Goal: Task Accomplishment & Management: Complete application form

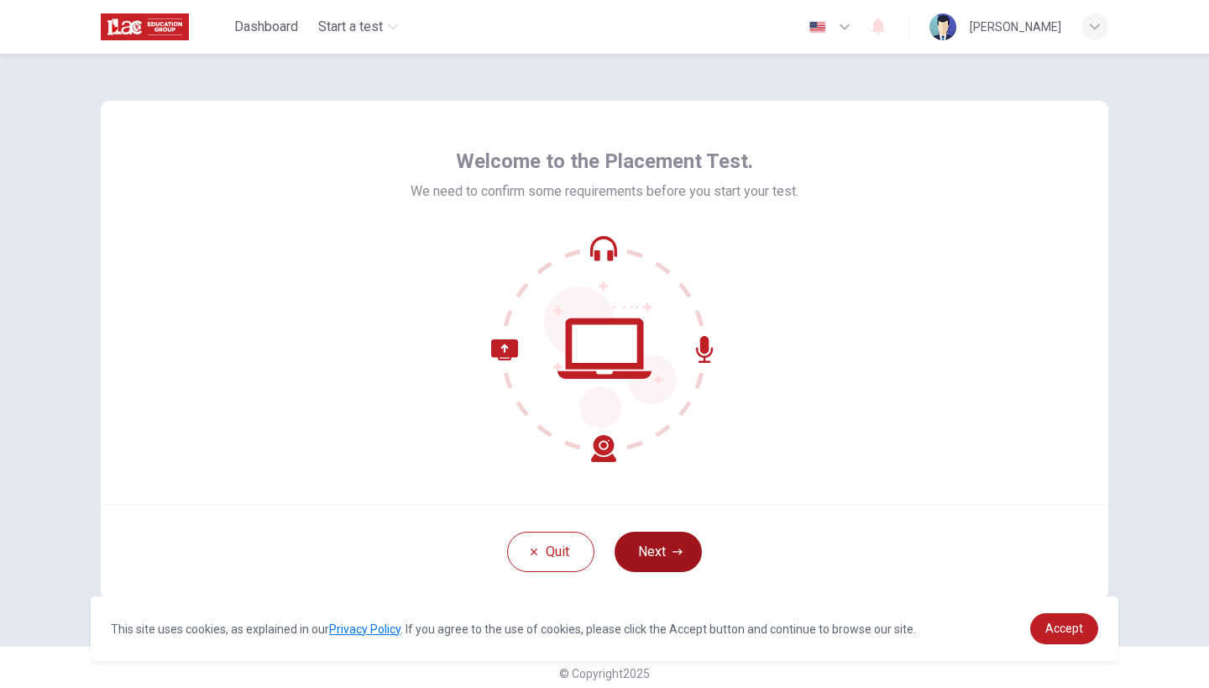
click at [663, 553] on button "Next" at bounding box center [658, 552] width 87 height 40
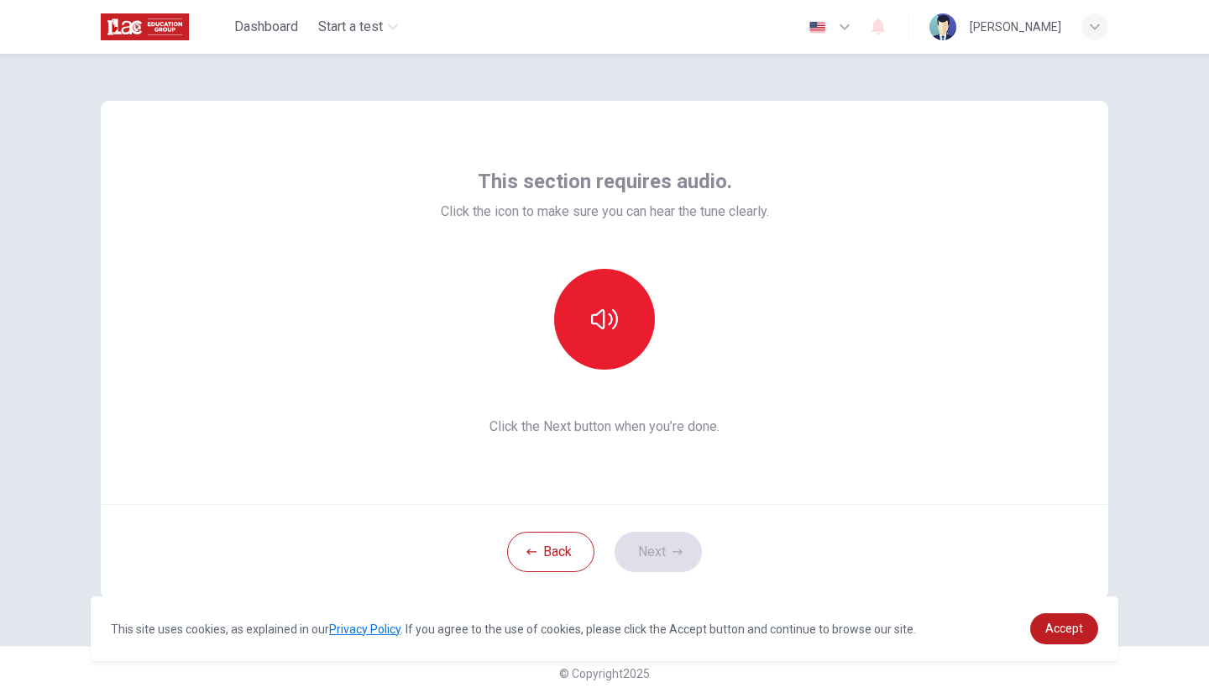
click at [1161, 503] on div "This section requires audio. Click the icon to make sure you can hear the tune …" at bounding box center [604, 371] width 1209 height 634
click at [613, 338] on button "button" at bounding box center [604, 319] width 101 height 101
click at [654, 553] on button "Next" at bounding box center [658, 552] width 87 height 40
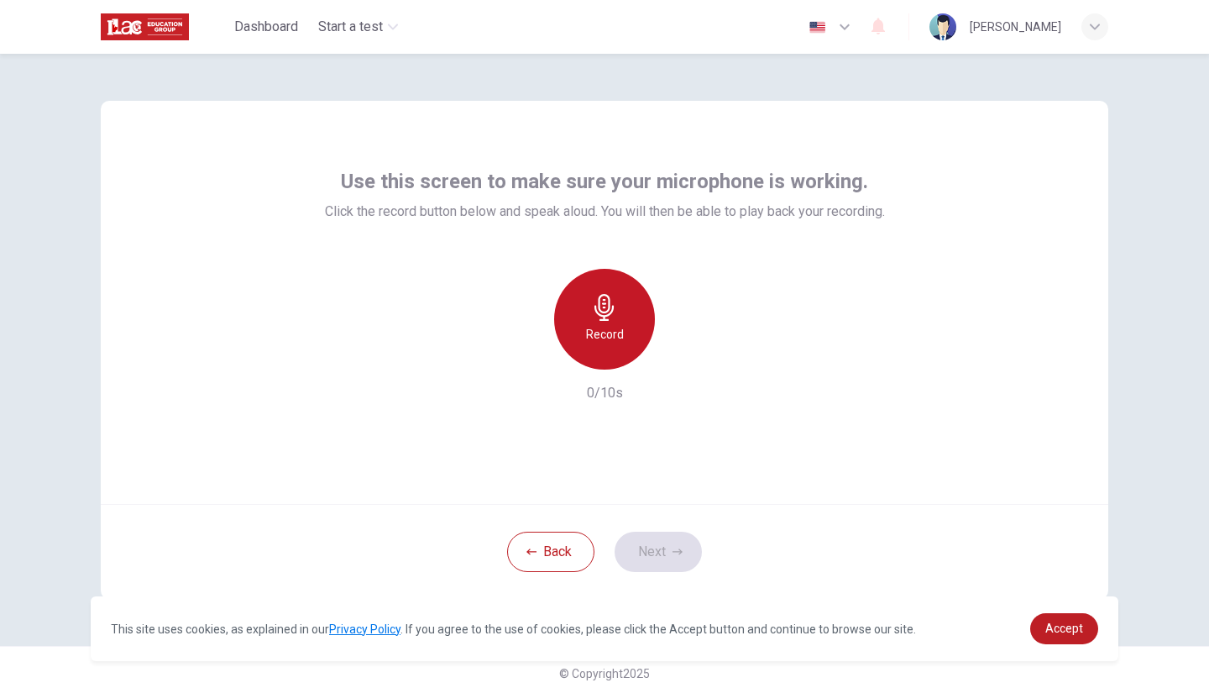
click at [601, 315] on icon "button" at bounding box center [604, 307] width 19 height 27
click at [609, 309] on icon "button" at bounding box center [604, 307] width 19 height 27
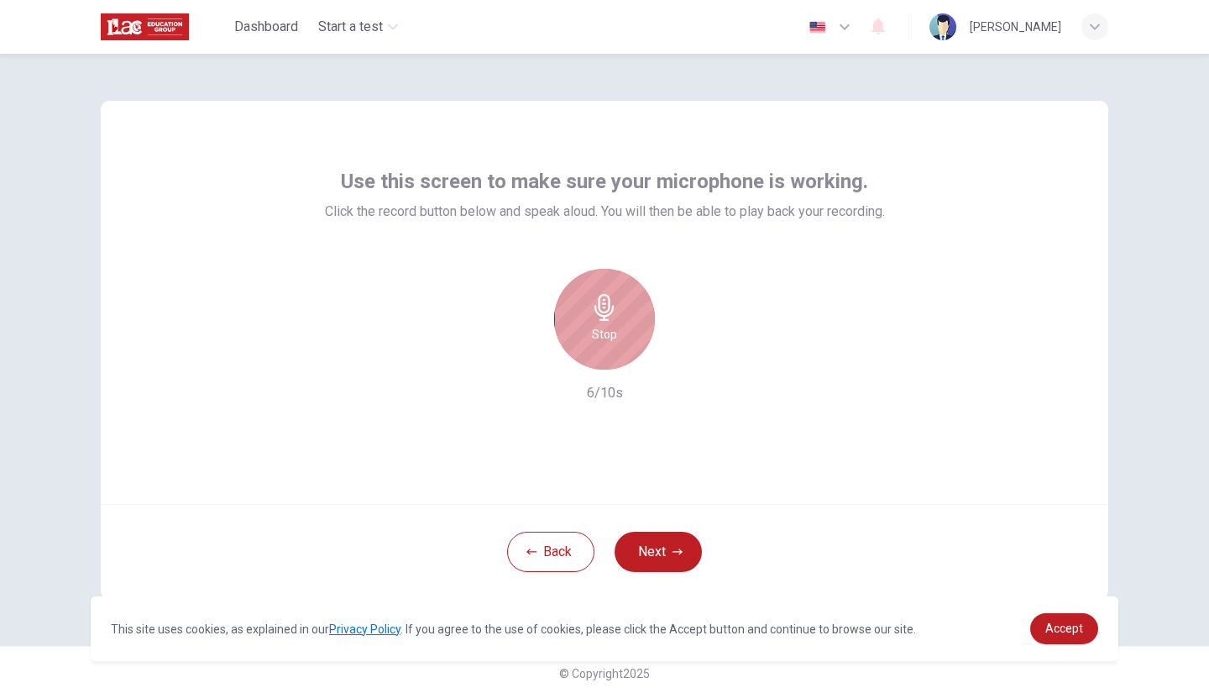
click at [609, 309] on icon "button" at bounding box center [604, 307] width 19 height 27
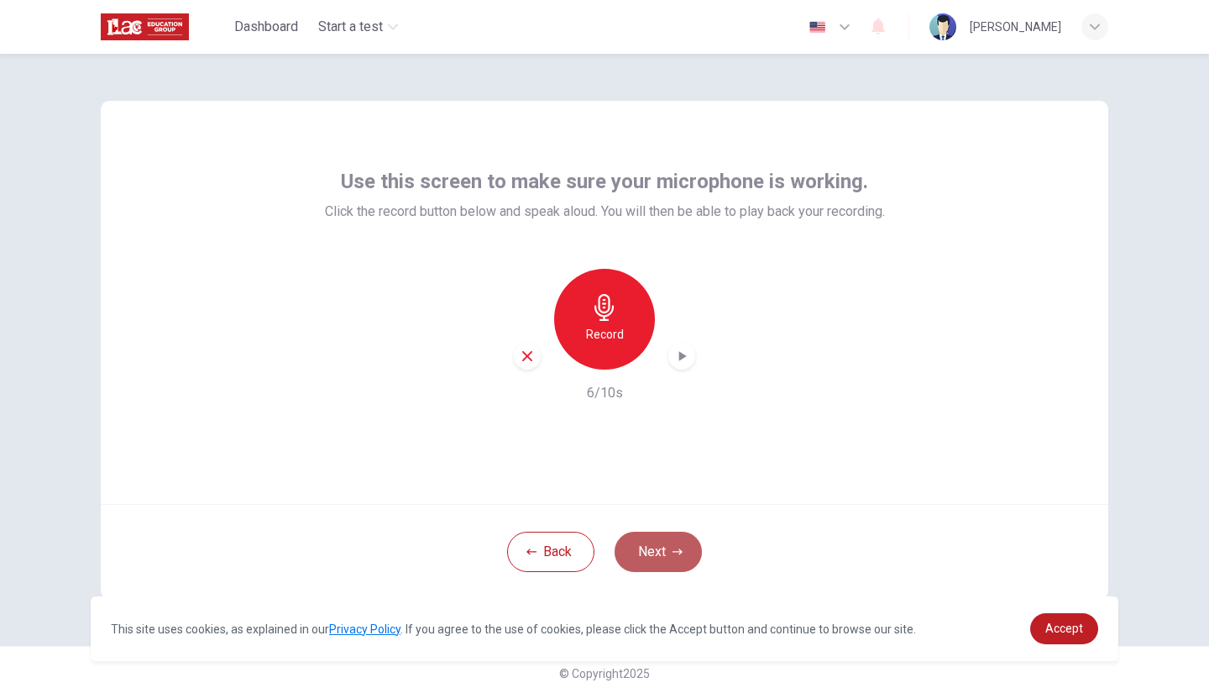
click at [663, 549] on button "Next" at bounding box center [658, 552] width 87 height 40
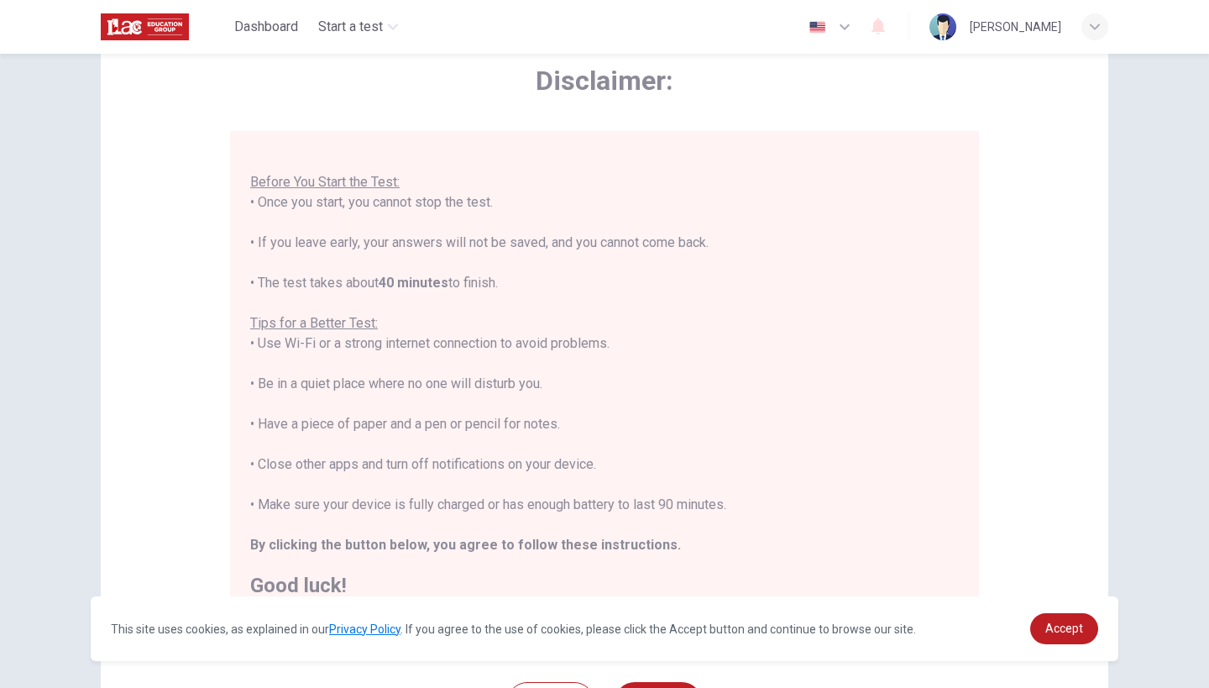
scroll to position [168, 0]
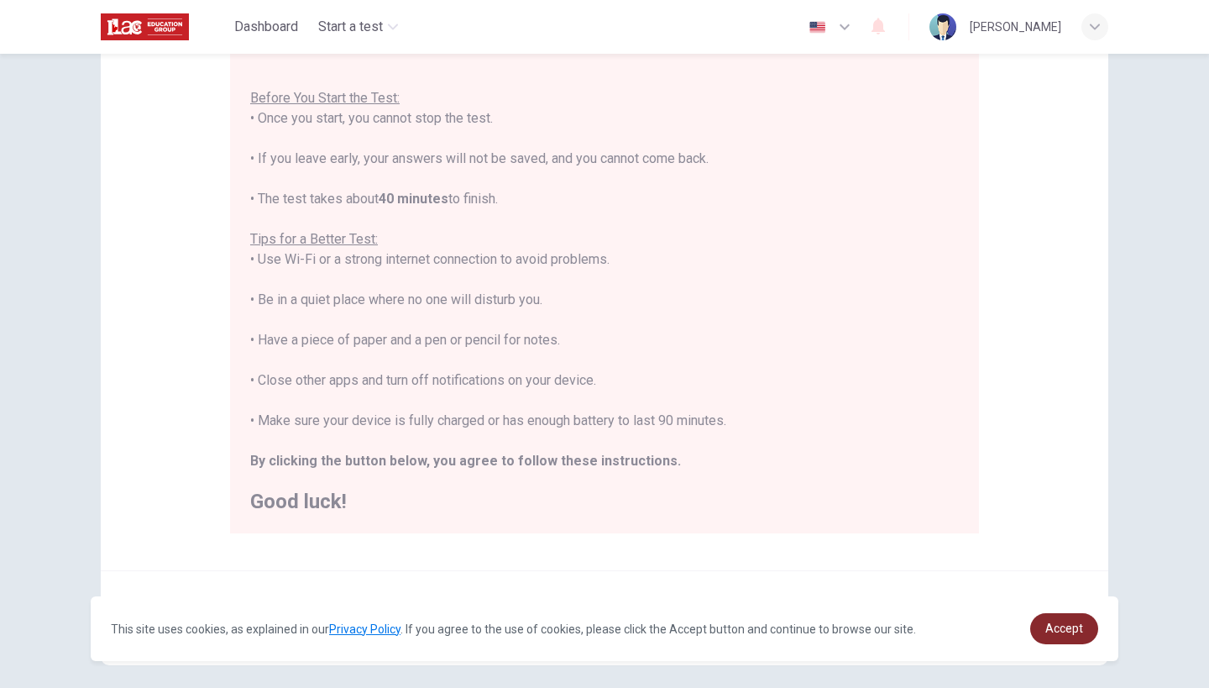
click at [1065, 628] on span "Accept" at bounding box center [1065, 627] width 38 height 13
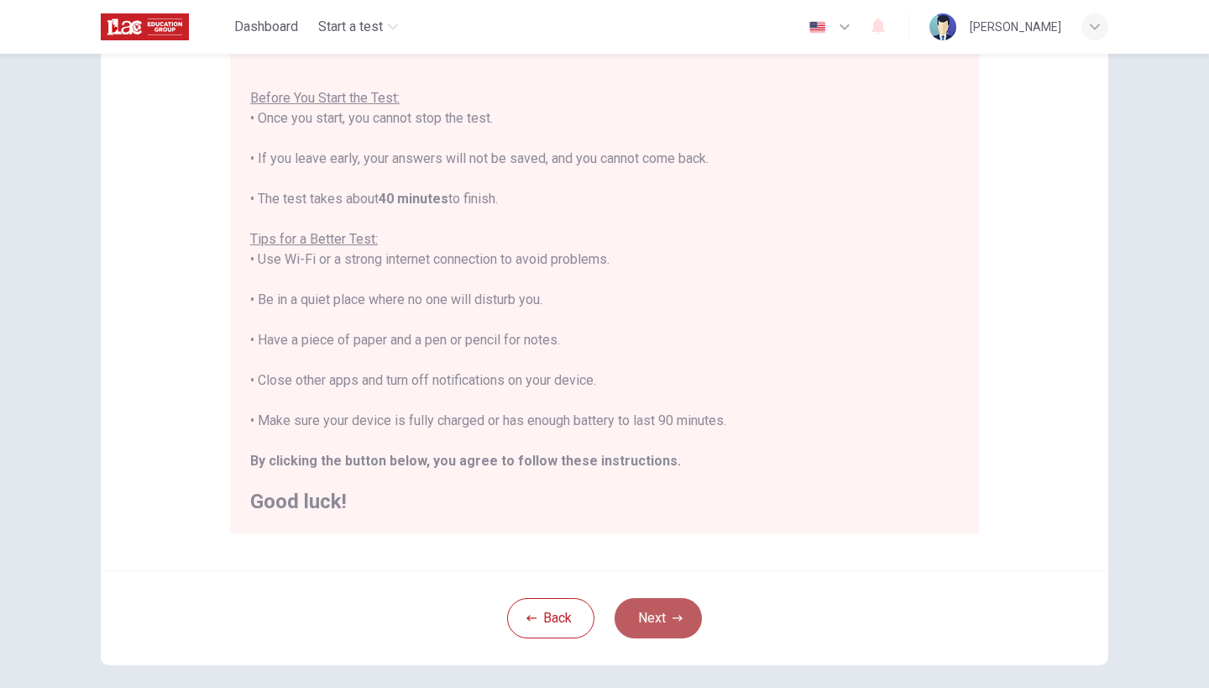
click at [660, 623] on button "Next" at bounding box center [658, 618] width 87 height 40
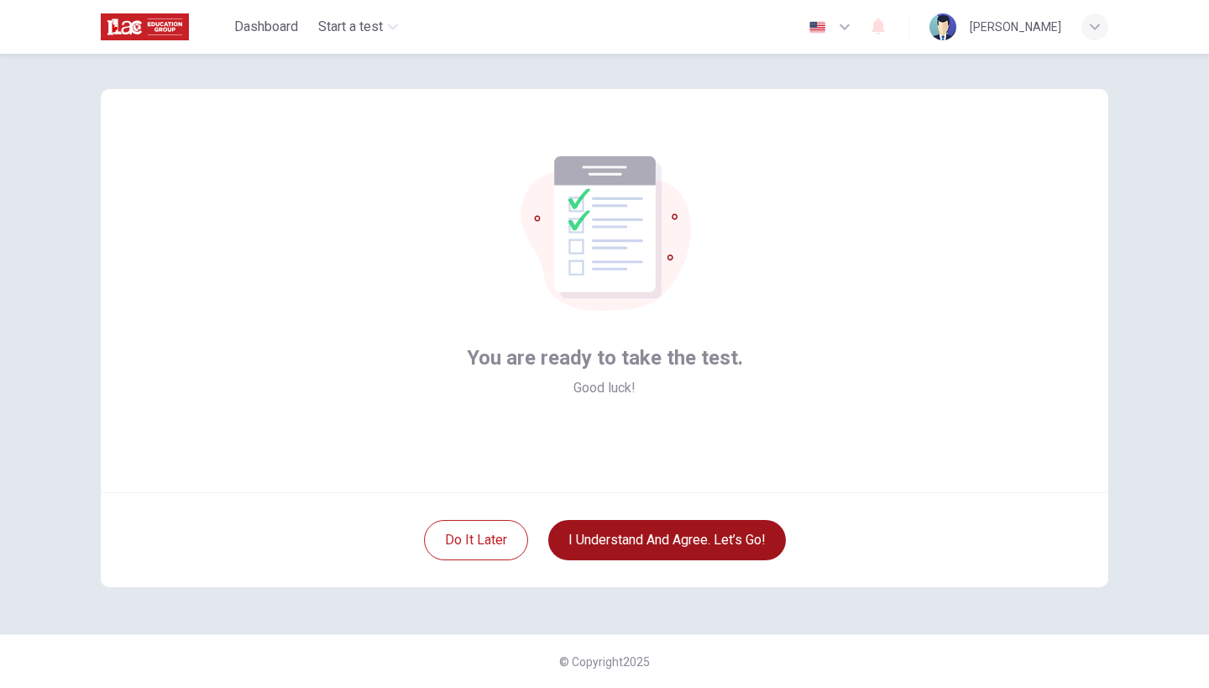
scroll to position [12, 0]
click at [707, 537] on button "I understand and agree. Let’s go!" at bounding box center [667, 540] width 238 height 40
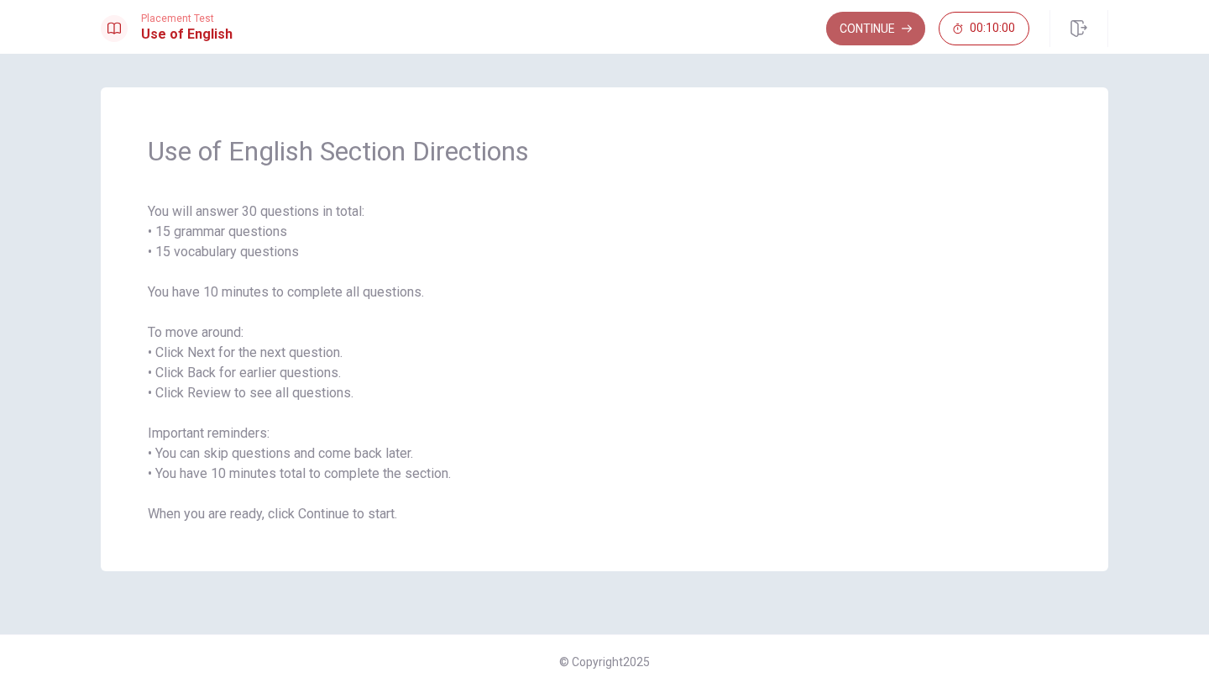
click at [873, 24] on button "Continue" at bounding box center [875, 29] width 99 height 34
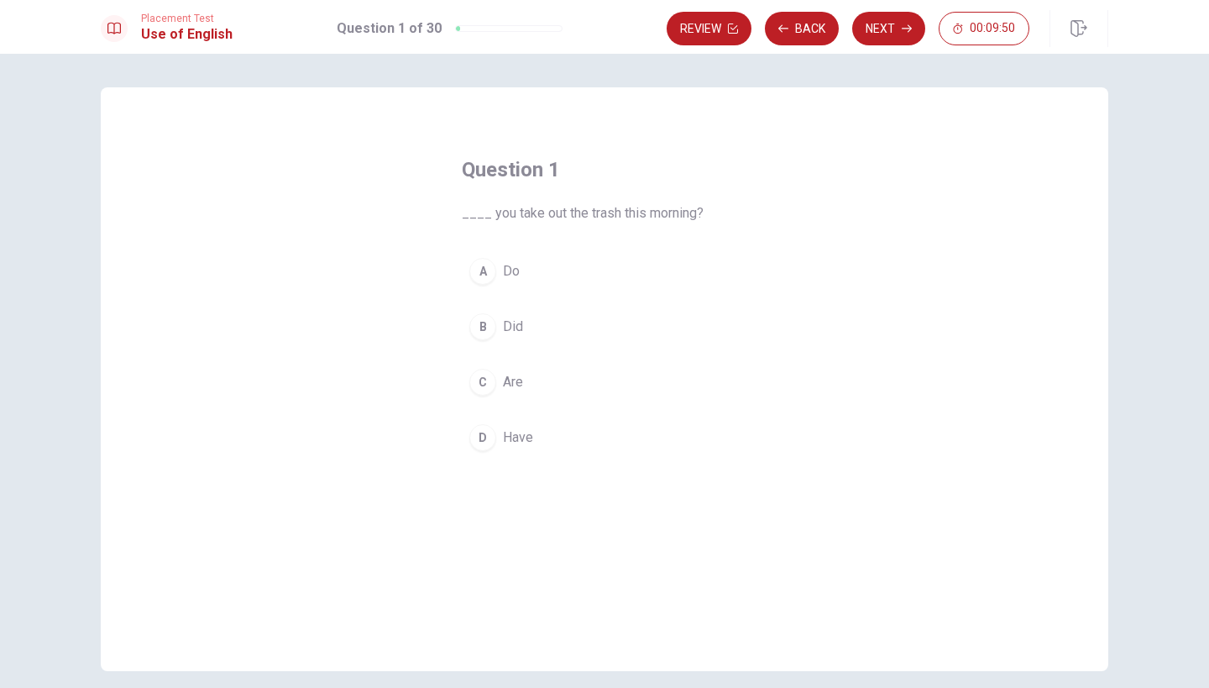
click at [468, 210] on span "____ you take out the trash this morning?" at bounding box center [605, 213] width 286 height 20
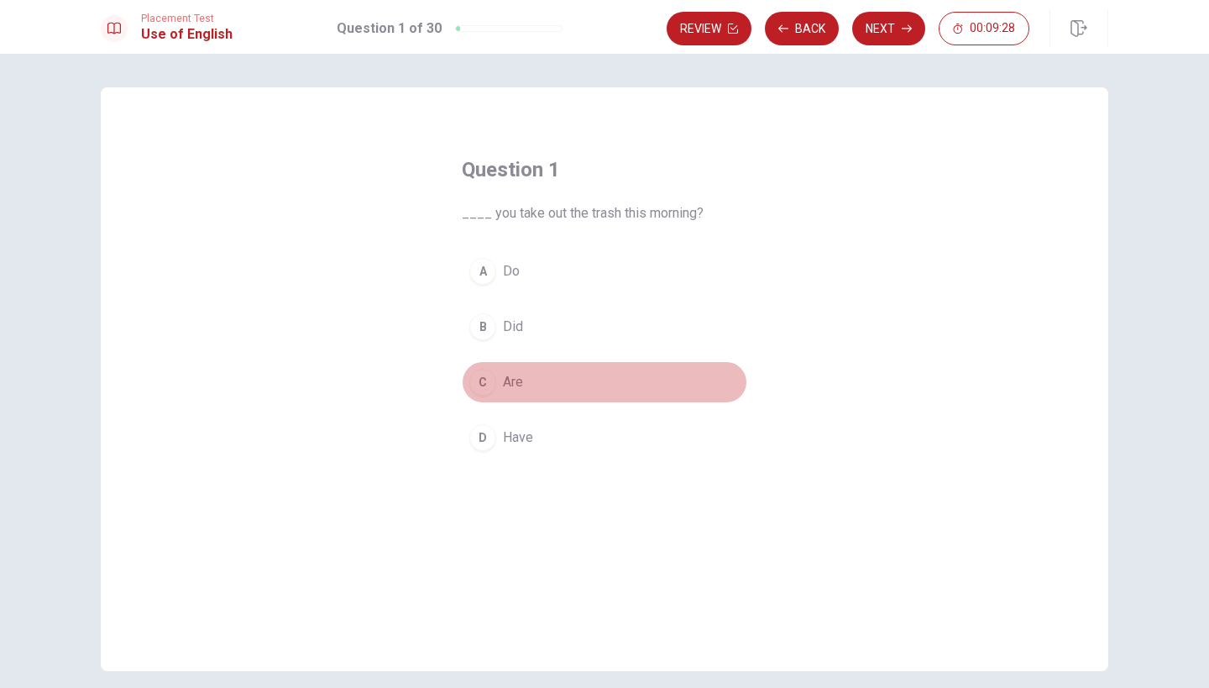
click at [513, 385] on span "Are" at bounding box center [513, 382] width 20 height 20
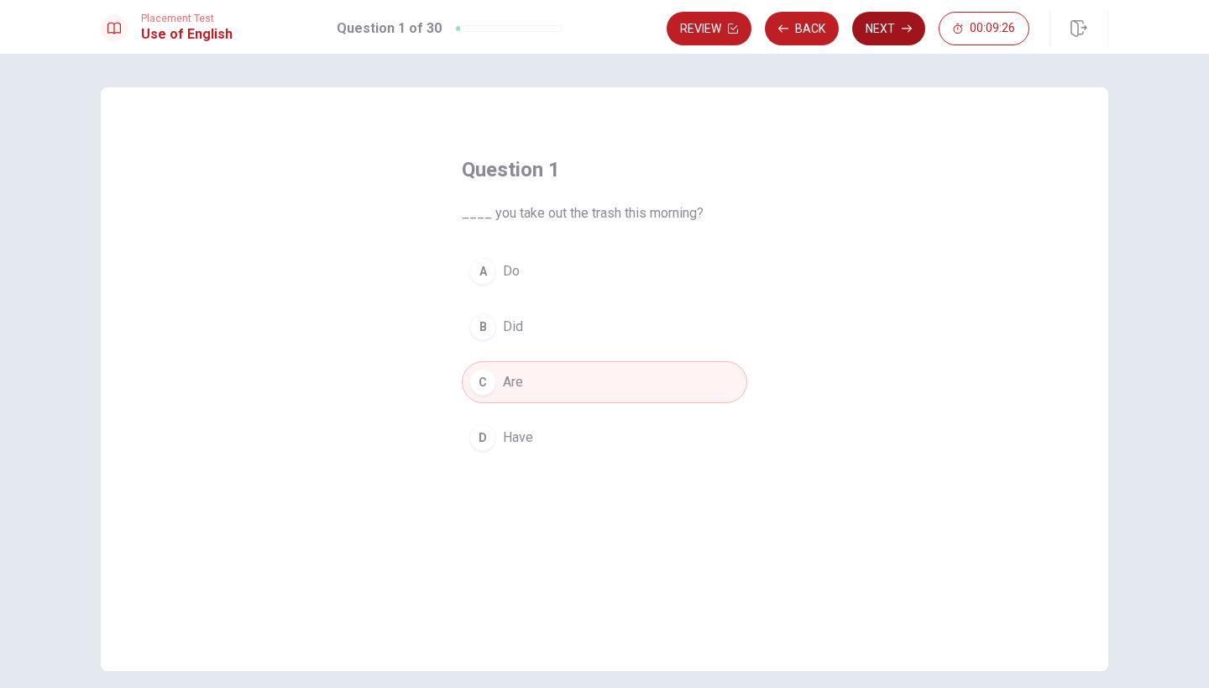
click at [875, 23] on button "Next" at bounding box center [888, 29] width 73 height 34
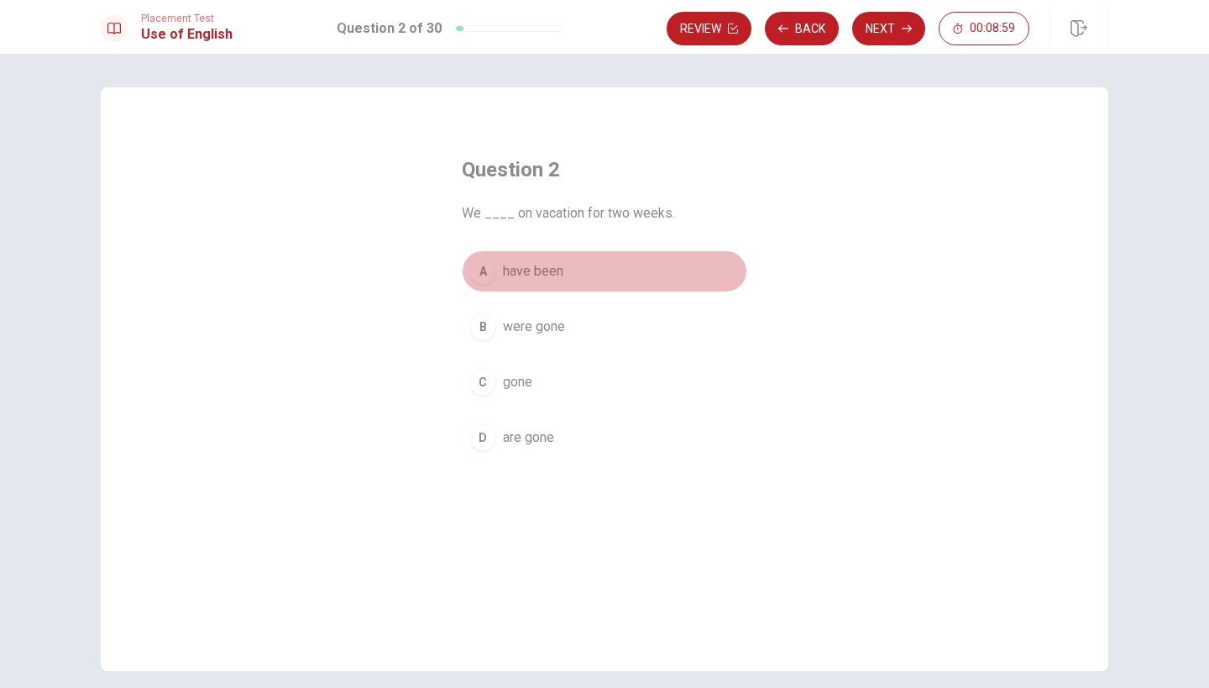
click at [523, 272] on span "have been" at bounding box center [533, 271] width 60 height 20
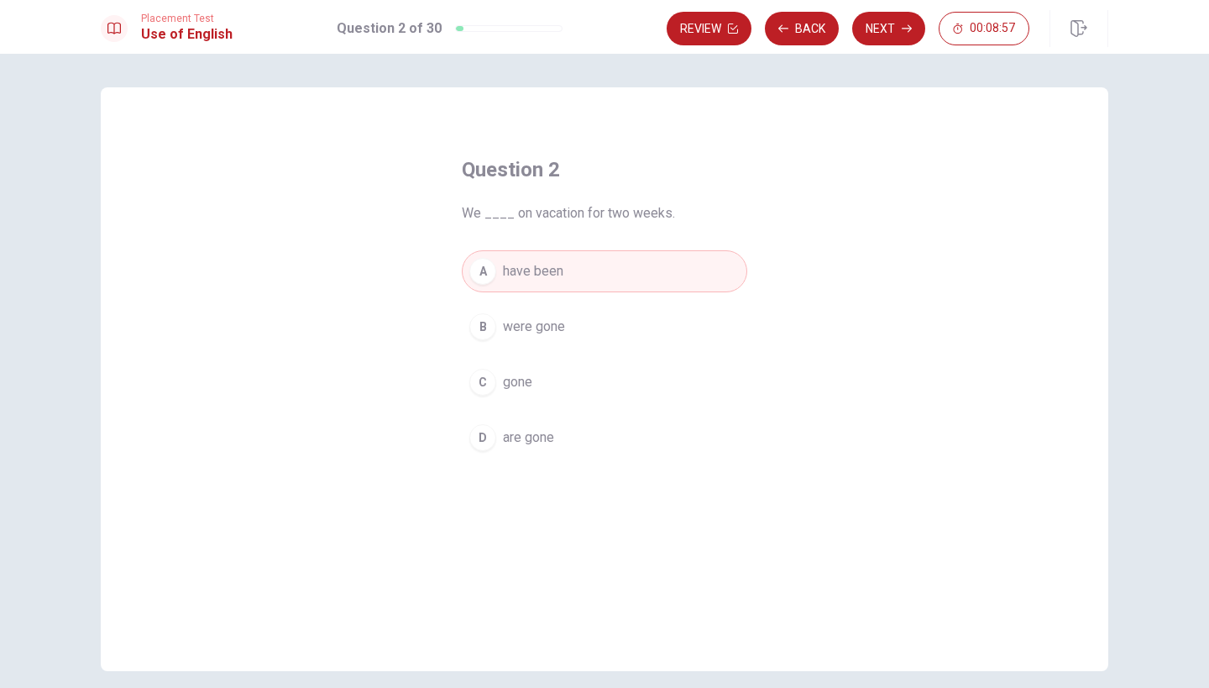
click at [490, 271] on div "A" at bounding box center [482, 271] width 27 height 27
click at [877, 29] on button "Next" at bounding box center [888, 29] width 73 height 34
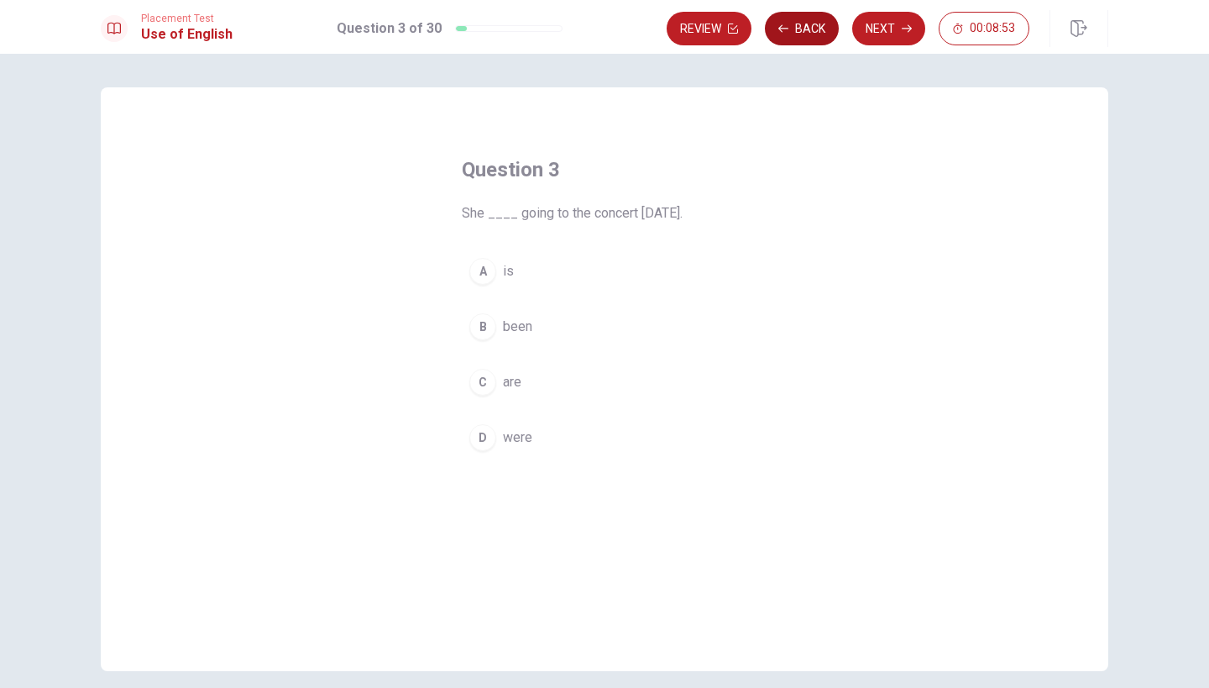
click at [798, 29] on button "Back" at bounding box center [802, 29] width 74 height 34
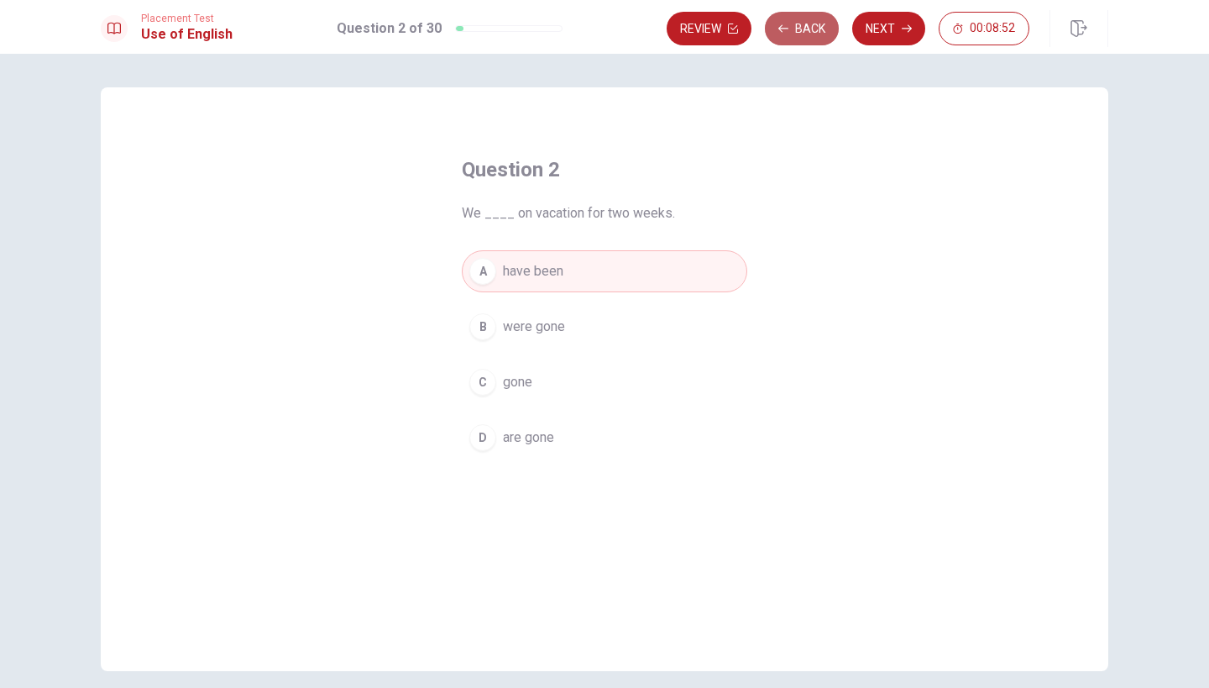
click at [798, 29] on button "Back" at bounding box center [802, 29] width 74 height 34
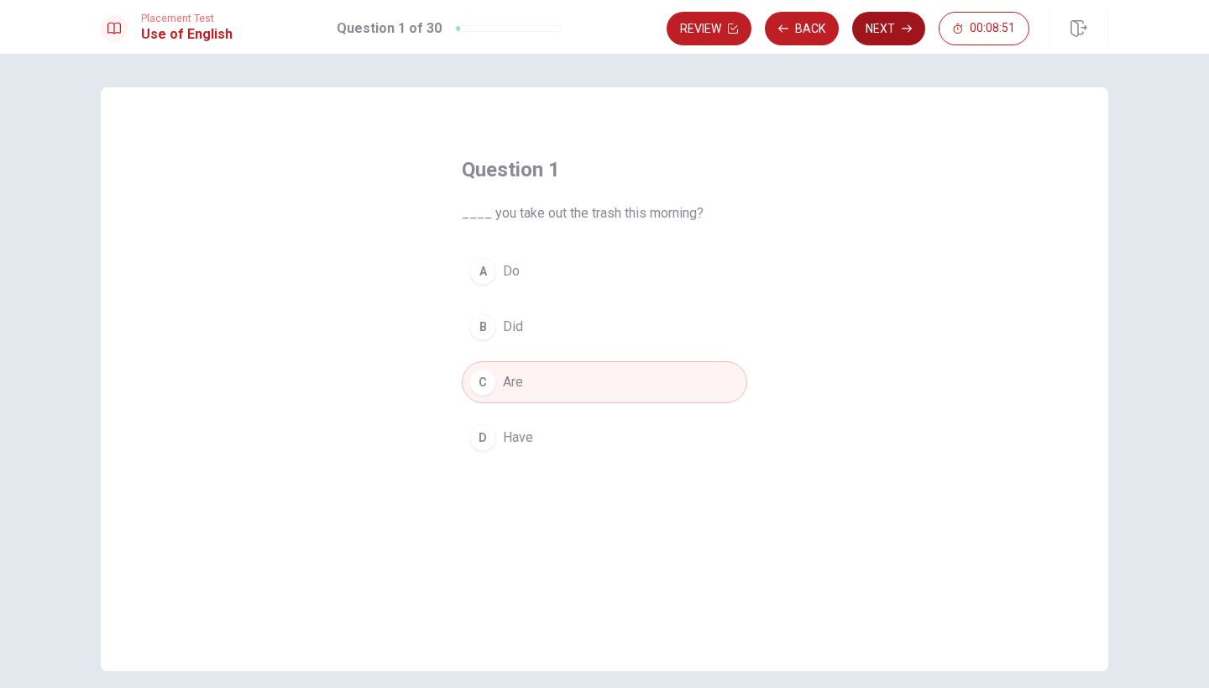
click at [887, 31] on button "Next" at bounding box center [888, 29] width 73 height 34
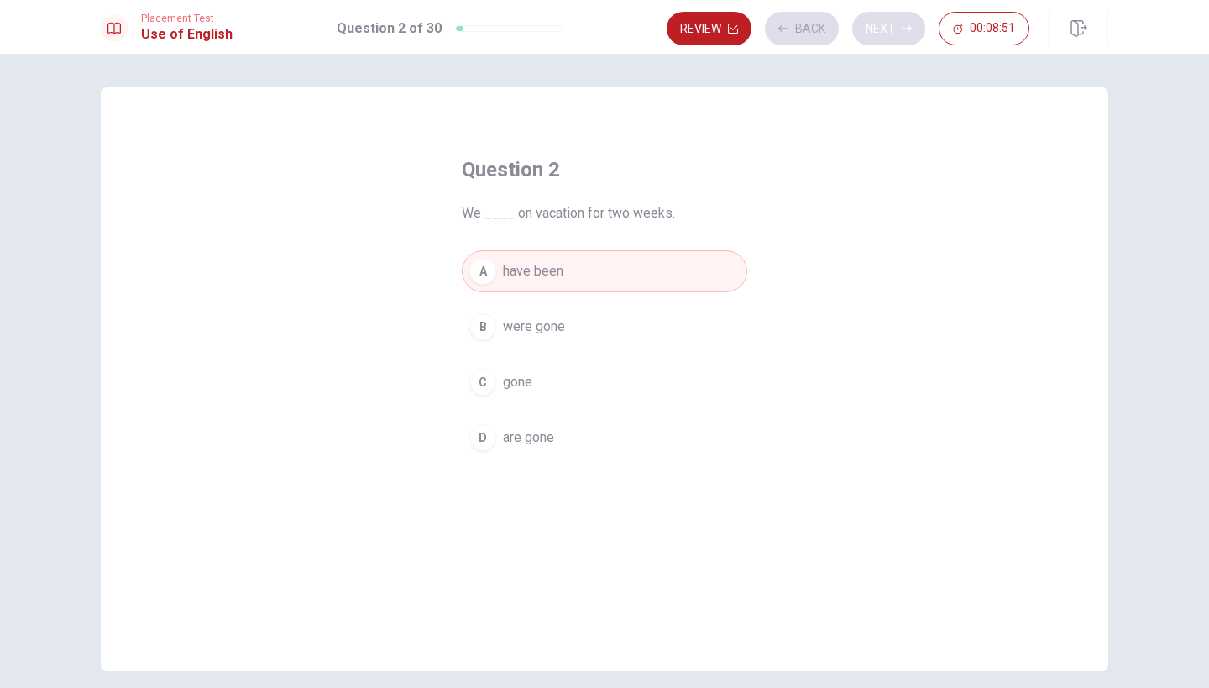
click at [887, 31] on div "Review Back Next 00:08:51" at bounding box center [848, 29] width 363 height 34
click at [887, 29] on button "Next" at bounding box center [888, 29] width 73 height 34
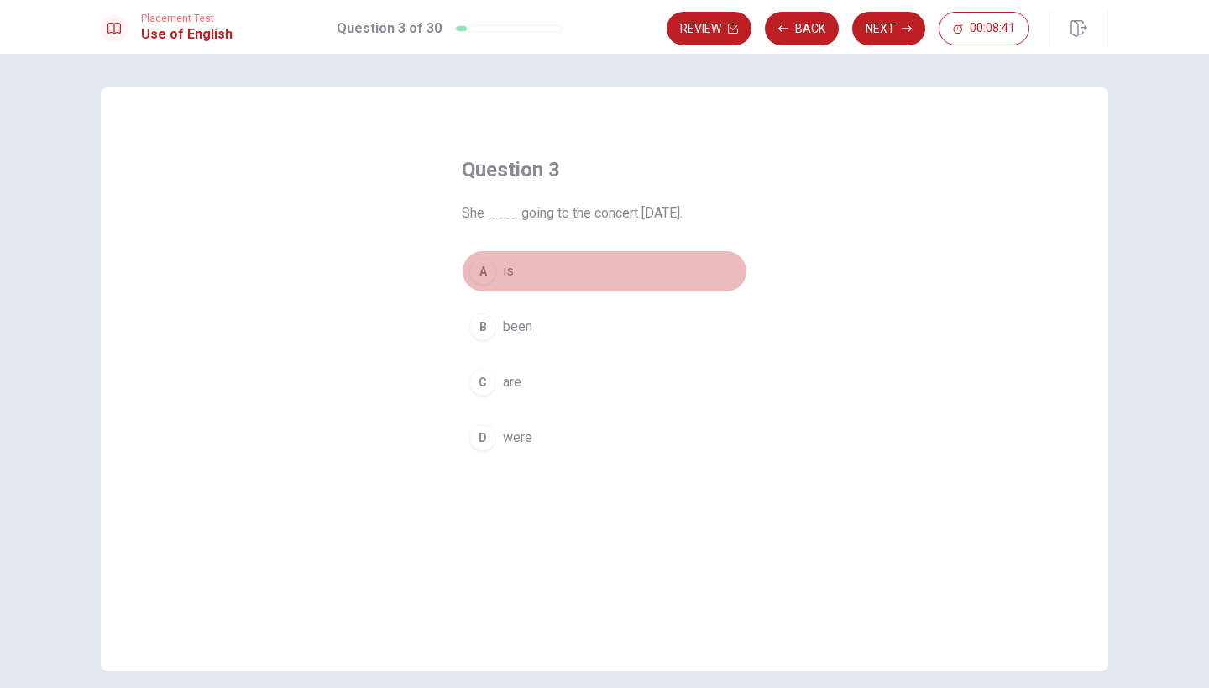
click at [487, 272] on div "A" at bounding box center [482, 271] width 27 height 27
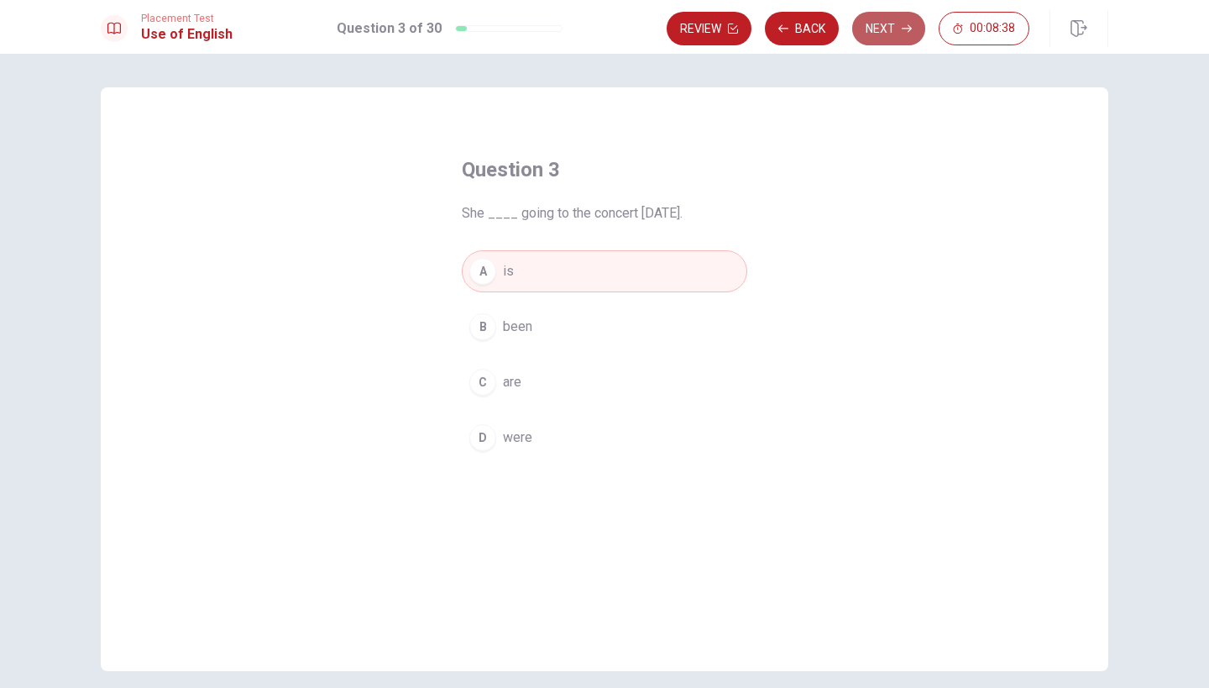
click at [877, 28] on button "Next" at bounding box center [888, 29] width 73 height 34
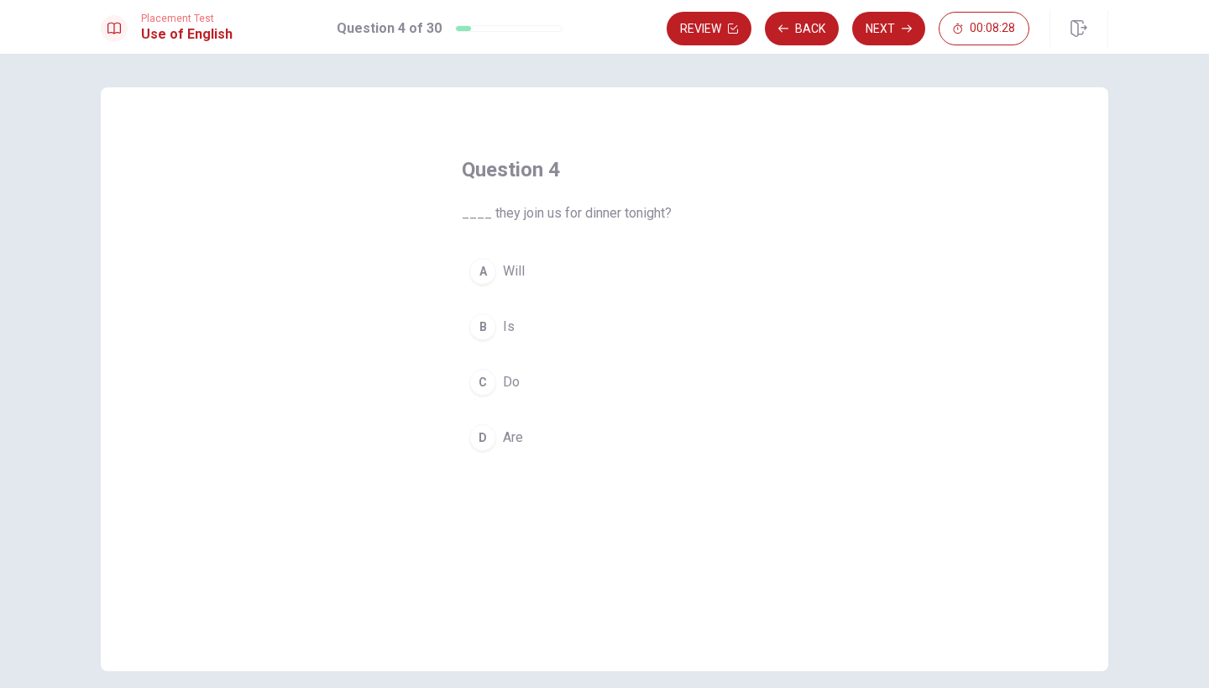
click at [482, 267] on div "A" at bounding box center [482, 271] width 27 height 27
click at [889, 26] on button "Next" at bounding box center [888, 29] width 73 height 34
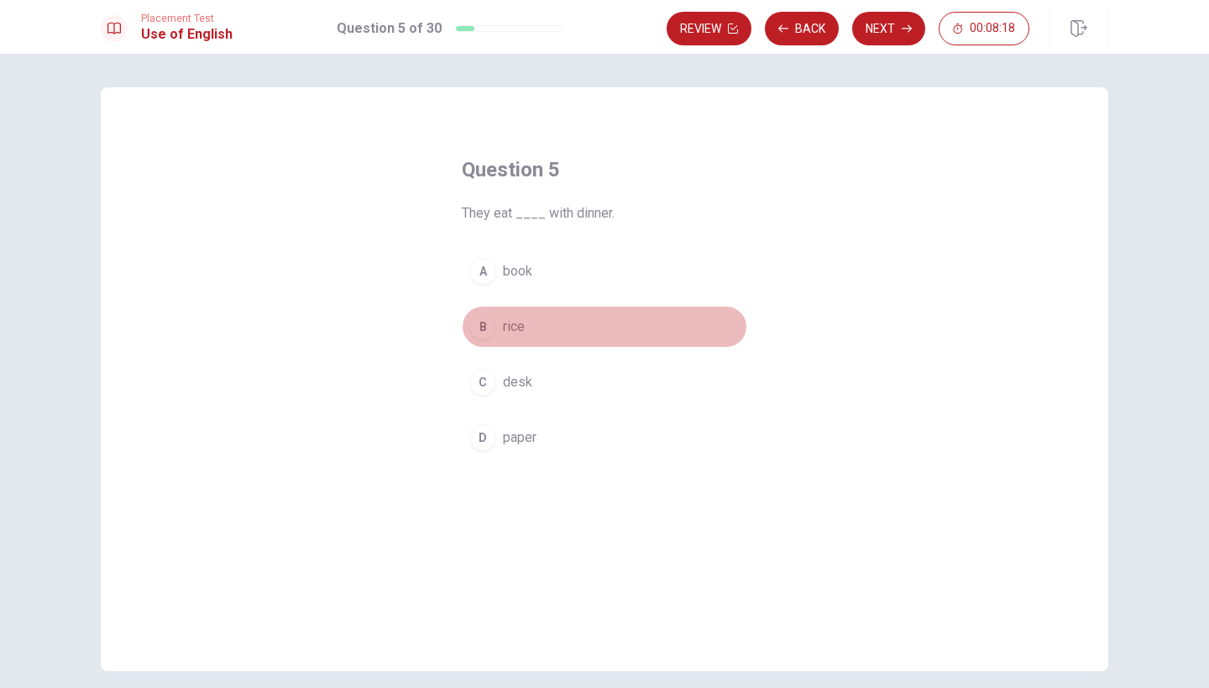
click at [487, 322] on div "B" at bounding box center [482, 326] width 27 height 27
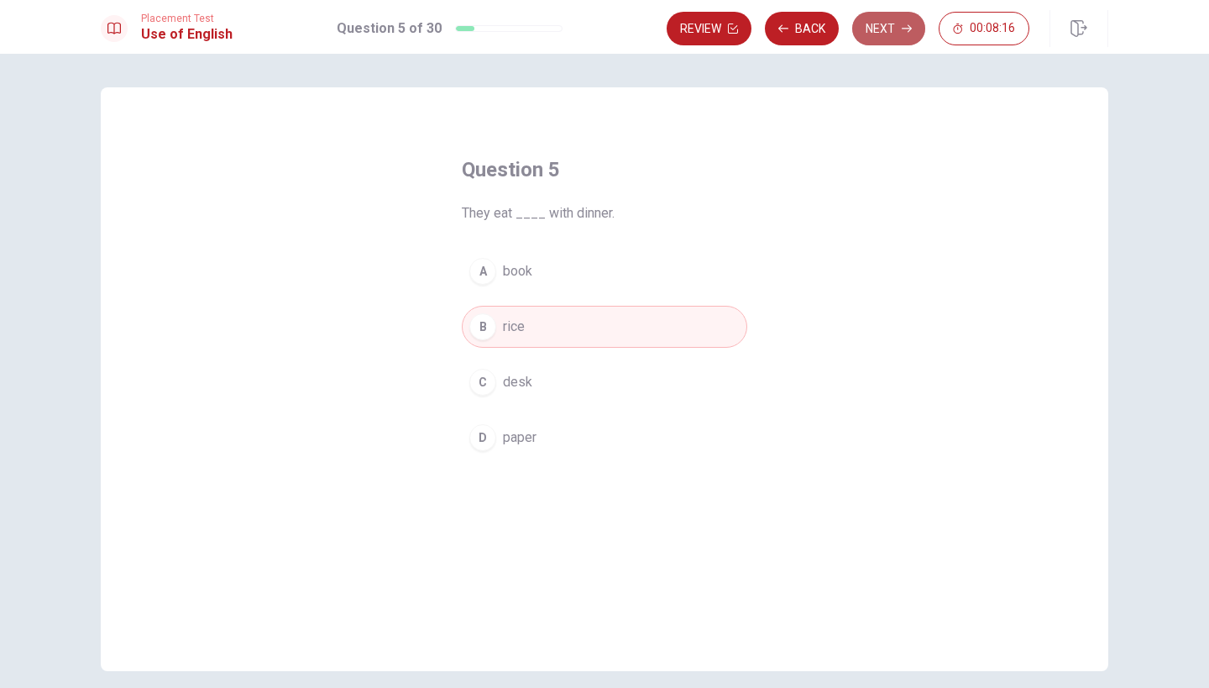
click at [884, 22] on button "Next" at bounding box center [888, 29] width 73 height 34
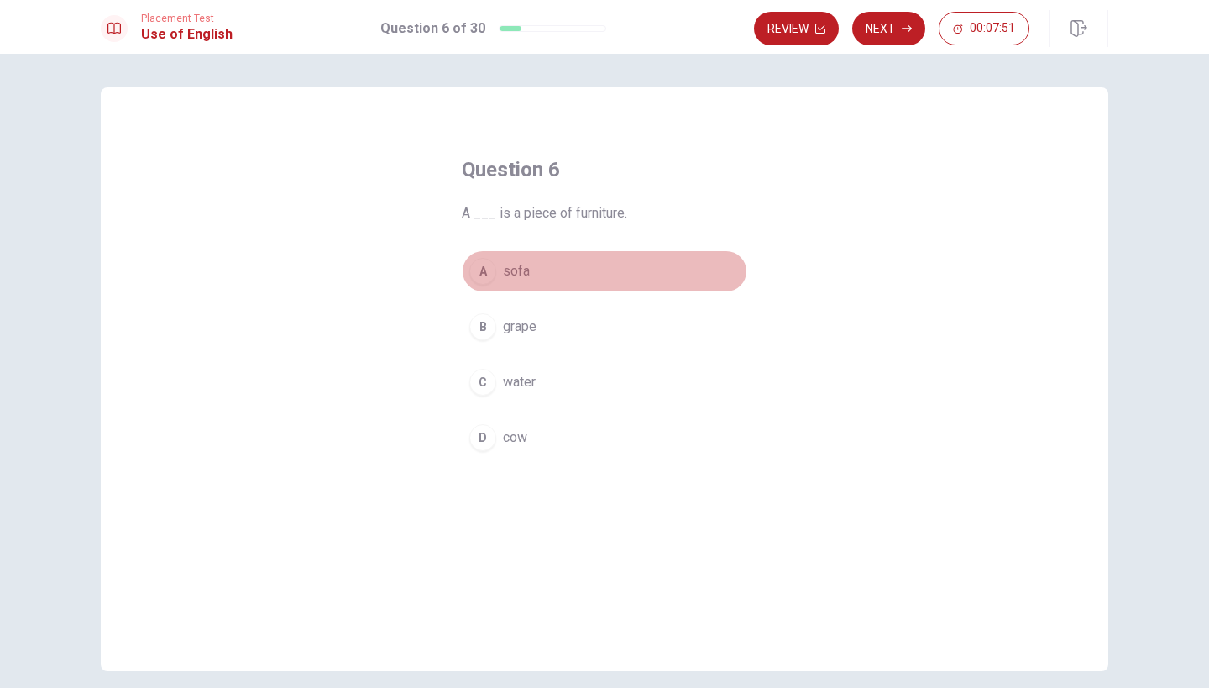
click at [482, 270] on div "A" at bounding box center [482, 271] width 27 height 27
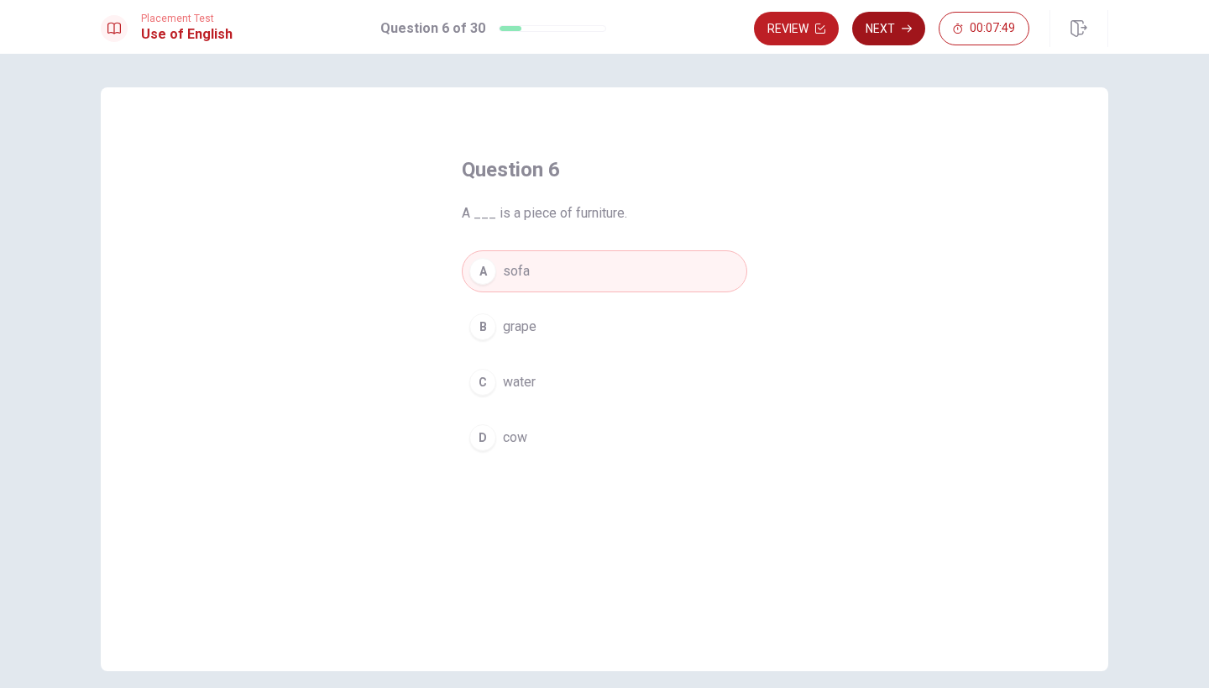
click at [890, 22] on button "Next" at bounding box center [888, 29] width 73 height 34
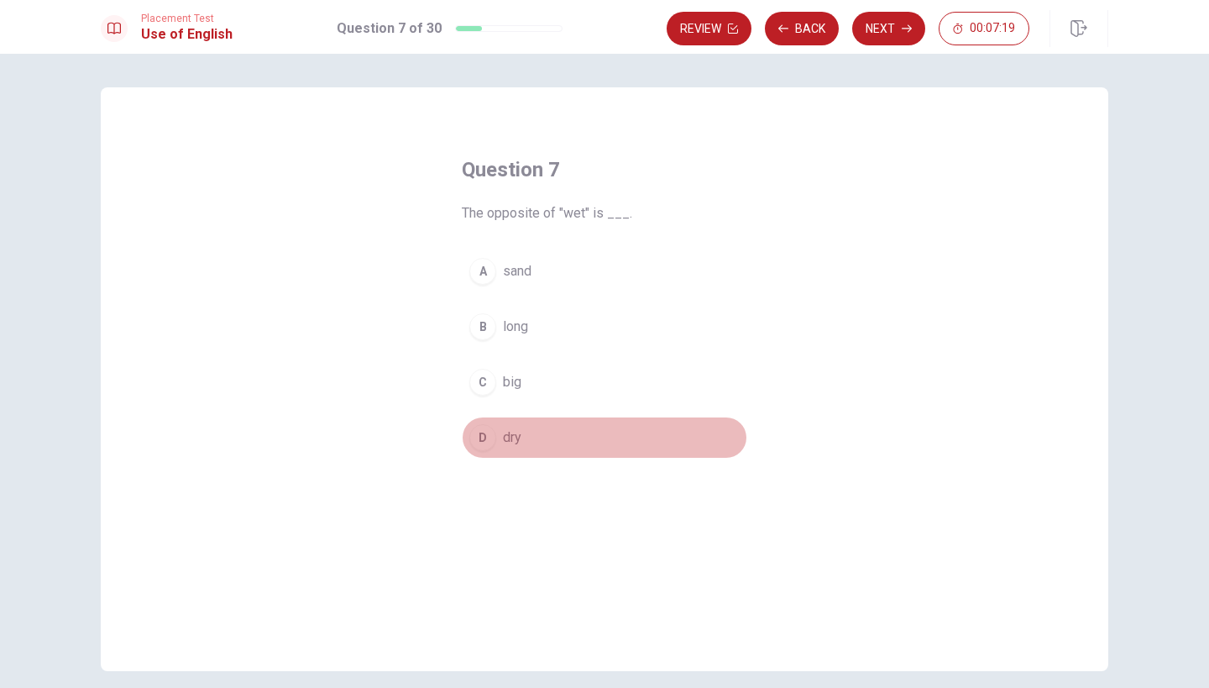
click at [488, 441] on div "D" at bounding box center [482, 437] width 27 height 27
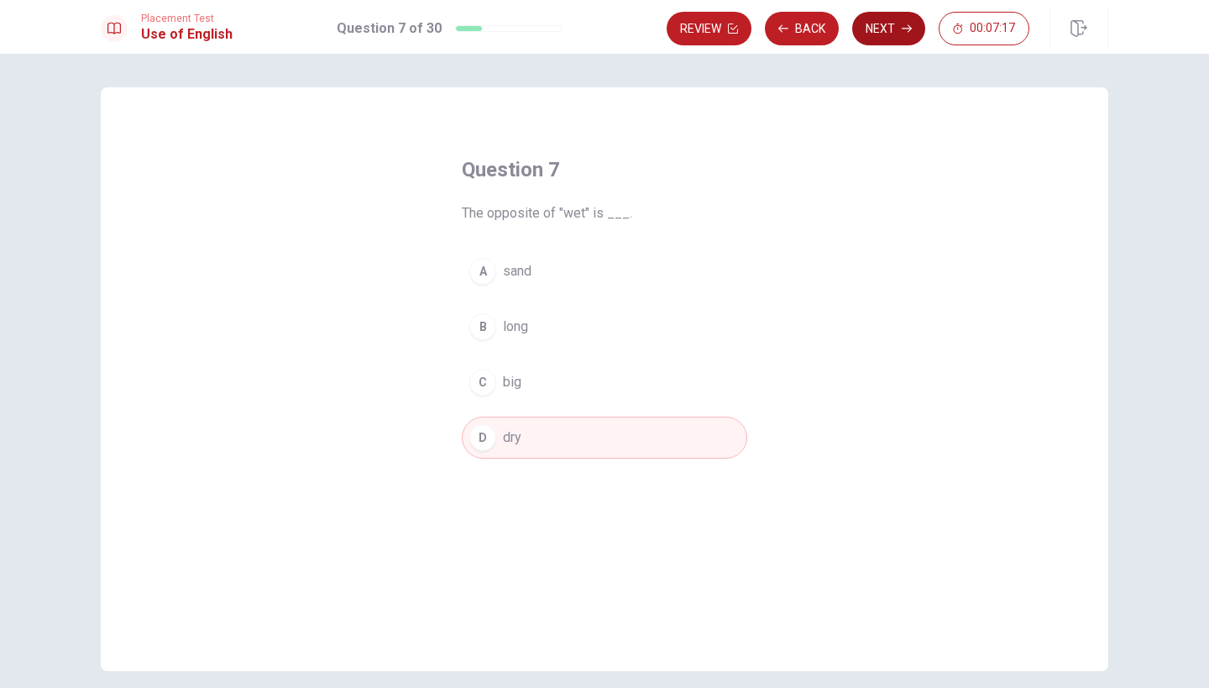
click at [877, 32] on button "Next" at bounding box center [888, 29] width 73 height 34
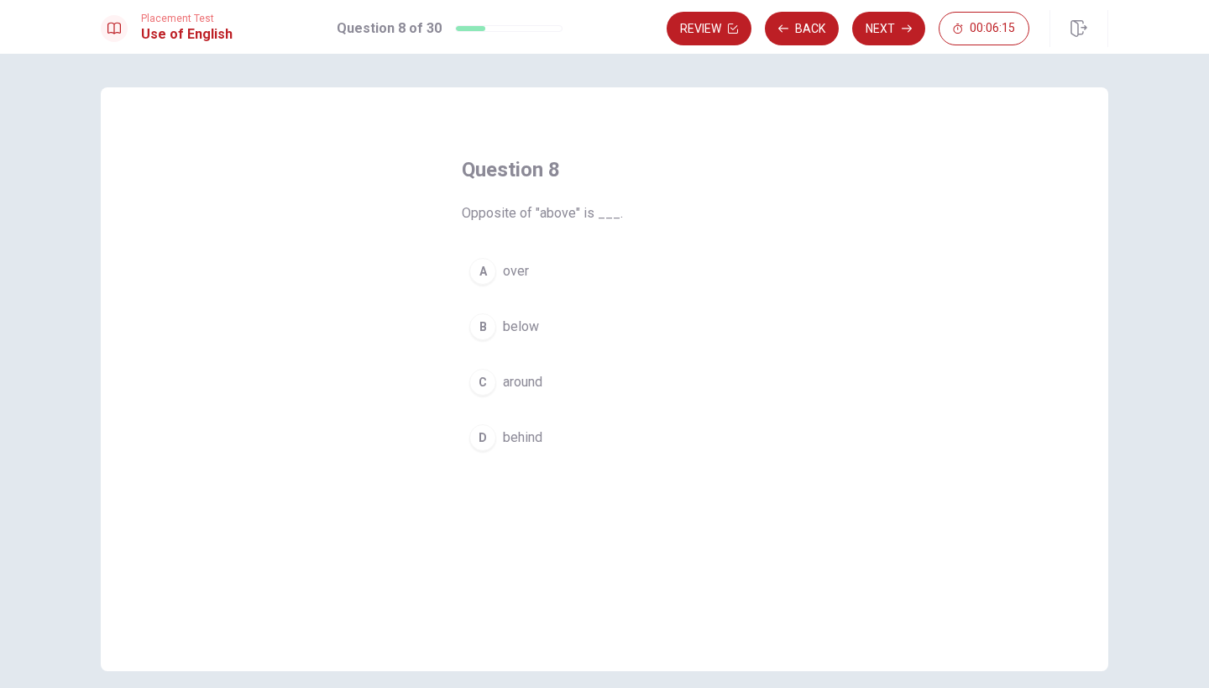
click at [489, 327] on div "B" at bounding box center [482, 326] width 27 height 27
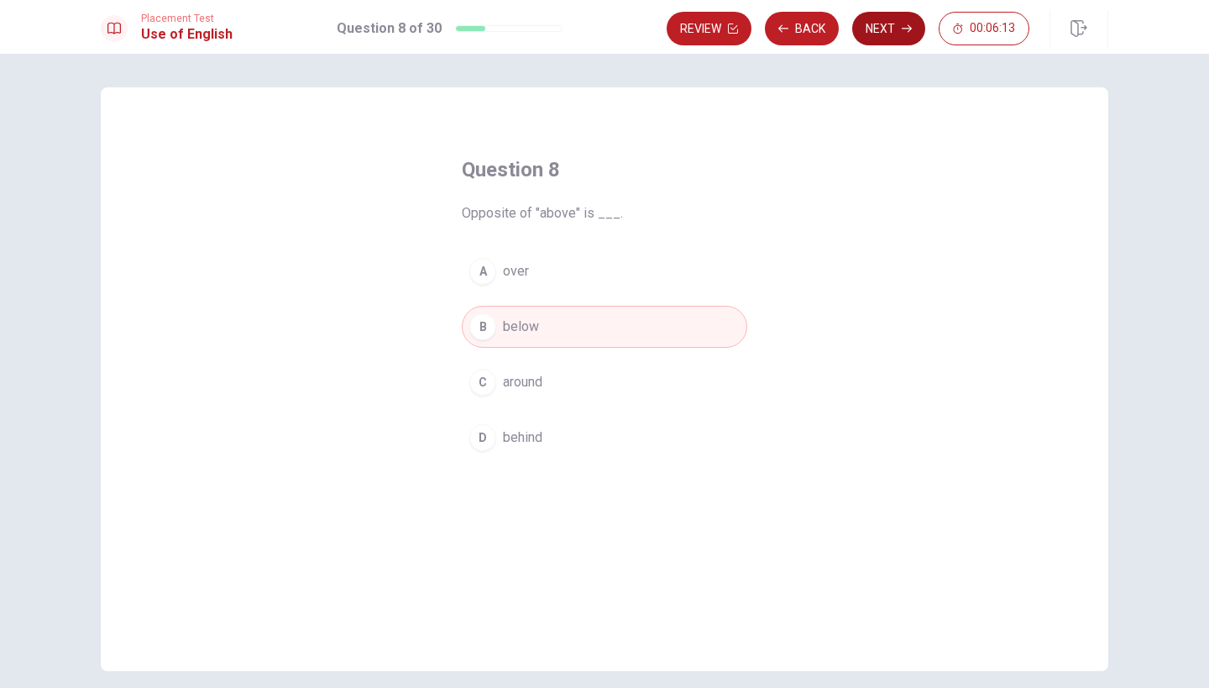
click at [884, 30] on button "Next" at bounding box center [888, 29] width 73 height 34
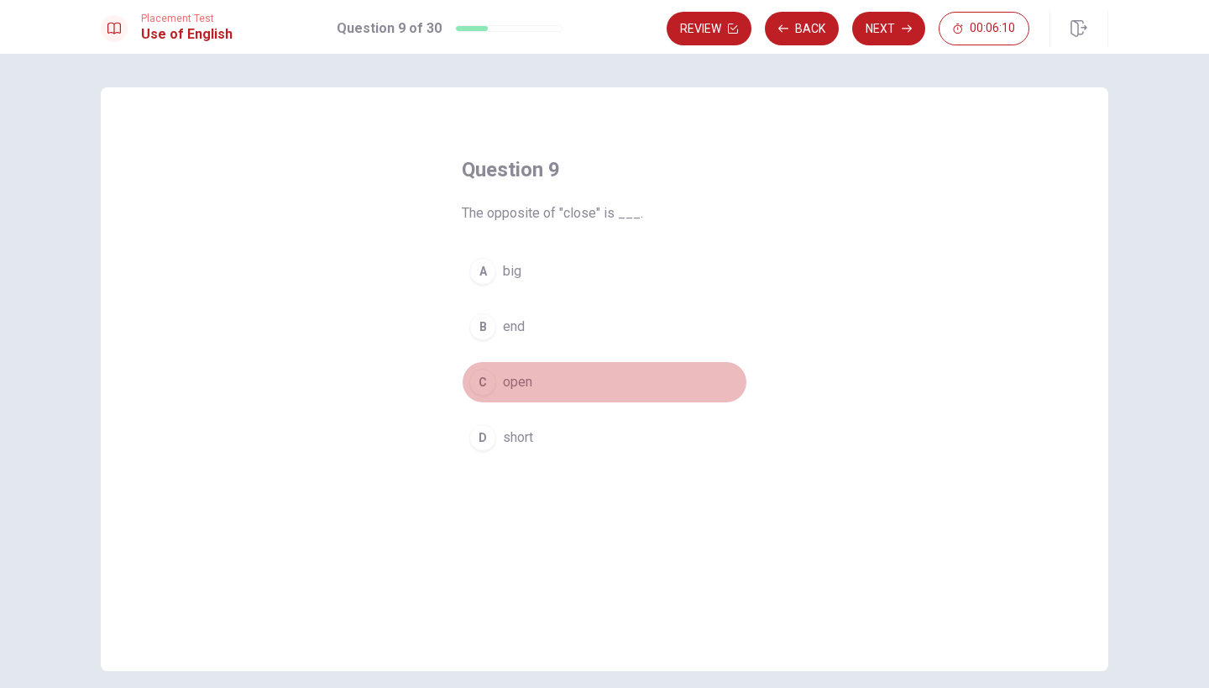
click at [515, 386] on span "open" at bounding box center [517, 382] width 29 height 20
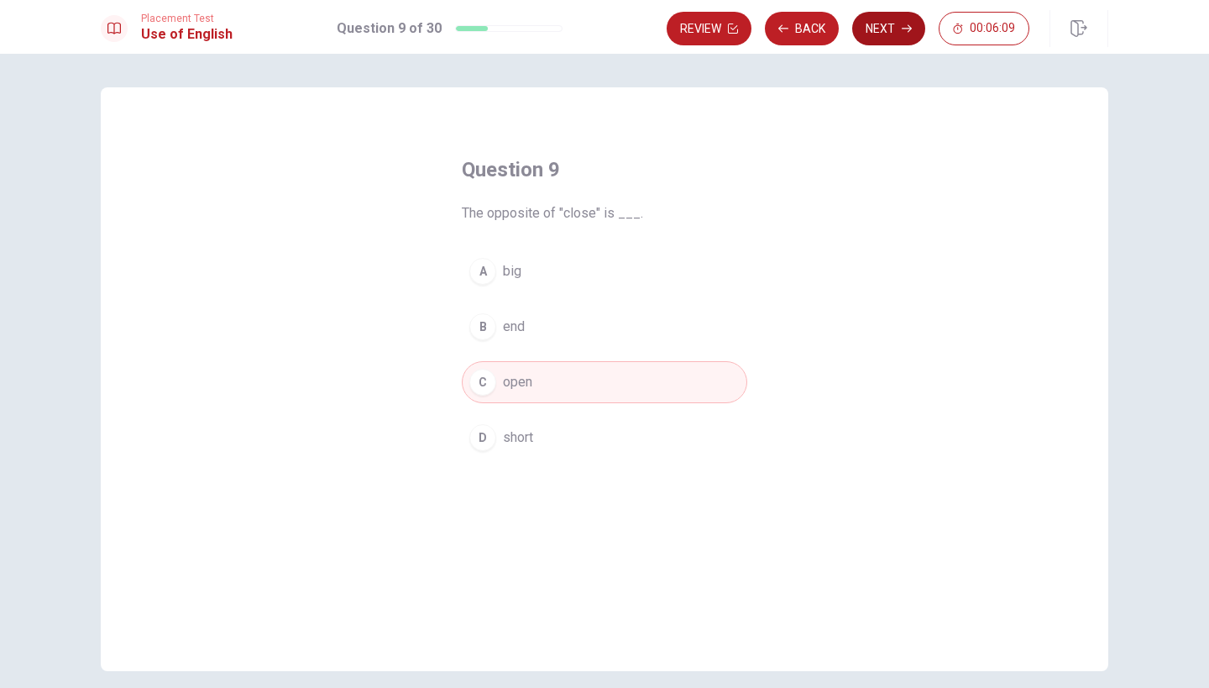
click at [885, 32] on button "Next" at bounding box center [888, 29] width 73 height 34
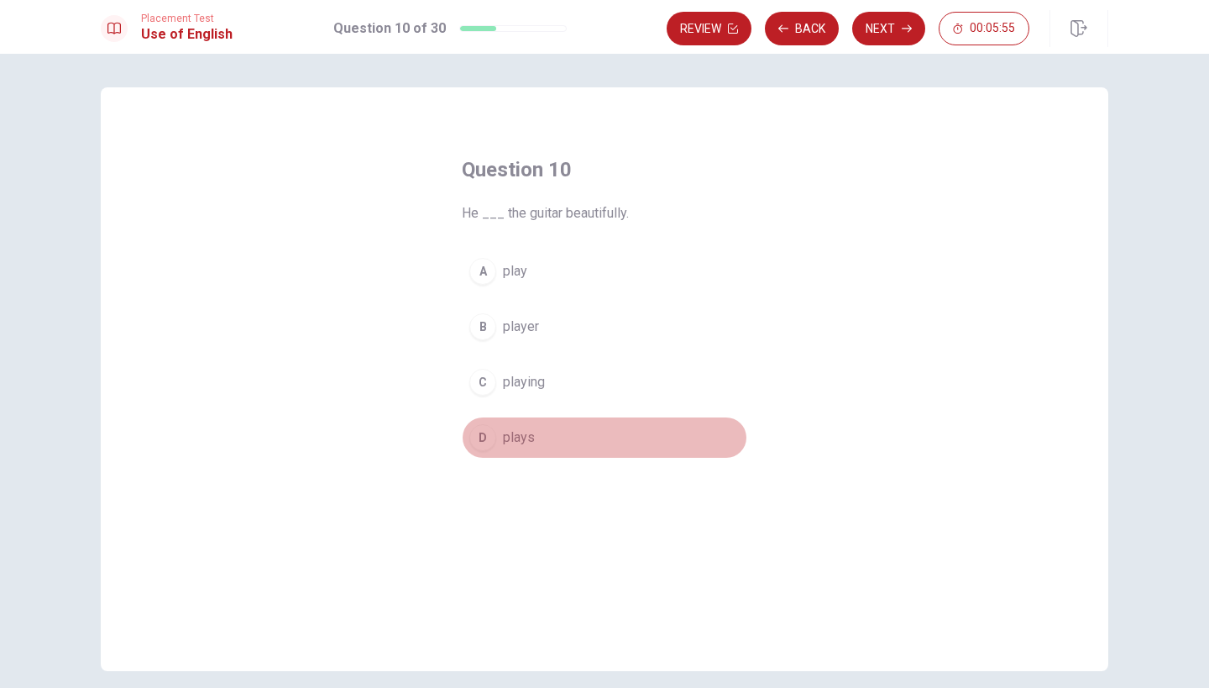
click at [514, 437] on span "plays" at bounding box center [519, 437] width 32 height 20
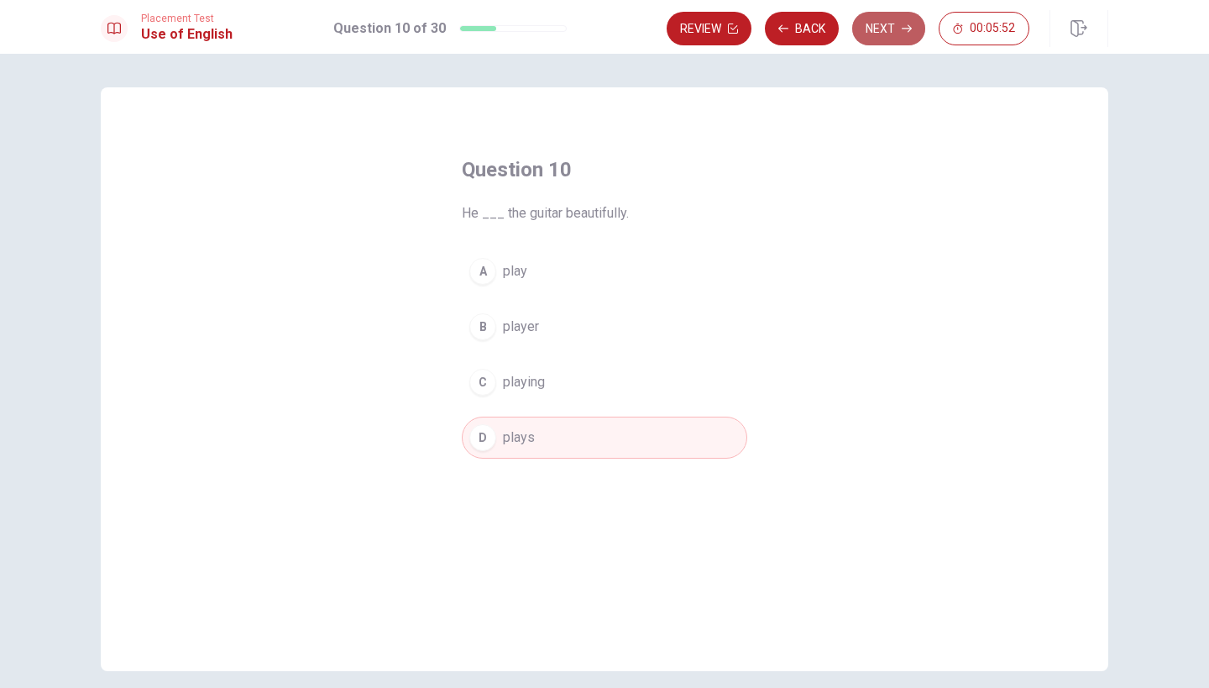
click at [888, 30] on button "Next" at bounding box center [888, 29] width 73 height 34
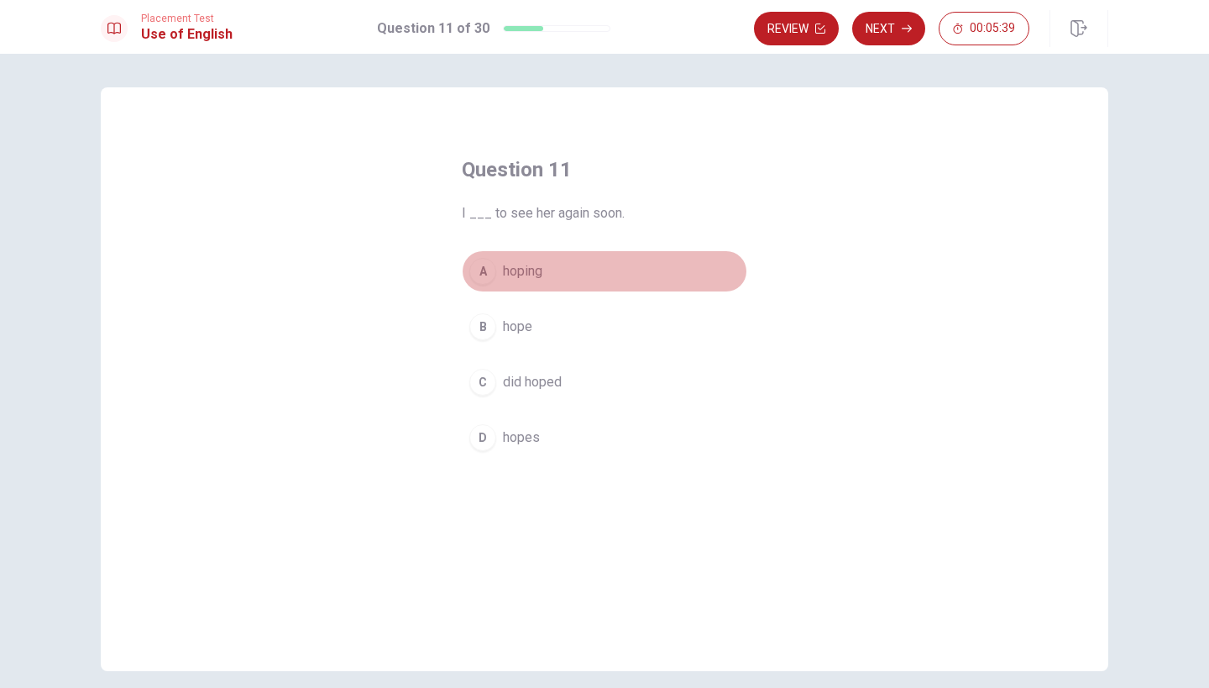
click at [517, 273] on span "hoping" at bounding box center [522, 271] width 39 height 20
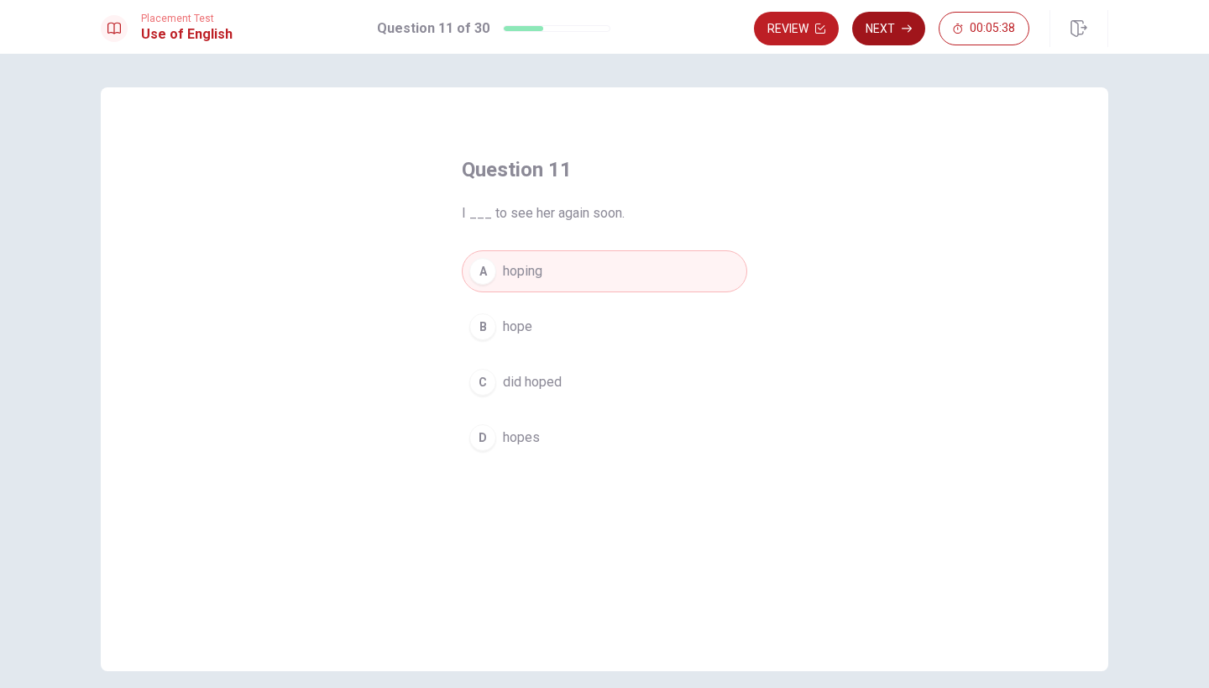
click at [892, 29] on button "Next" at bounding box center [888, 29] width 73 height 34
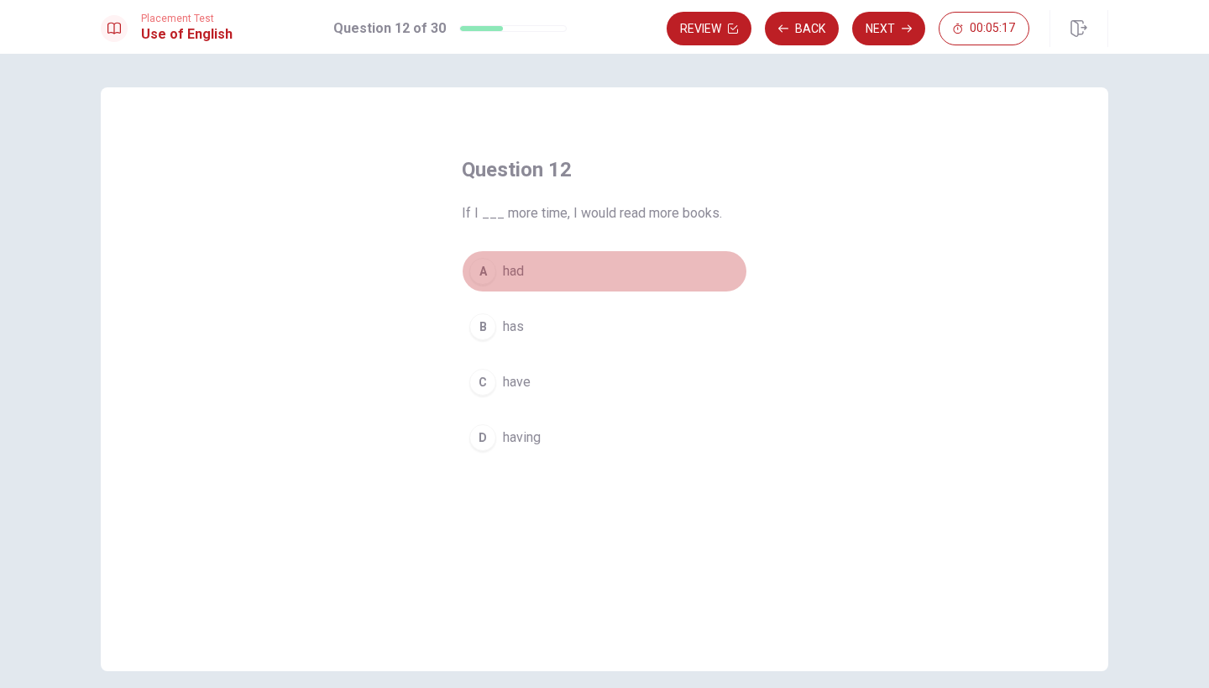
click at [485, 279] on div "A" at bounding box center [482, 271] width 27 height 27
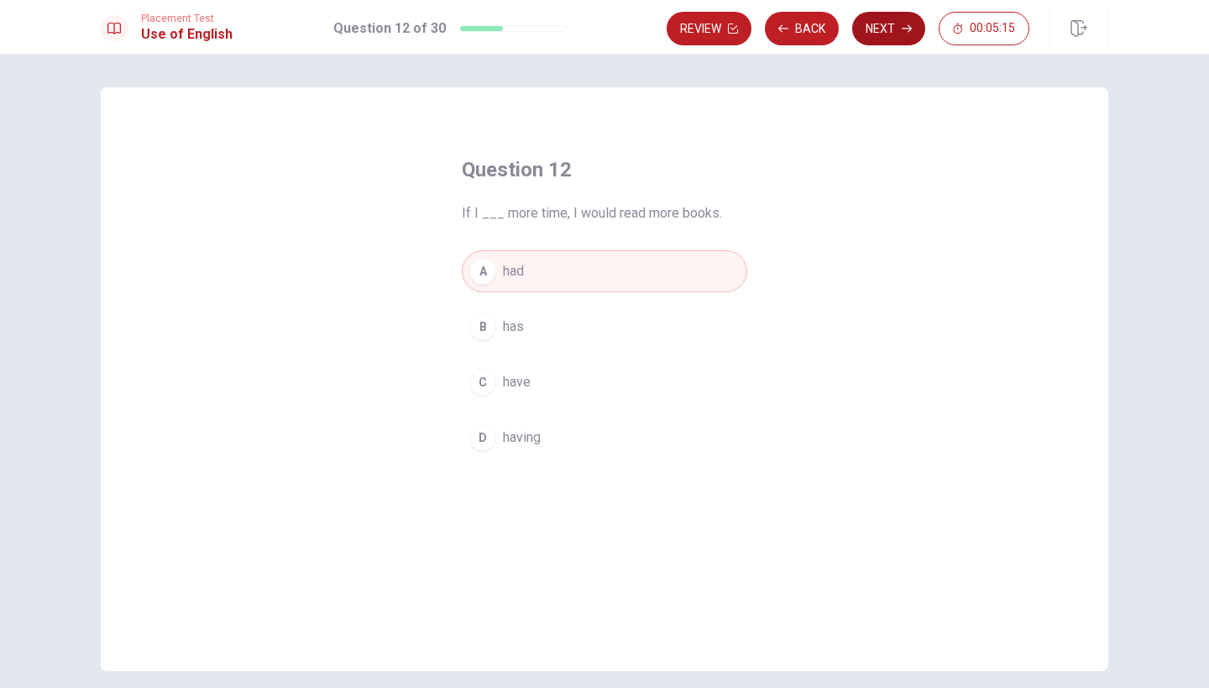
click at [885, 28] on button "Next" at bounding box center [888, 29] width 73 height 34
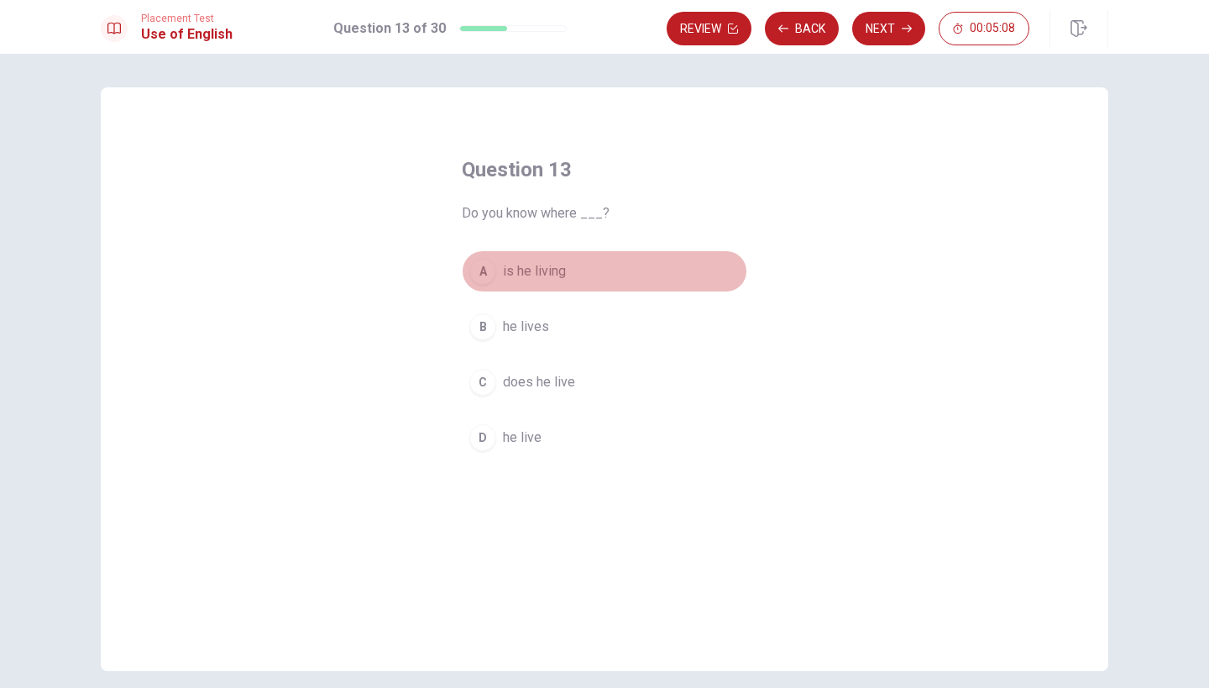
click at [485, 274] on div "A" at bounding box center [482, 271] width 27 height 27
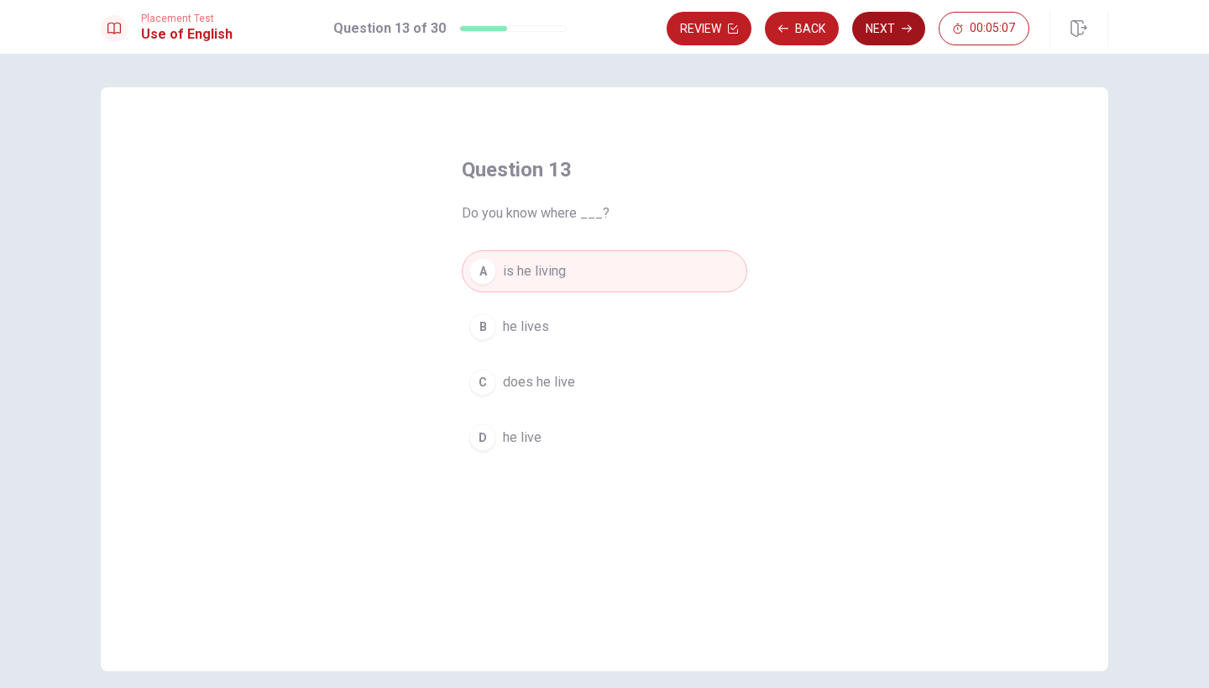
click at [894, 29] on button "Next" at bounding box center [888, 29] width 73 height 34
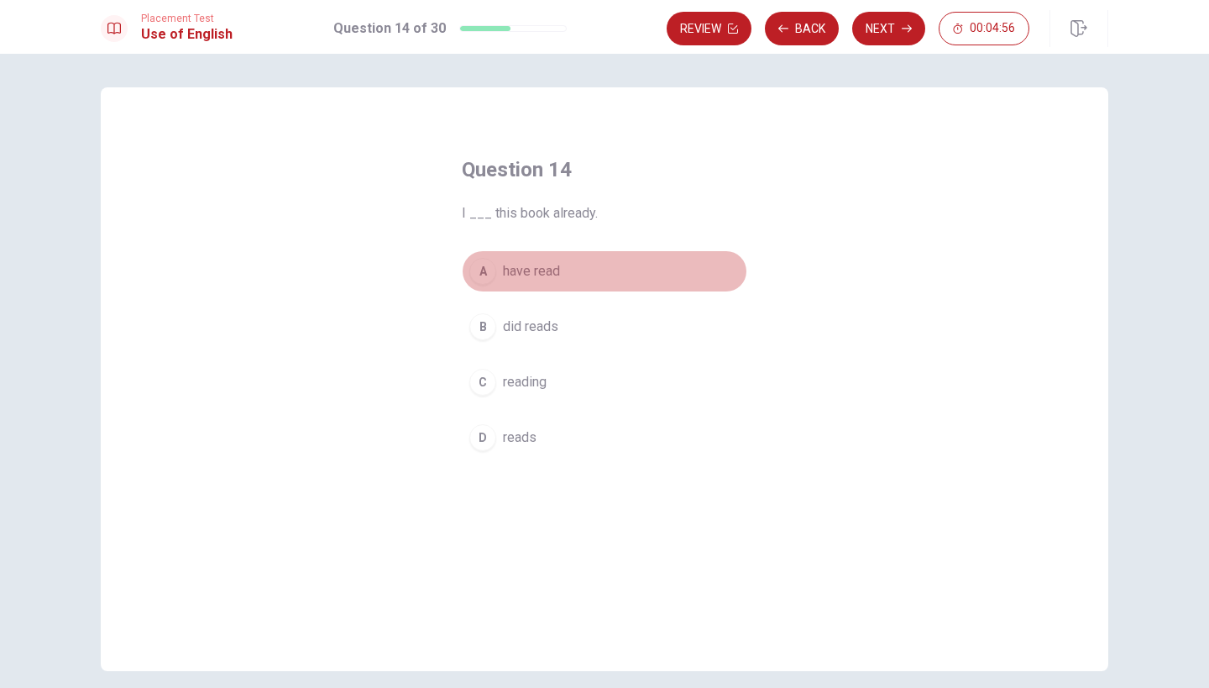
click at [517, 270] on span "have read" at bounding box center [531, 271] width 57 height 20
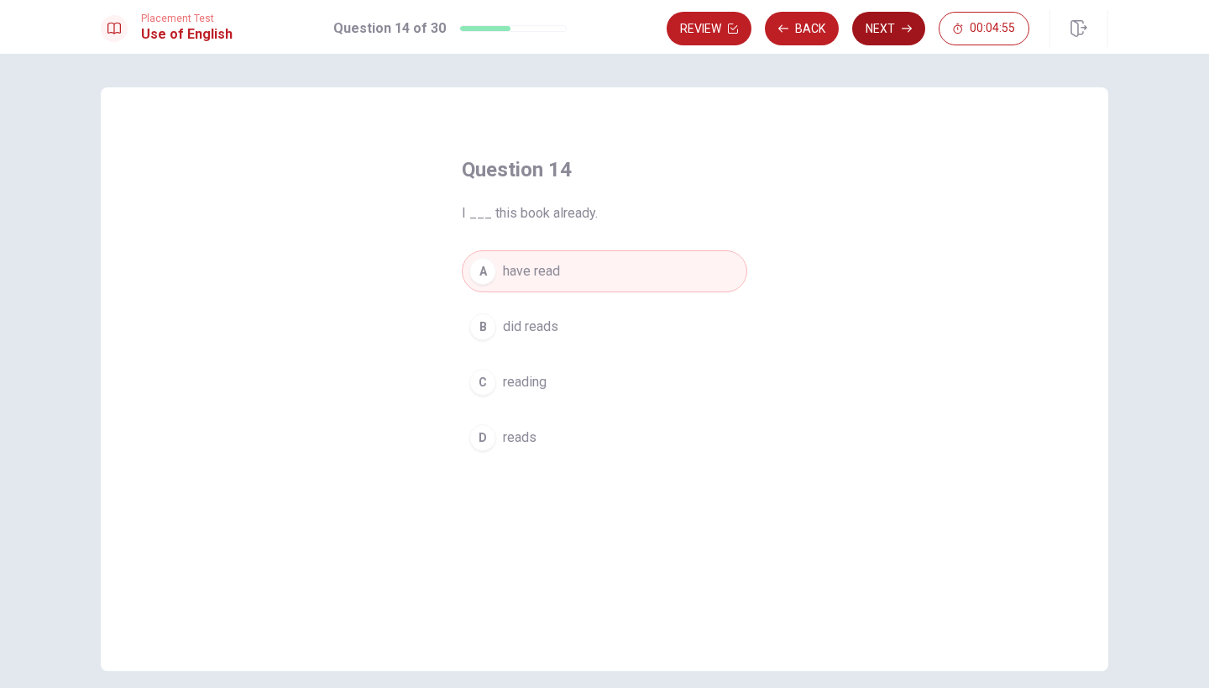
click at [881, 38] on button "Next" at bounding box center [888, 29] width 73 height 34
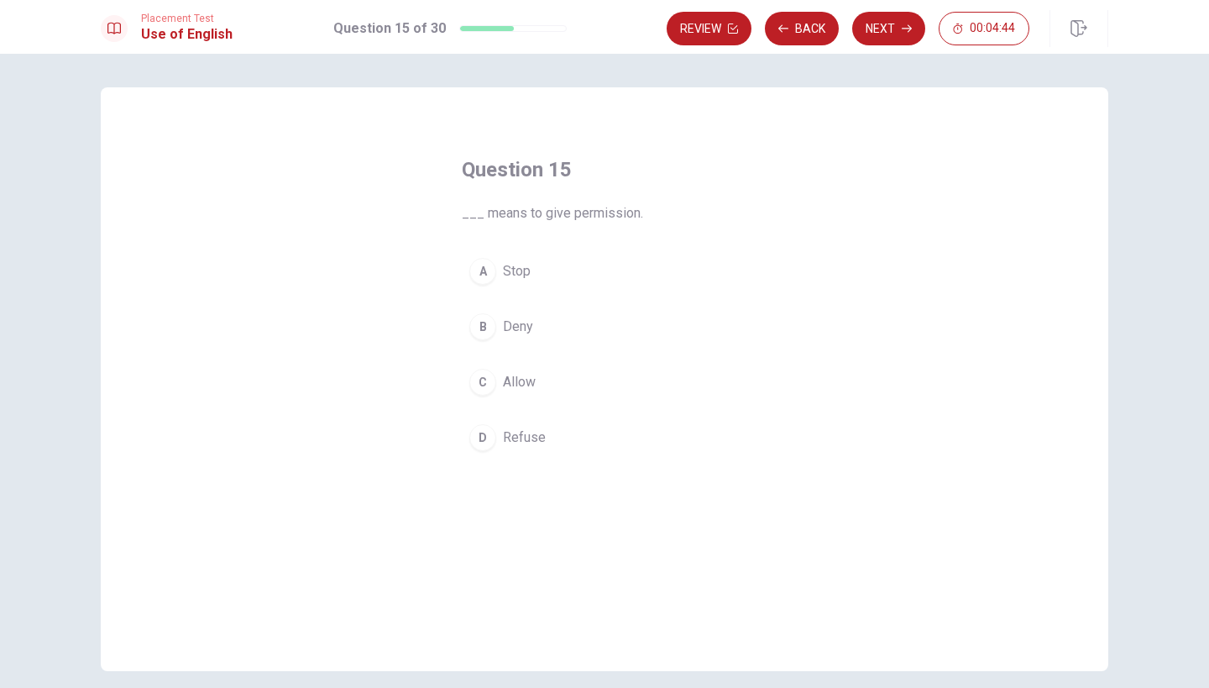
click at [518, 378] on span "Allow" at bounding box center [519, 382] width 33 height 20
click at [892, 25] on button "Next" at bounding box center [888, 29] width 73 height 34
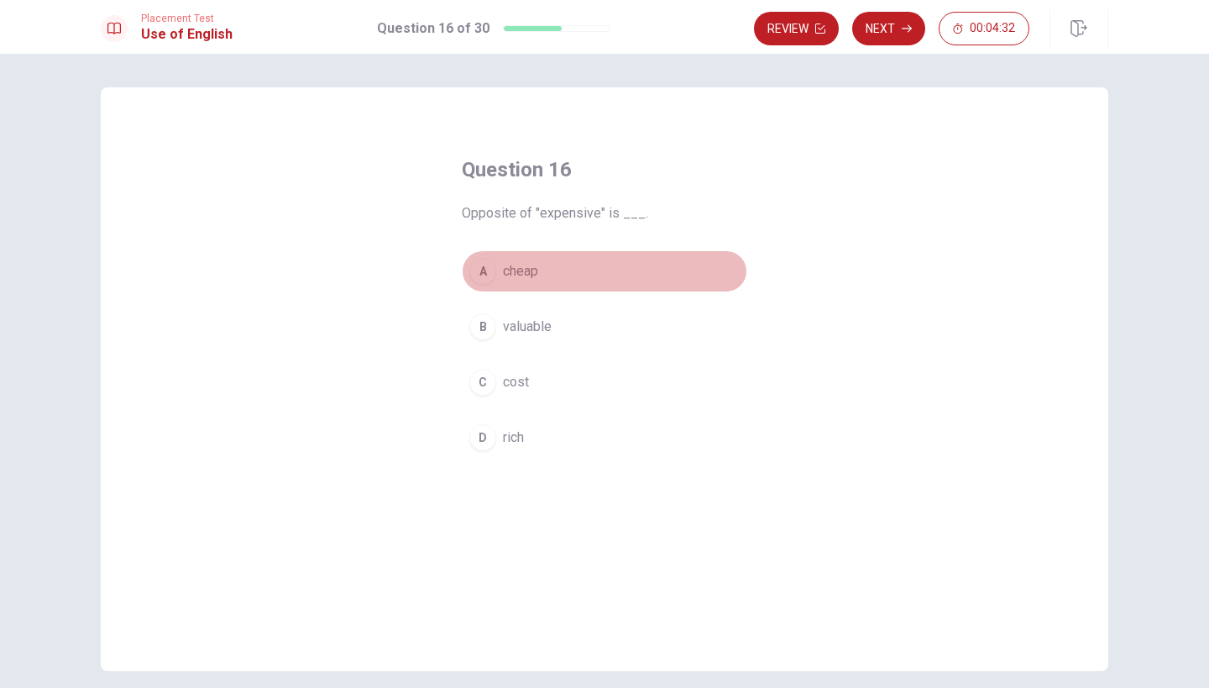
click at [495, 271] on div "A" at bounding box center [482, 271] width 27 height 27
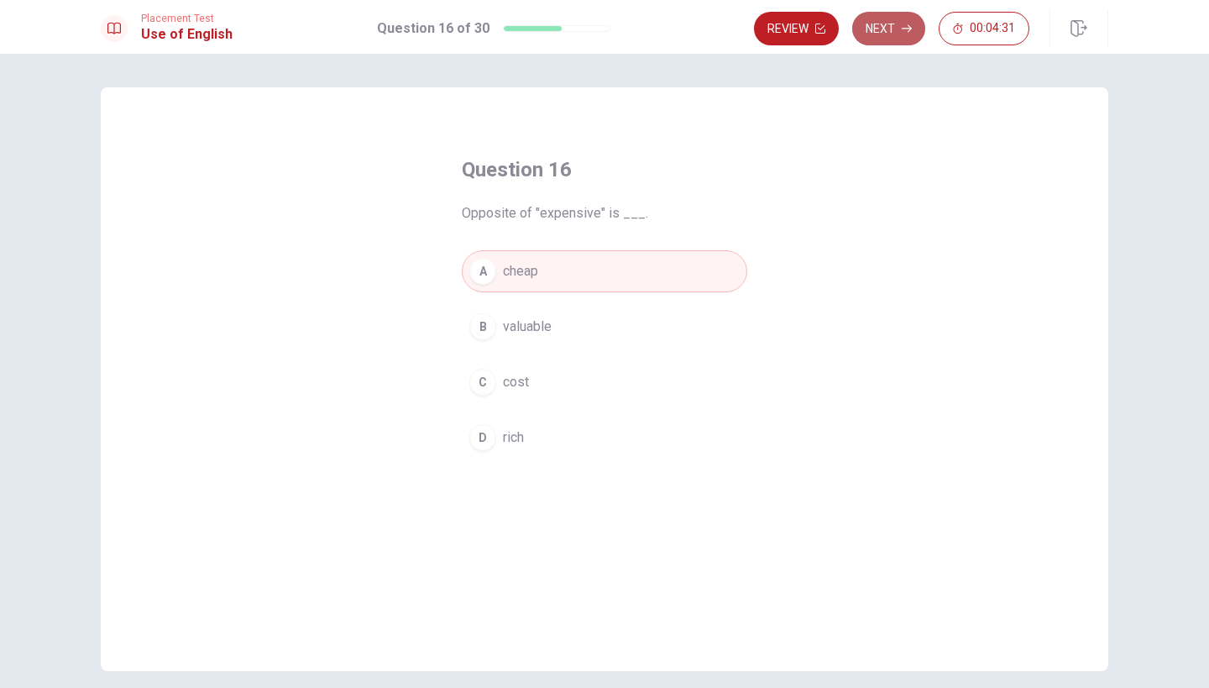
click at [893, 27] on button "Next" at bounding box center [888, 29] width 73 height 34
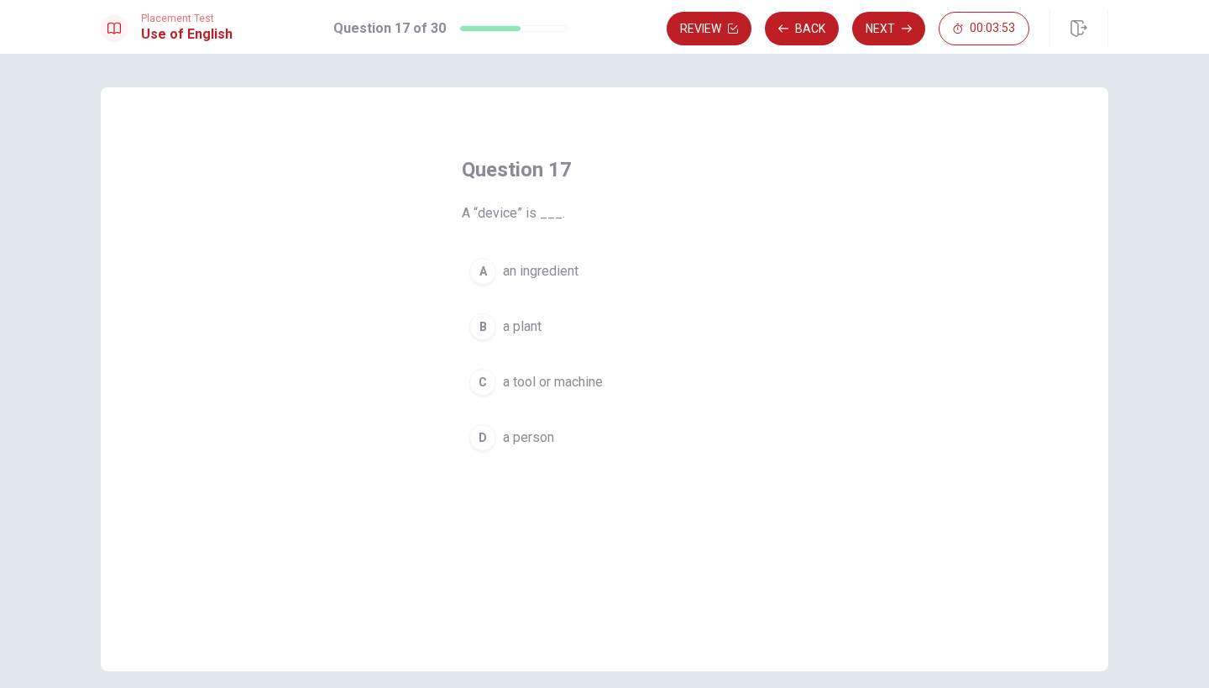
click at [483, 327] on div "B" at bounding box center [482, 326] width 27 height 27
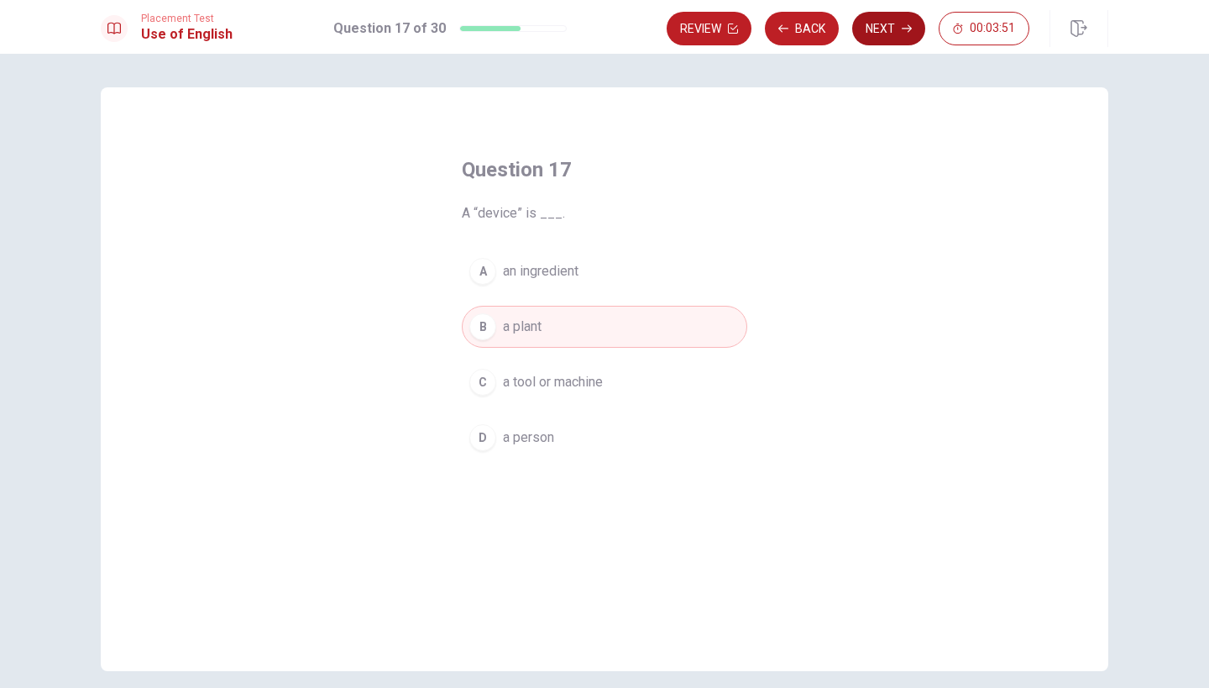
click at [878, 25] on button "Next" at bounding box center [888, 29] width 73 height 34
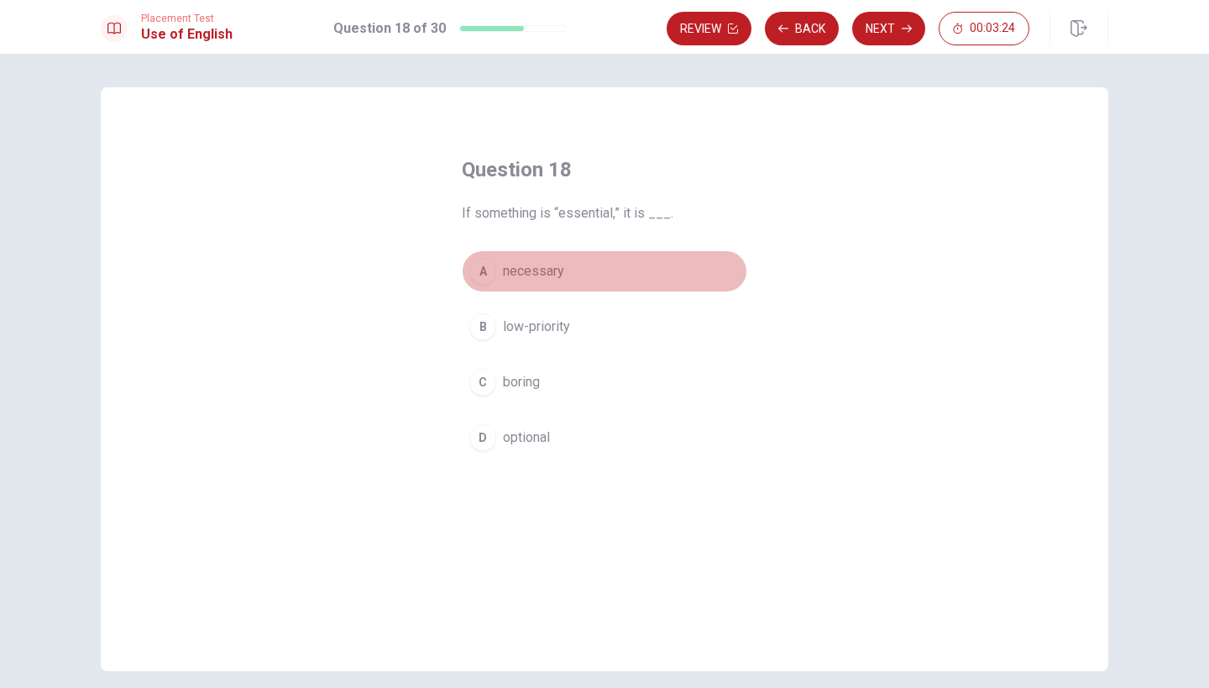
click at [536, 275] on span "necessary" at bounding box center [533, 271] width 61 height 20
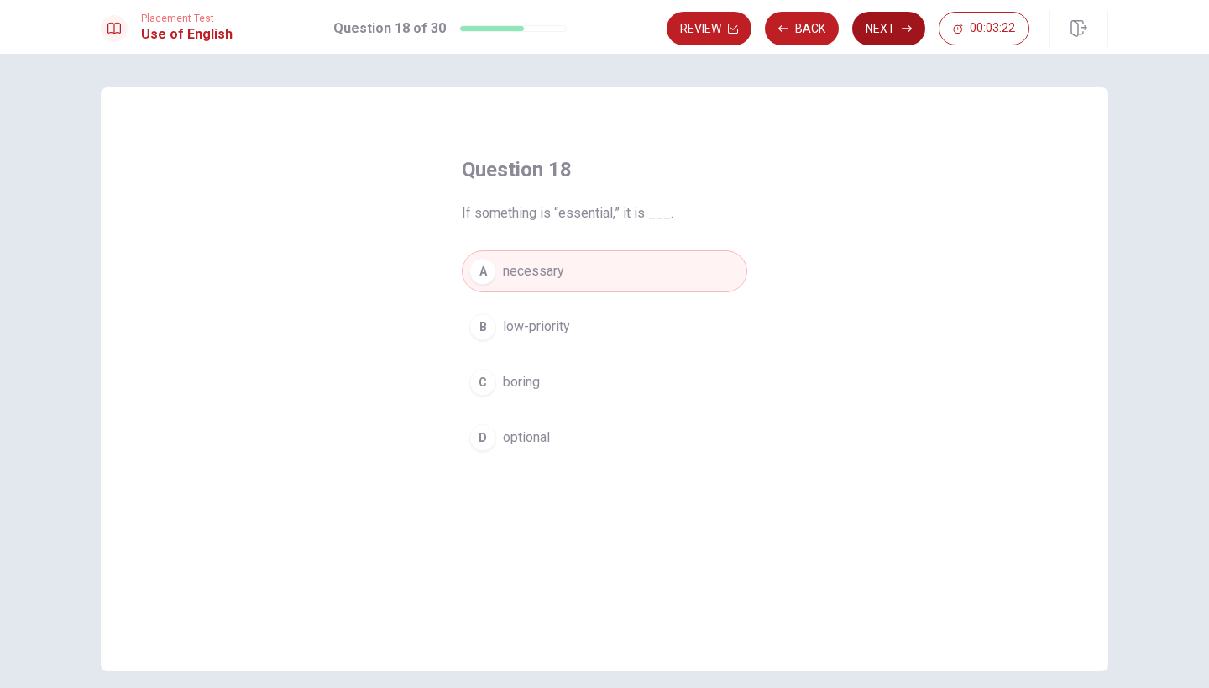
click at [885, 24] on button "Next" at bounding box center [888, 29] width 73 height 34
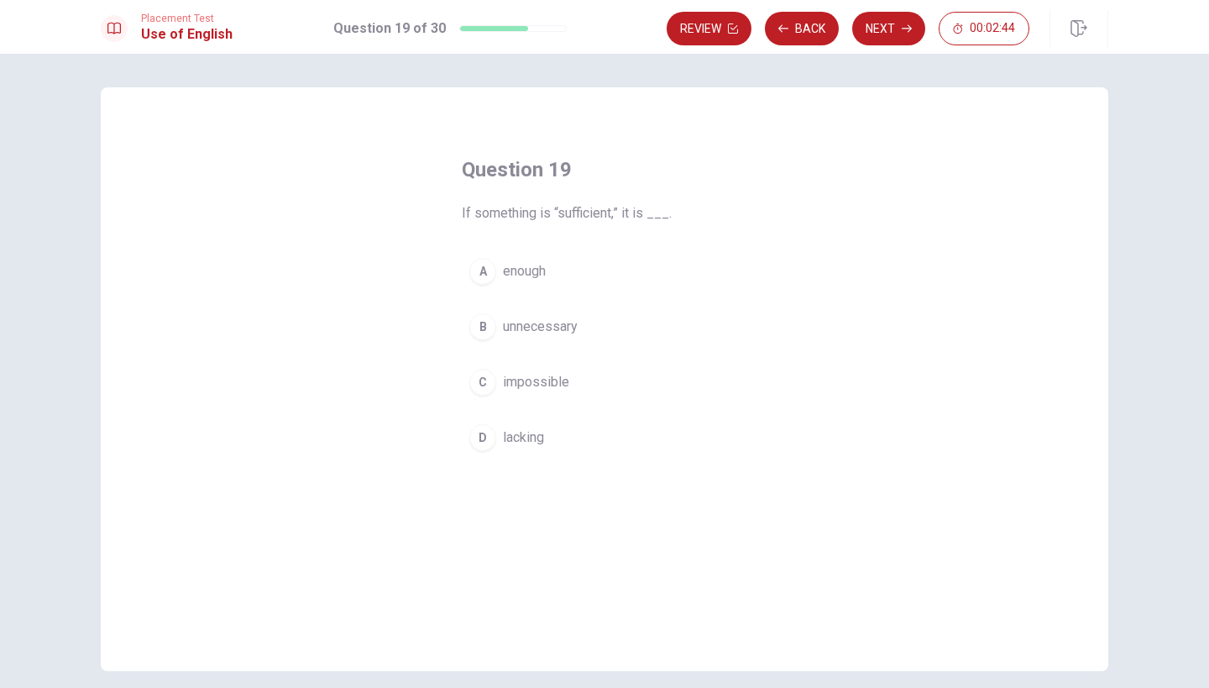
click at [492, 274] on div "A" at bounding box center [482, 271] width 27 height 27
click at [903, 21] on button "Next" at bounding box center [888, 29] width 73 height 34
click at [509, 384] on span "an" at bounding box center [509, 382] width 13 height 20
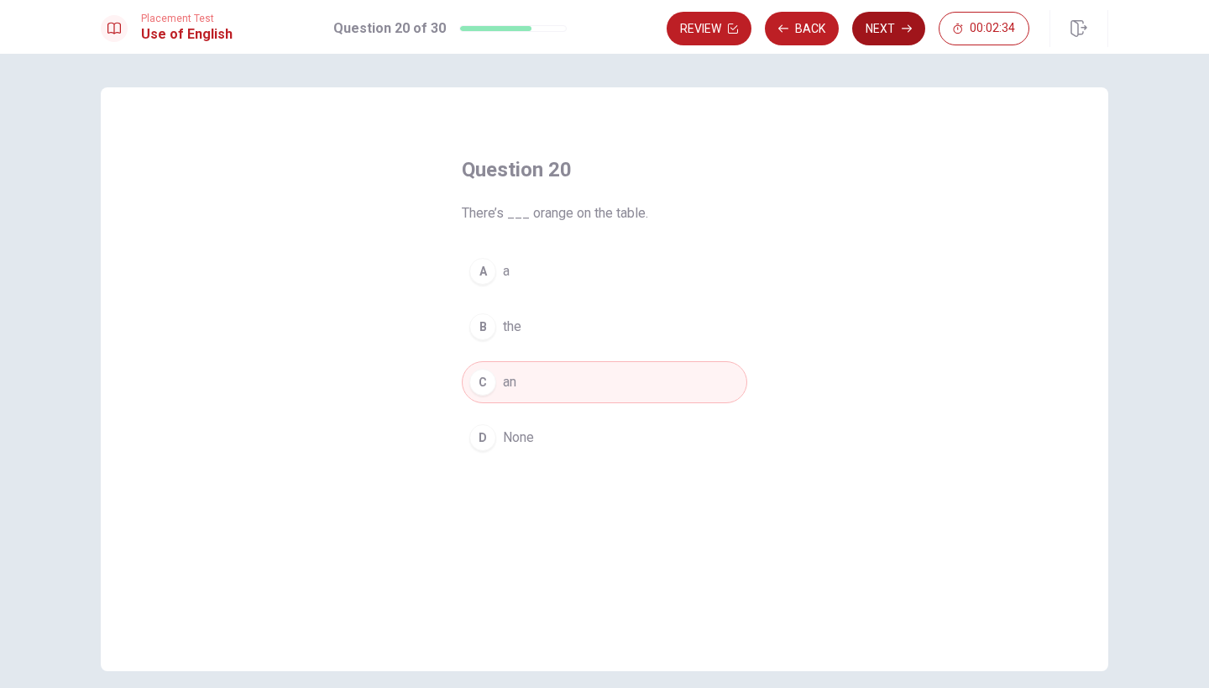
click at [889, 23] on button "Next" at bounding box center [888, 29] width 73 height 34
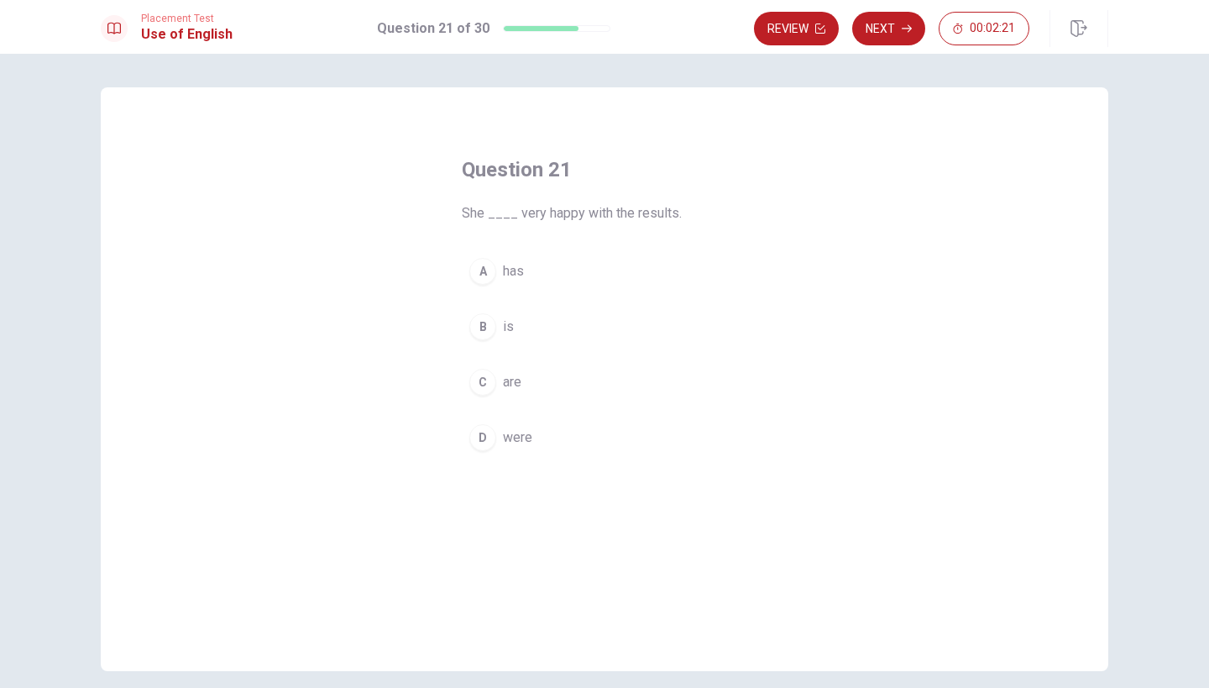
click at [509, 323] on span "is" at bounding box center [508, 327] width 11 height 20
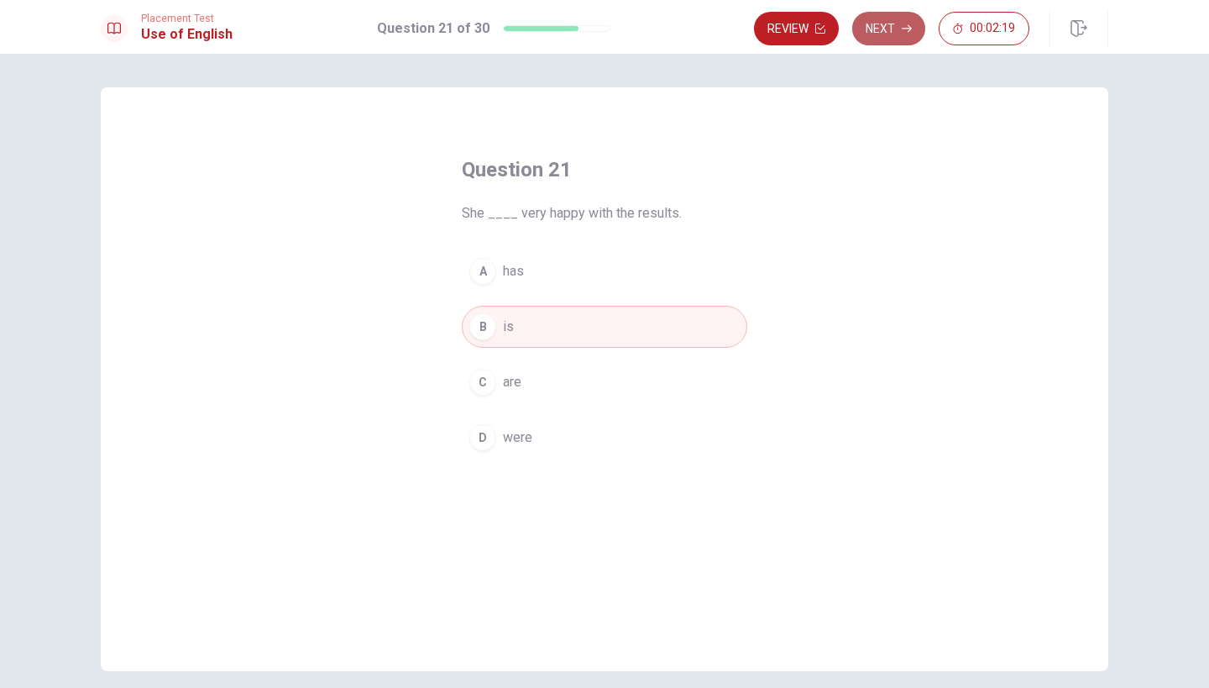
click at [879, 30] on button "Next" at bounding box center [888, 29] width 73 height 34
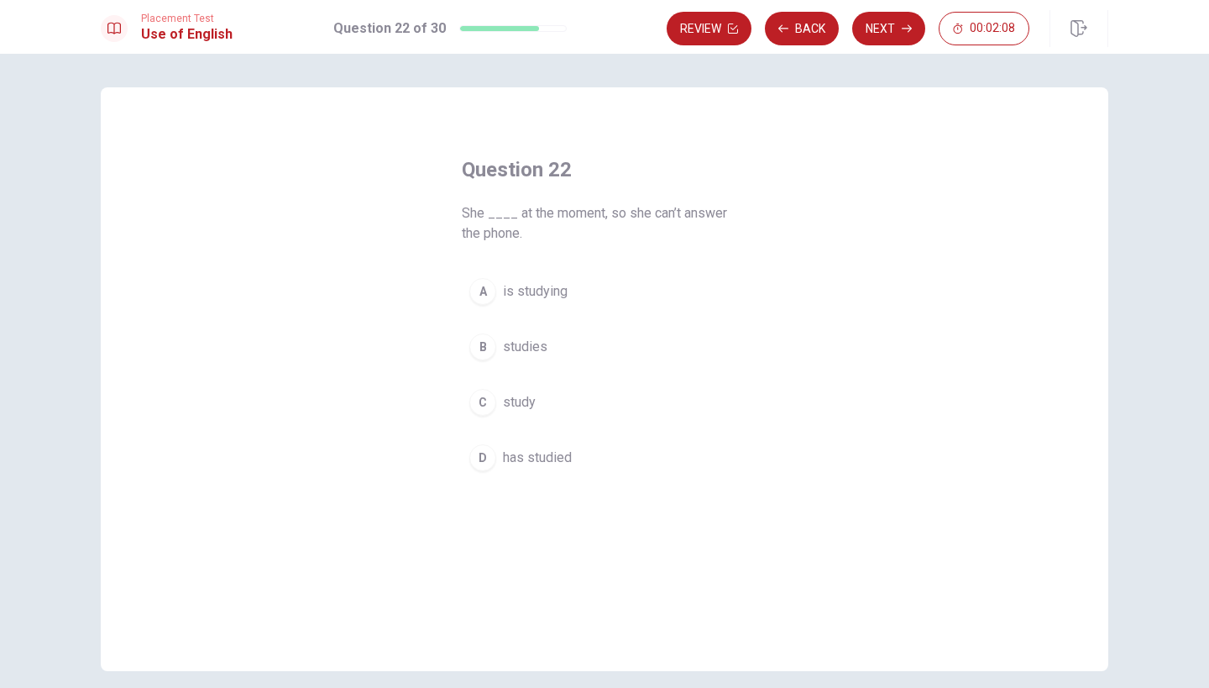
click at [519, 290] on span "is studying" at bounding box center [535, 291] width 65 height 20
click at [883, 34] on button "Next" at bounding box center [888, 29] width 73 height 34
click at [516, 442] on span "went" at bounding box center [517, 437] width 29 height 20
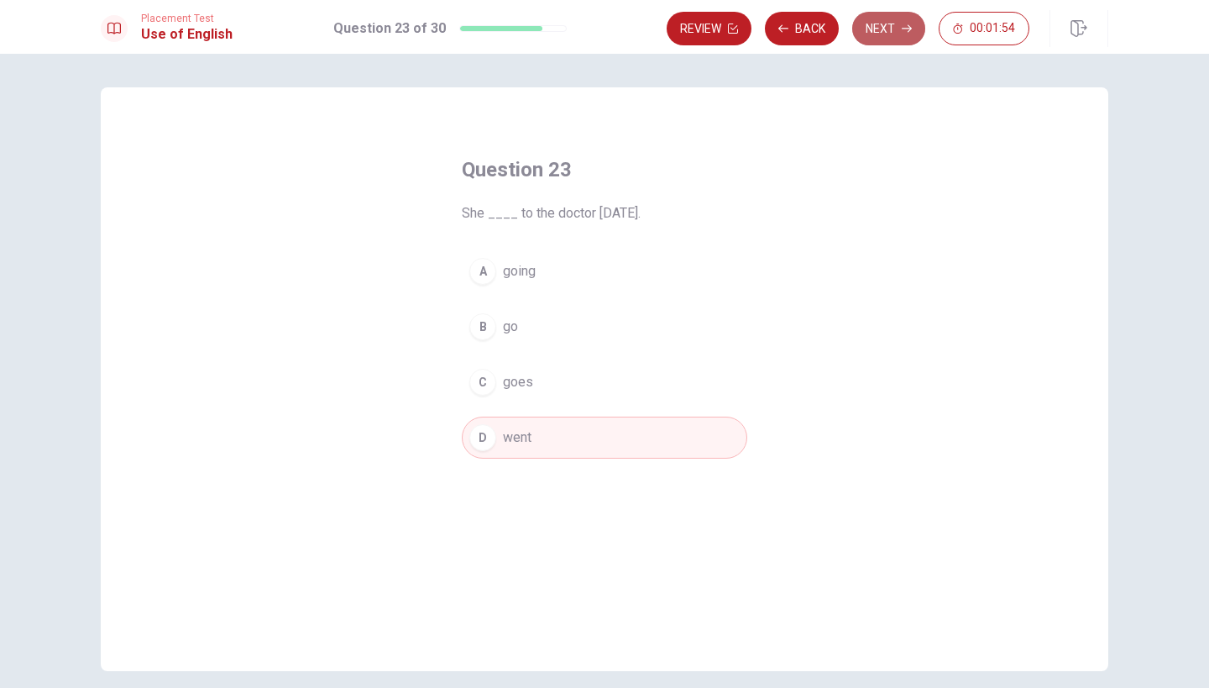
click at [882, 22] on button "Next" at bounding box center [888, 29] width 73 height 34
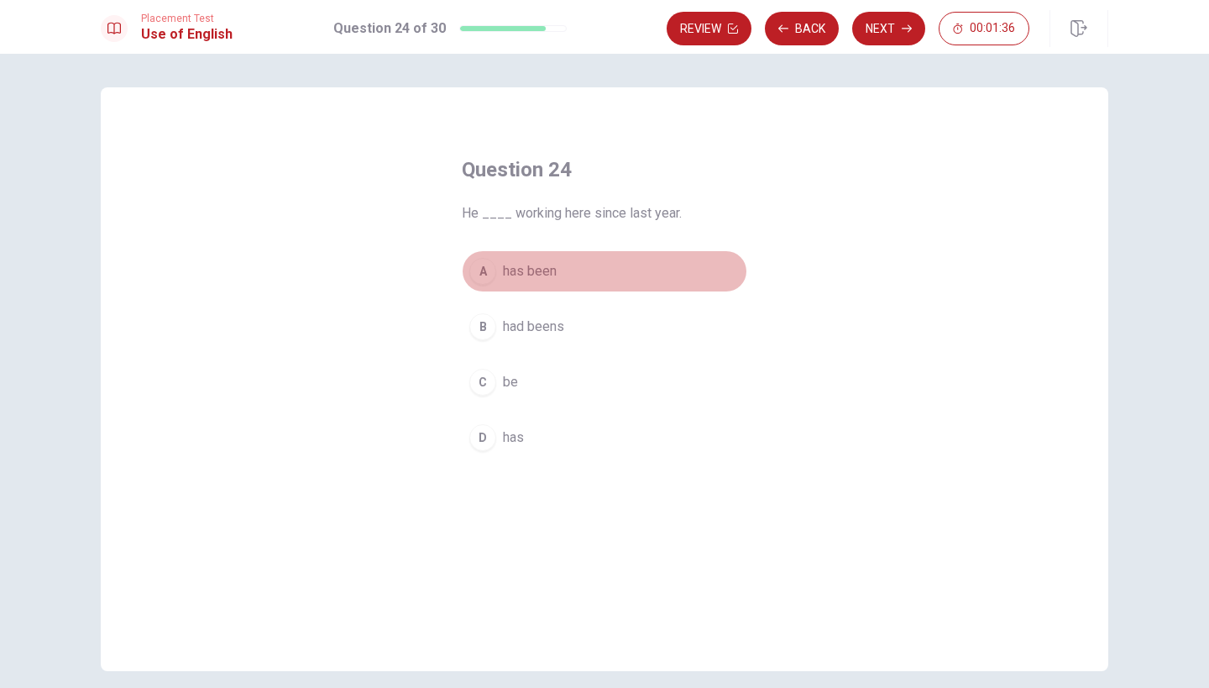
click at [537, 273] on span "has been" at bounding box center [530, 271] width 54 height 20
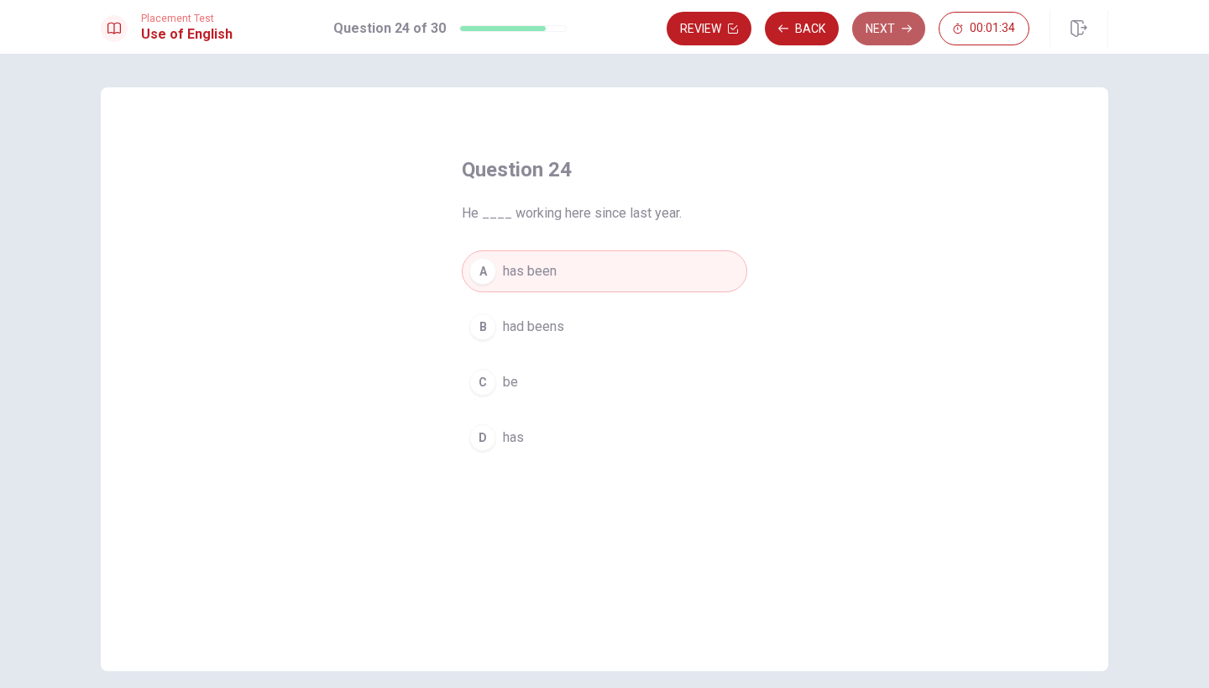
click at [897, 25] on button "Next" at bounding box center [888, 29] width 73 height 34
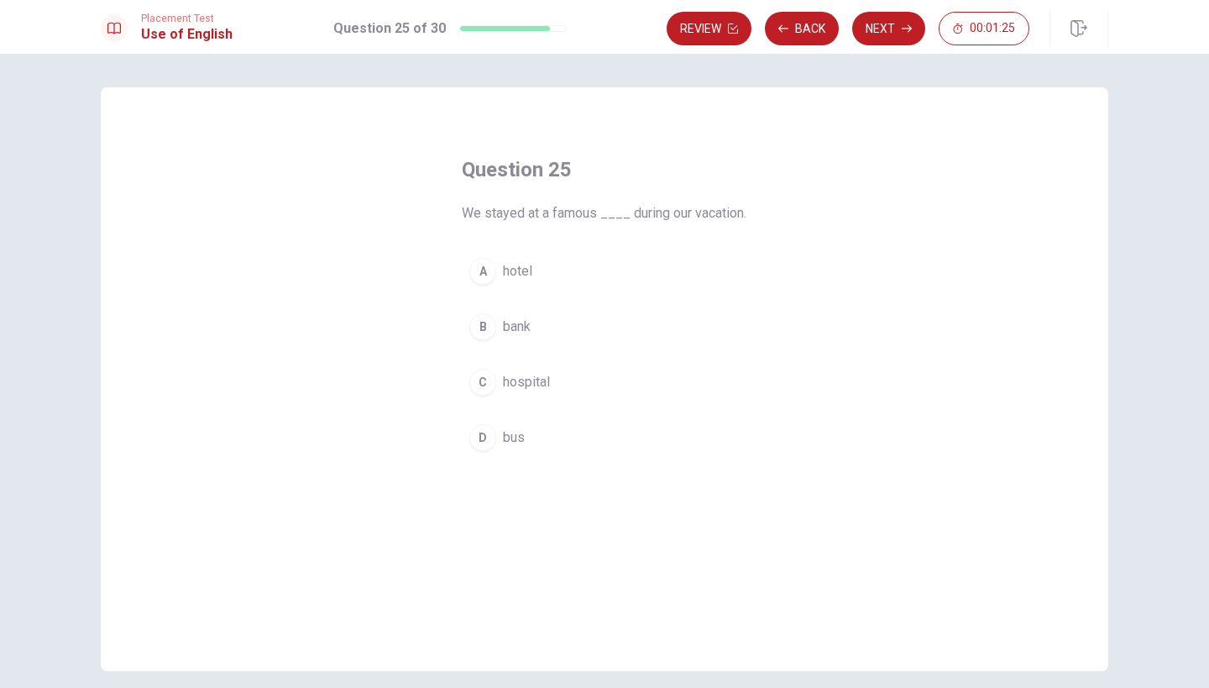
click at [516, 281] on span "hotel" at bounding box center [517, 271] width 29 height 20
click at [890, 24] on button "Next" at bounding box center [888, 29] width 73 height 34
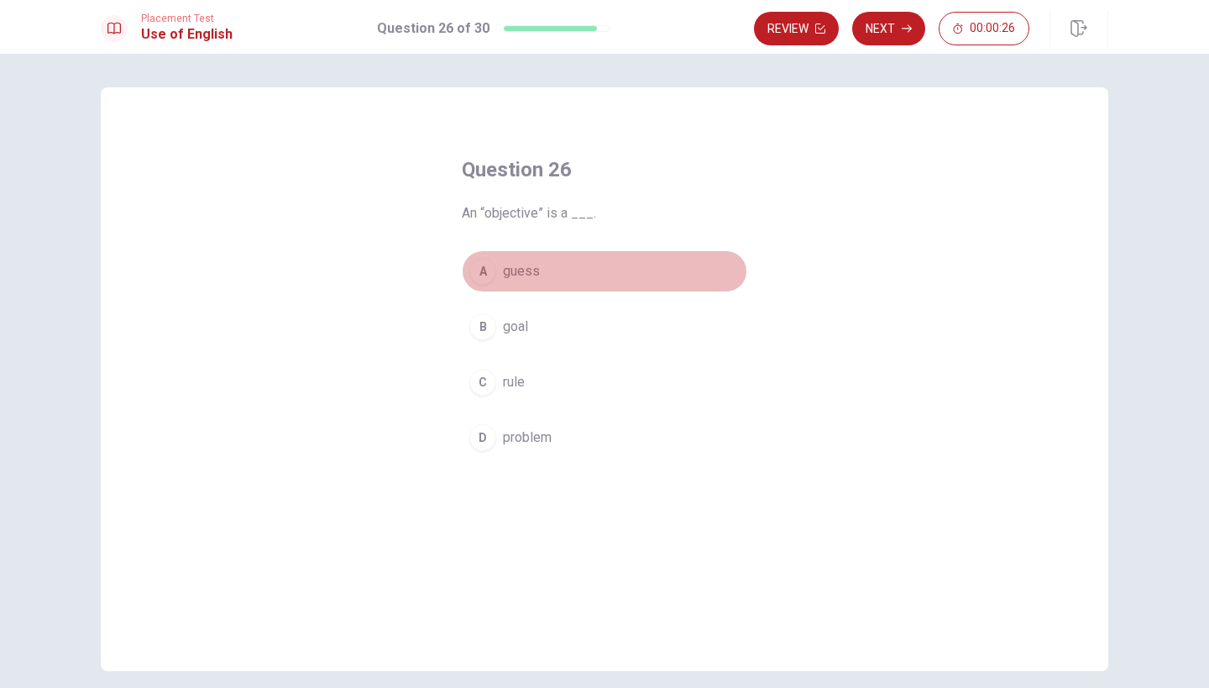
click at [508, 272] on span "guess" at bounding box center [521, 271] width 37 height 20
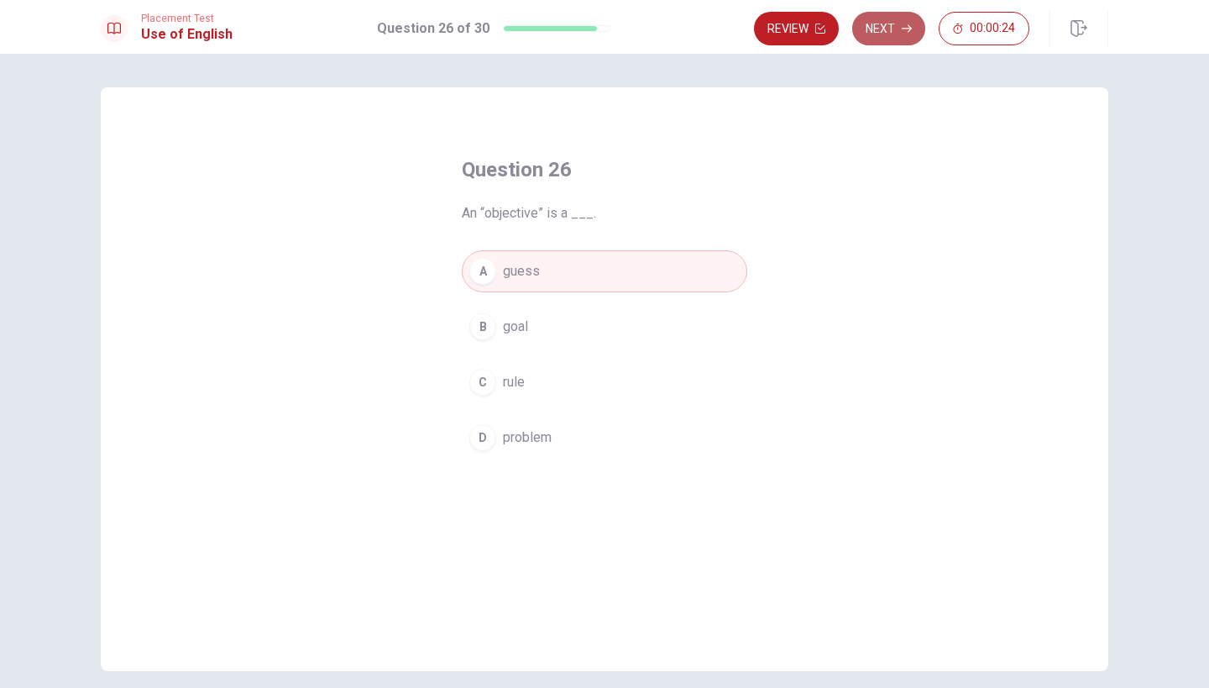
click at [896, 25] on button "Next" at bounding box center [888, 29] width 73 height 34
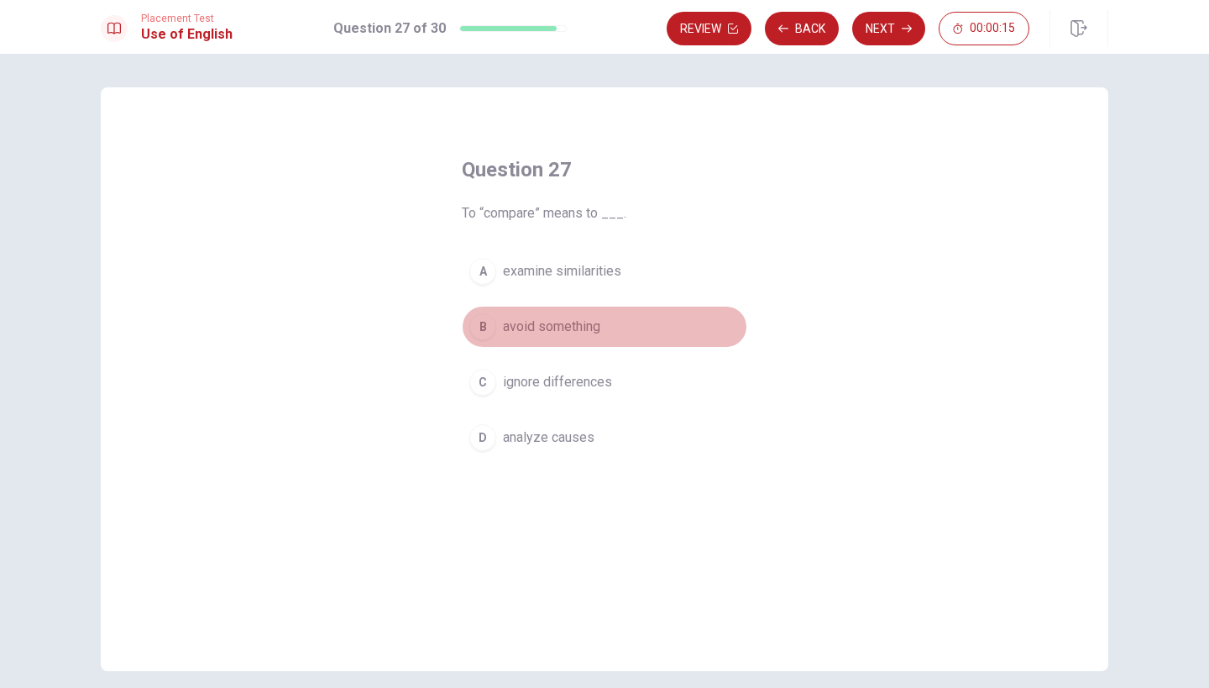
click at [522, 322] on span "avoid something" at bounding box center [551, 327] width 97 height 20
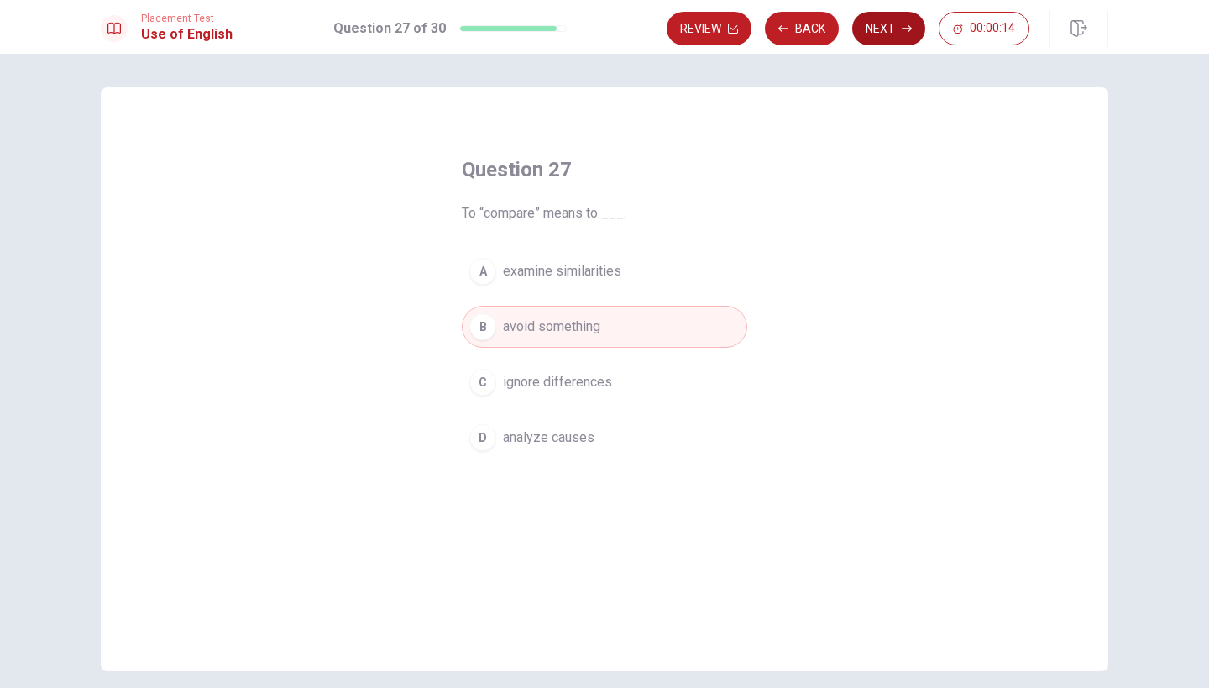
click at [873, 29] on button "Next" at bounding box center [888, 29] width 73 height 34
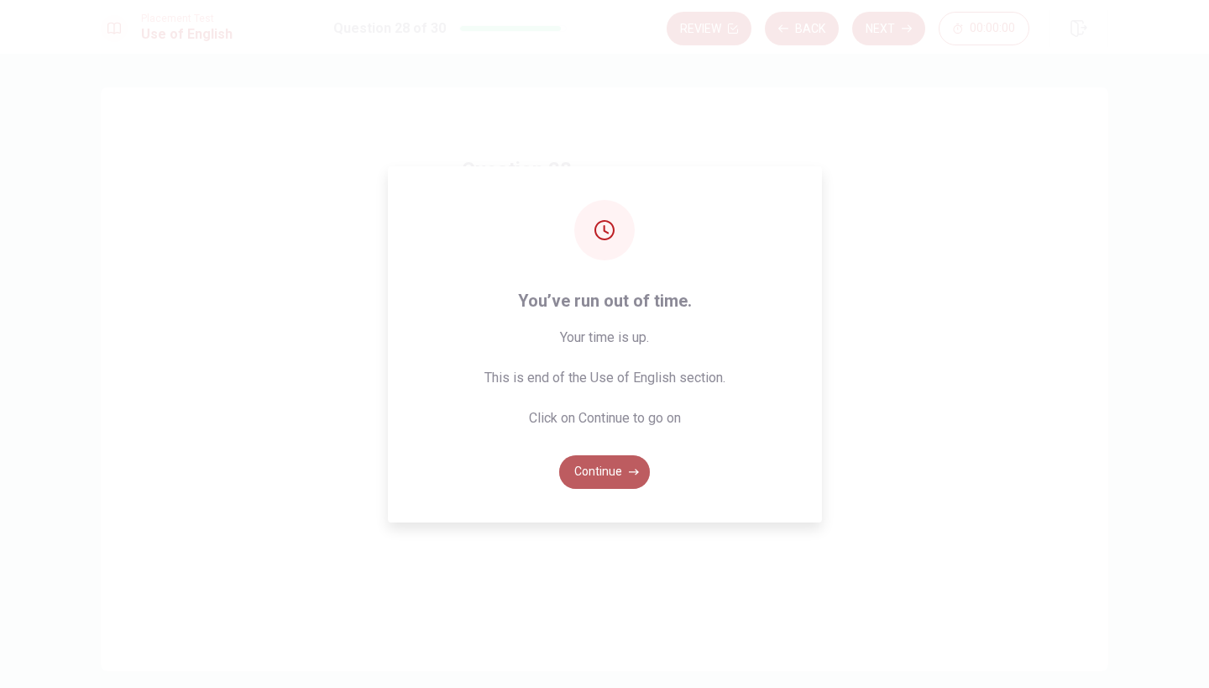
click at [600, 475] on button "Continue" at bounding box center [604, 472] width 91 height 34
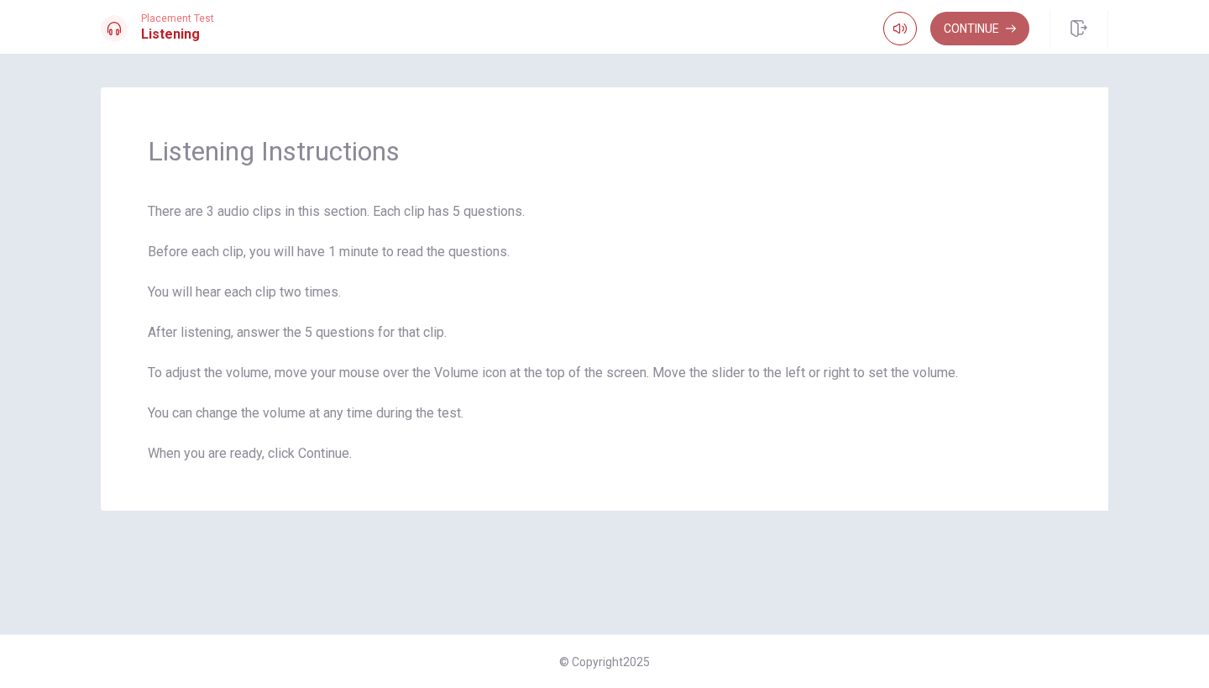
click at [972, 30] on button "Continue" at bounding box center [979, 29] width 99 height 34
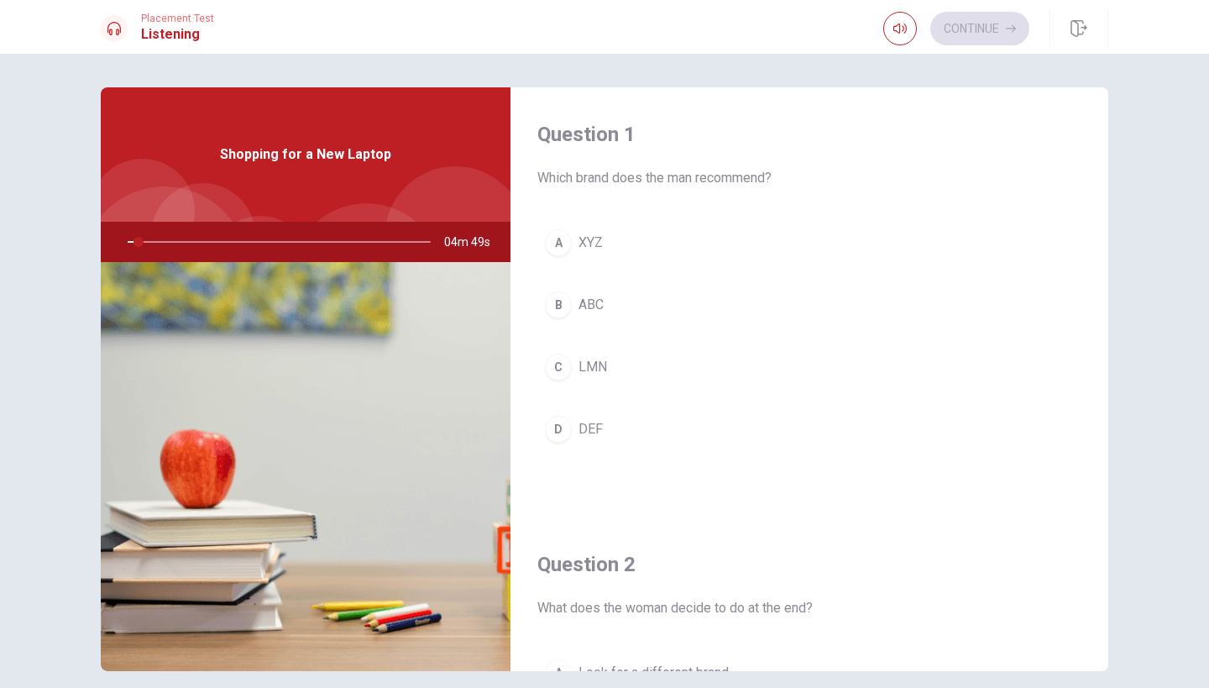
click at [1089, 456] on div "Question 1 Which brand does the man recommend? A XYZ B ABC C LMN D DEF" at bounding box center [810, 302] width 598 height 430
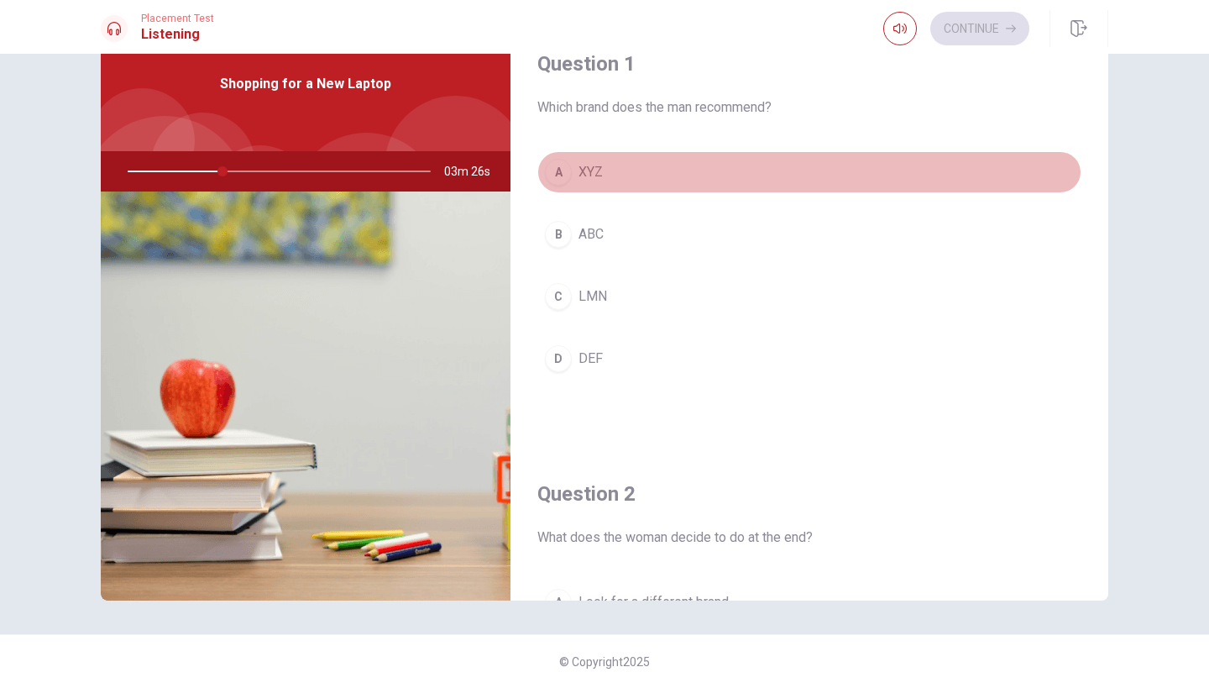
click at [591, 170] on span "XYZ" at bounding box center [591, 172] width 24 height 20
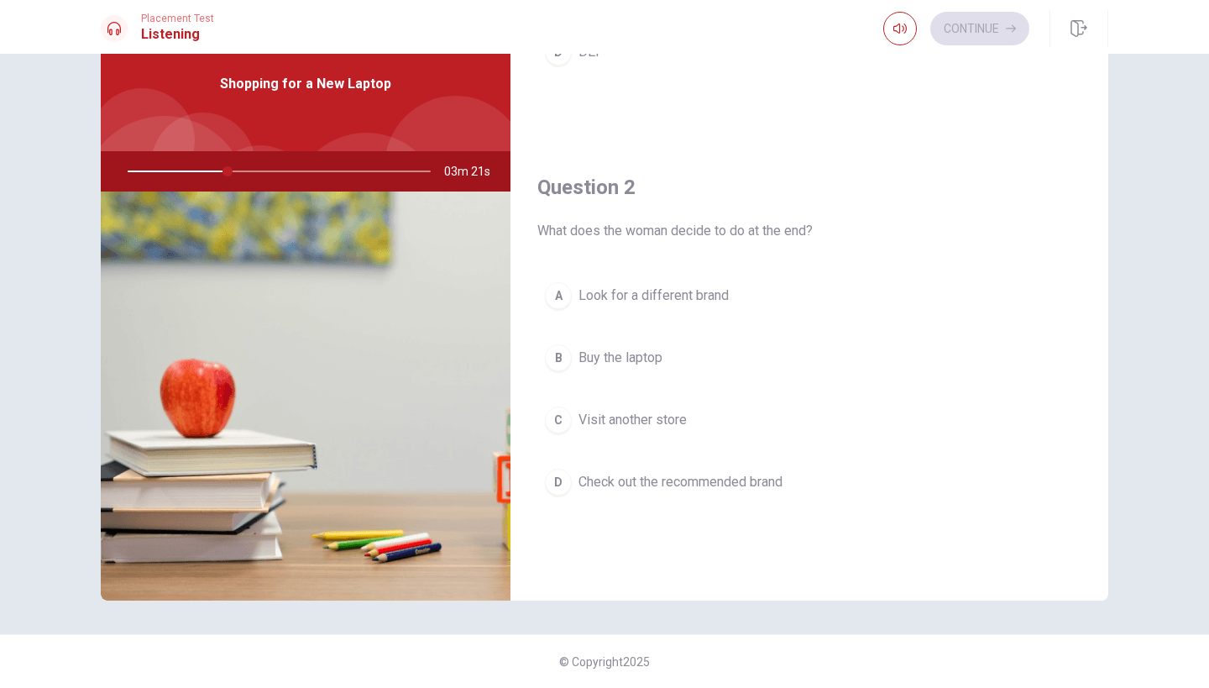
scroll to position [336, 0]
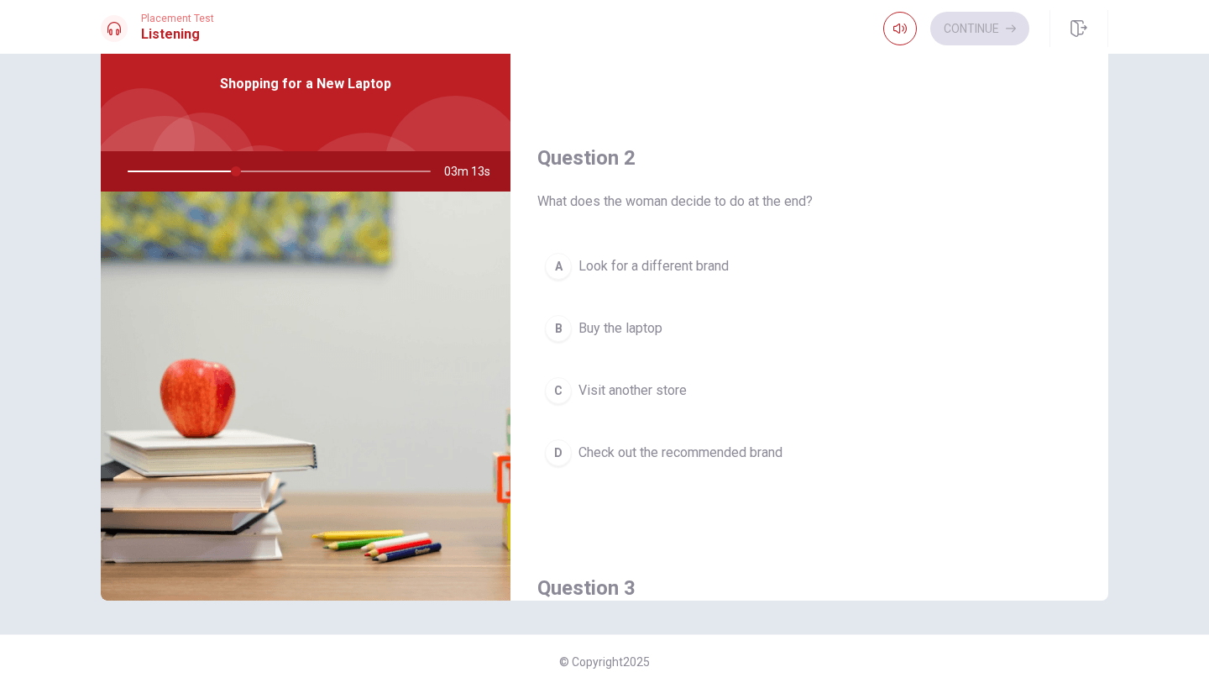
click at [720, 450] on span "Check out the recommended brand" at bounding box center [681, 453] width 204 height 20
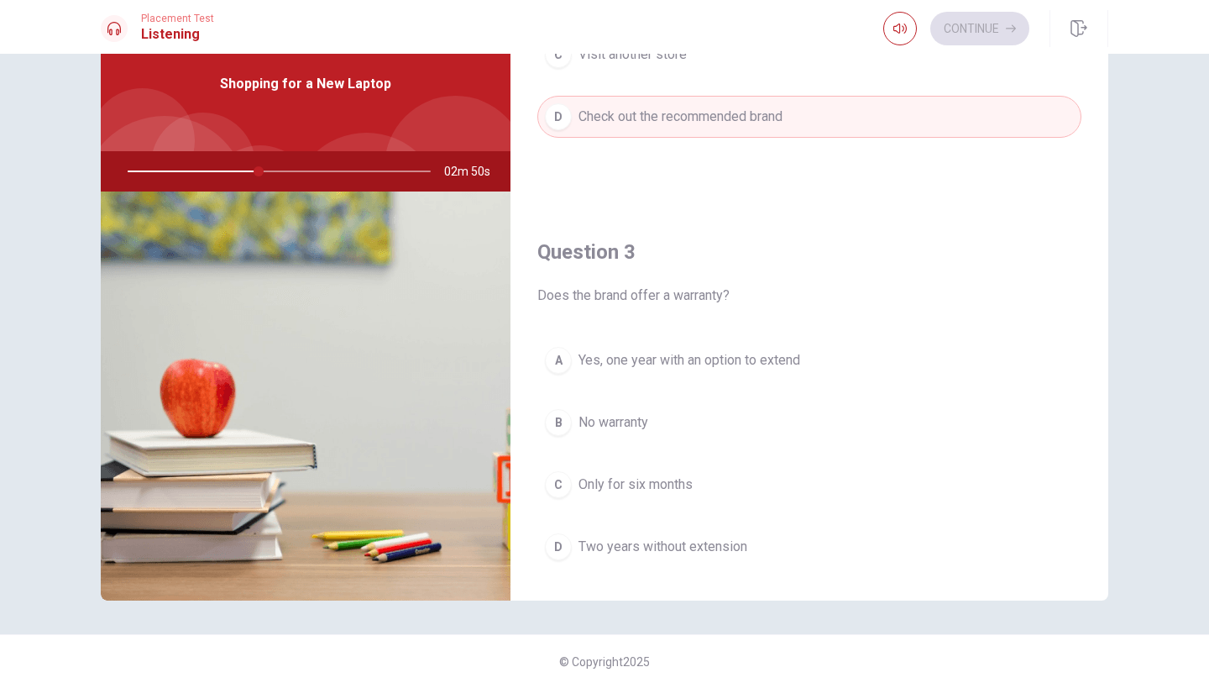
scroll to position [756, 0]
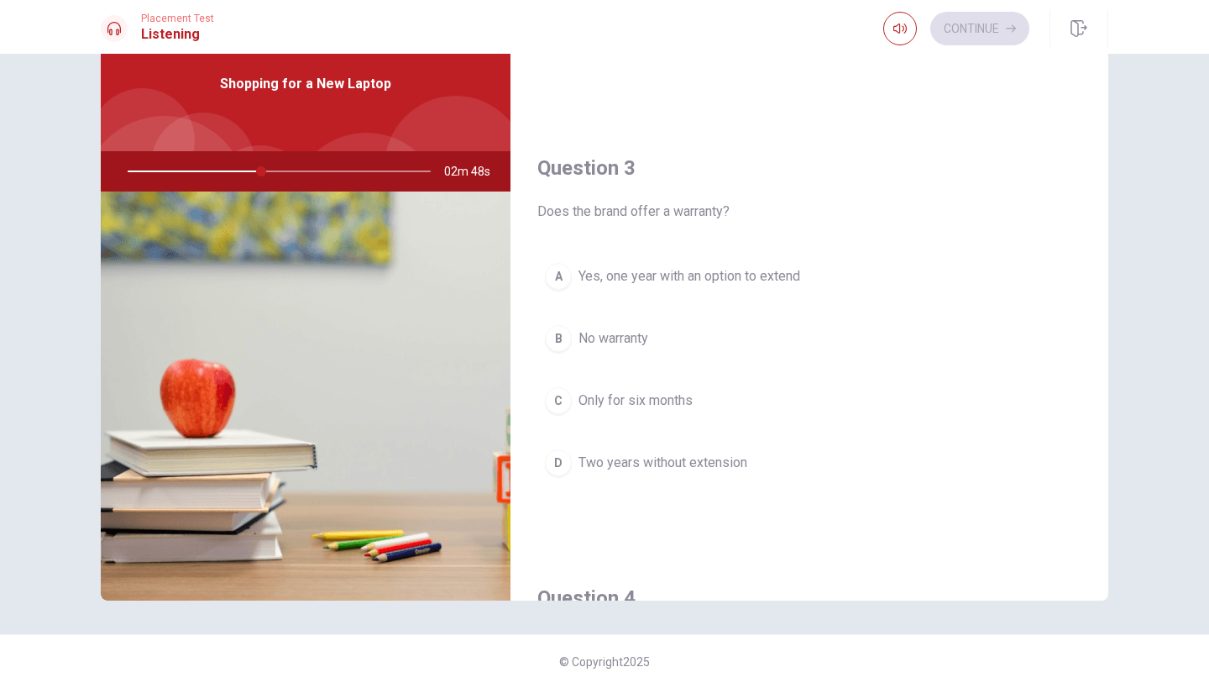
click at [737, 278] on span "Yes, one year with an option to extend" at bounding box center [690, 276] width 222 height 20
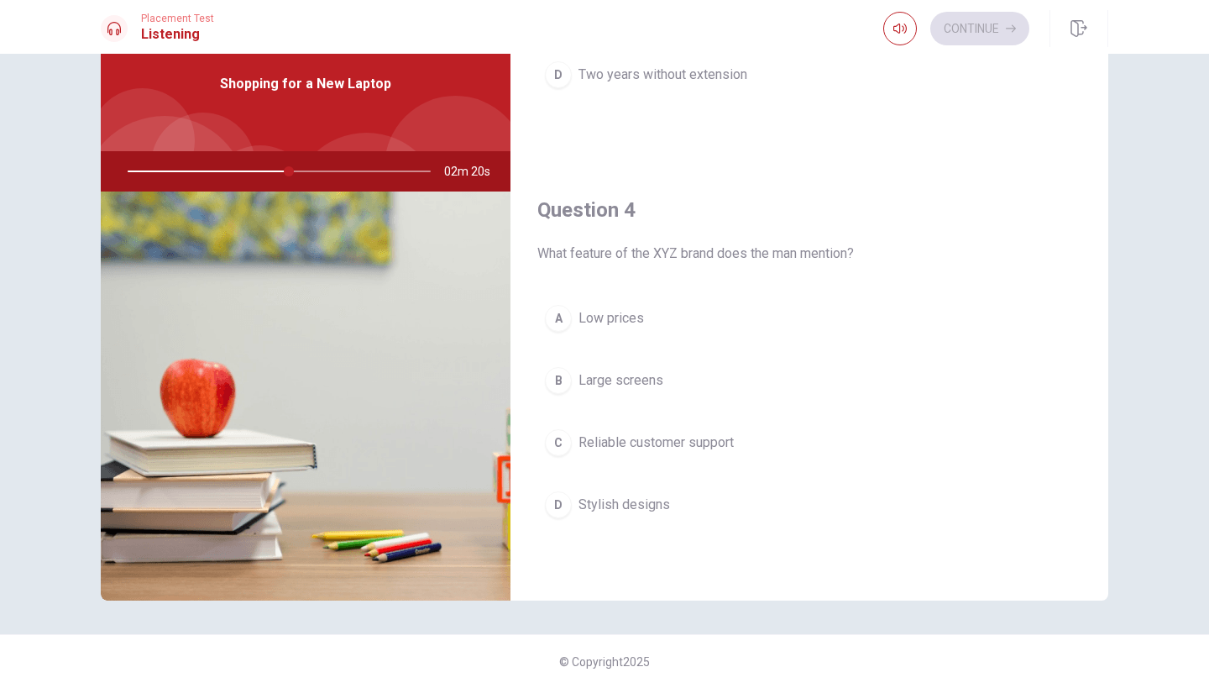
scroll to position [1146, 0]
click at [698, 438] on span "Reliable customer support" at bounding box center [656, 440] width 155 height 20
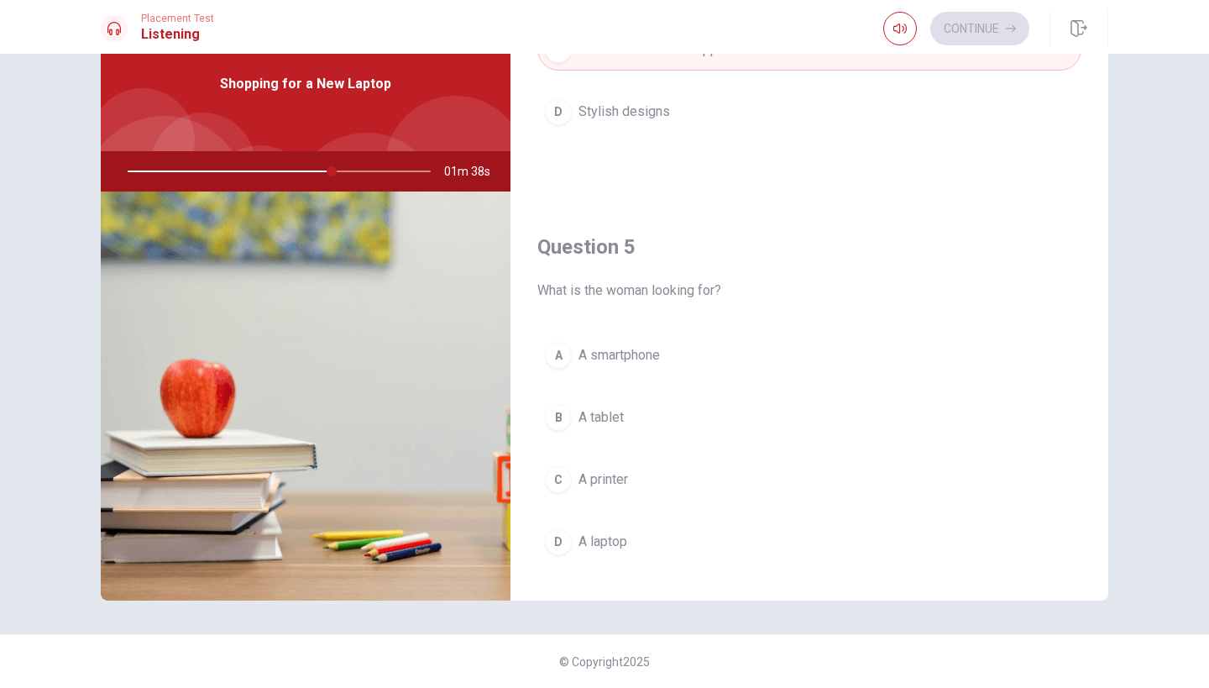
scroll to position [1566, 0]
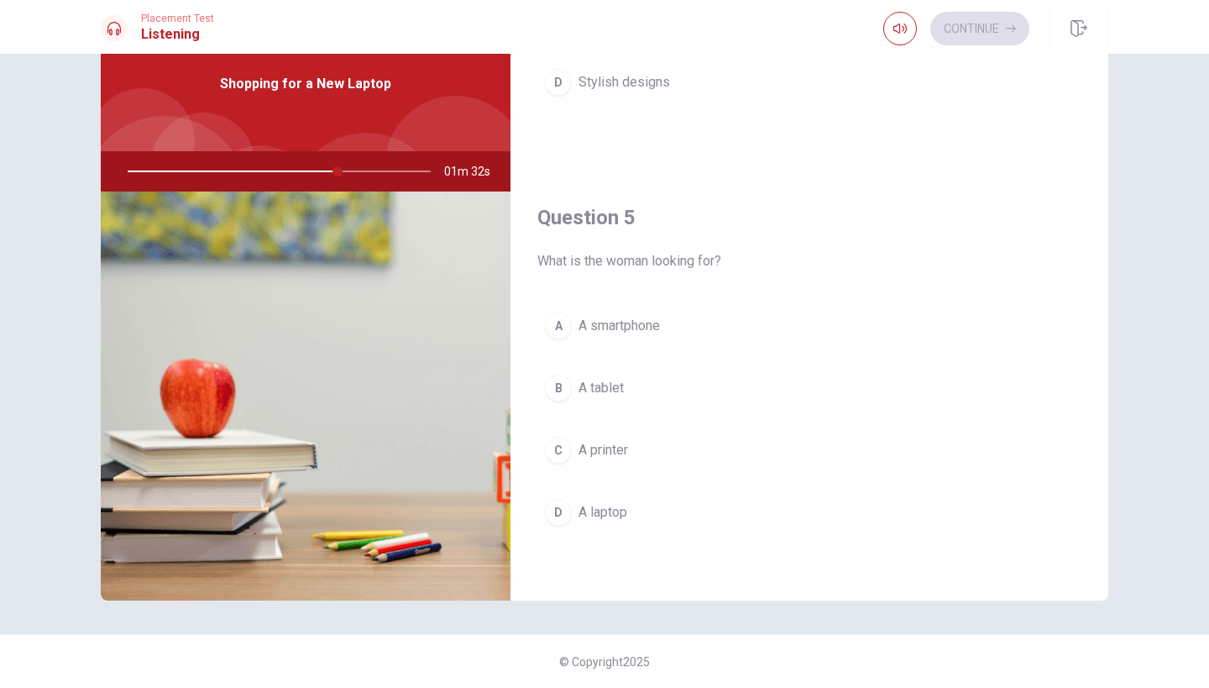
click at [602, 510] on span "A laptop" at bounding box center [603, 512] width 49 height 20
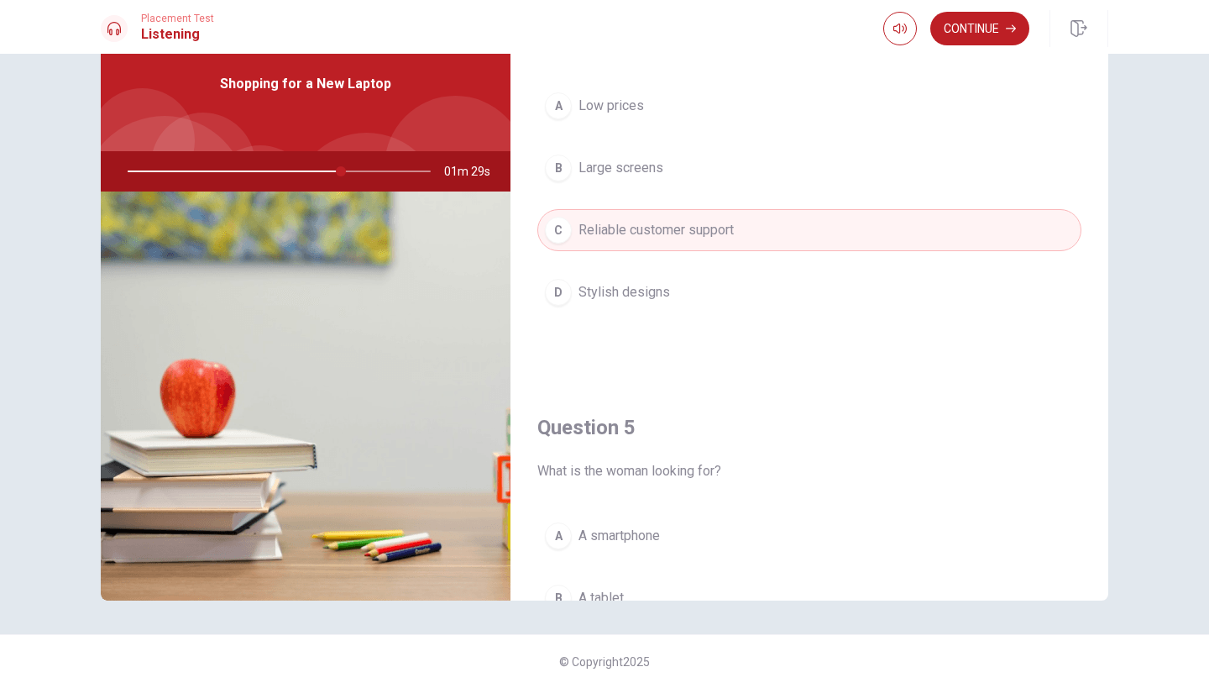
scroll to position [1314, 0]
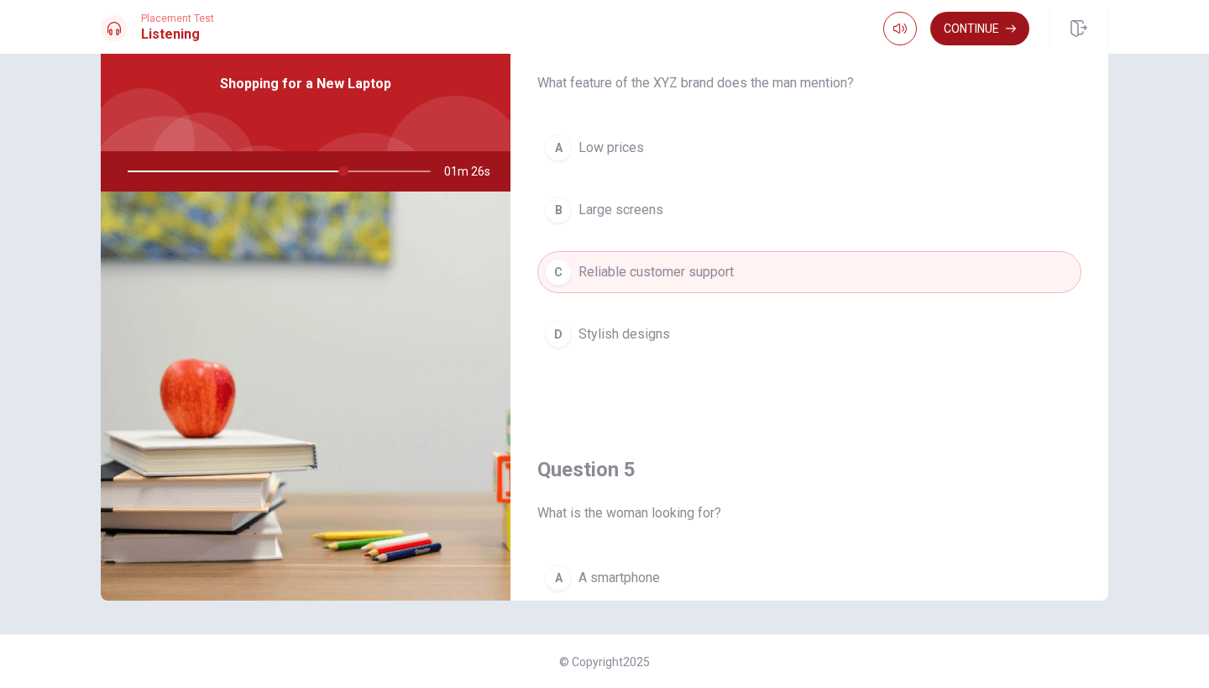
click at [963, 31] on button "Continue" at bounding box center [979, 29] width 99 height 34
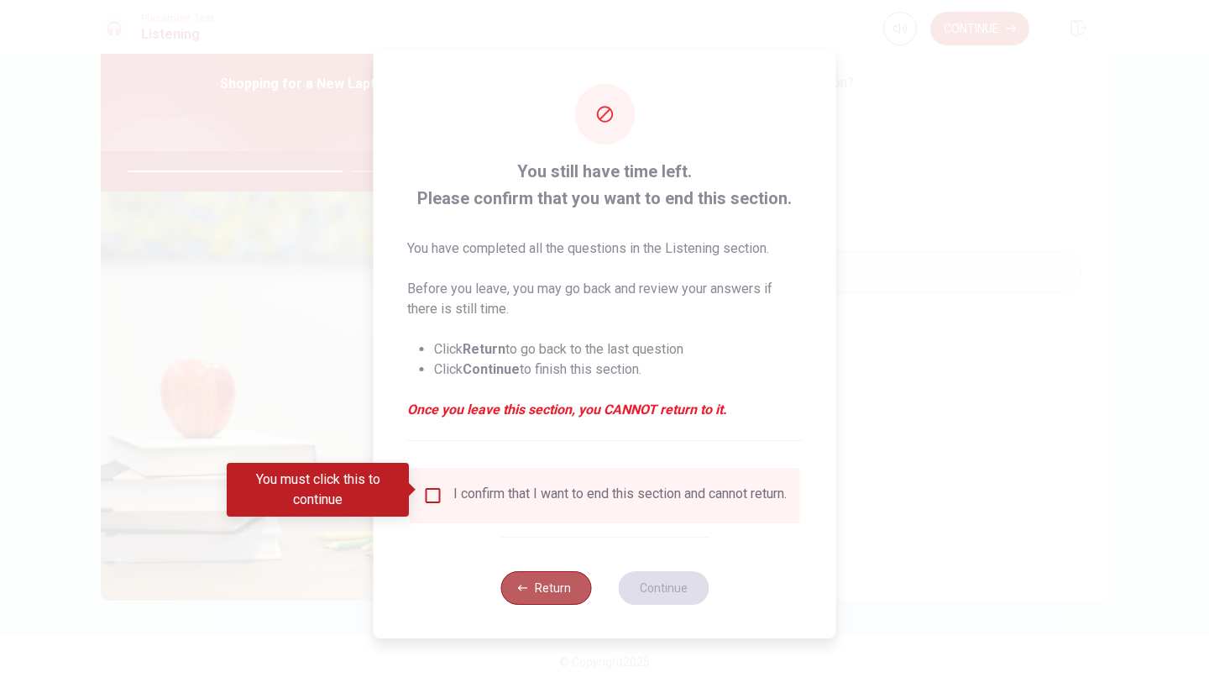
click at [545, 591] on button "Return" at bounding box center [546, 588] width 91 height 34
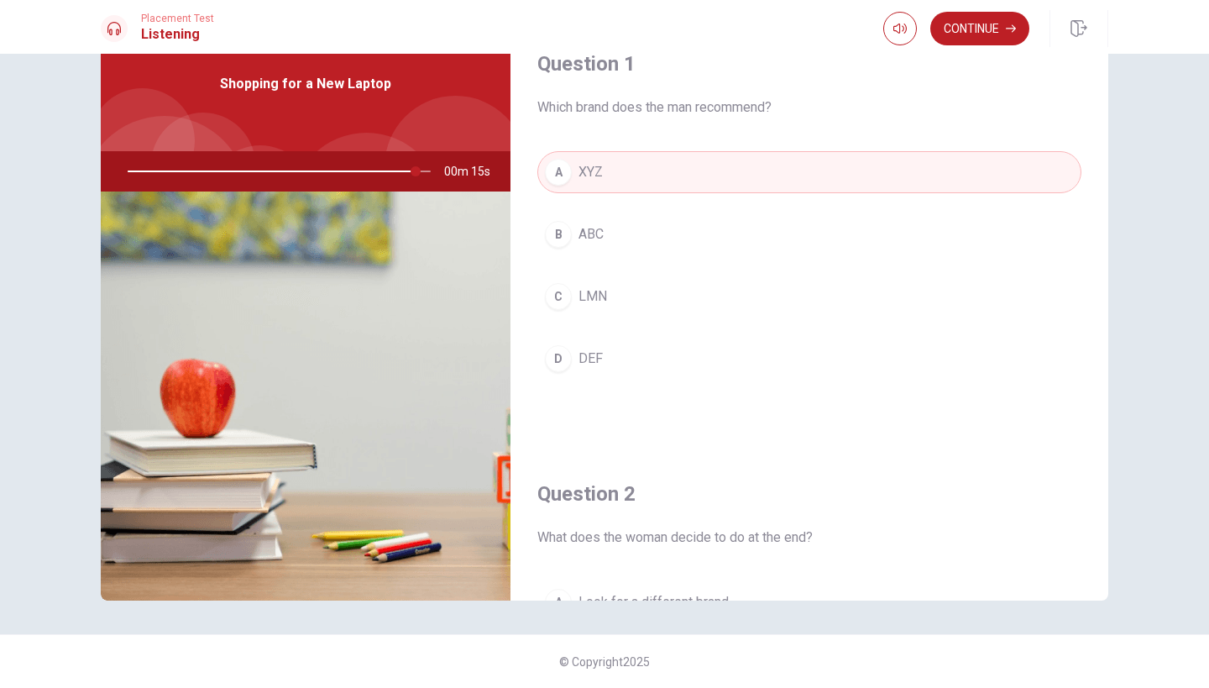
scroll to position [0, 0]
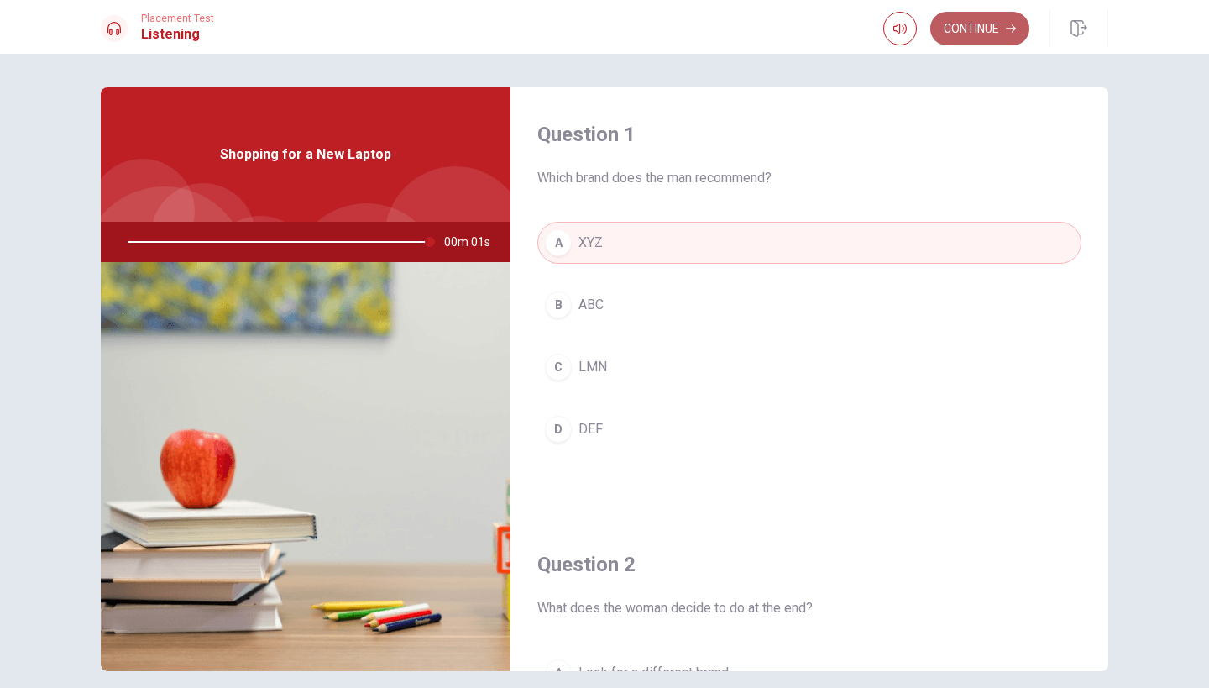
click at [972, 29] on button "Continue" at bounding box center [979, 29] width 99 height 34
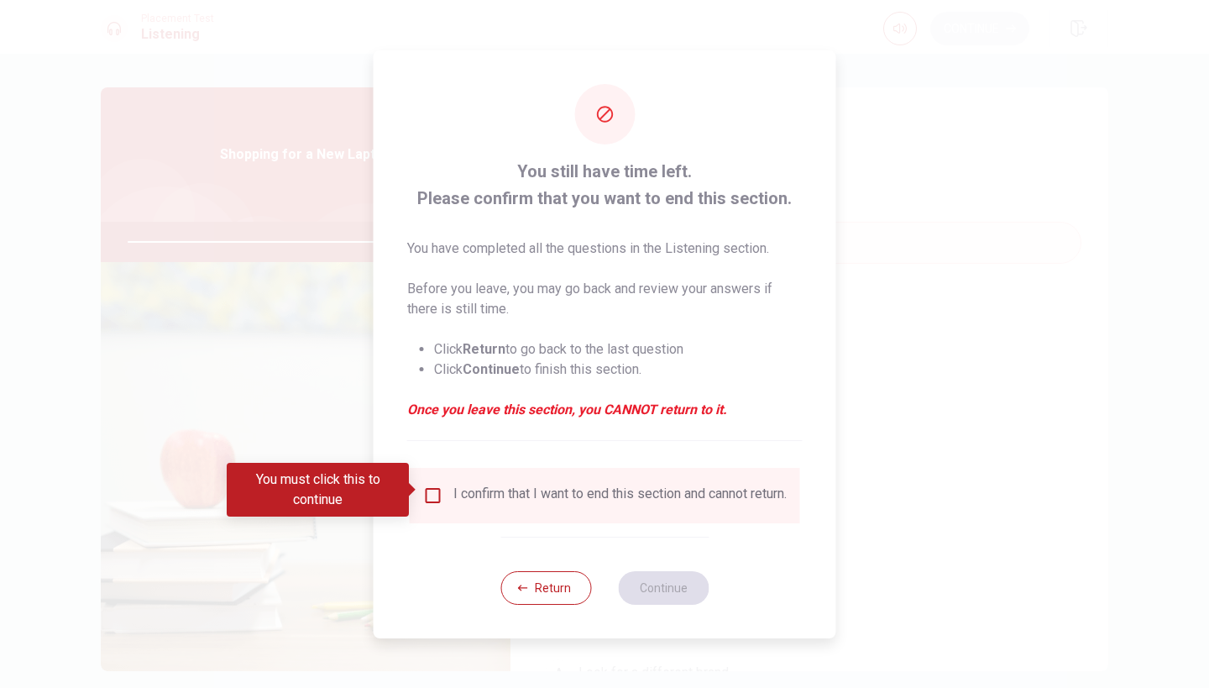
type input "0"
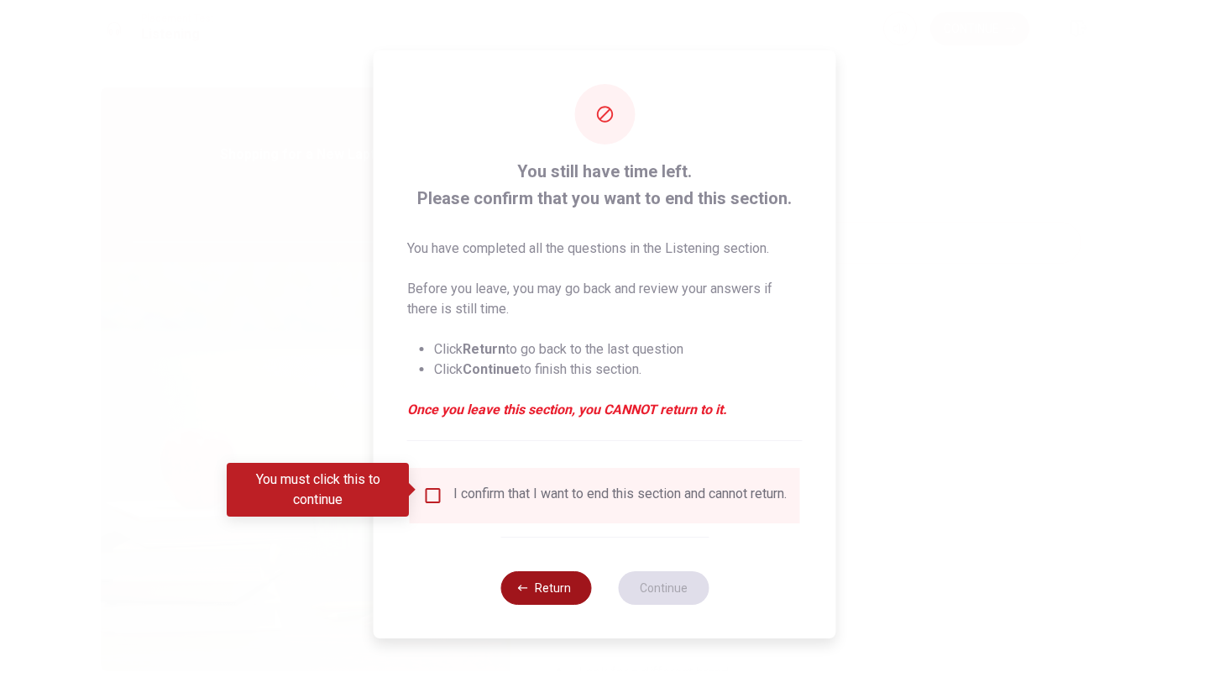
click at [537, 596] on button "Return" at bounding box center [546, 588] width 91 height 34
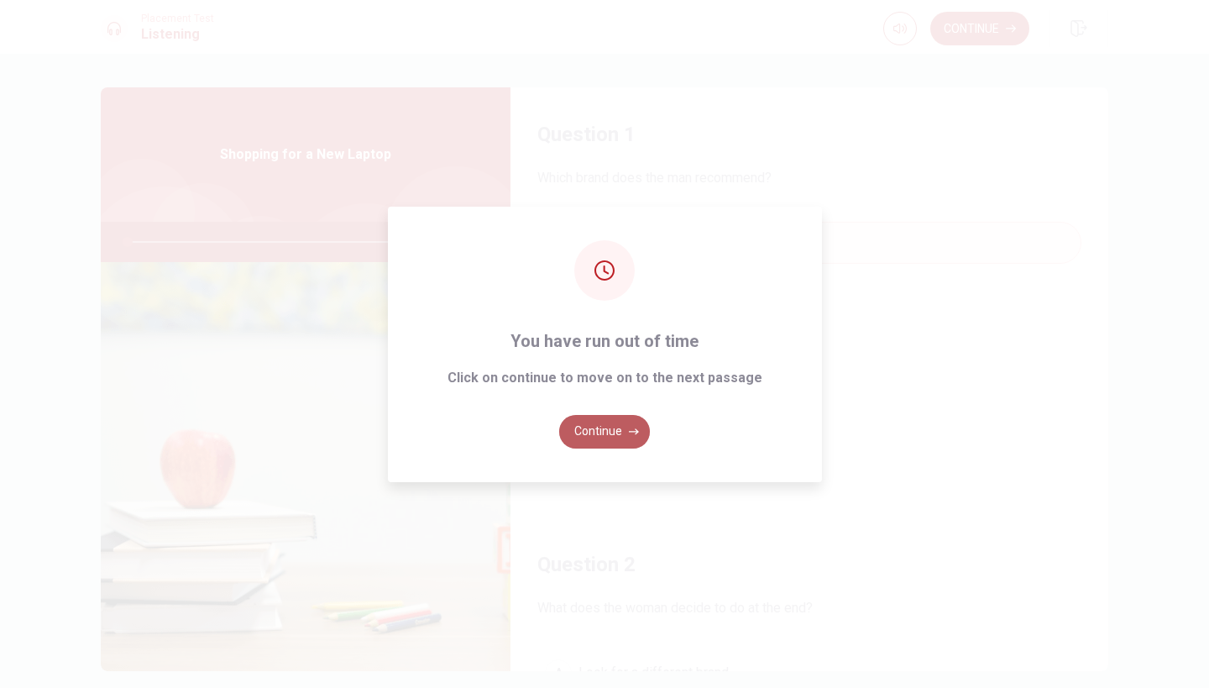
click at [611, 437] on button "Continue" at bounding box center [604, 432] width 91 height 34
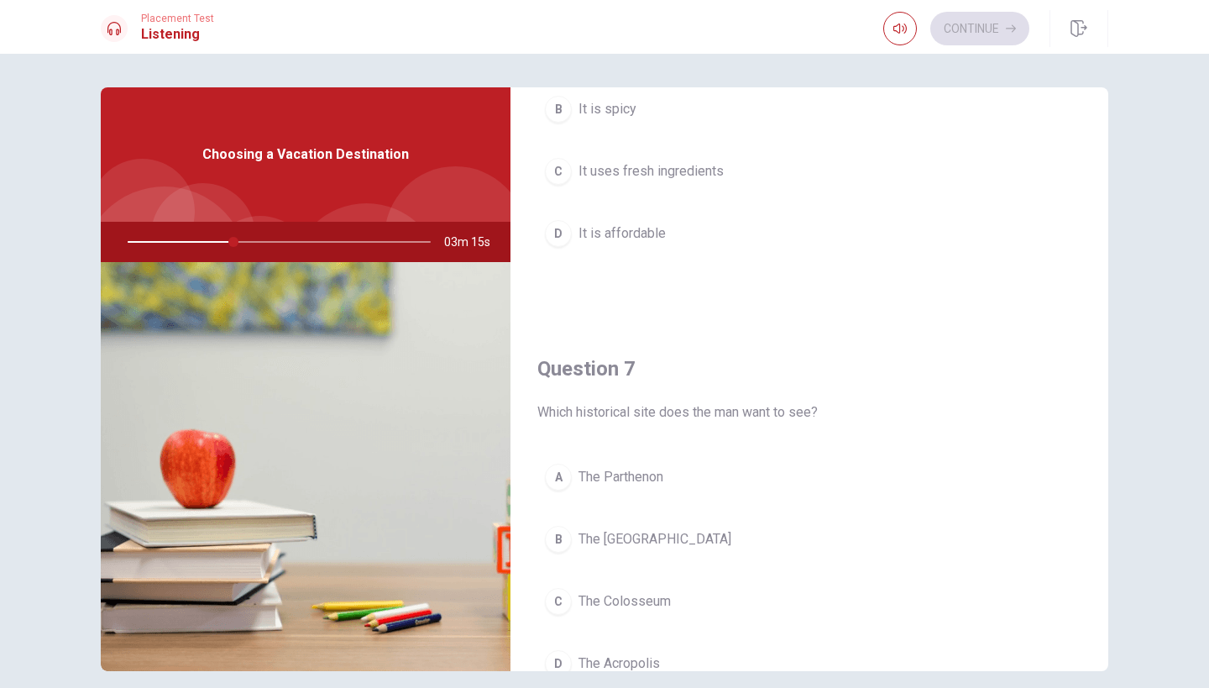
scroll to position [84, 0]
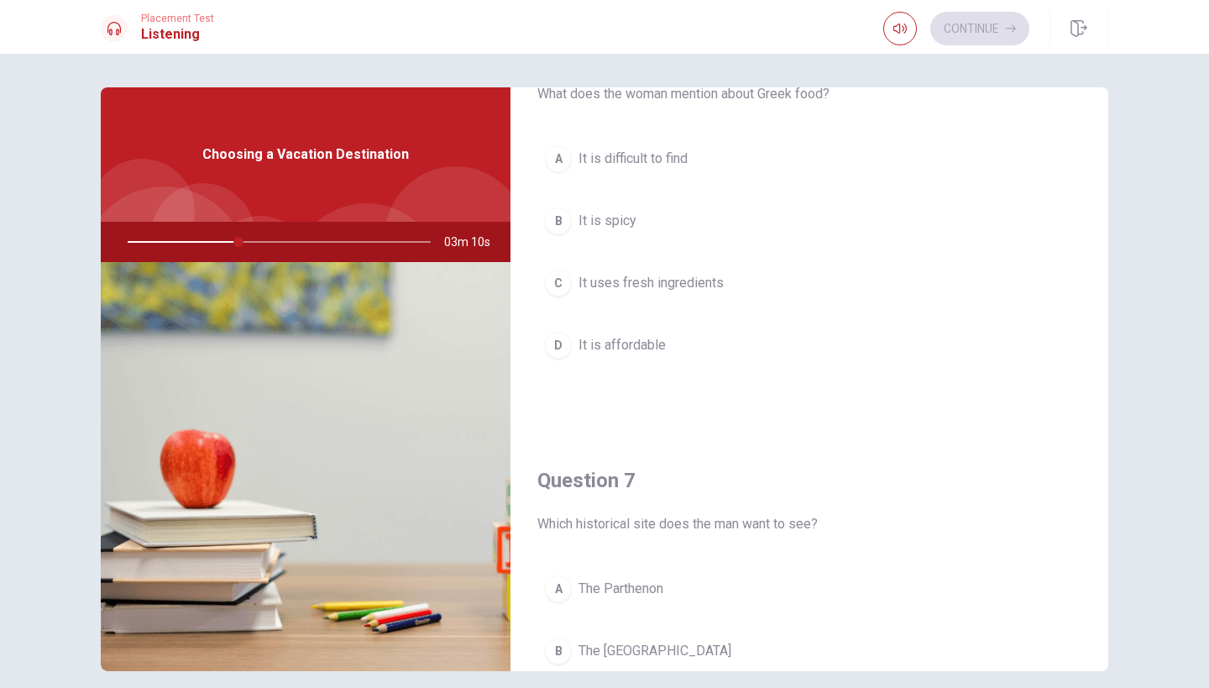
click at [559, 285] on div "C" at bounding box center [558, 283] width 27 height 27
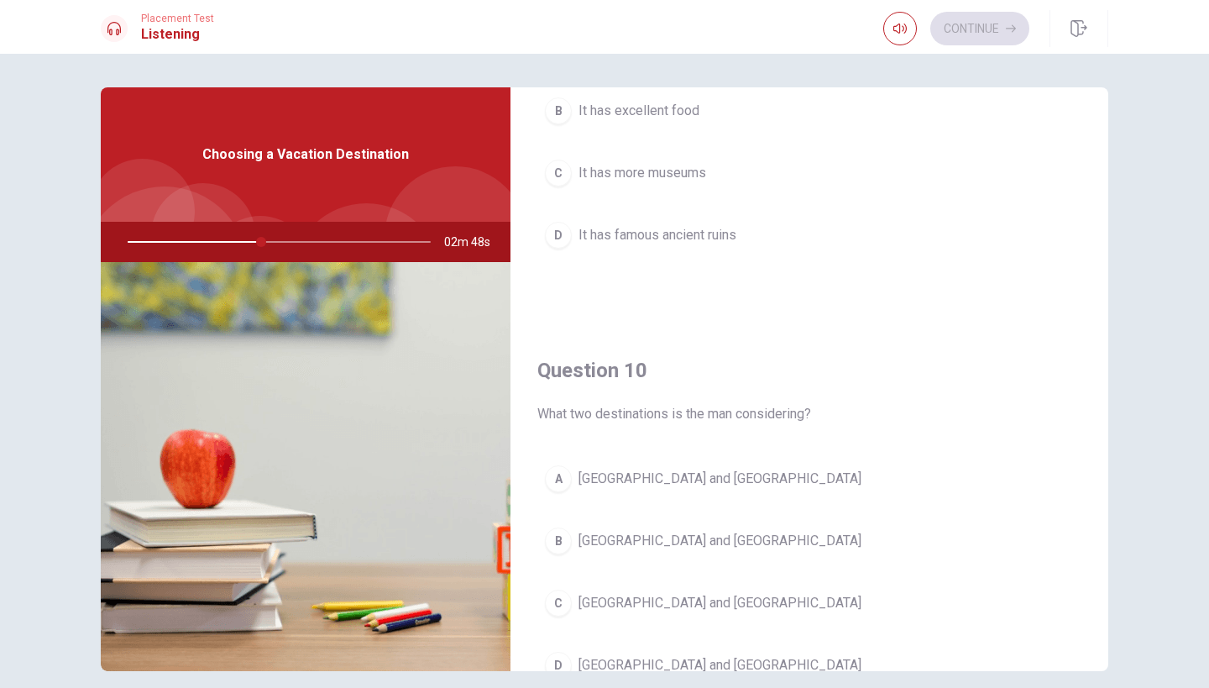
scroll to position [1512, 0]
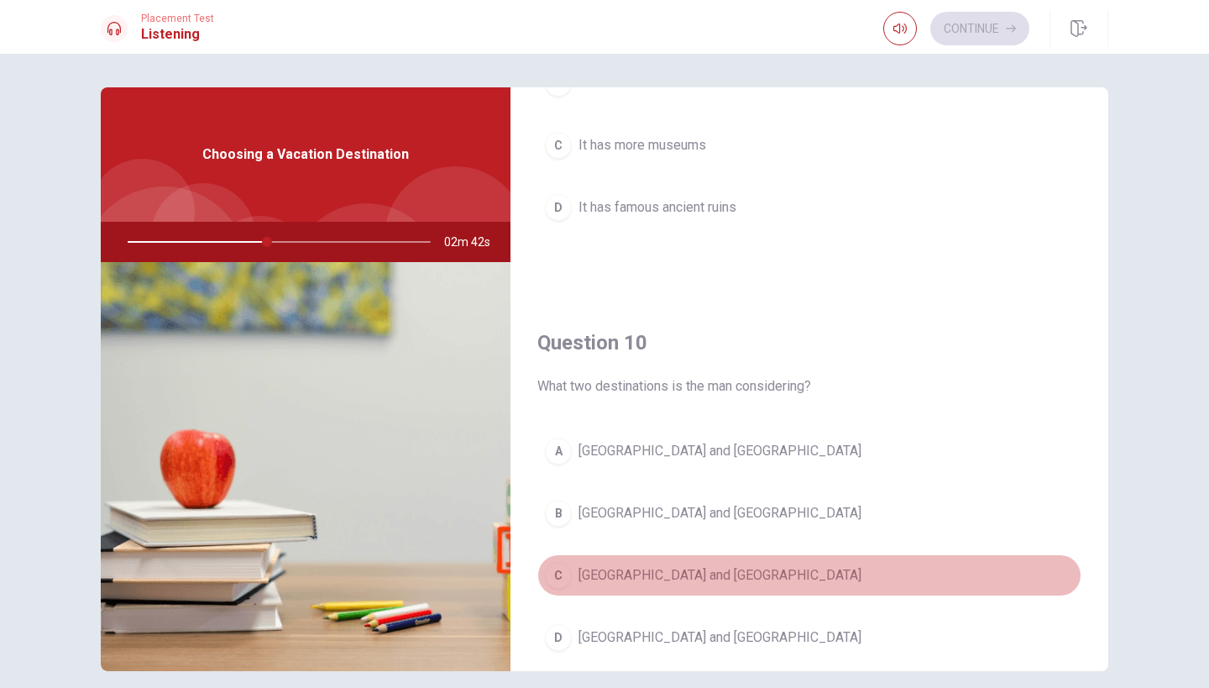
click at [684, 574] on span "[GEOGRAPHIC_DATA] and [GEOGRAPHIC_DATA]" at bounding box center [720, 575] width 283 height 20
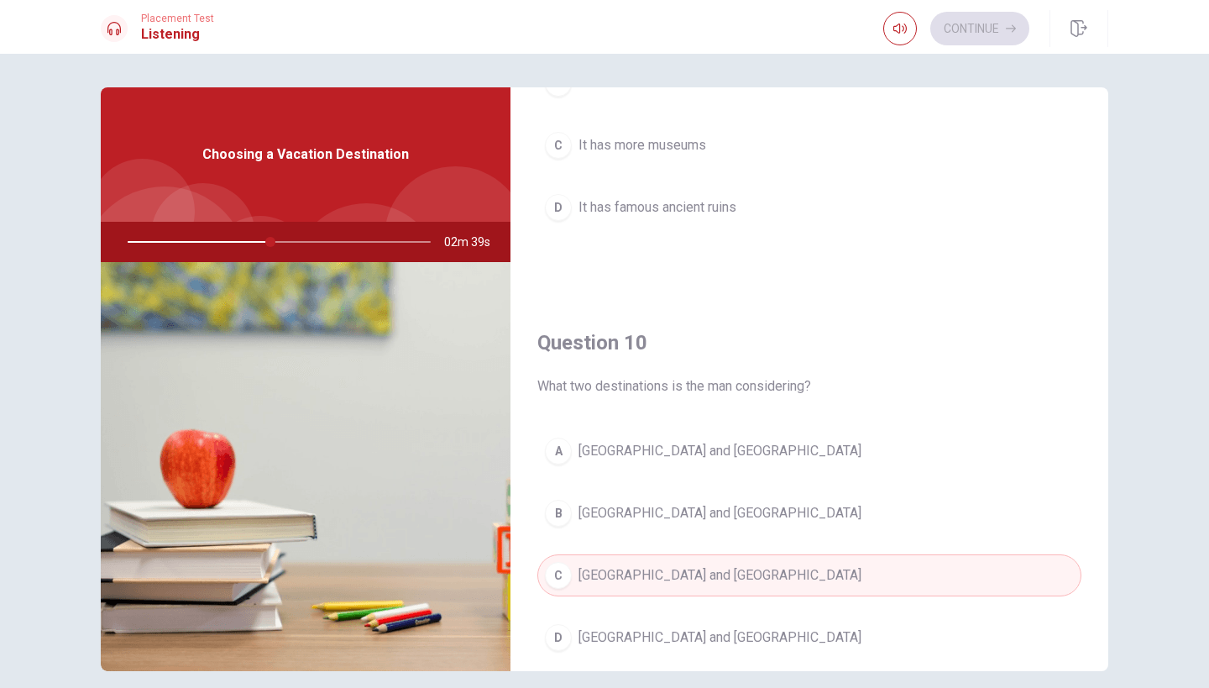
click at [747, 520] on button "B [GEOGRAPHIC_DATA] and [GEOGRAPHIC_DATA]" at bounding box center [809, 513] width 544 height 42
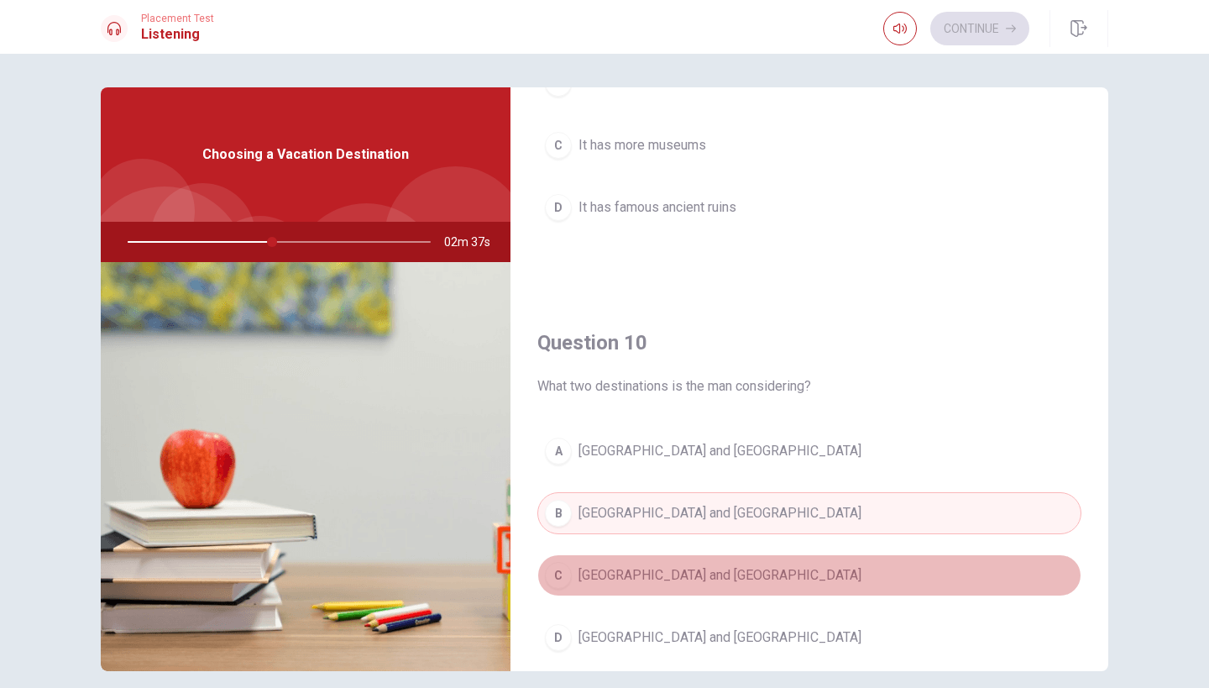
click at [706, 578] on button "C [GEOGRAPHIC_DATA] and [GEOGRAPHIC_DATA]" at bounding box center [809, 575] width 544 height 42
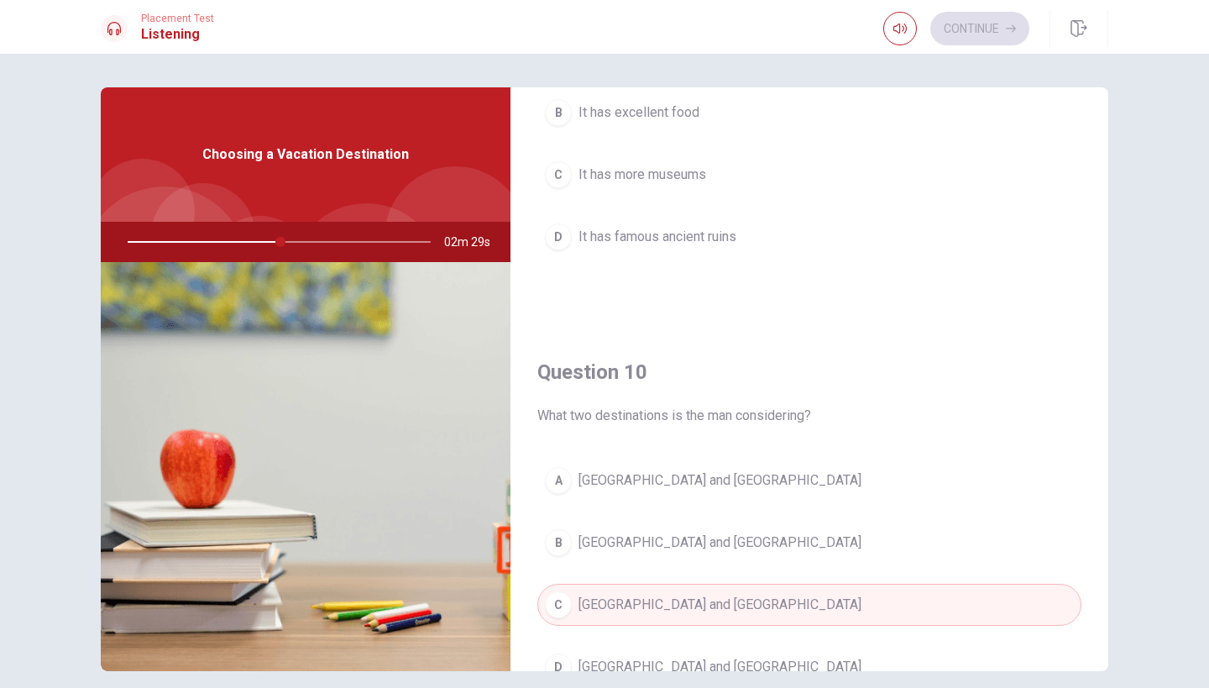
scroll to position [1566, 0]
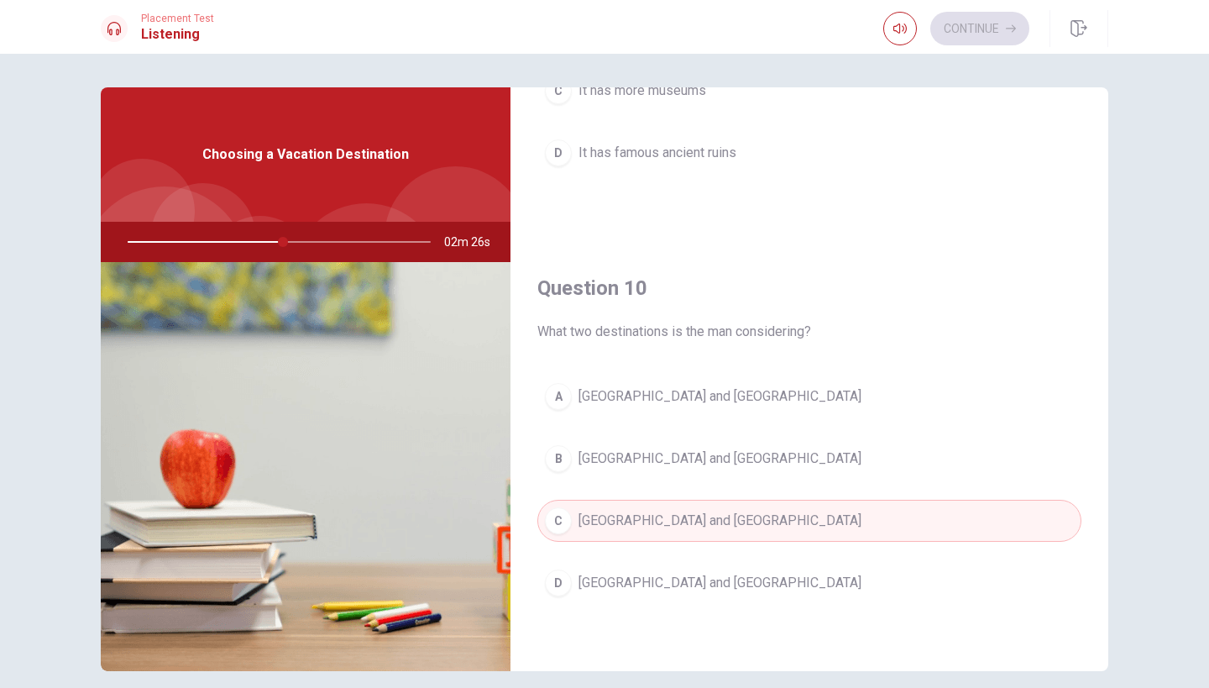
click at [871, 242] on div "Question 10 What two destinations is the man considering? A [GEOGRAPHIC_DATA] a…" at bounding box center [810, 456] width 598 height 430
click at [626, 455] on span "[GEOGRAPHIC_DATA] and [GEOGRAPHIC_DATA]" at bounding box center [720, 458] width 283 height 20
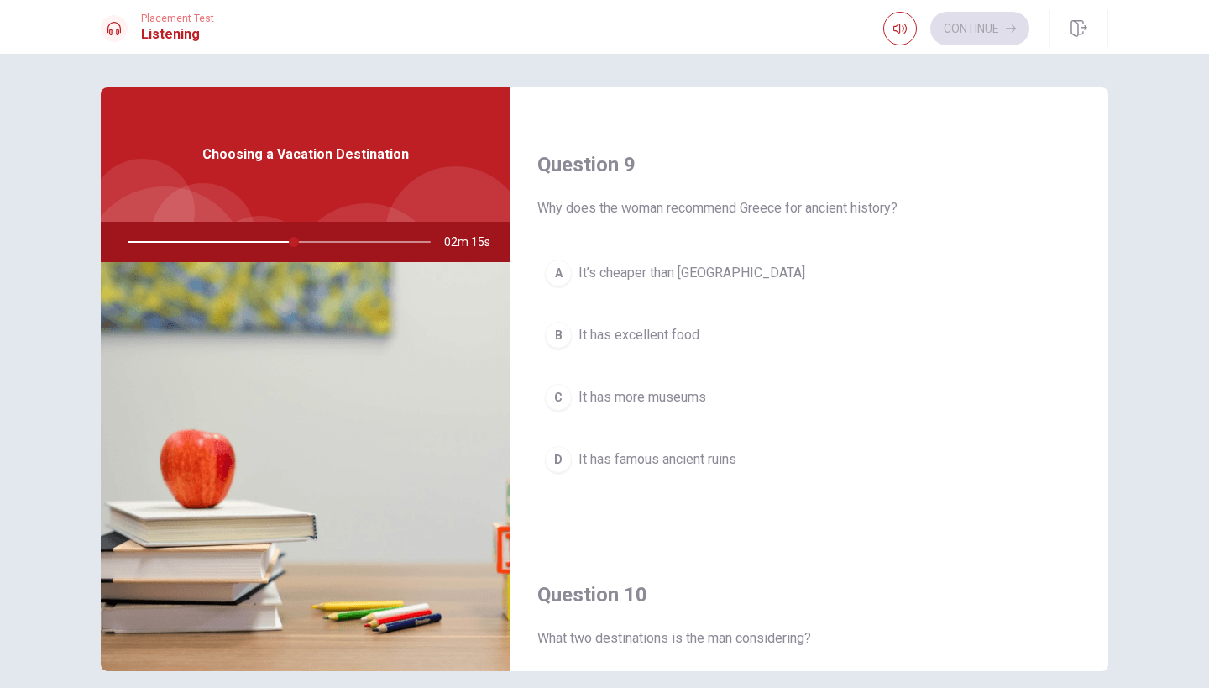
scroll to position [1230, 0]
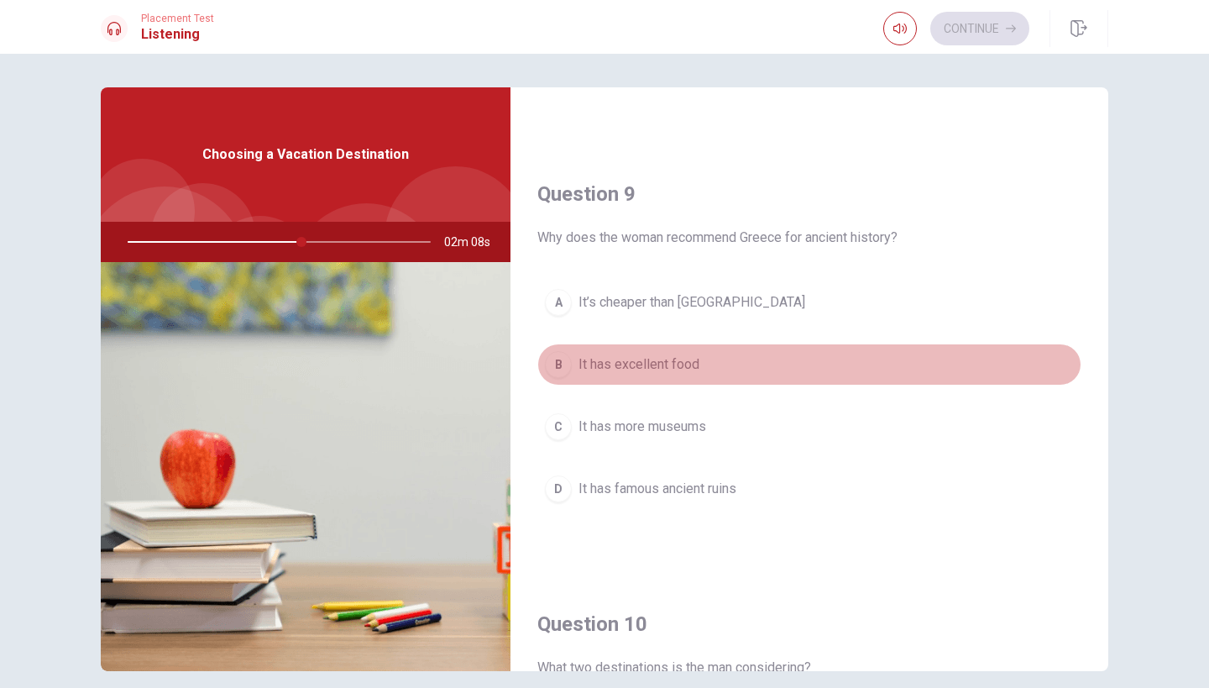
click at [600, 363] on span "It has excellent food" at bounding box center [639, 364] width 121 height 20
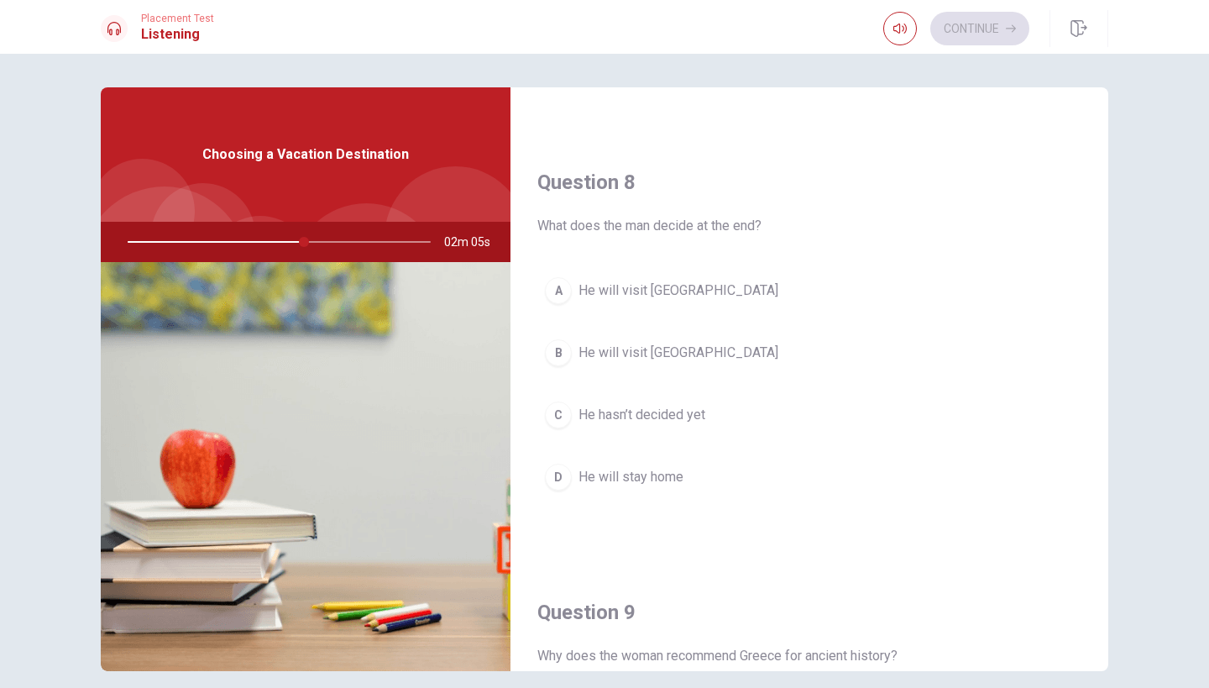
scroll to position [810, 0]
click at [621, 358] on span "He will visit [GEOGRAPHIC_DATA]" at bounding box center [679, 354] width 200 height 20
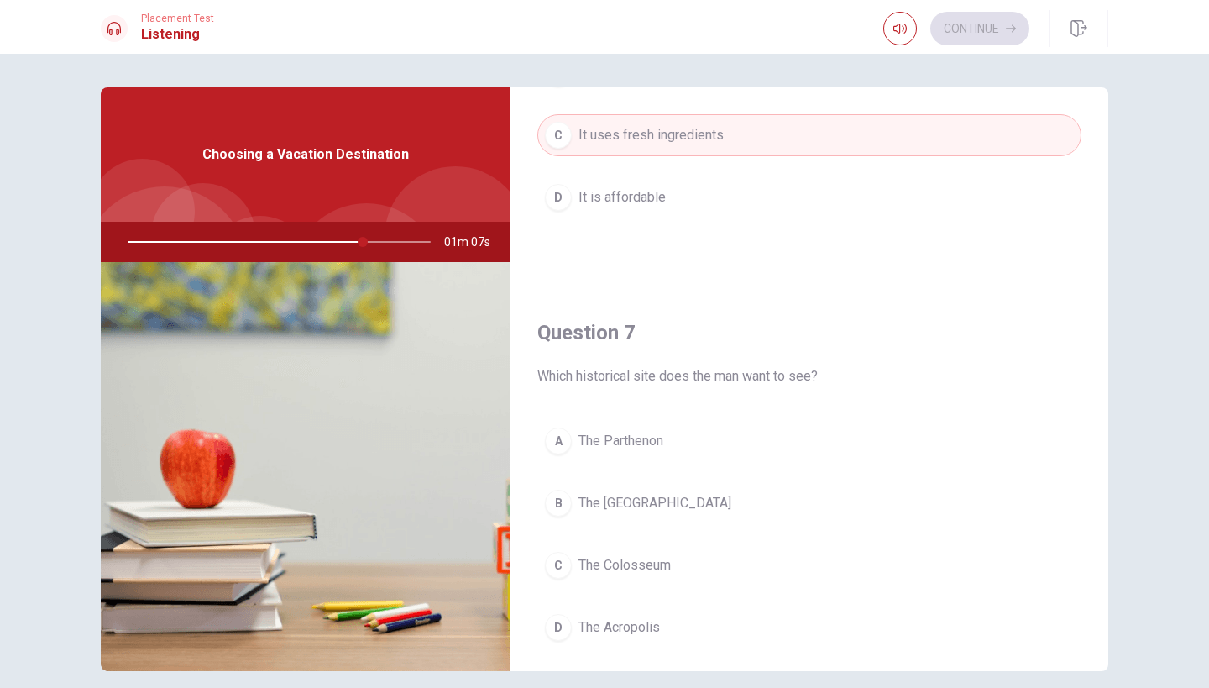
scroll to position [223, 0]
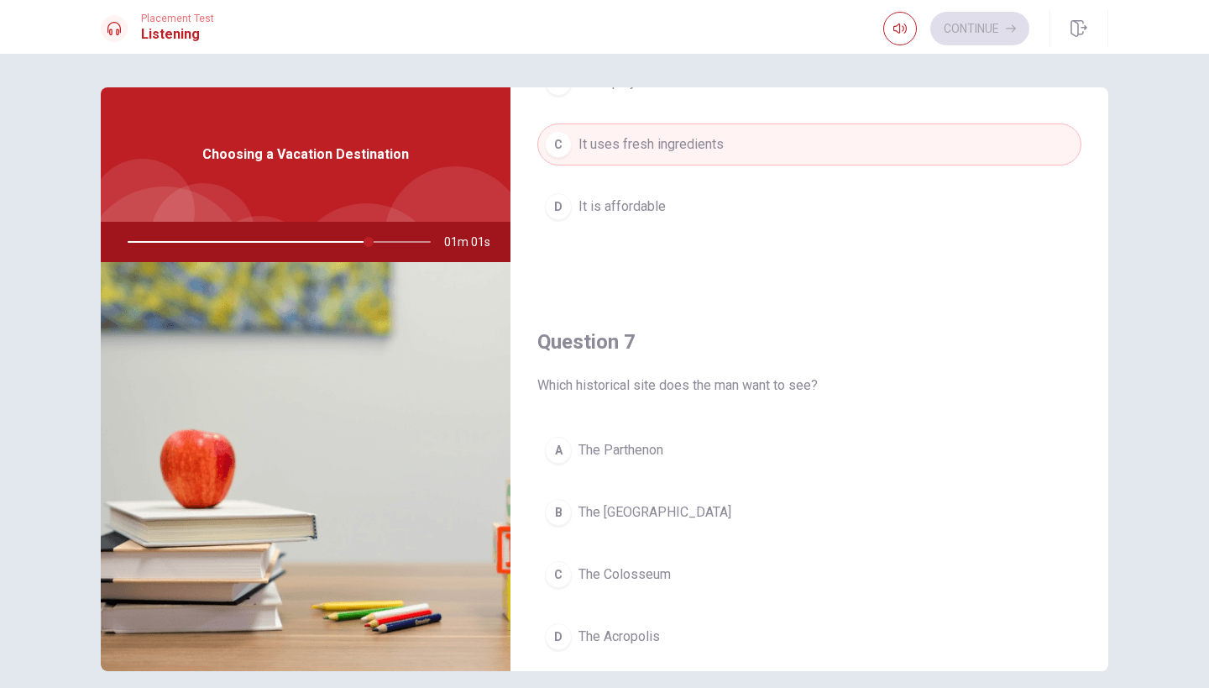
click at [621, 638] on span "The Acropolis" at bounding box center [619, 636] width 81 height 20
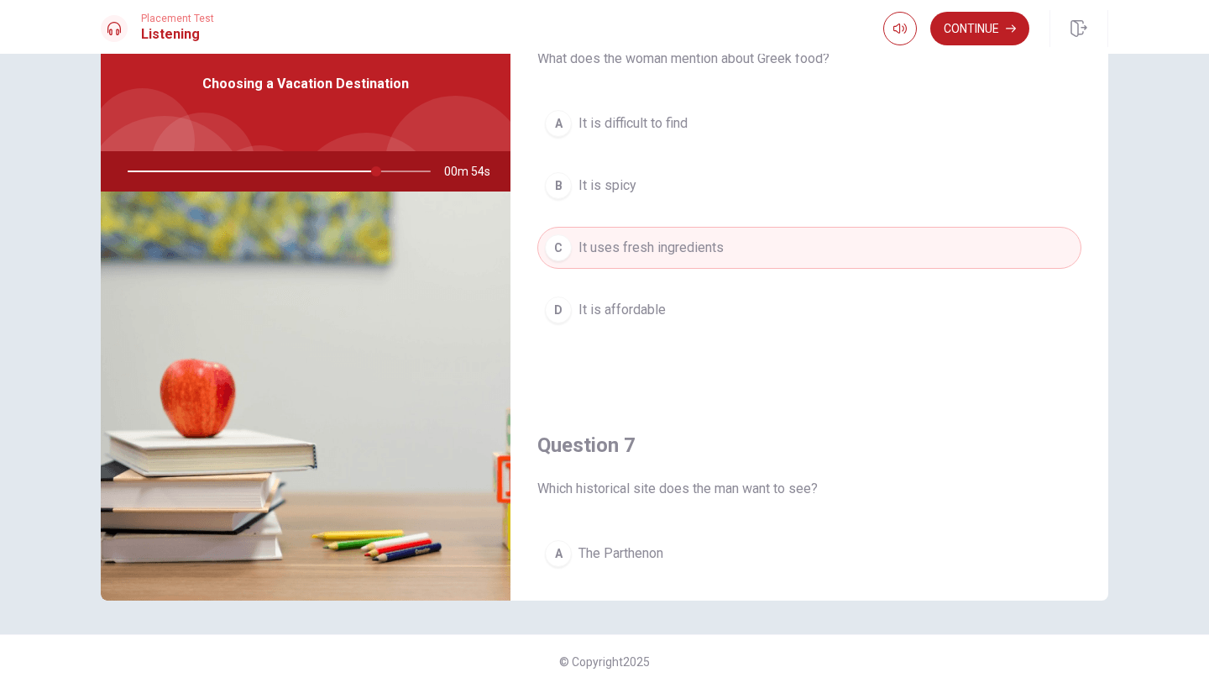
scroll to position [0, 0]
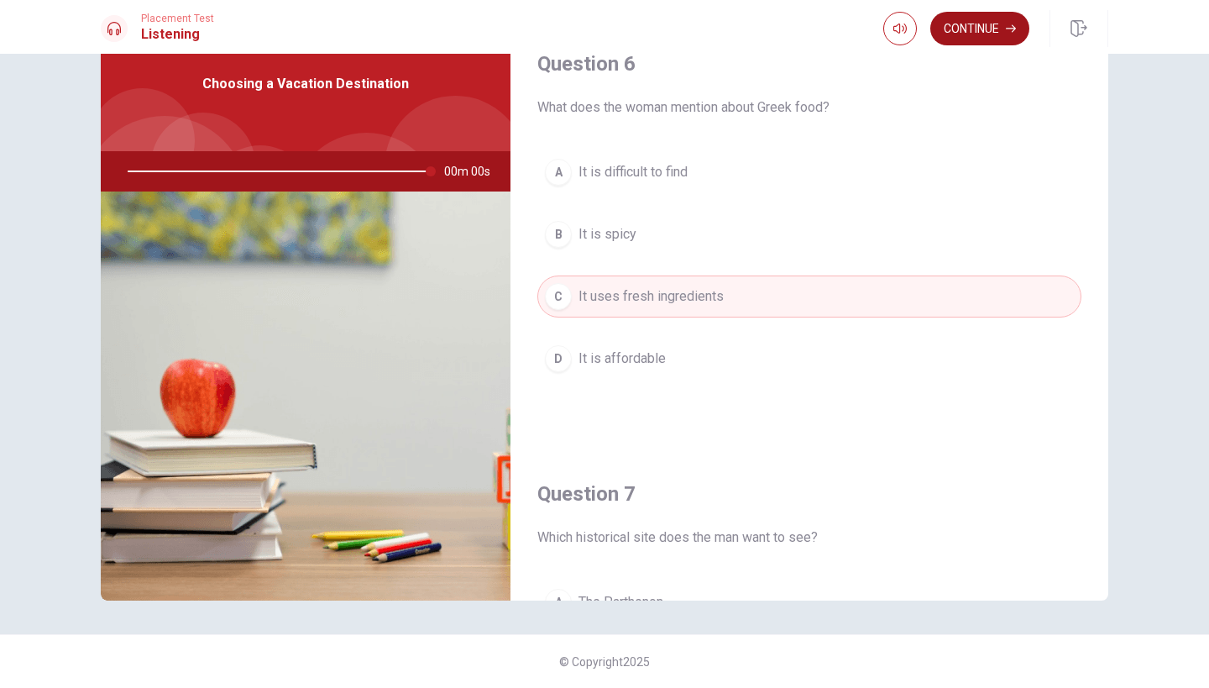
type input "0"
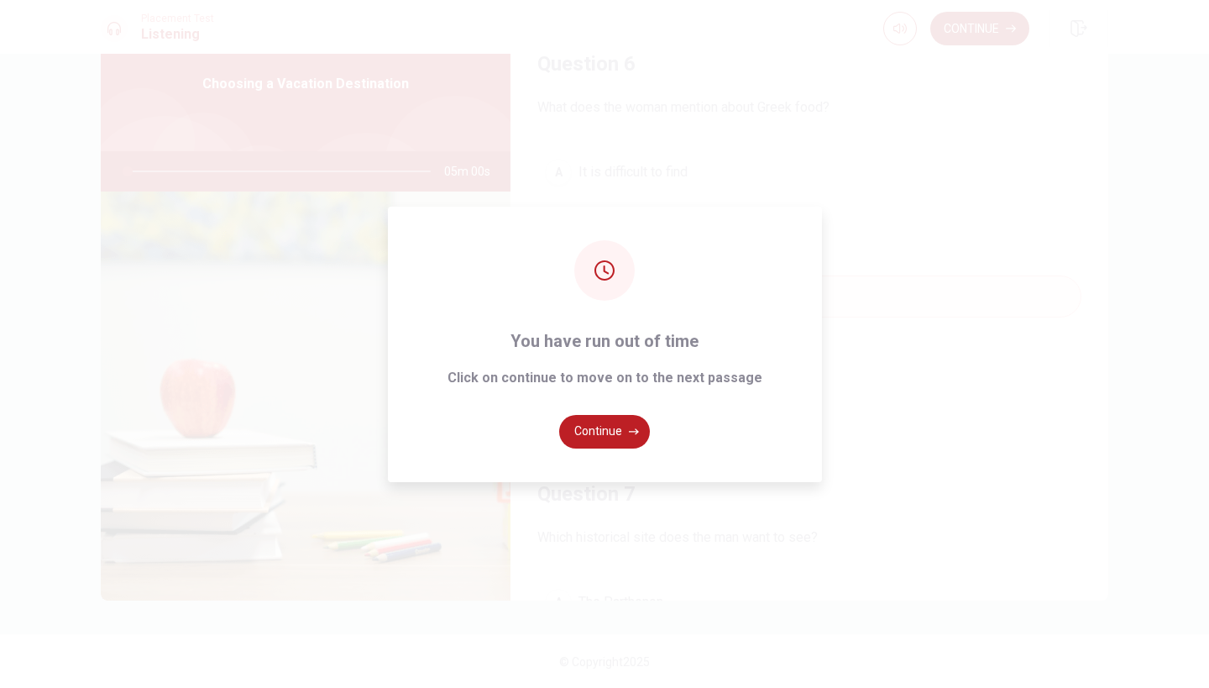
click at [990, 34] on div "You have run out of time Click on continue to move on to the next passage Conti…" at bounding box center [604, 344] width 1209 height 688
click at [595, 431] on button "Continue" at bounding box center [604, 432] width 91 height 34
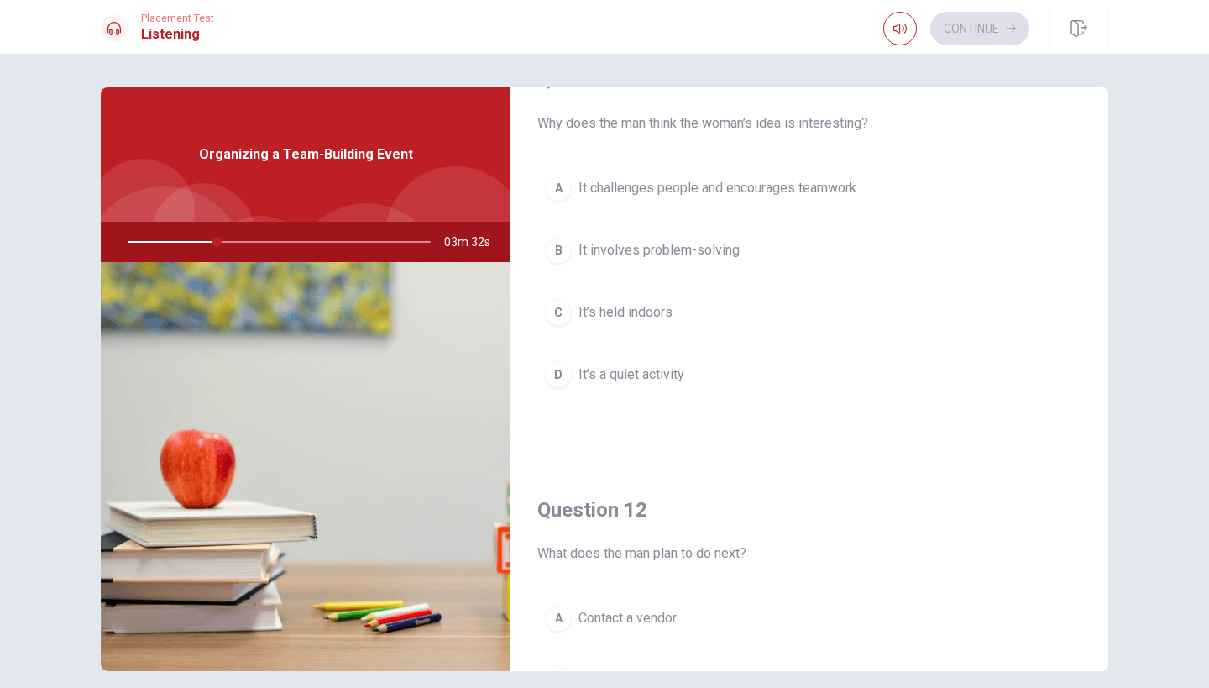
scroll to position [84, 0]
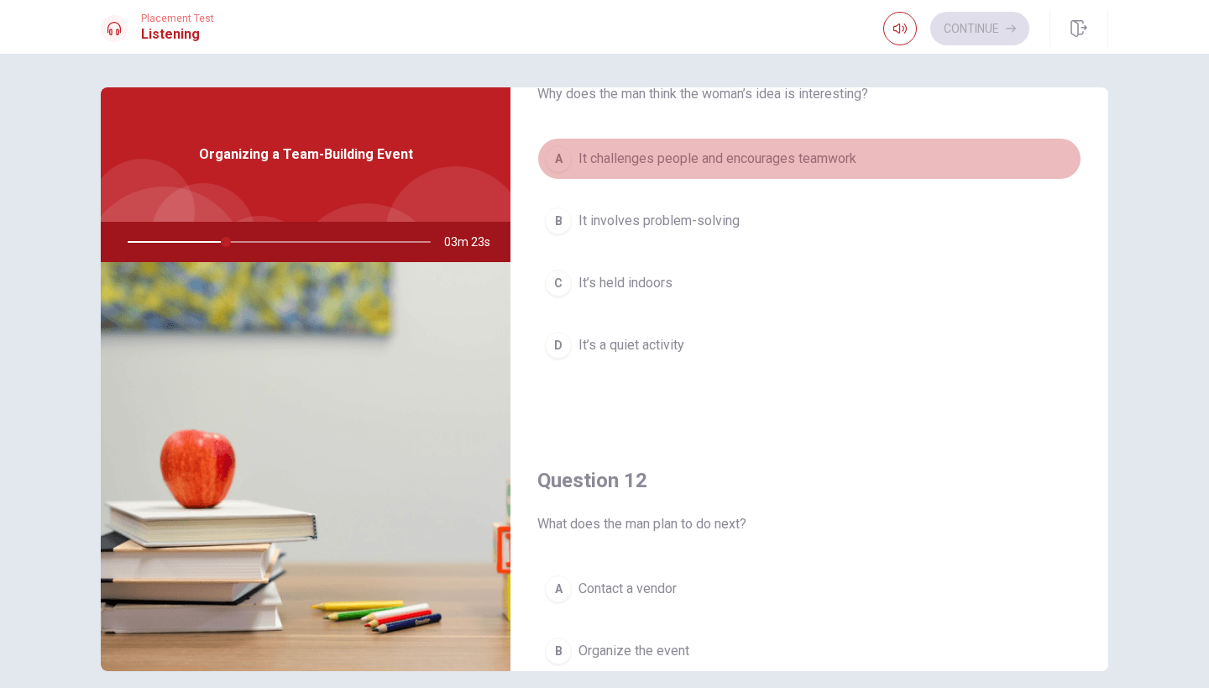
click at [805, 162] on span "It challenges people and encourages teamwork" at bounding box center [718, 159] width 278 height 20
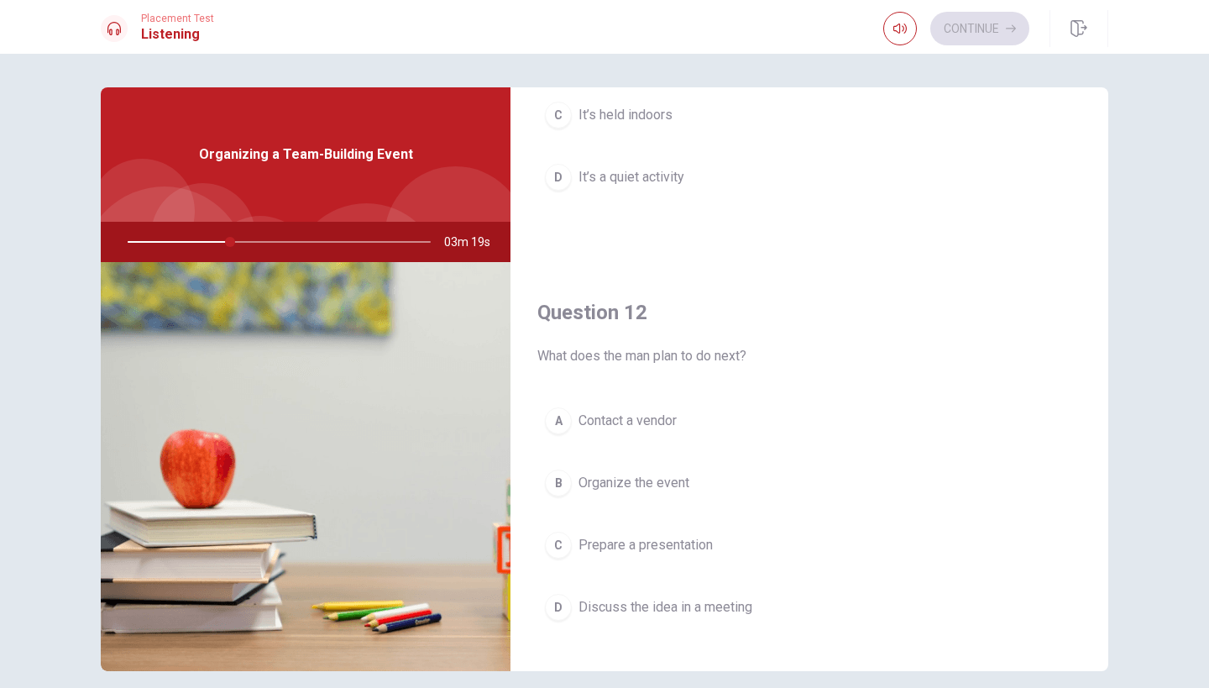
scroll to position [336, 0]
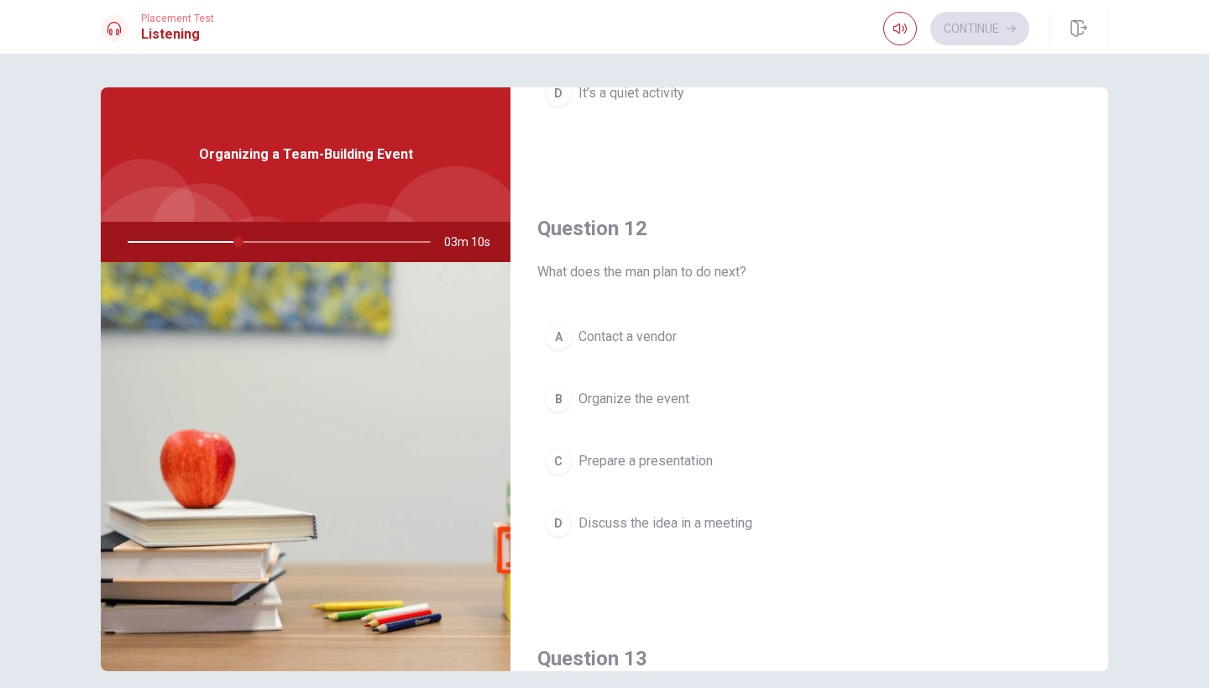
click at [733, 521] on span "Discuss the idea in a meeting" at bounding box center [666, 523] width 174 height 20
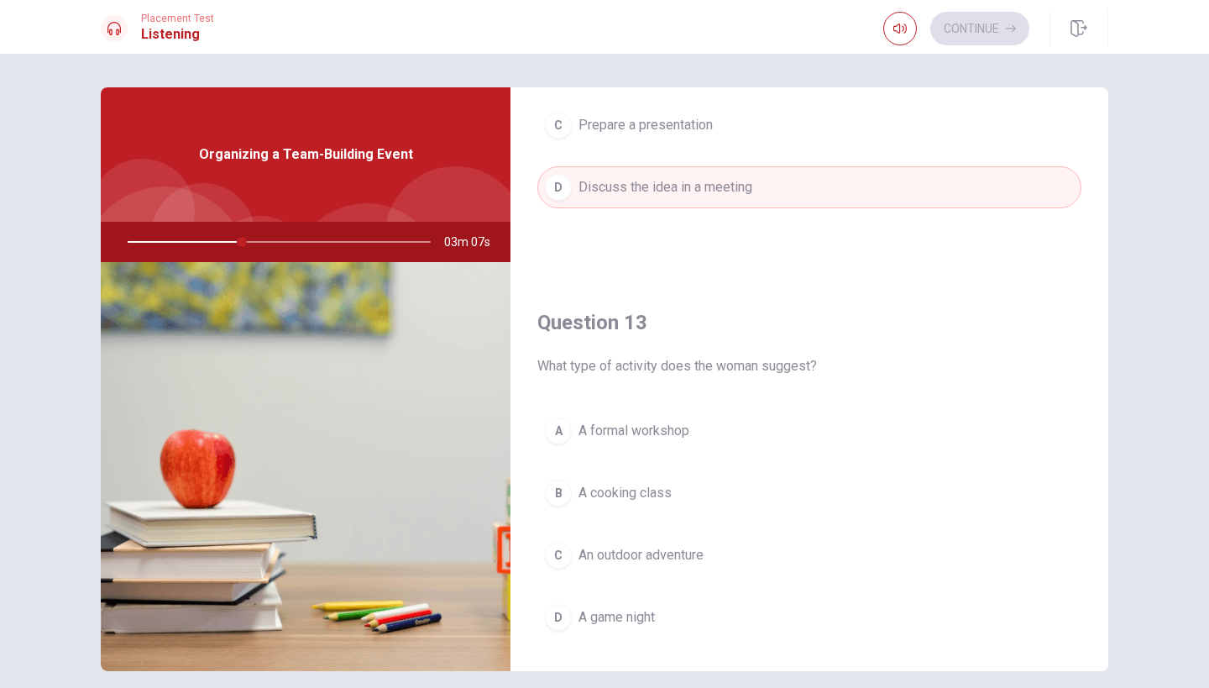
scroll to position [756, 0]
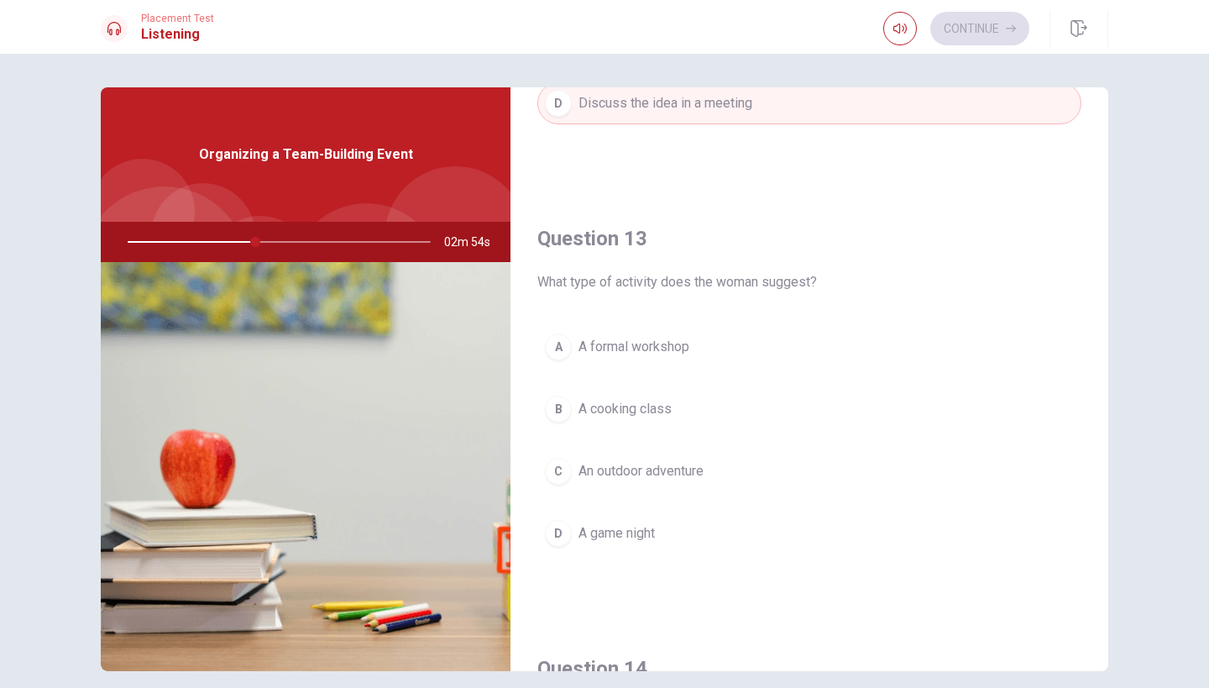
click at [693, 473] on span "An outdoor adventure" at bounding box center [641, 471] width 125 height 20
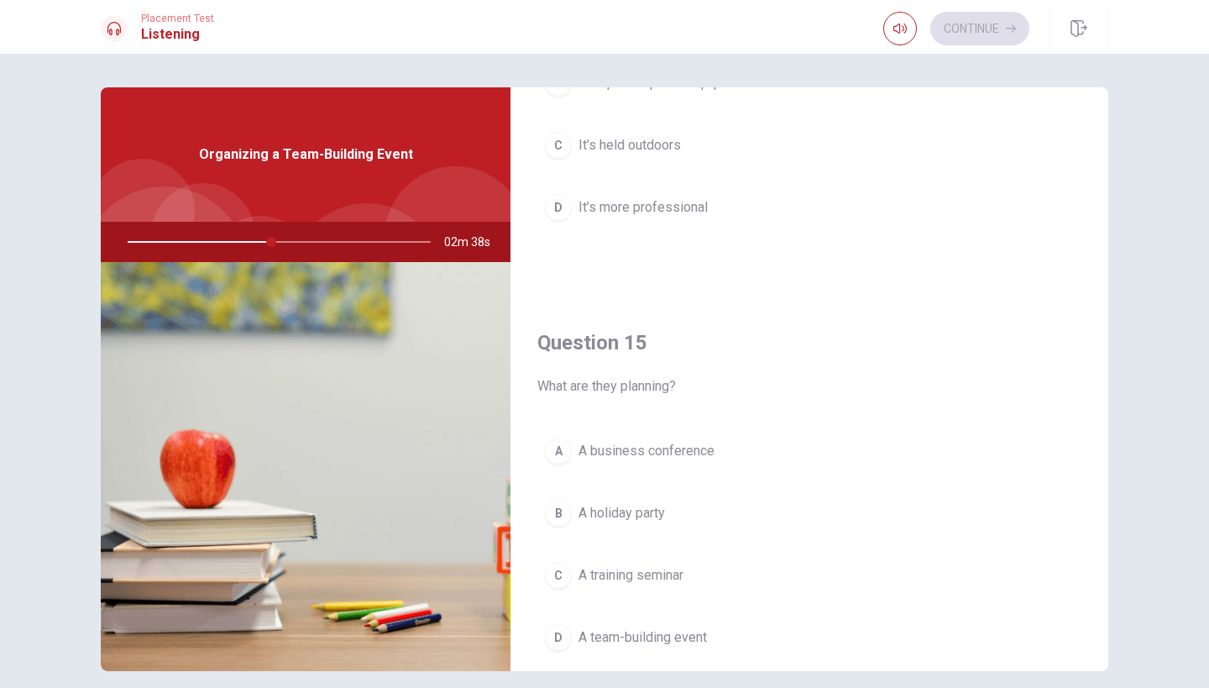
scroll to position [1566, 0]
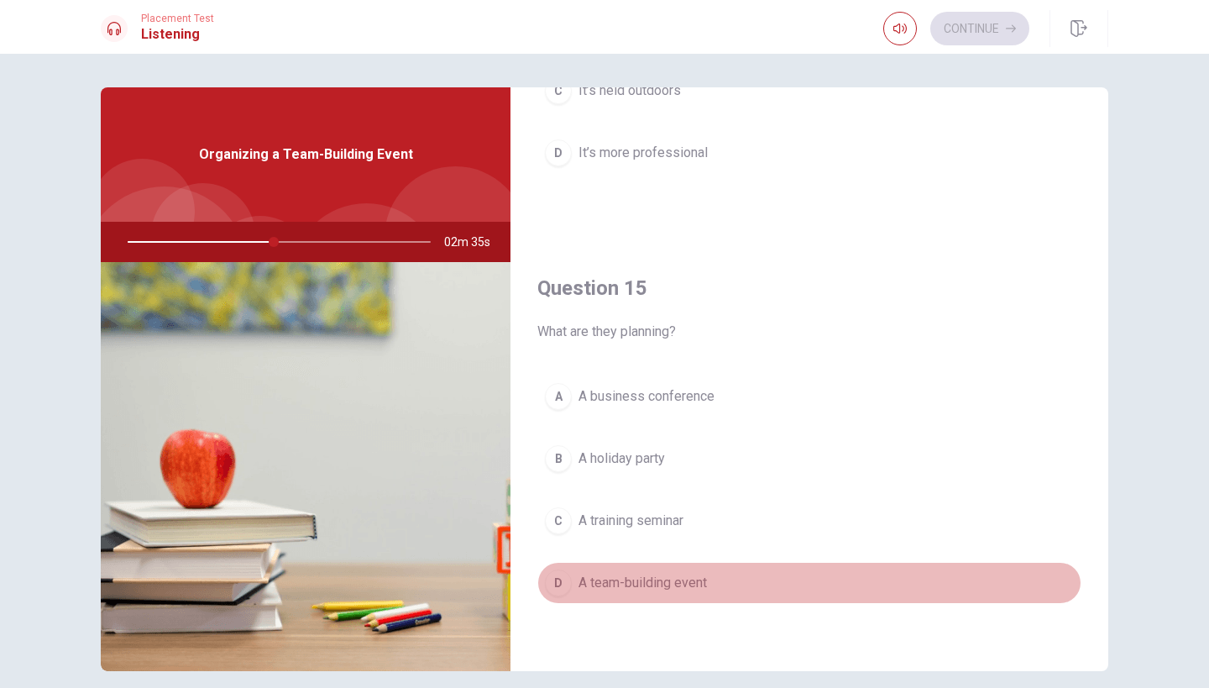
click at [667, 590] on span "A team-building event" at bounding box center [643, 583] width 128 height 20
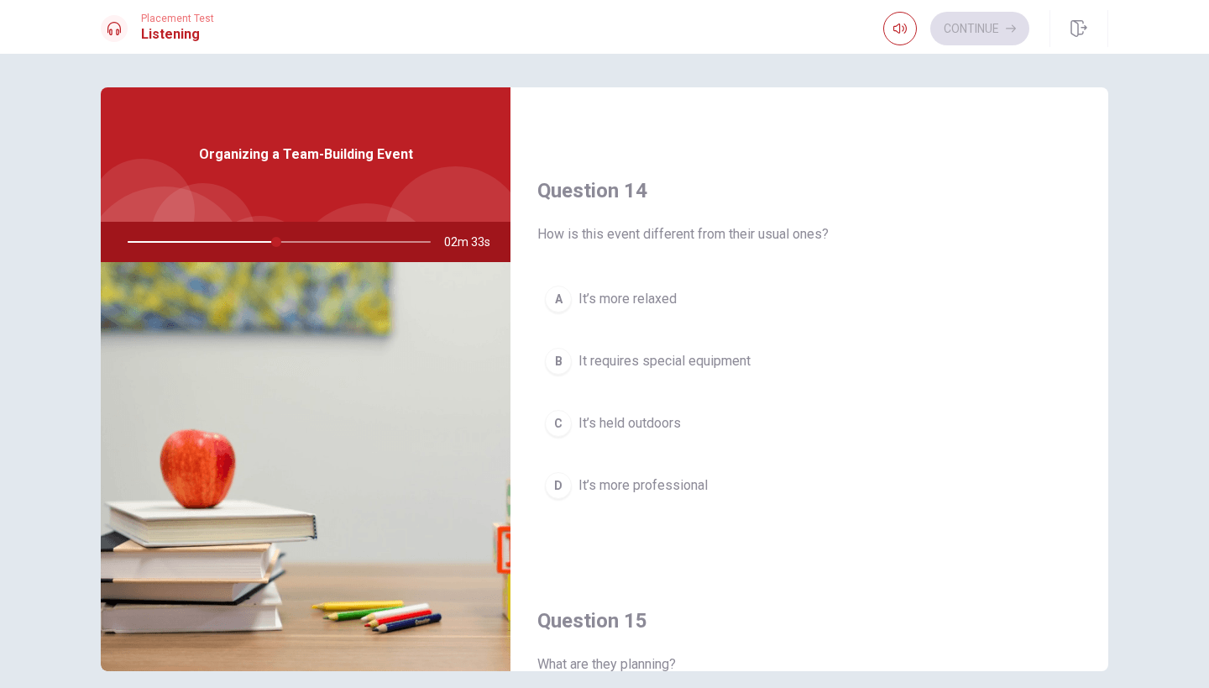
scroll to position [1230, 0]
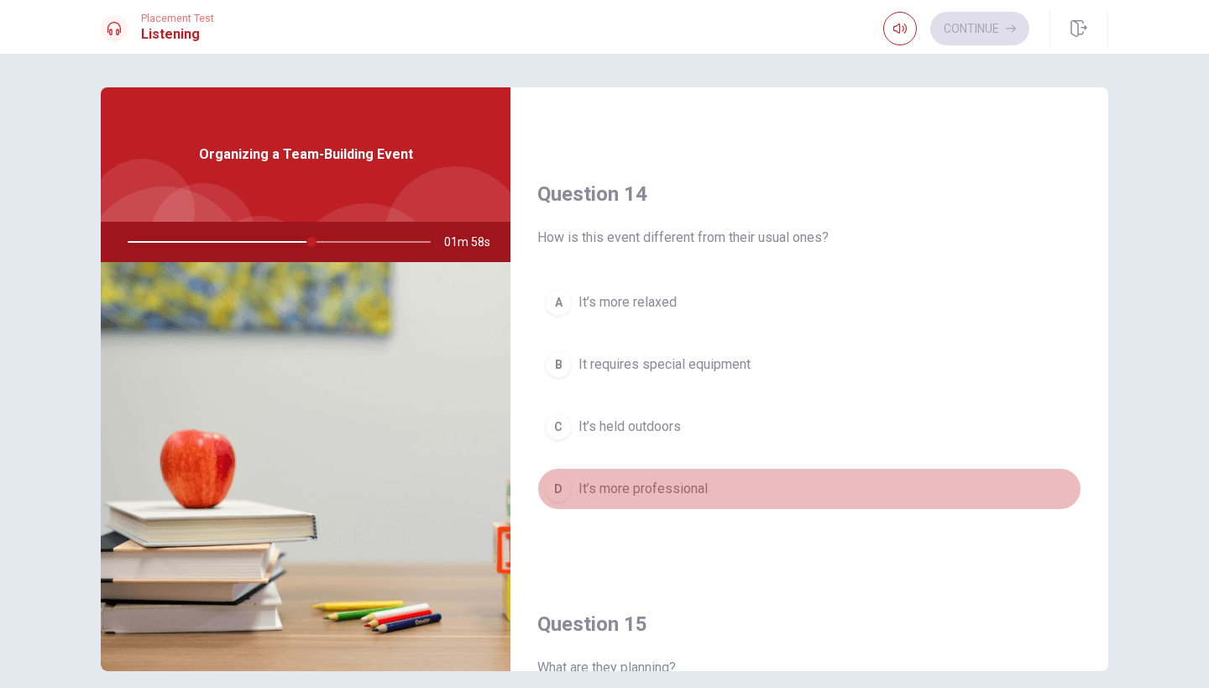
click at [621, 486] on span "It’s more professional" at bounding box center [643, 489] width 129 height 20
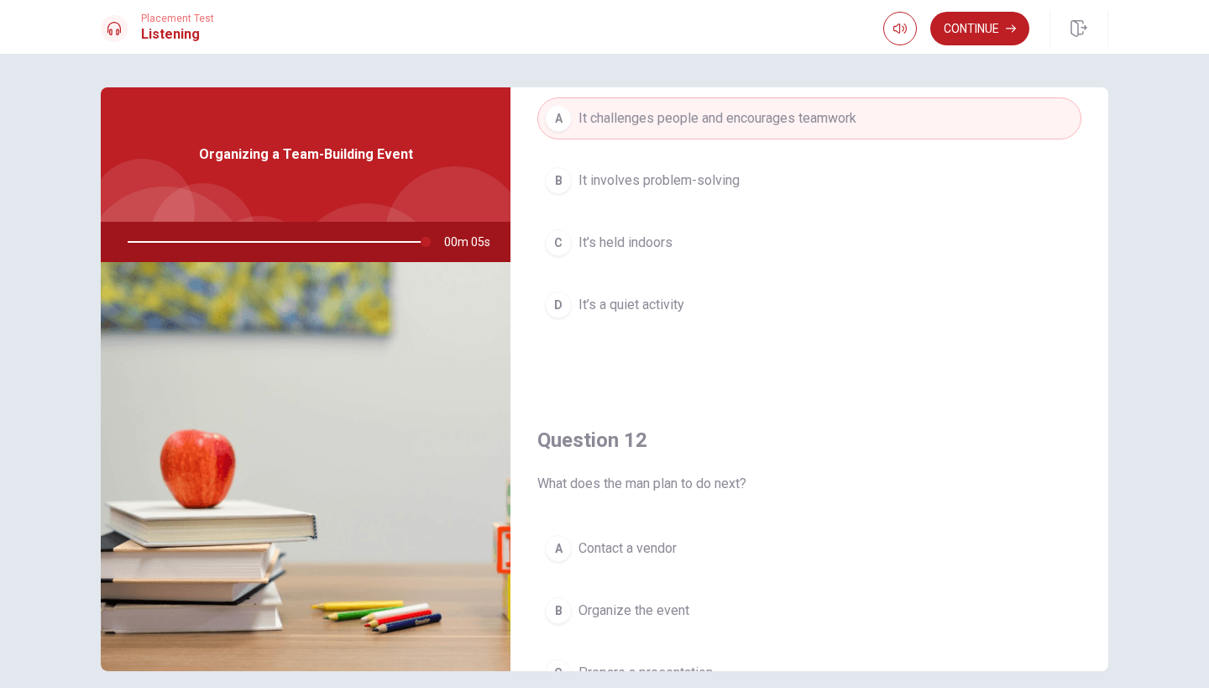
scroll to position [0, 0]
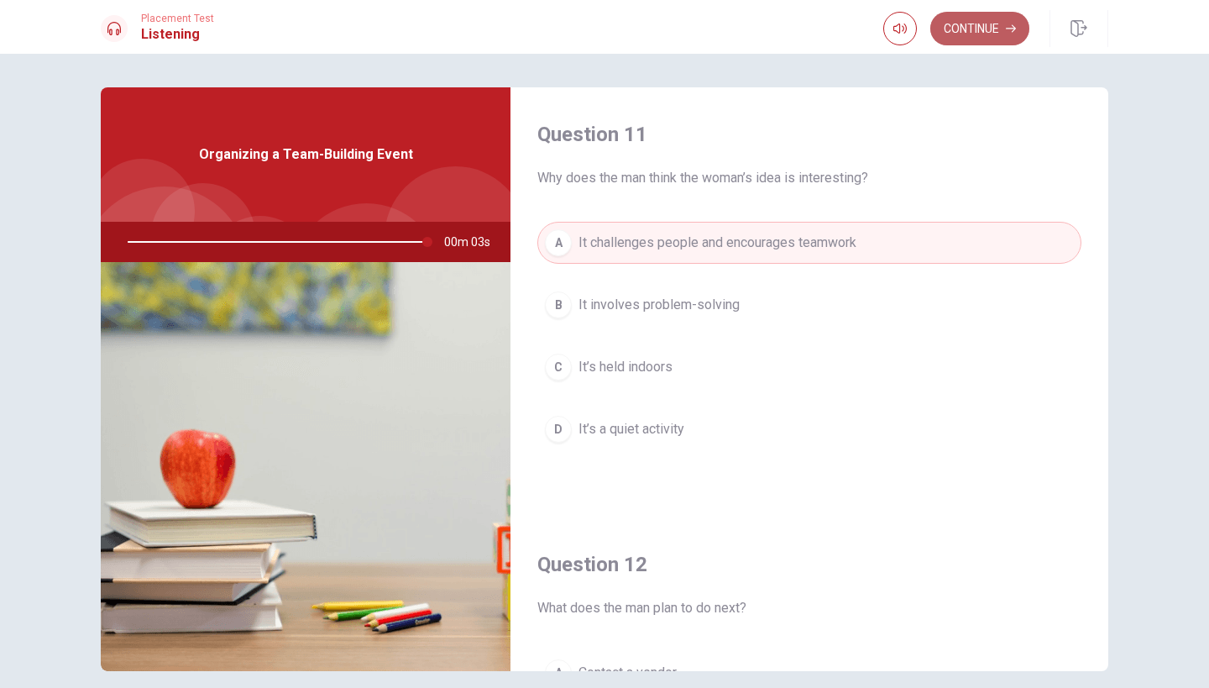
click at [967, 30] on button "Continue" at bounding box center [979, 29] width 99 height 34
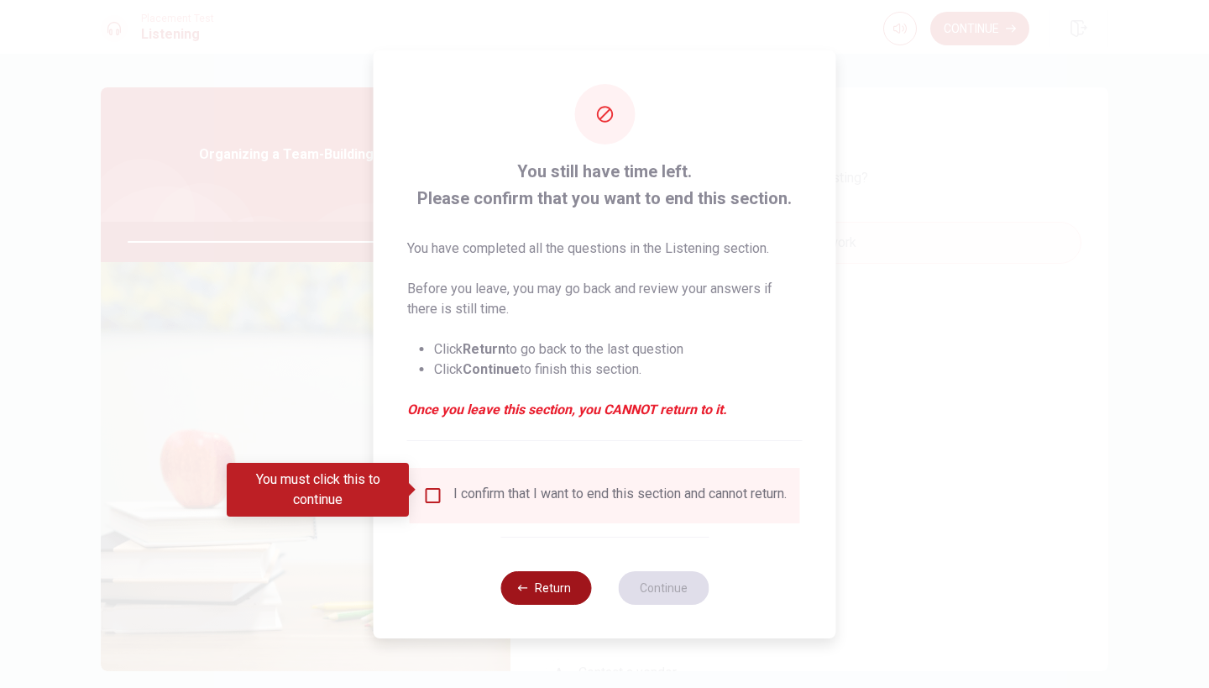
click at [539, 605] on button "Return" at bounding box center [546, 588] width 91 height 34
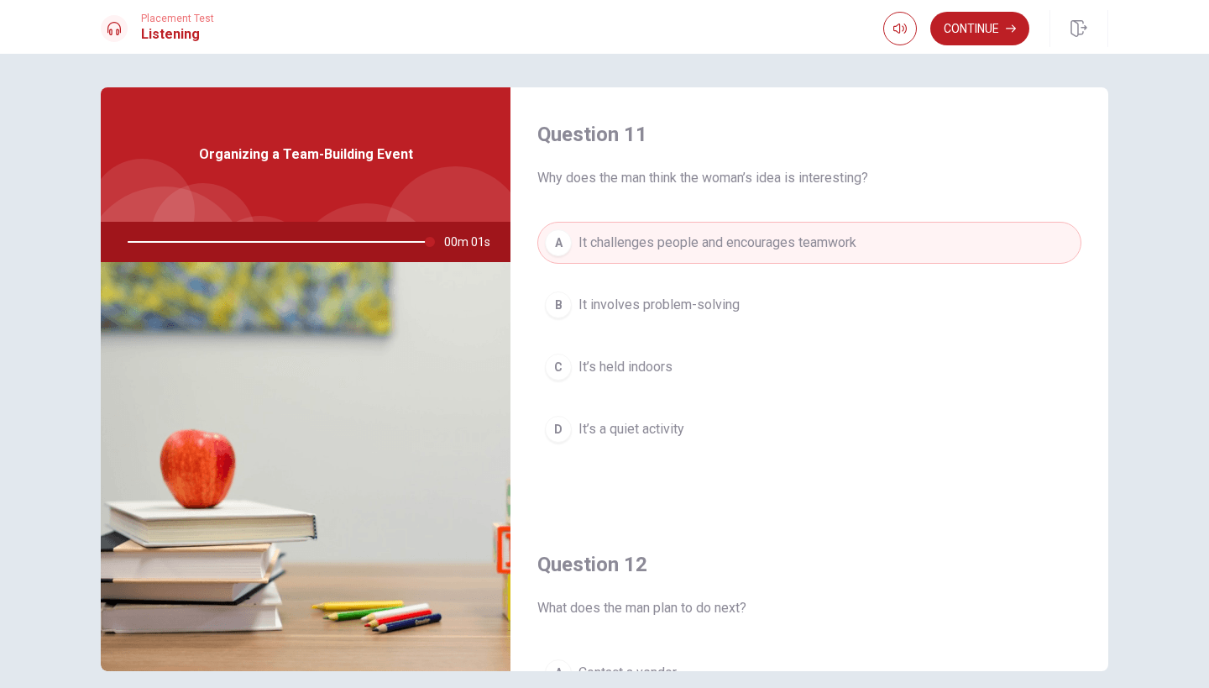
type input "0"
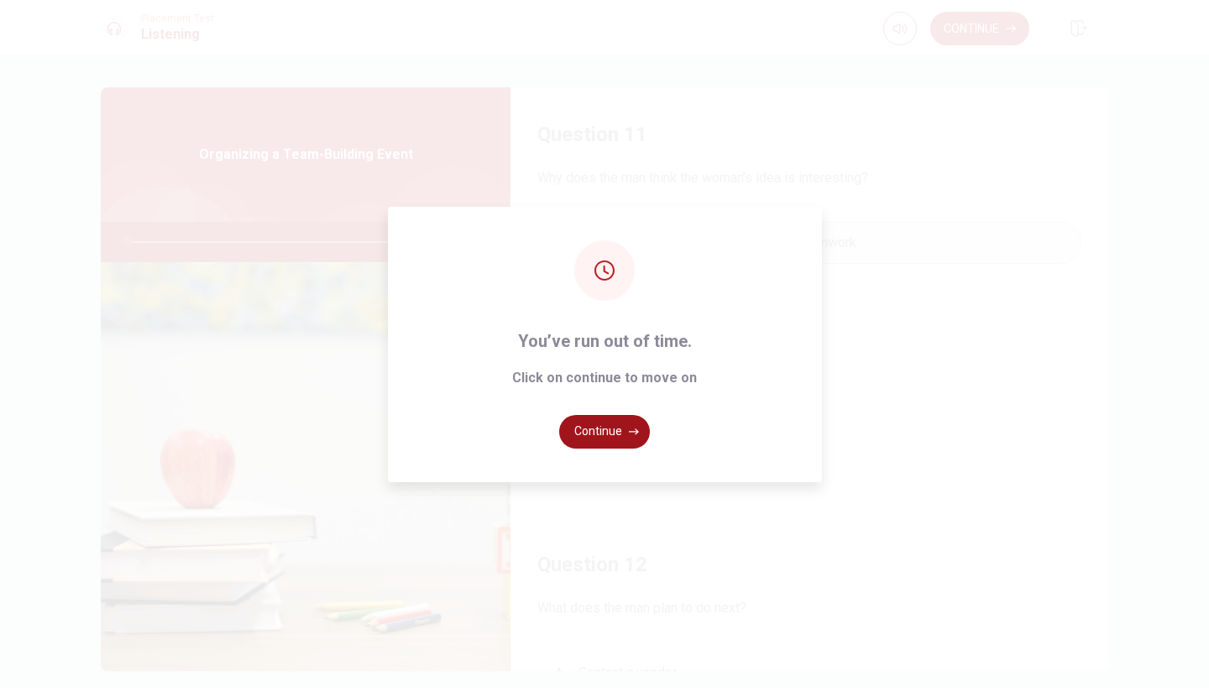
click at [603, 434] on button "Continue" at bounding box center [604, 432] width 91 height 34
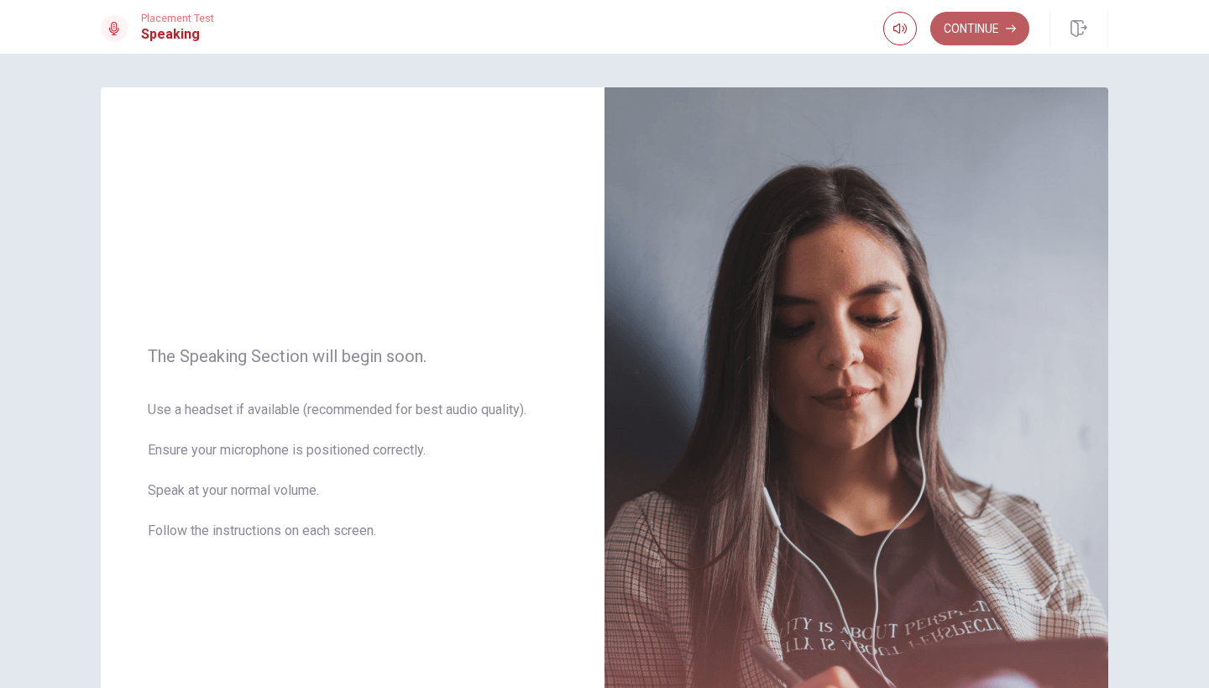
click at [986, 30] on button "Continue" at bounding box center [979, 29] width 99 height 34
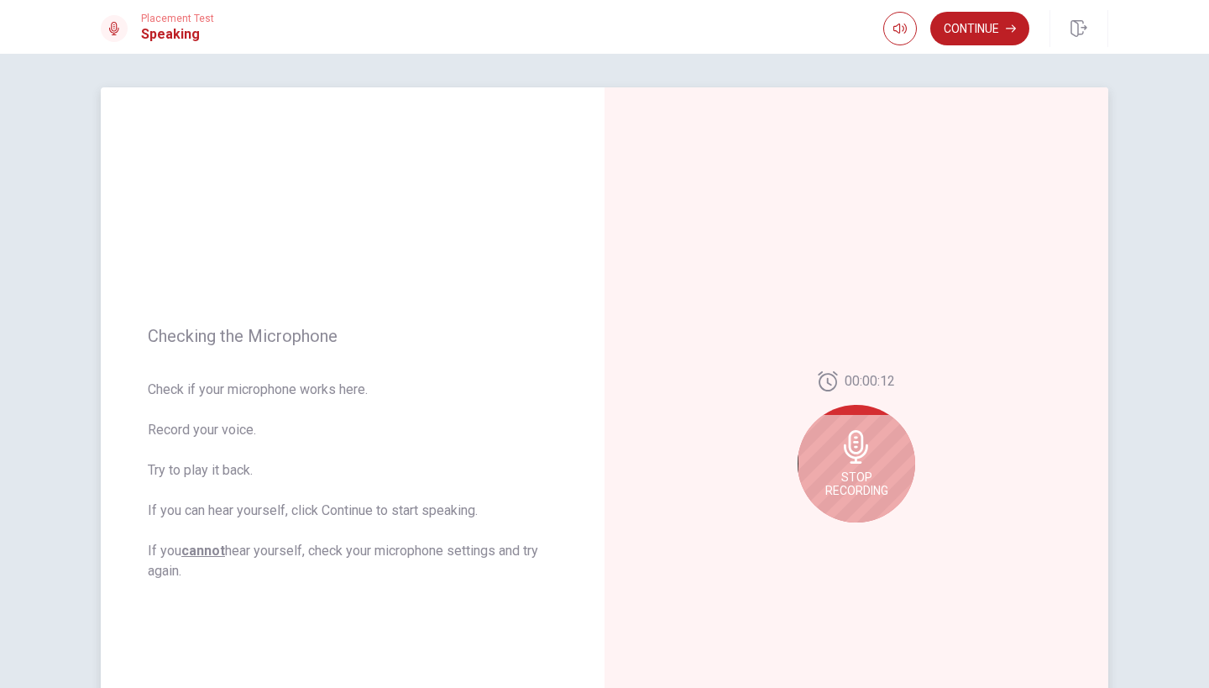
click at [857, 465] on div "Stop Recording" at bounding box center [857, 464] width 118 height 118
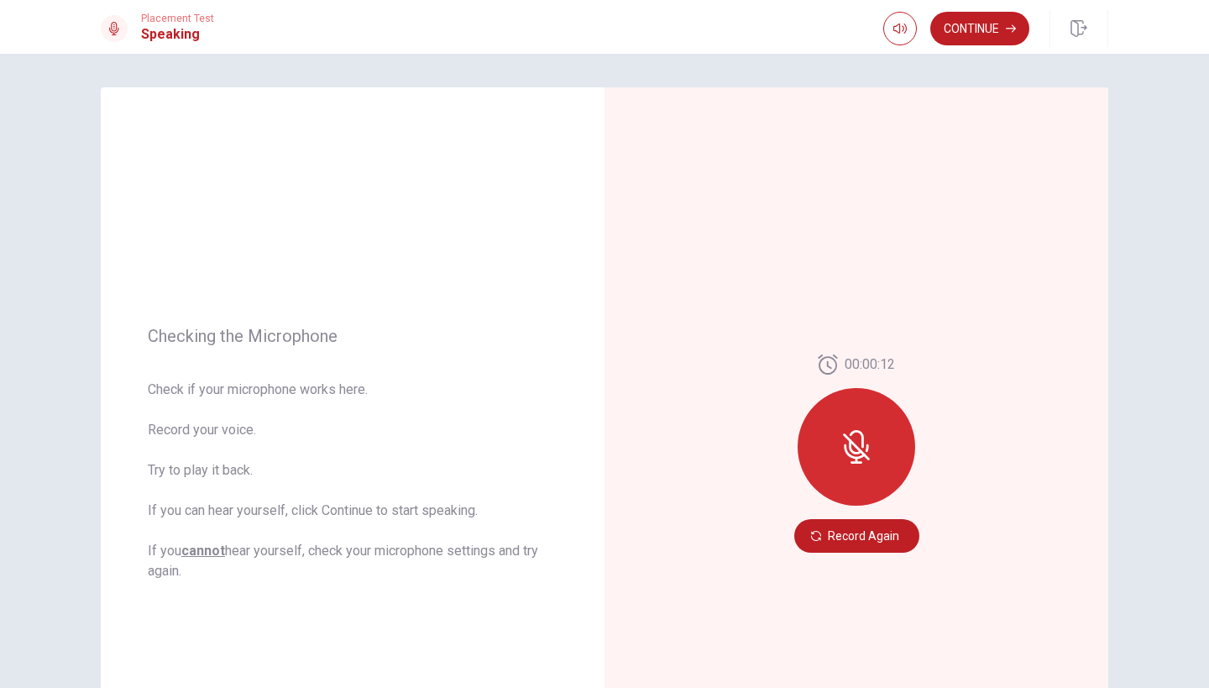
click at [852, 455] on icon at bounding box center [854, 451] width 21 height 15
click at [876, 530] on button "Record Again" at bounding box center [856, 536] width 125 height 34
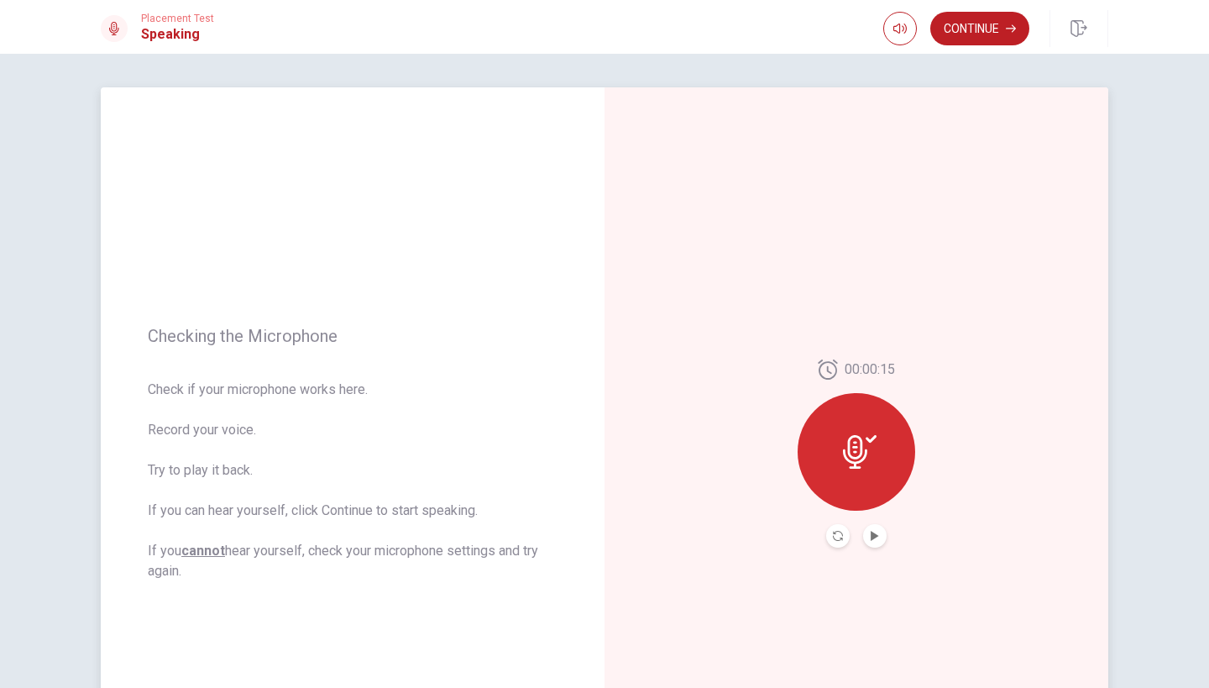
click at [857, 459] on icon at bounding box center [860, 452] width 34 height 34
click at [974, 27] on button "Continue" at bounding box center [979, 29] width 99 height 34
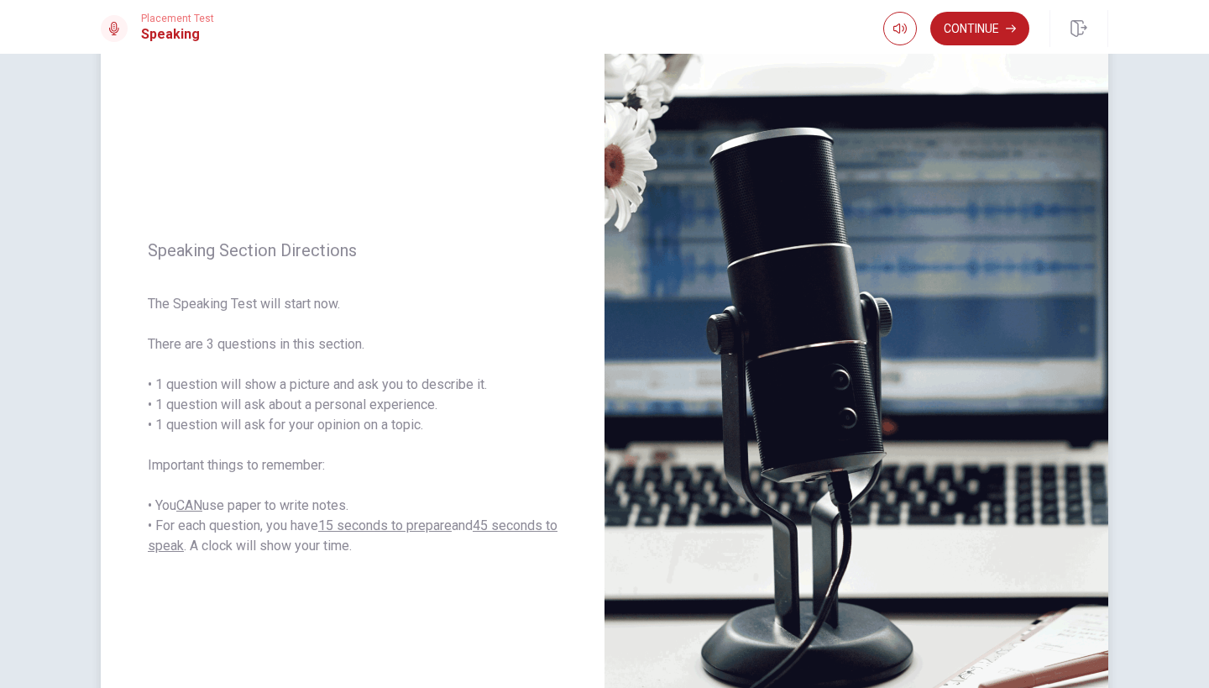
scroll to position [84, 0]
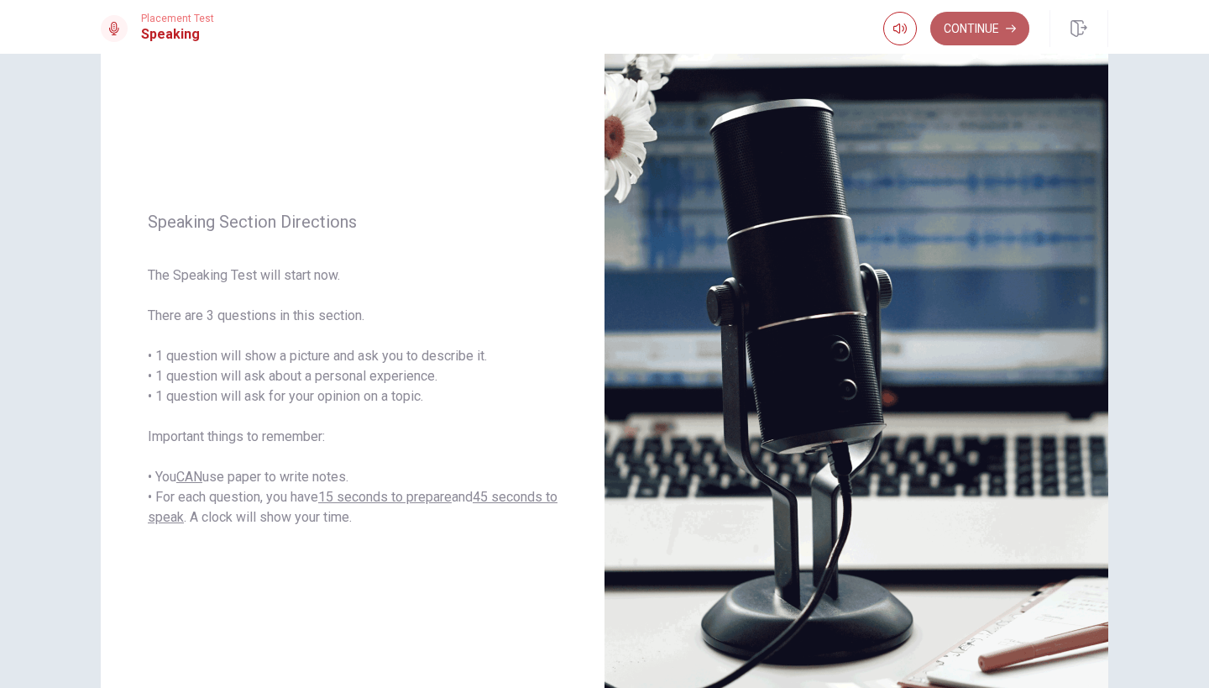
click at [986, 29] on button "Continue" at bounding box center [979, 29] width 99 height 34
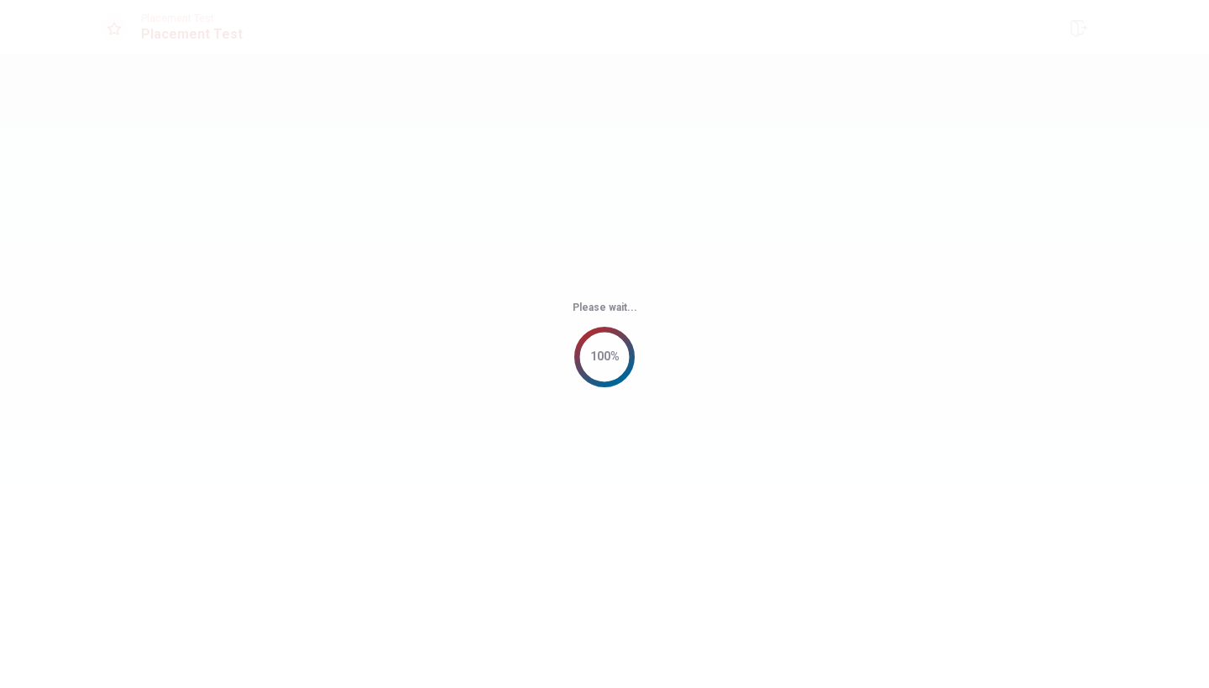
scroll to position [0, 0]
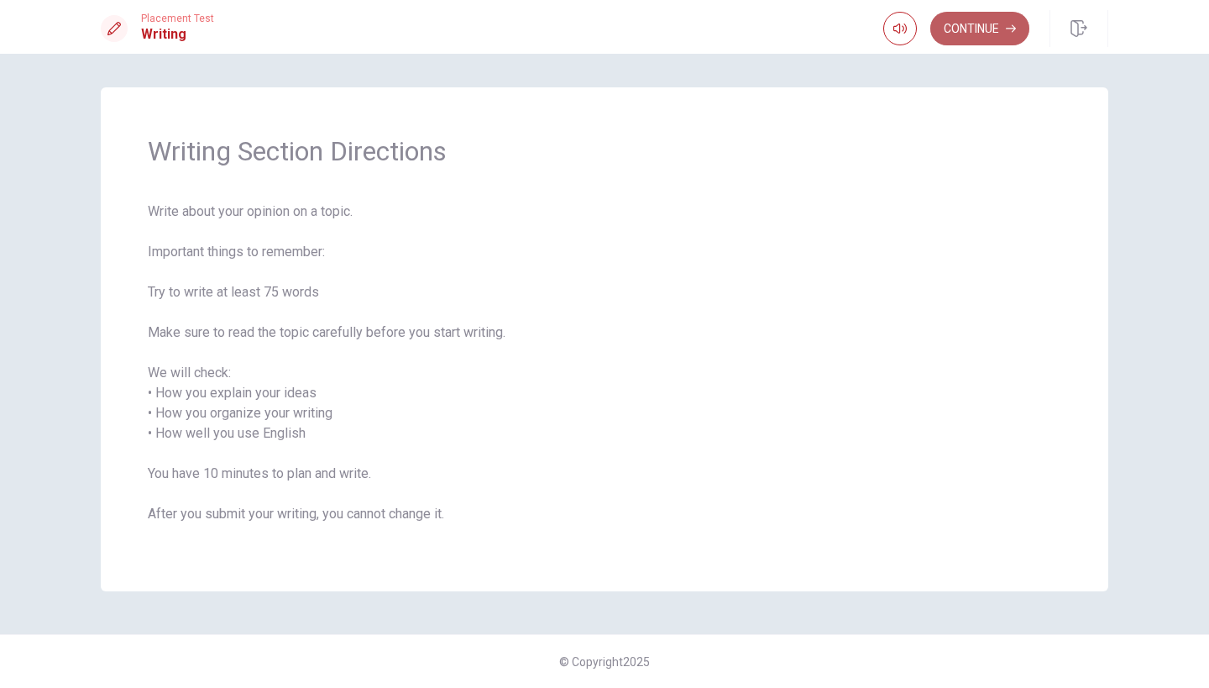
click at [999, 27] on button "Continue" at bounding box center [979, 29] width 99 height 34
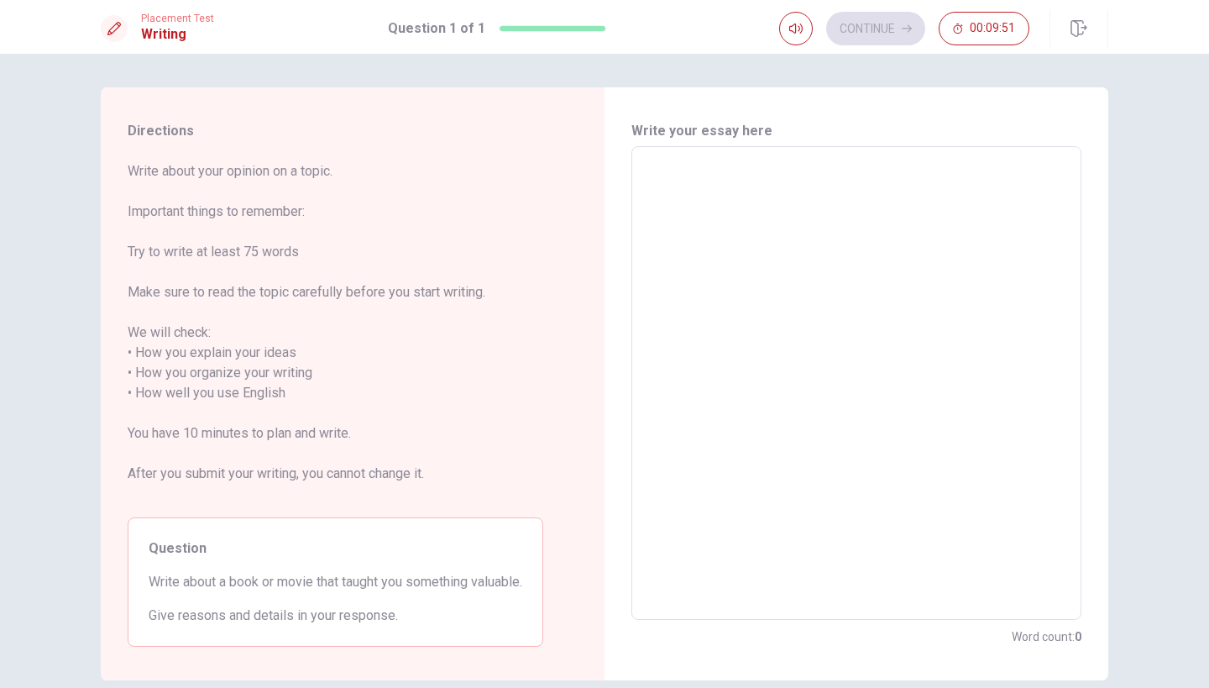
click at [667, 188] on textarea at bounding box center [856, 383] width 427 height 446
type textarea "x"
type textarea "I"
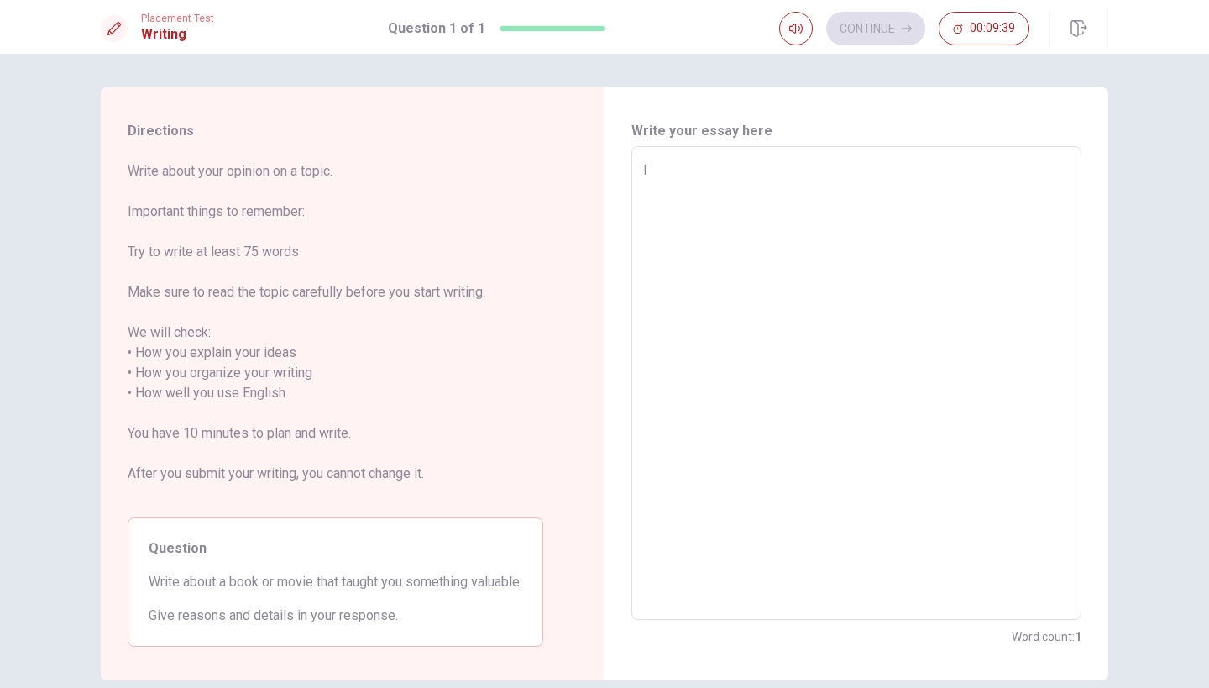
type textarea "x"
type textarea "Im"
type textarea "x"
type textarea "Imp"
type textarea "x"
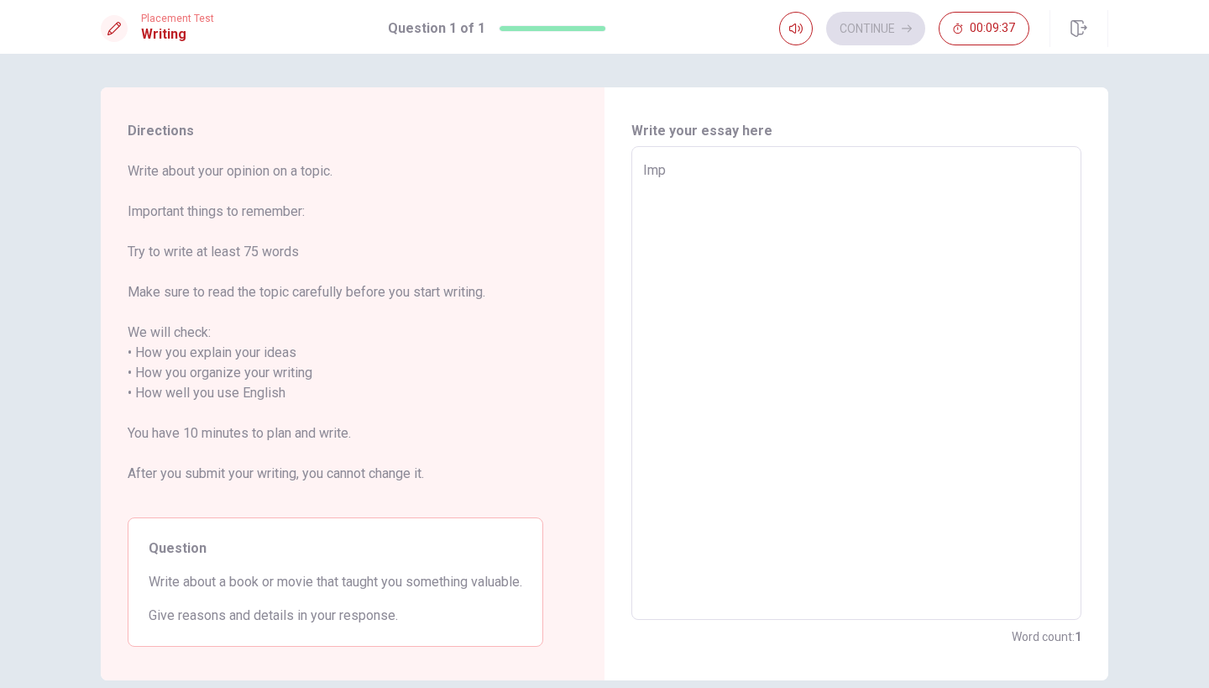
type textarea "Impo"
type textarea "x"
type textarea "Impor"
type textarea "x"
type textarea "Import"
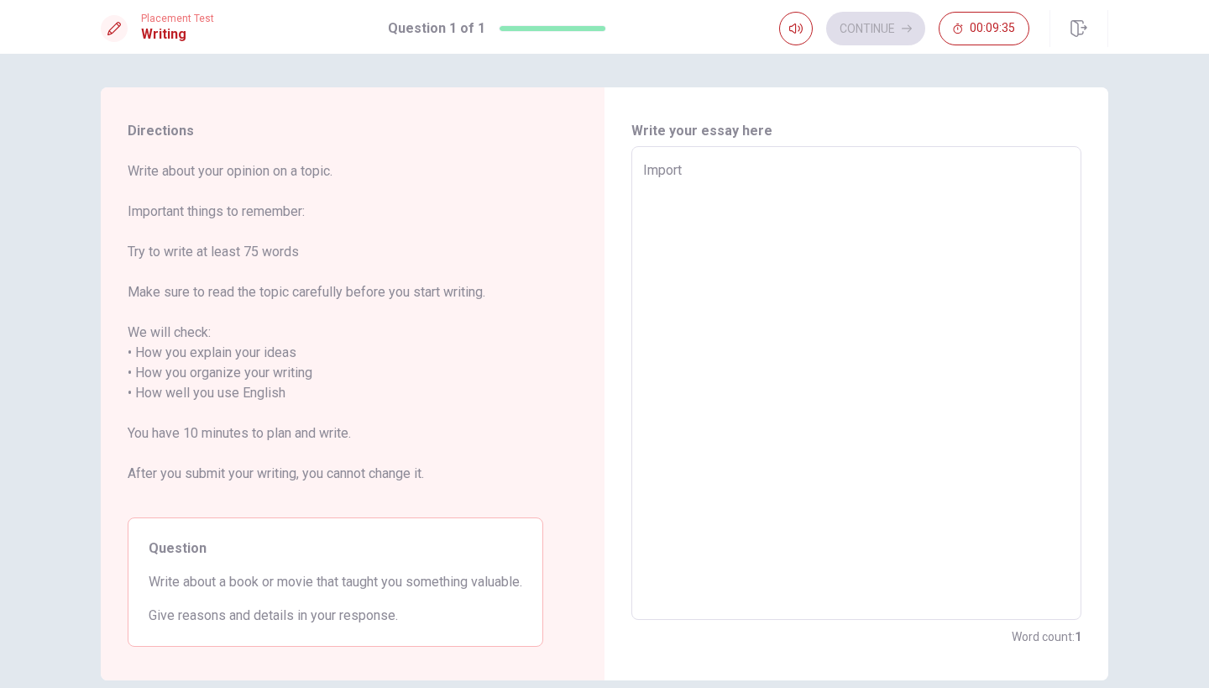
type textarea "x"
type textarea "Importa"
type textarea "x"
type textarea "Importan"
type textarea "x"
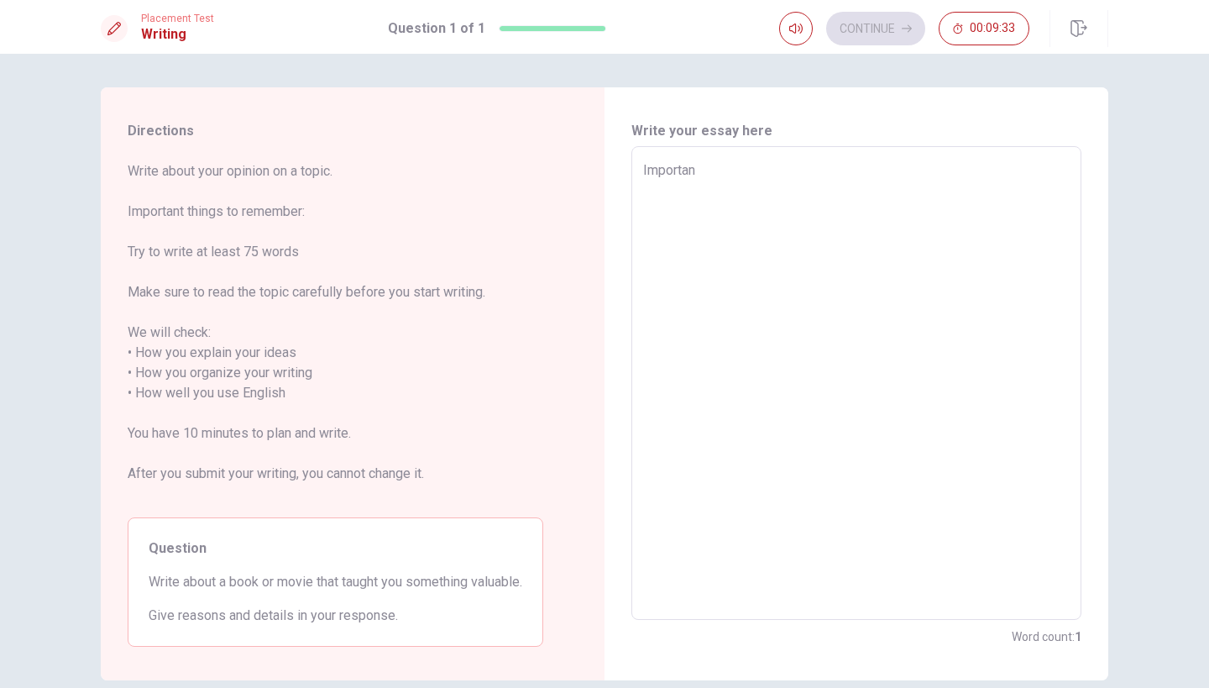
type textarea "Important"
type textarea "x"
type textarea "Important"
type textarea "x"
type textarea "Important t"
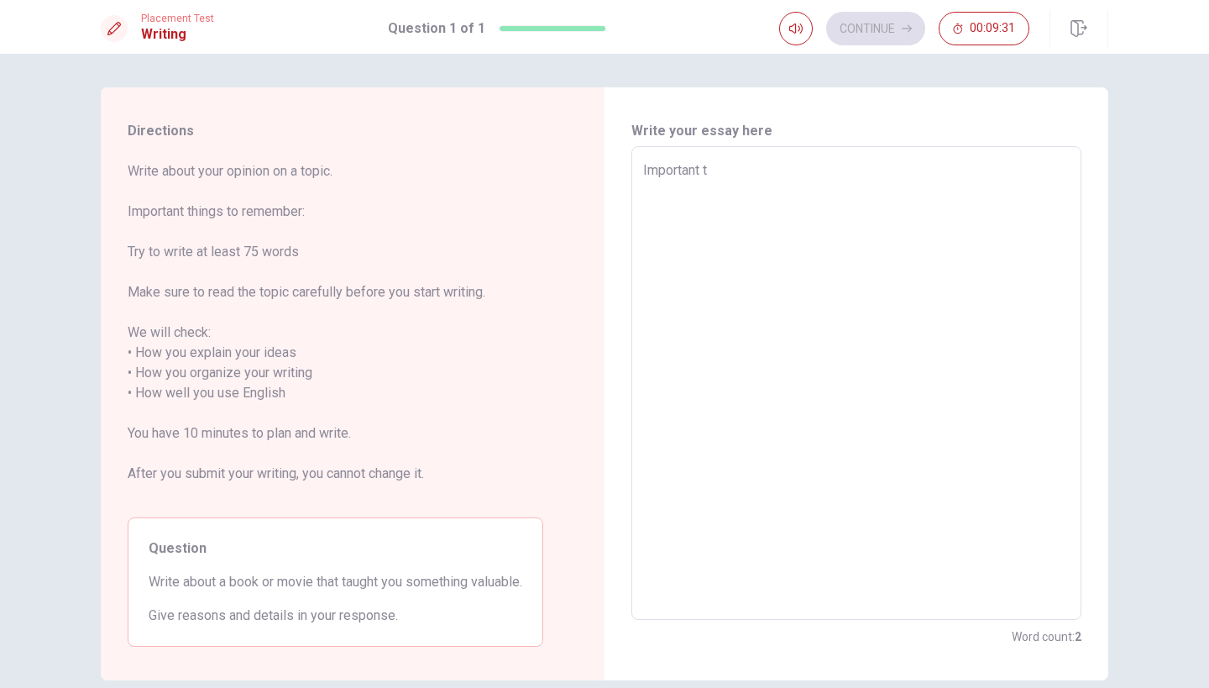
type textarea "x"
type textarea "Important th"
type textarea "x"
type textarea "Important thi"
type textarea "x"
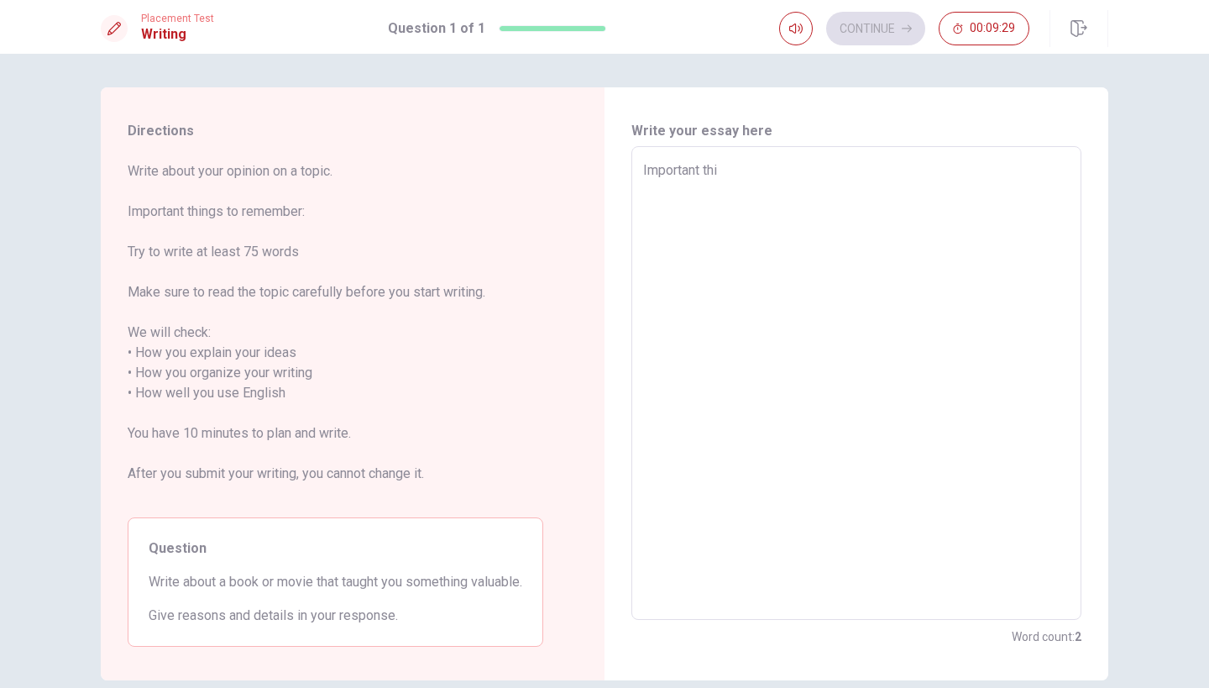
type textarea "Important thin"
type textarea "x"
type textarea "Important thing"
type textarea "x"
type textarea "Important things"
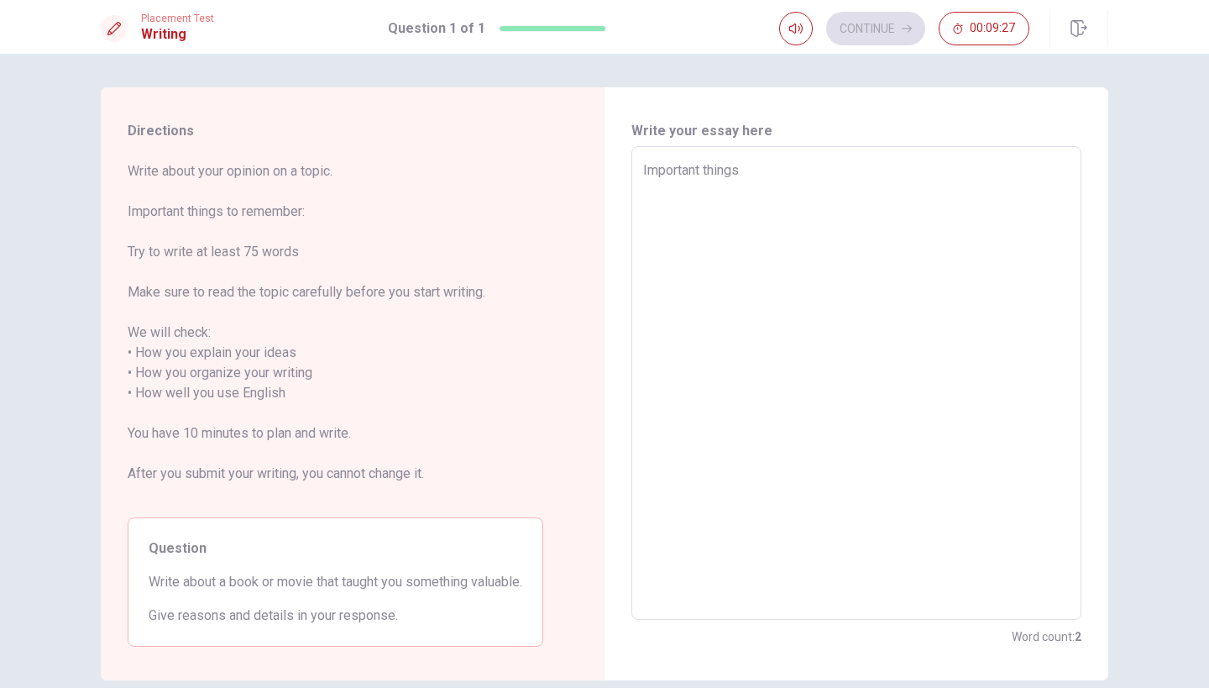
type textarea "x"
type textarea "Important things"
type textarea "x"
type textarea "Important things t"
type textarea "x"
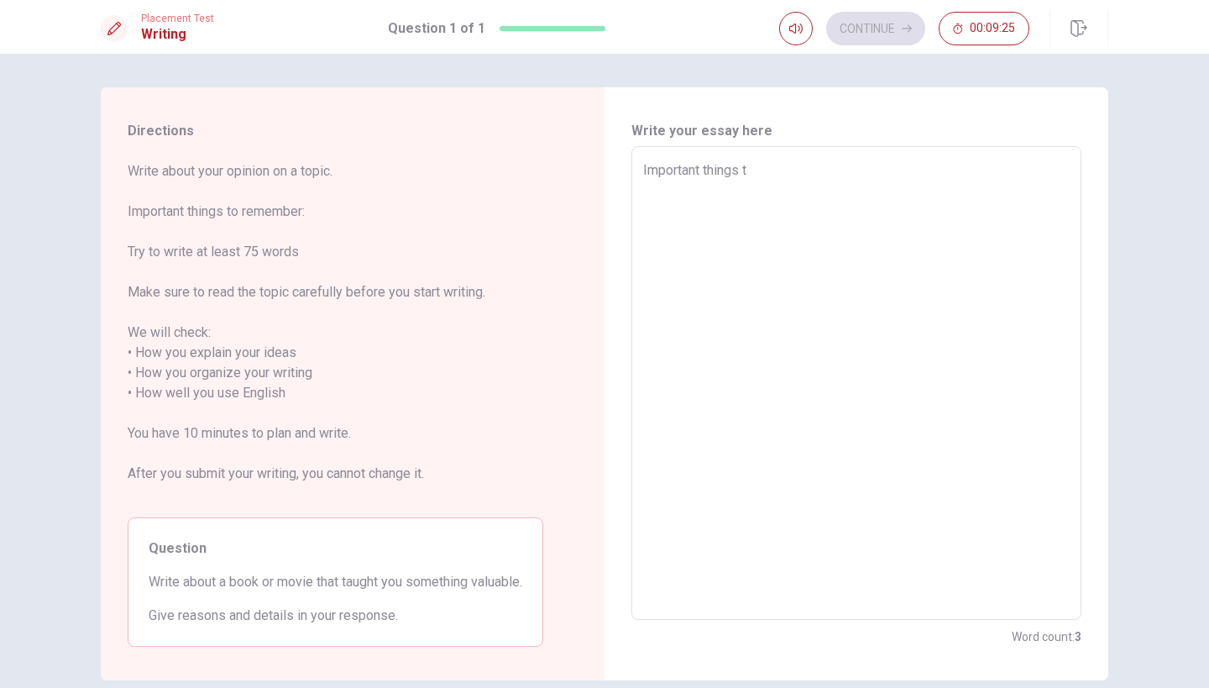
type textarea "Important things ti"
type textarea "x"
type textarea "Important things t"
type textarea "x"
type textarea "Important things to"
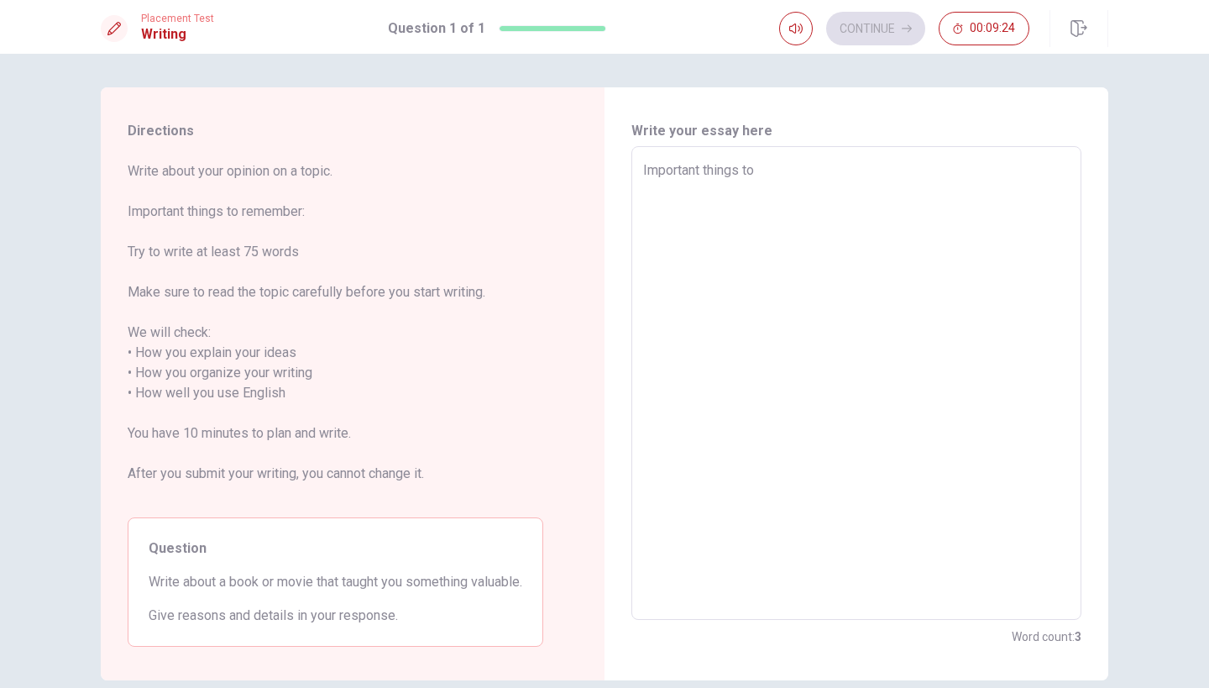
type textarea "x"
type textarea "Important things to"
type textarea "x"
type textarea "Important things to r"
type textarea "x"
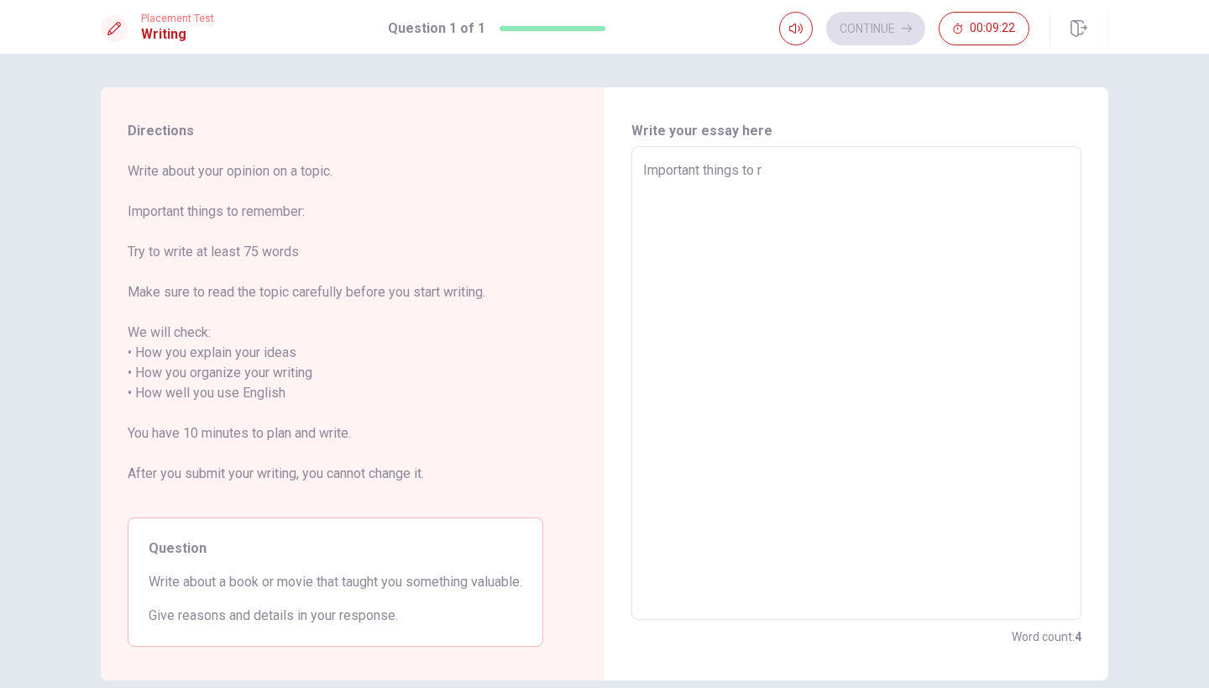
type textarea "Important things to re"
type textarea "x"
type textarea "Important things to rem"
type textarea "x"
type textarea "Important things to reme"
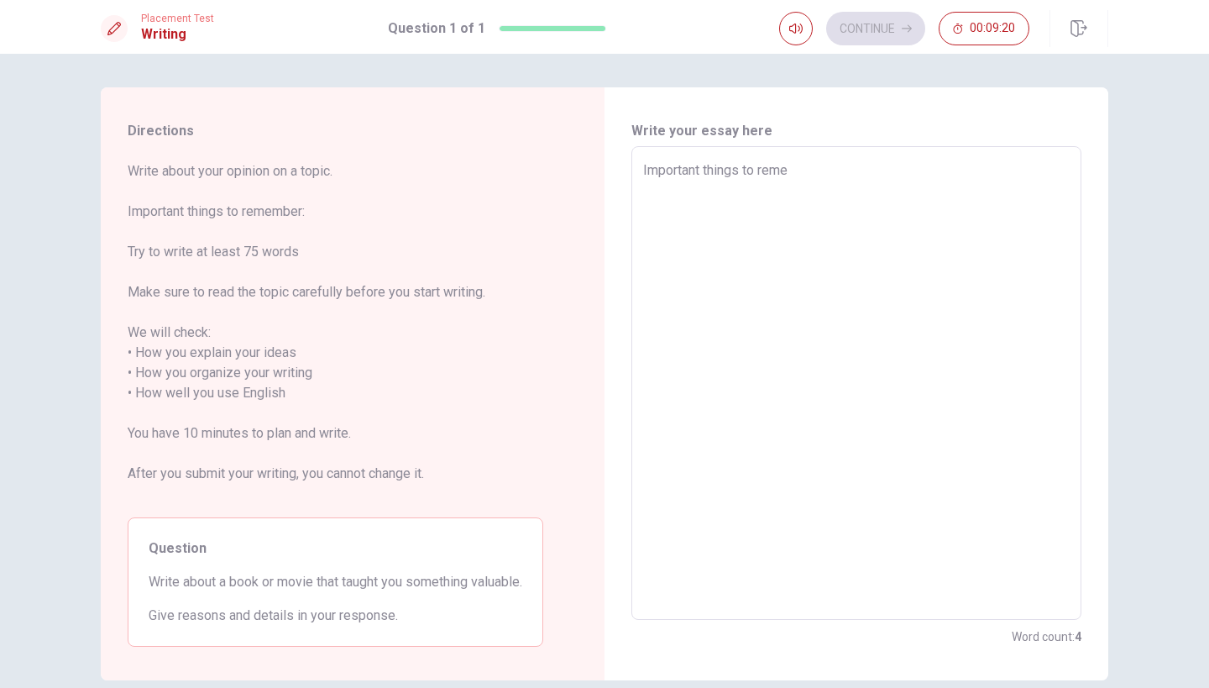
type textarea "x"
type textarea "Important things to remem"
type textarea "x"
type textarea "Important things to rememb"
type textarea "x"
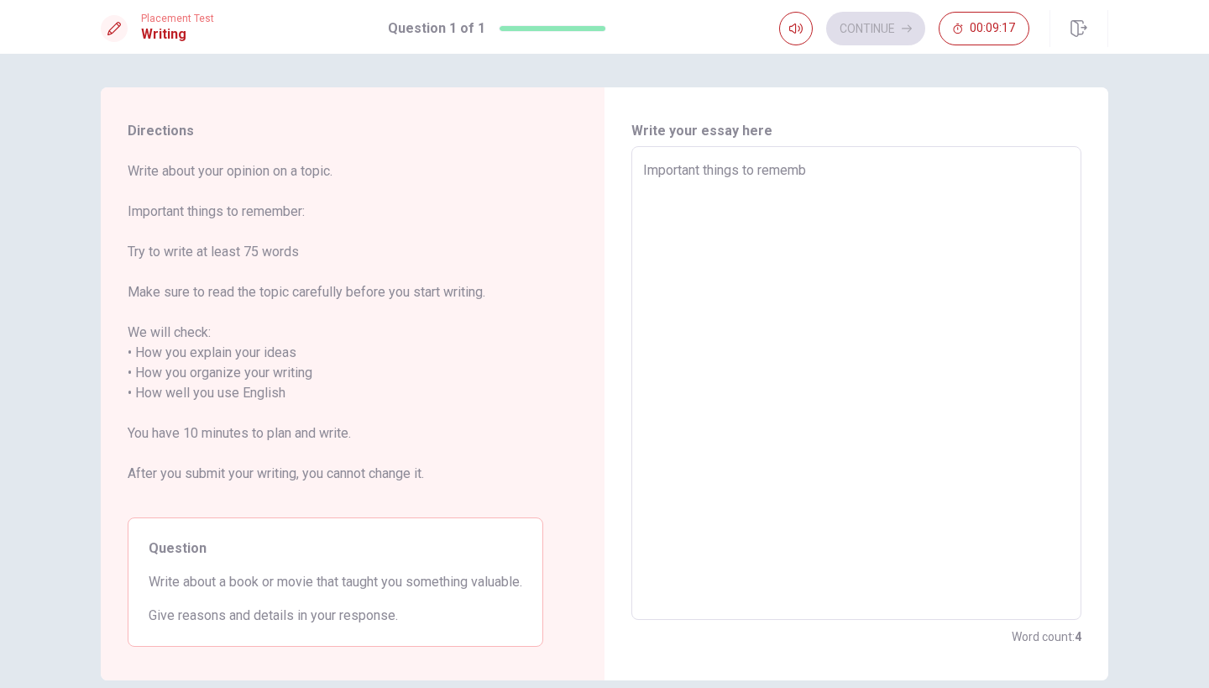
type textarea "Important things to remembe"
type textarea "x"
type textarea "Important things to remember"
type textarea "x"
type textarea "Important things to remember"
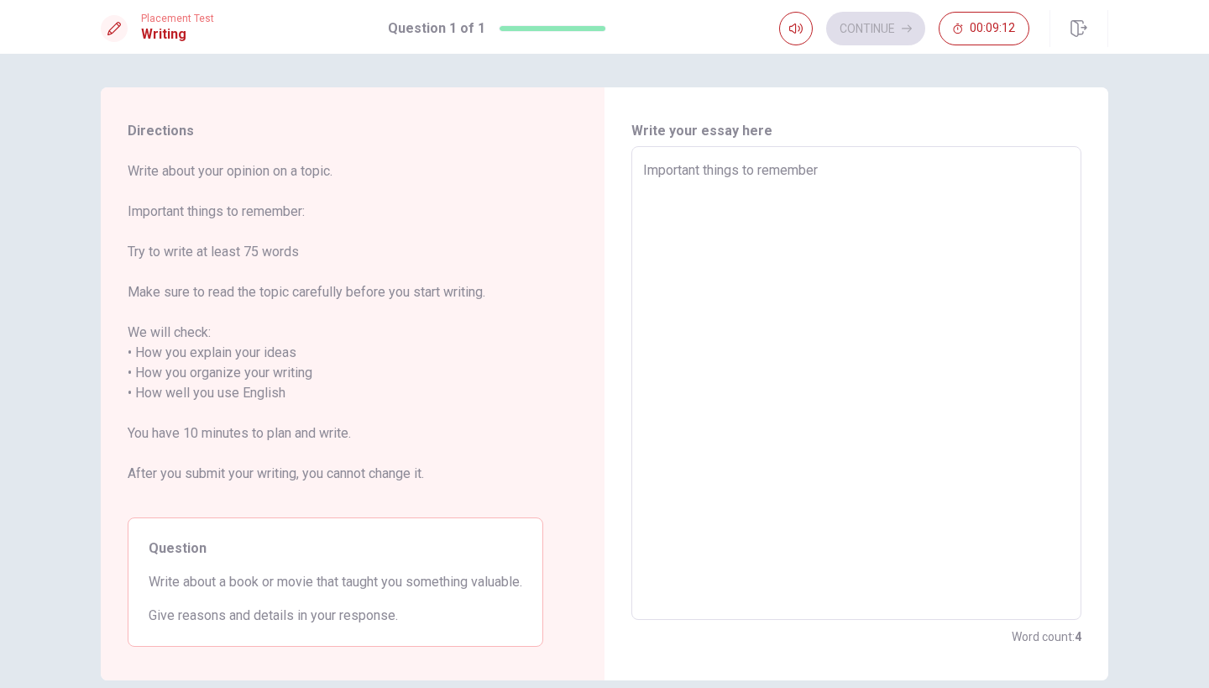
type textarea "x"
type textarea "Important things to remember"
click at [642, 168] on div "Important things to remember x ​" at bounding box center [857, 383] width 450 height 474
type textarea "x"
type textarea "Important things to remember"
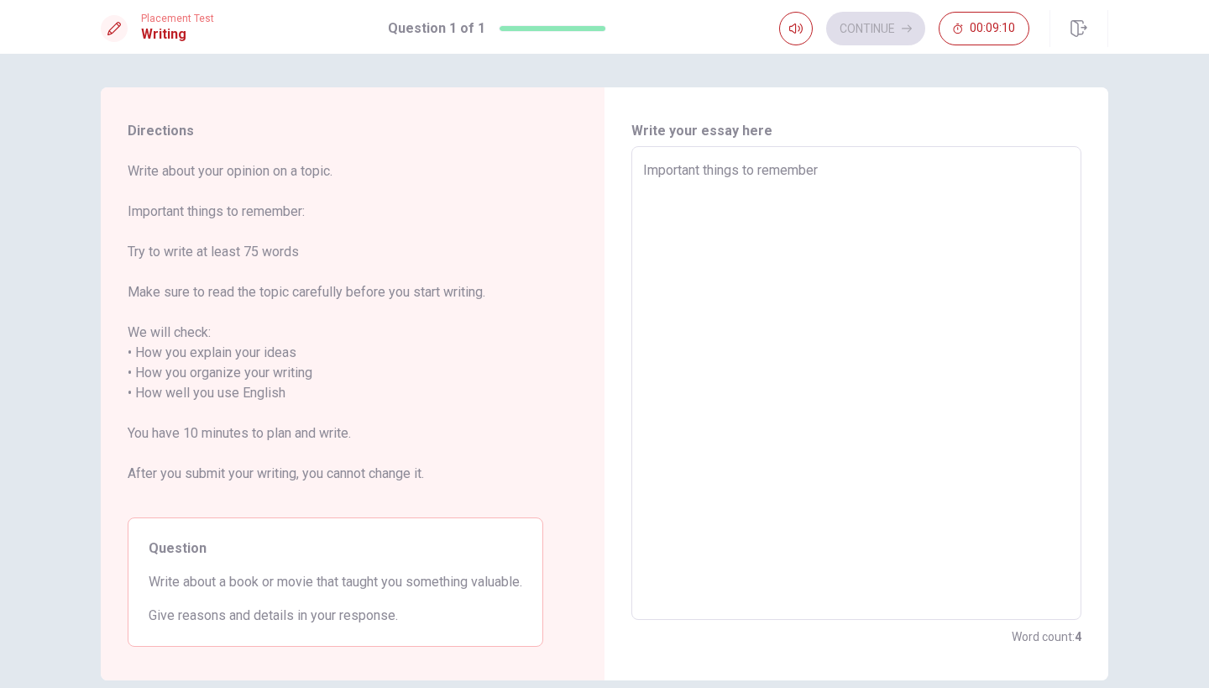
type textarea "x"
click at [647, 170] on textarea "Important things to remember" at bounding box center [856, 383] width 427 height 446
type textarea "Important things to remember"
type textarea "x"
type textarea "Important things to remember"
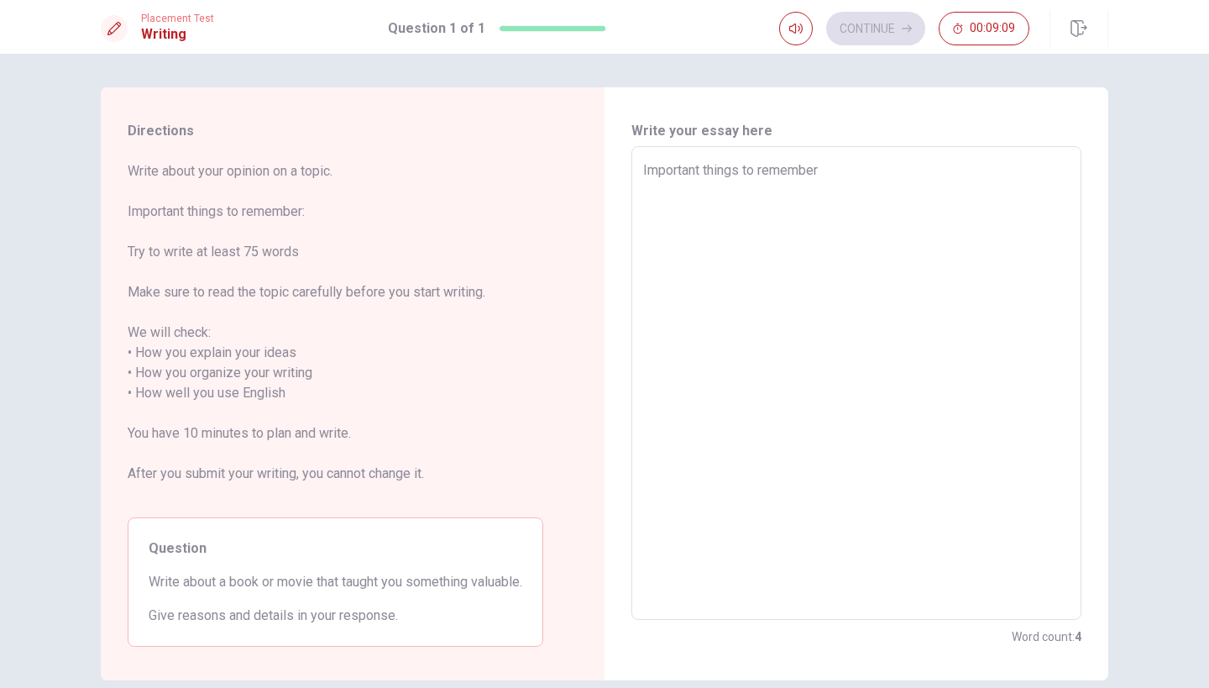
type textarea "x"
type textarea "Important things to remember"
type textarea "x"
type textarea "Important things to remember"
type textarea "x"
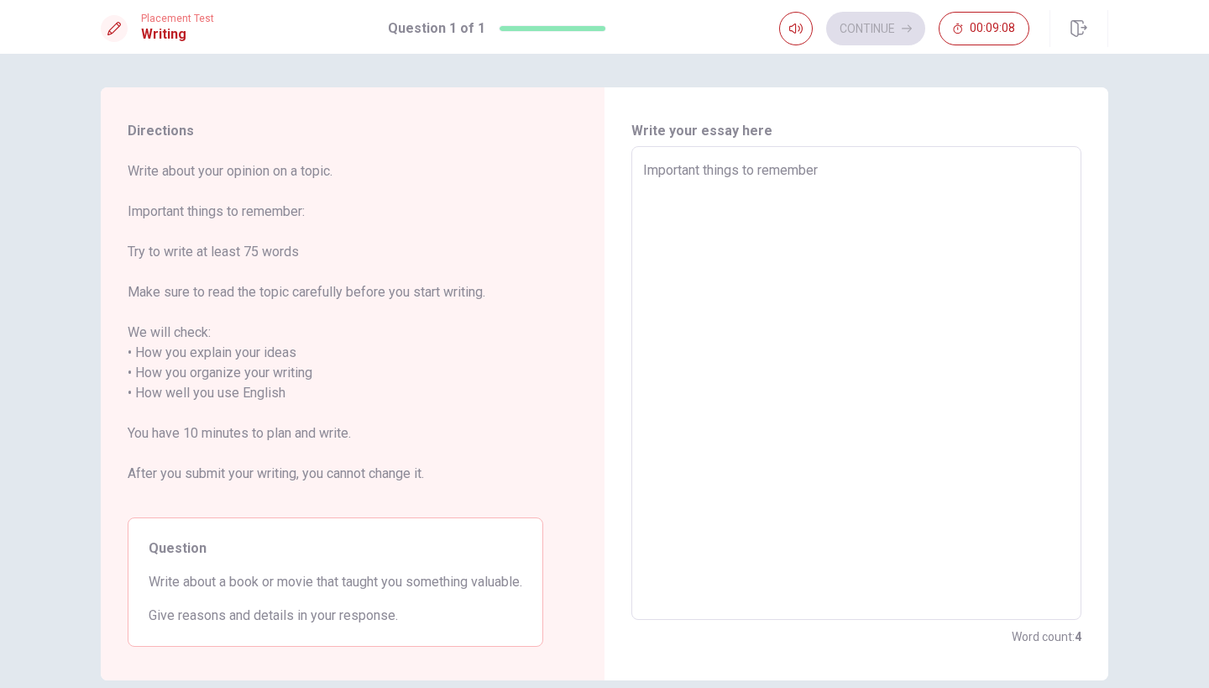
type textarea "Important things to remember"
type textarea "x"
type textarea "Important things to remember"
type textarea "x"
type textarea "Important things to remember"
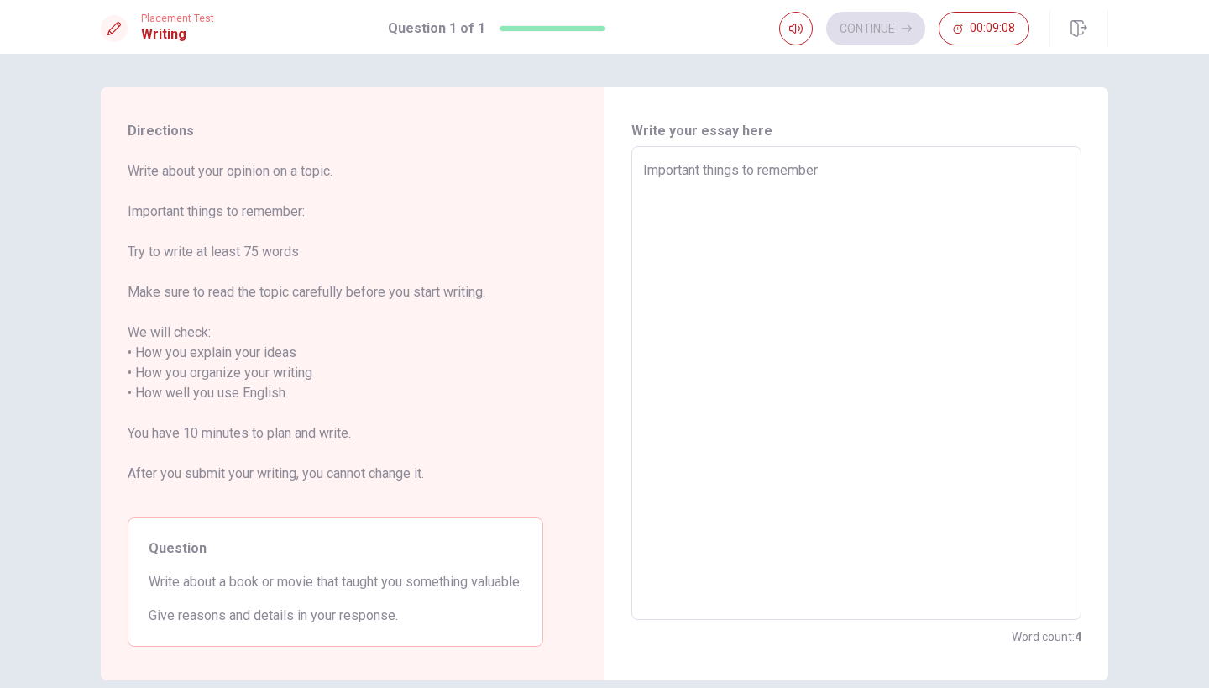
type textarea "x"
type textarea "Important things to remember"
type textarea "x"
type textarea "Important things to remember"
type textarea "x"
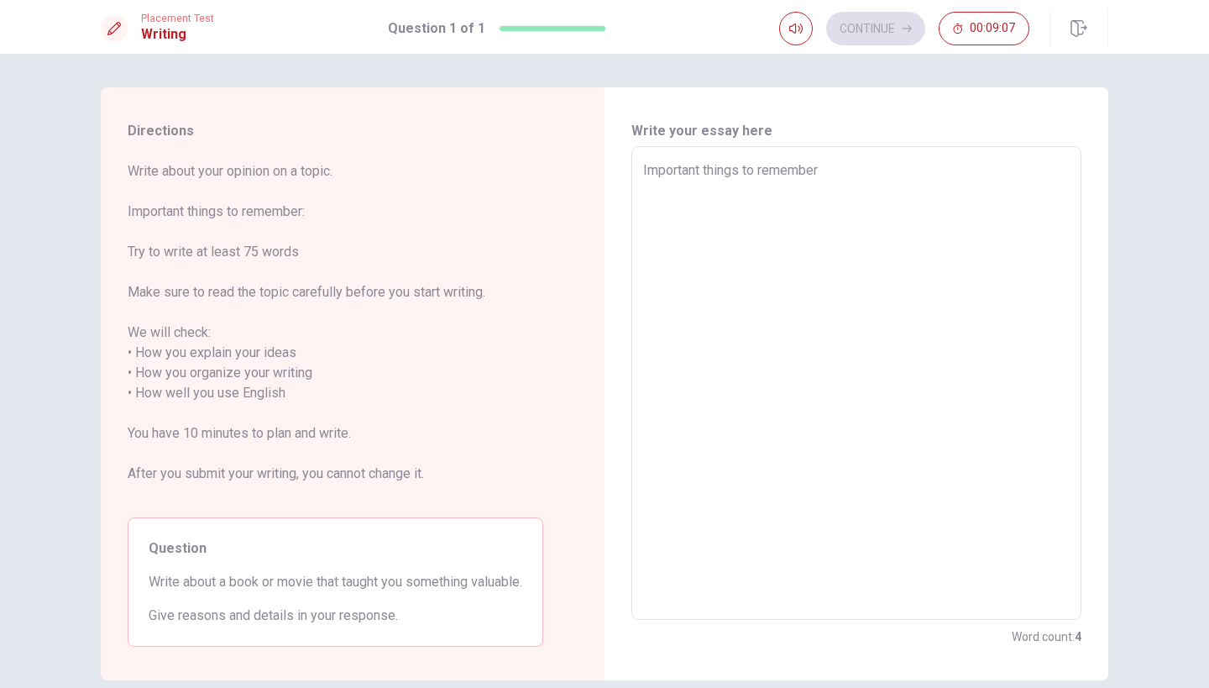
type textarea "Important things to remember"
type textarea "x"
type textarea "Important things to remember"
type textarea "x"
type textarea "Important things to remember"
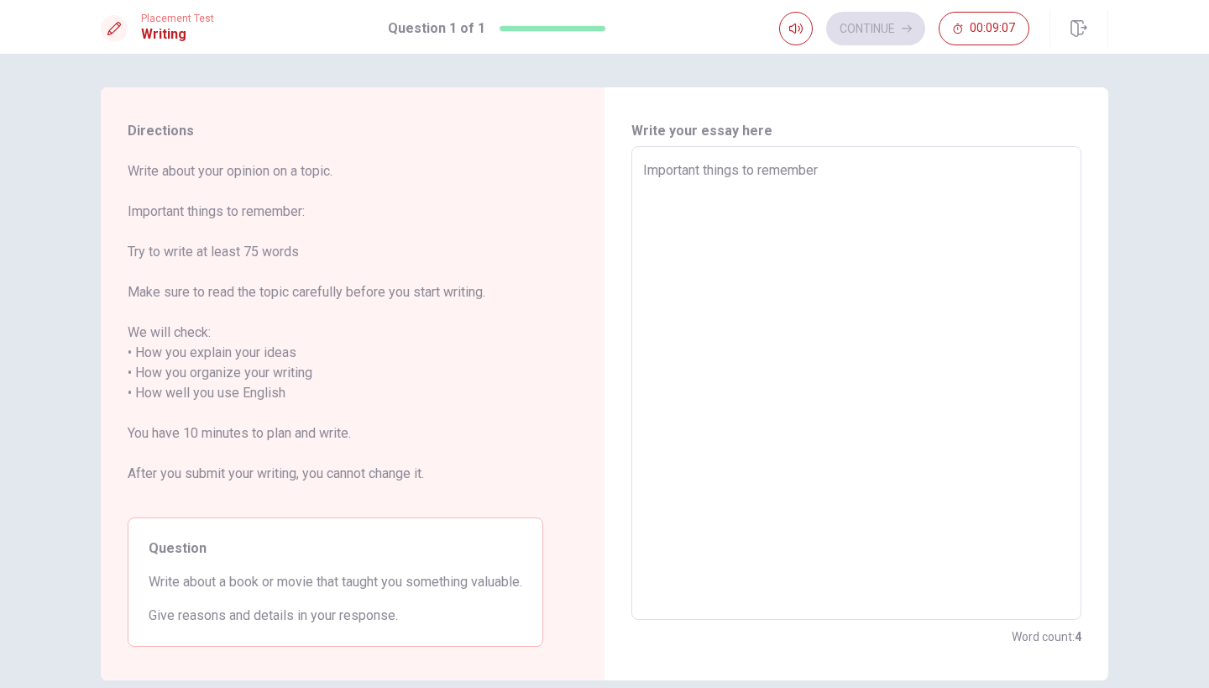
type textarea "x"
type textarea "Important things to remember"
type textarea "x"
type textarea "Important things to remember"
type textarea "x"
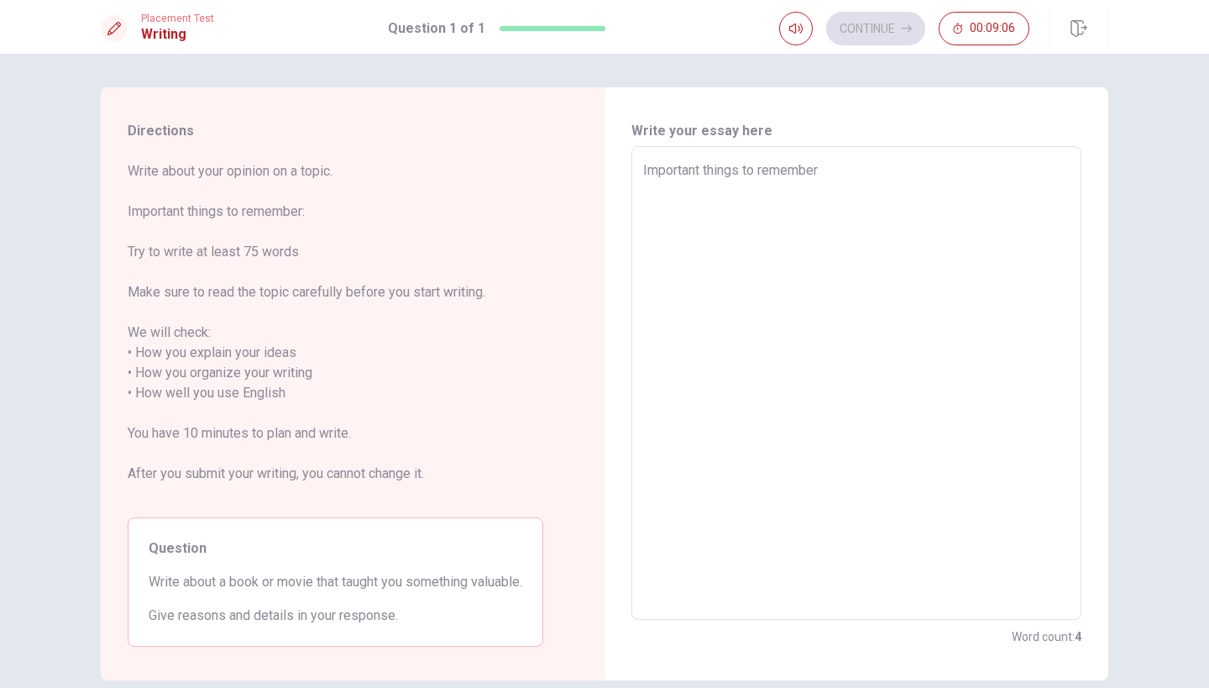
type textarea "Important things to remember"
type textarea "x"
type textarea "Important things to remember"
type textarea "x"
type textarea "Important things to remember"
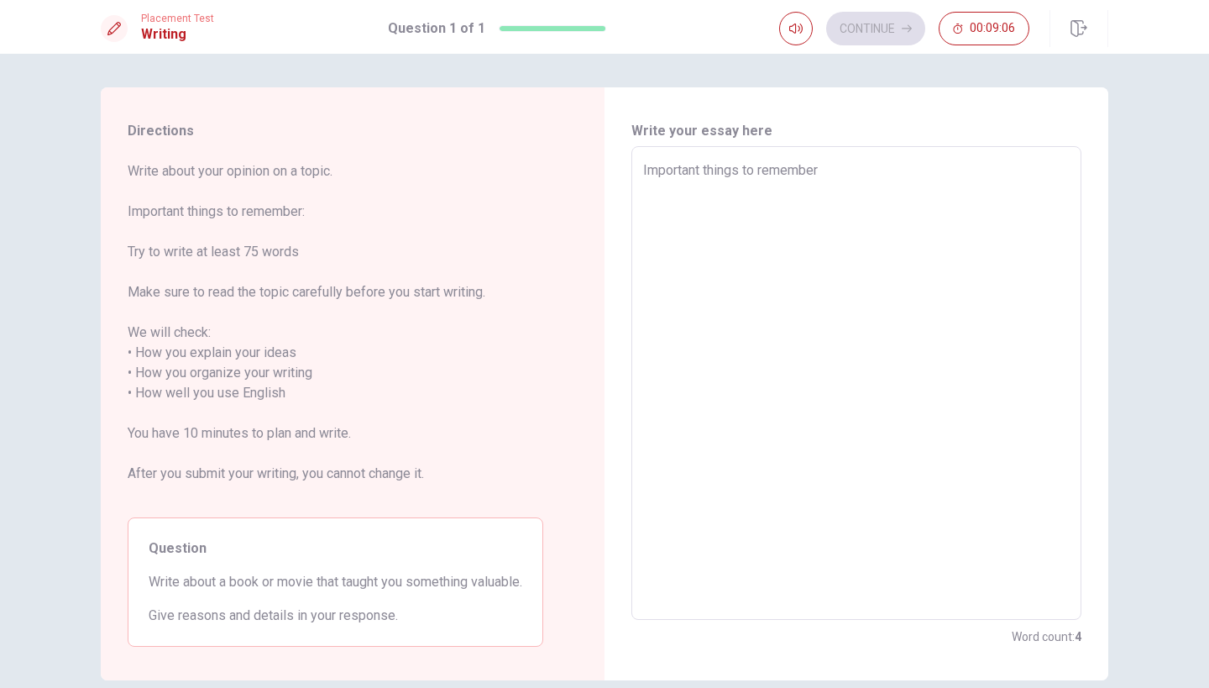
type textarea "x"
click at [891, 168] on textarea "Important things to remember" at bounding box center [856, 383] width 427 height 446
type textarea "Important things to remember"
click at [889, 168] on textarea "Important things to remember" at bounding box center [856, 383] width 427 height 446
type textarea "x"
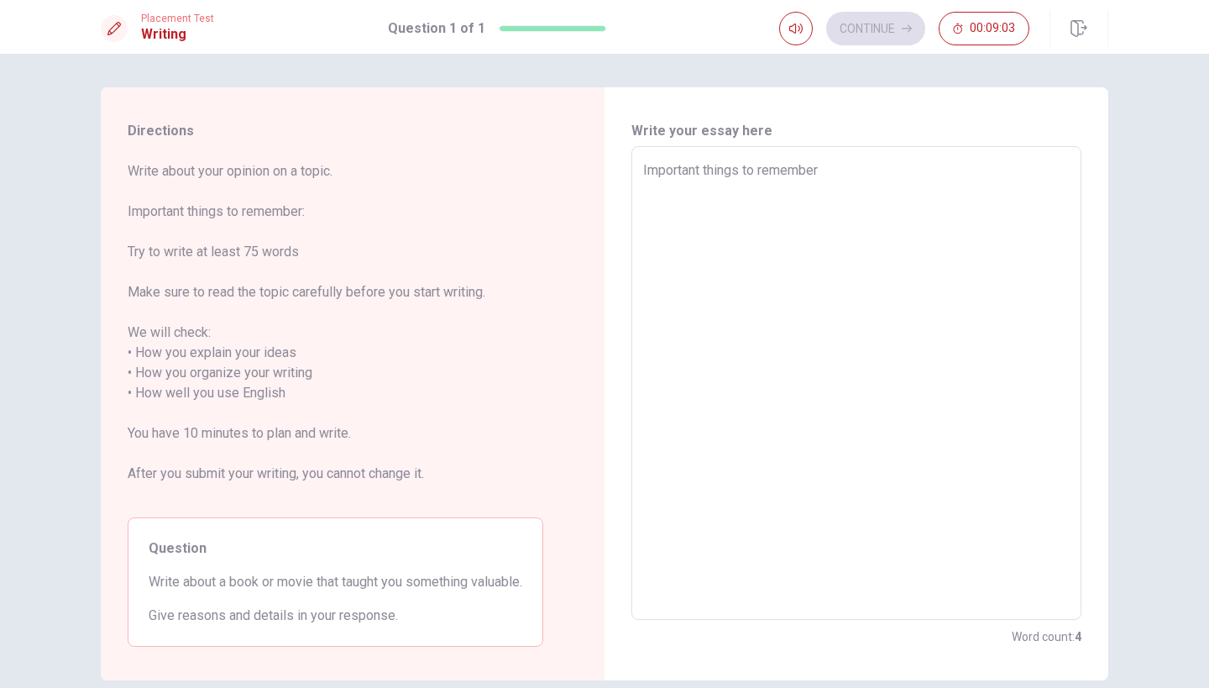
type textarea "Important things to remember"
type textarea "x"
type textarea "Important things to remember"
type textarea "x"
type textarea "Important things to remember e"
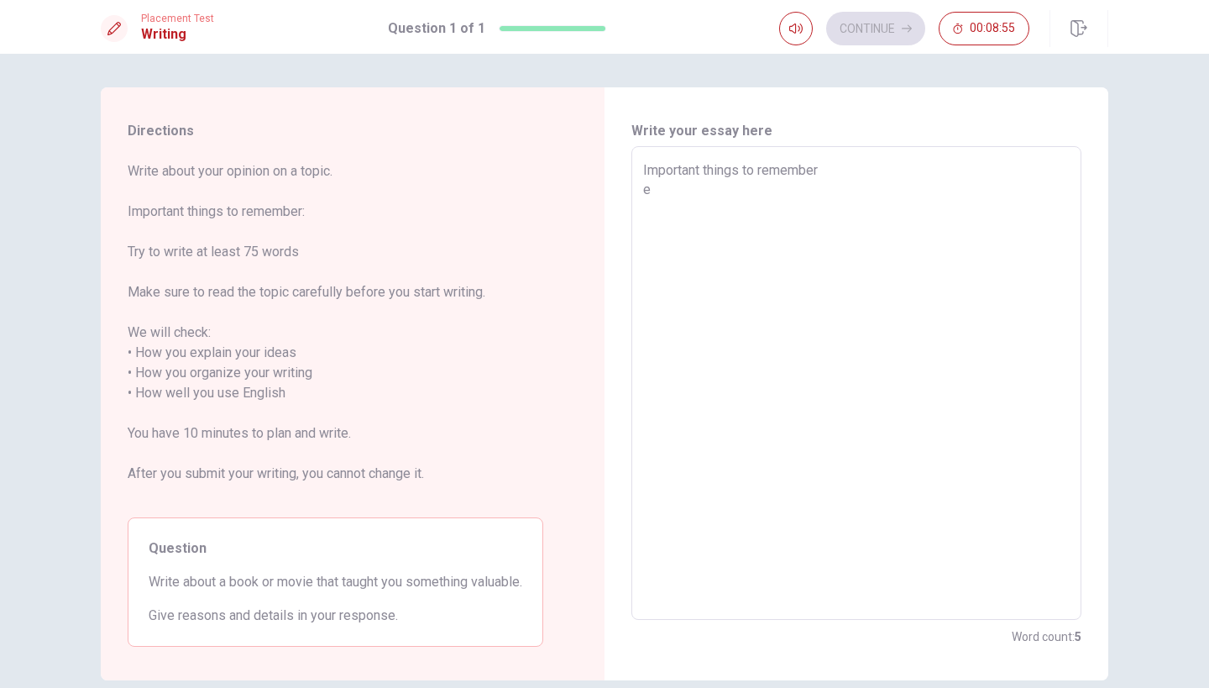
type textarea "x"
type textarea "Important things to remember [PERSON_NAME]"
type textarea "x"
type textarea "Important things to remember [PERSON_NAME]"
type textarea "x"
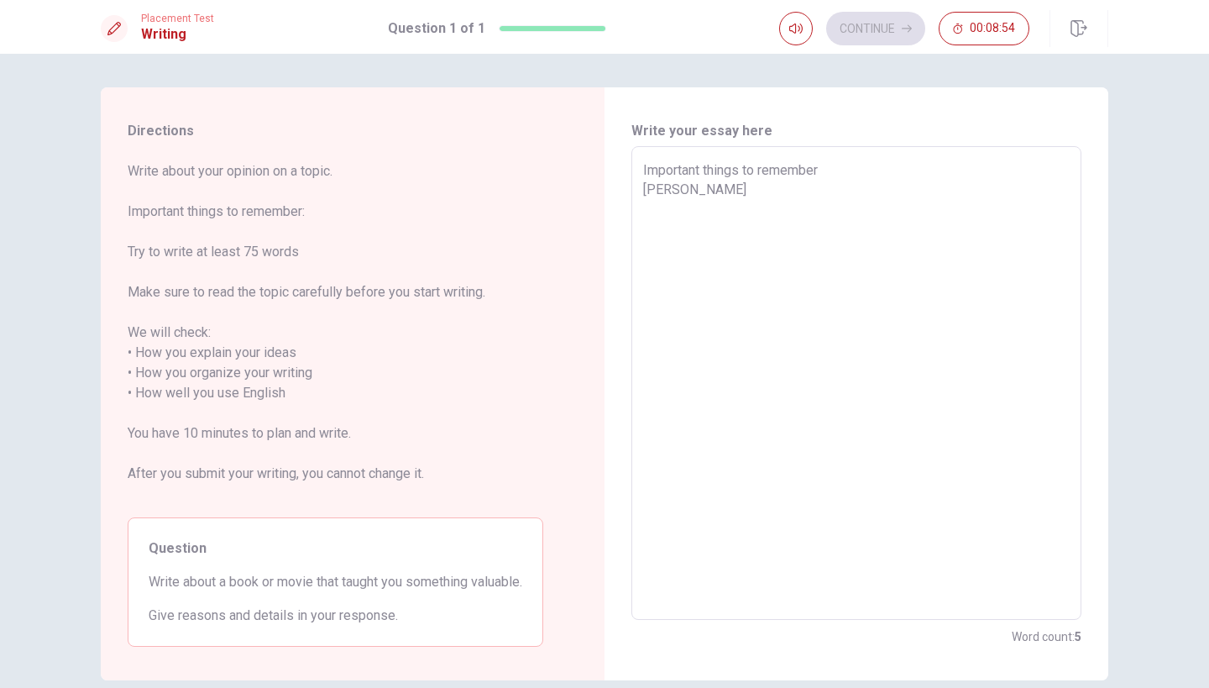
type textarea "Important things to remember ever"
type textarea "x"
type textarea "Important things to remember every"
type textarea "x"
type textarea "Important things to remember ever"
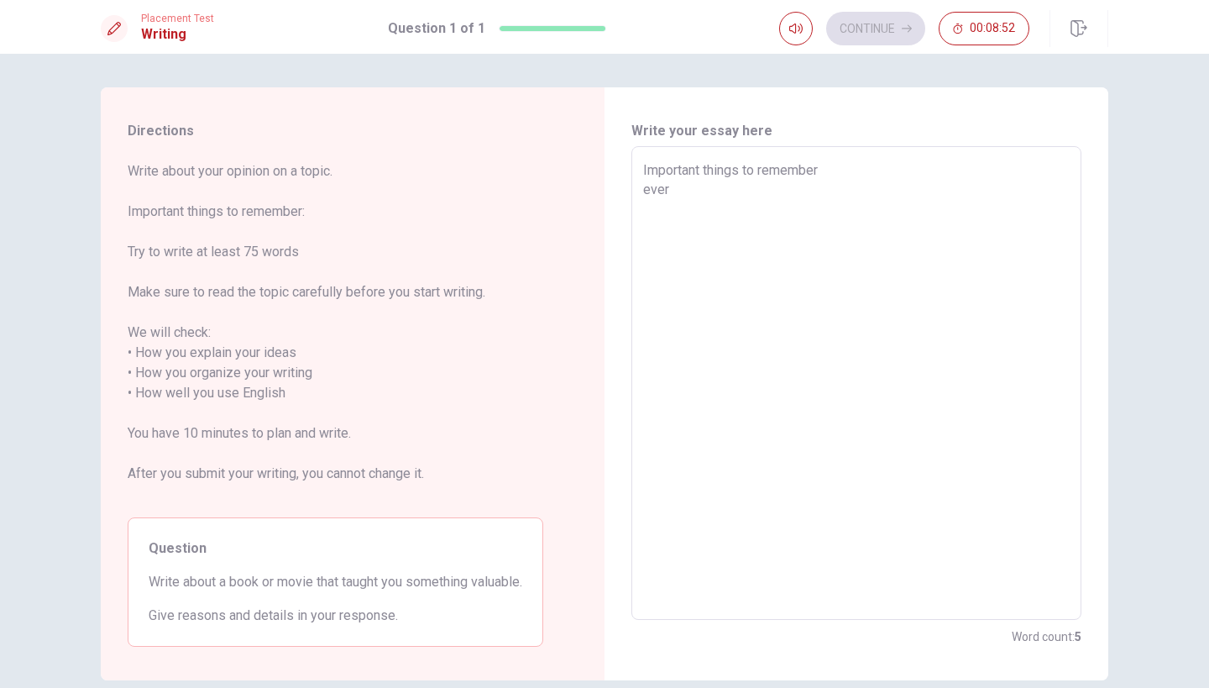
type textarea "x"
type textarea "Important things to remember [PERSON_NAME]"
type textarea "x"
type textarea "Important things to remember [PERSON_NAME]"
type textarea "x"
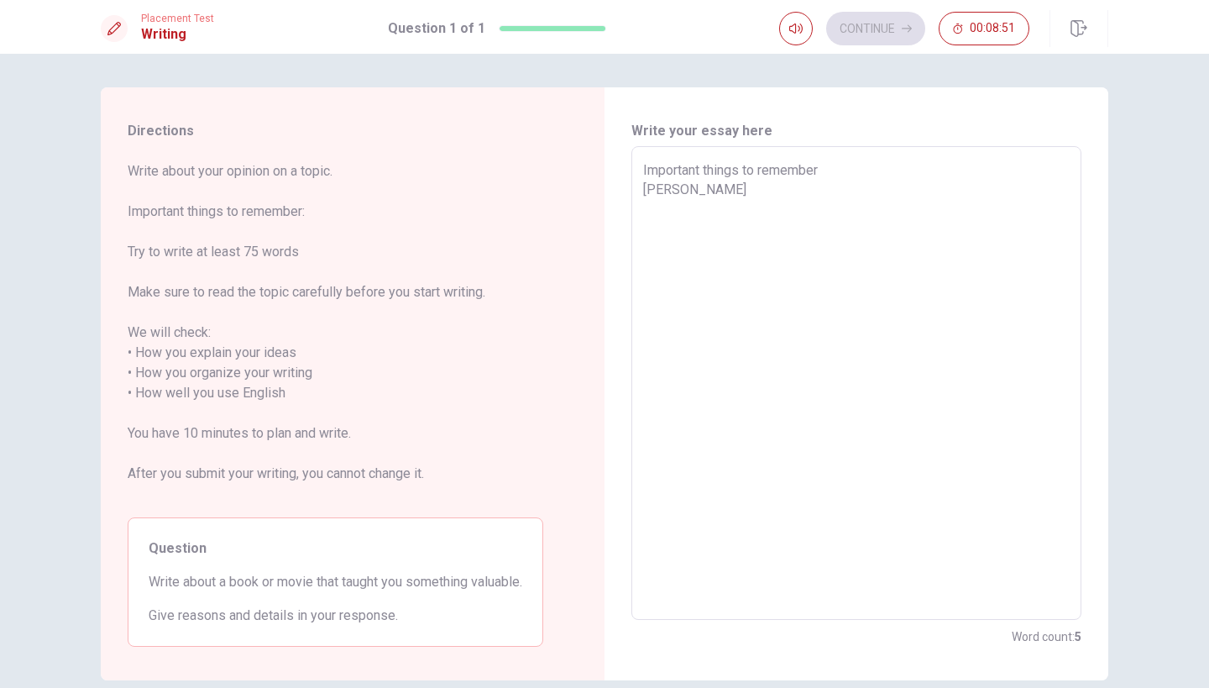
type textarea "Important things to remember e"
type textarea "x"
type textarea "Important things to remember"
type textarea "x"
type textarea "Important things to remember E"
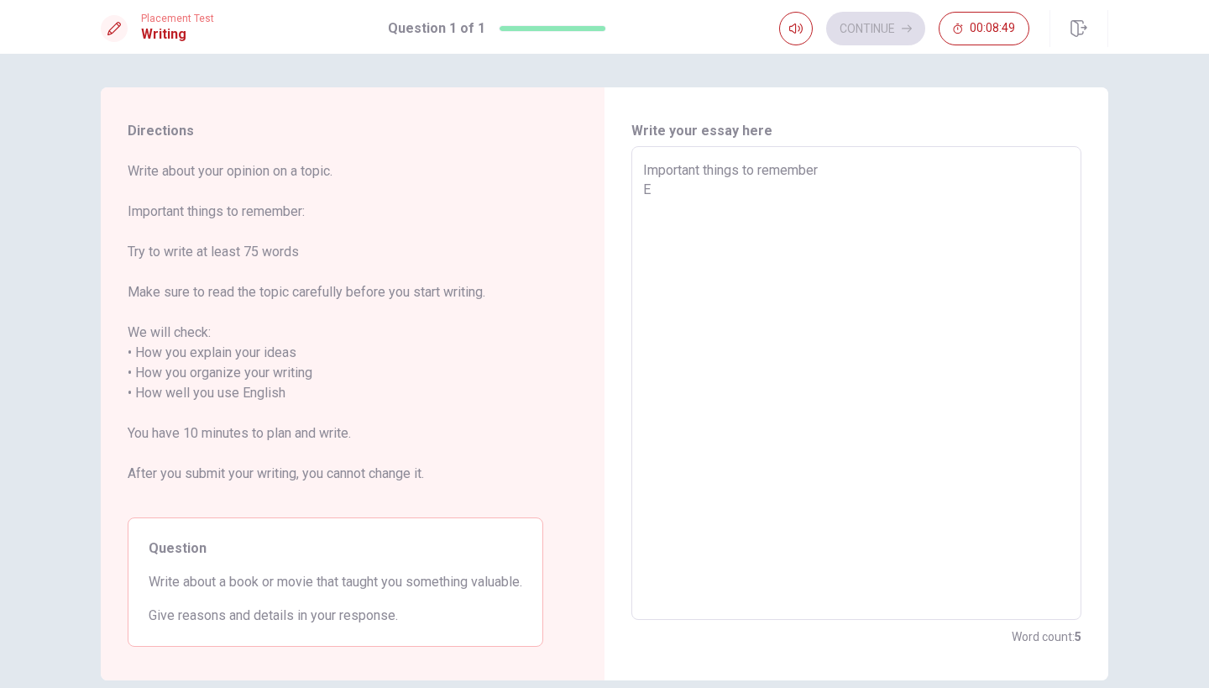
type textarea "x"
type textarea "Important things to remember Ev"
type textarea "x"
type textarea "Important things to remember [PERSON_NAME]"
type textarea "x"
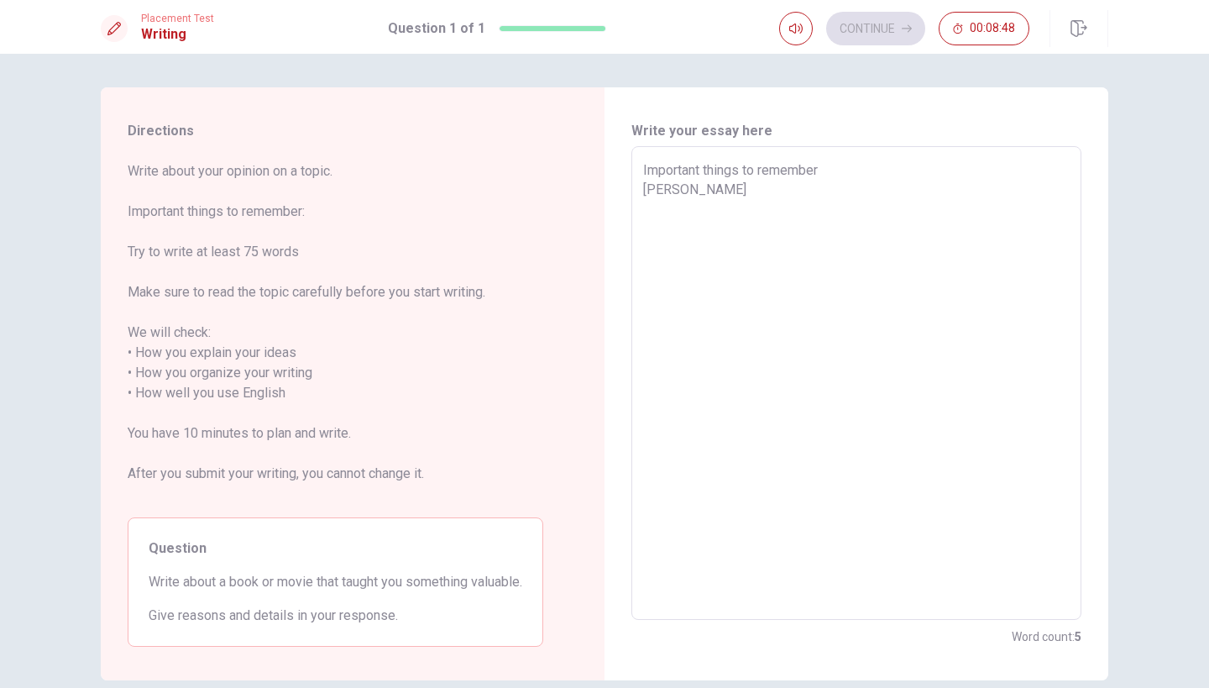
type textarea "Important things to remember Ever"
type textarea "x"
type textarea "Important things to remember Every"
type textarea "x"
type textarea "Important things to remember Everyd"
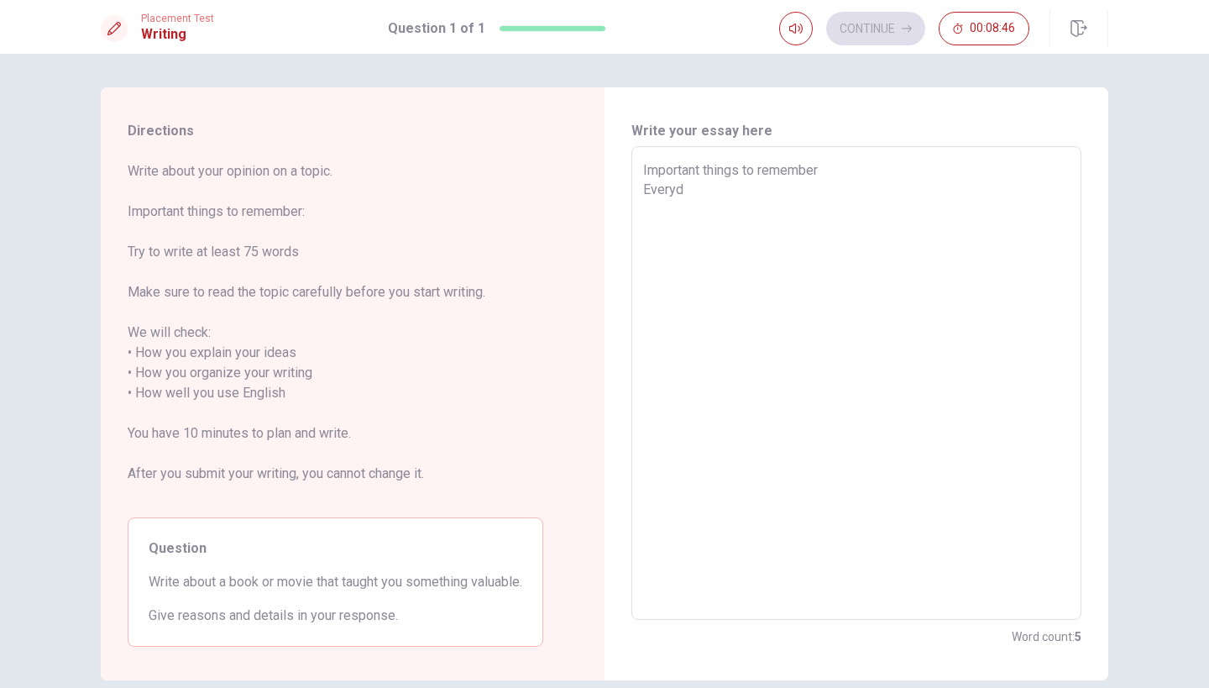
type textarea "x"
type textarea "Important things to remember Everyda"
type textarea "x"
type textarea "Important things to remember Everyday"
type textarea "x"
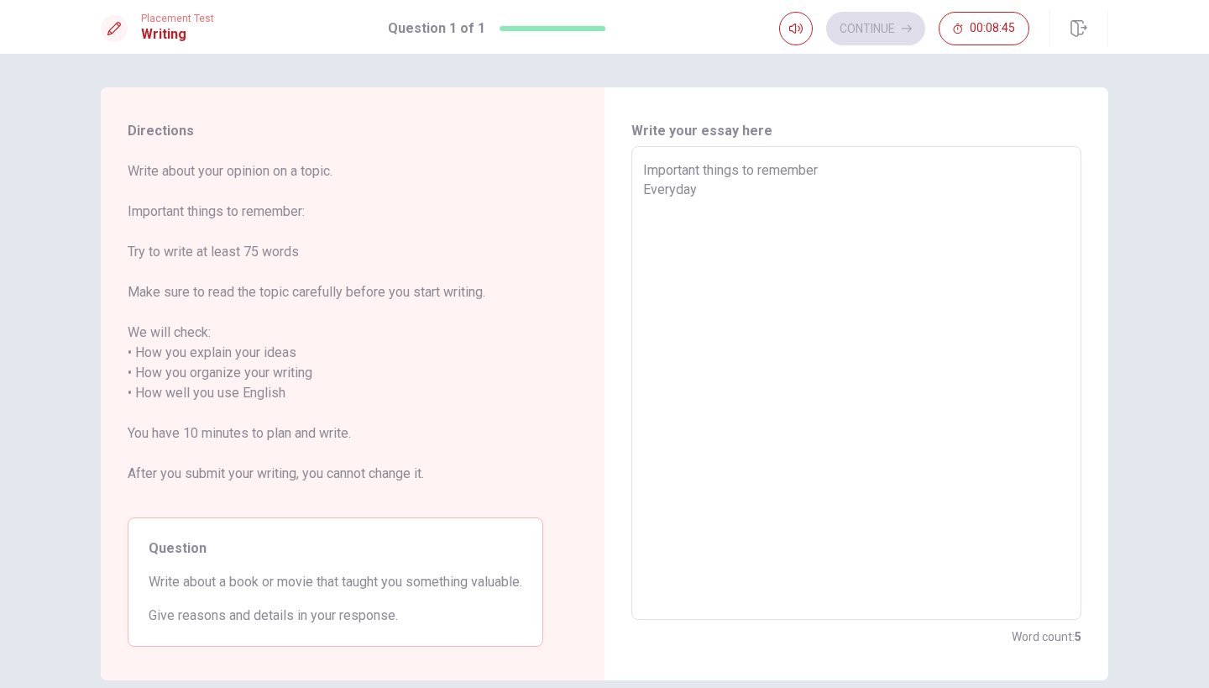
type textarea "Important things to remember Everyday"
type textarea "x"
type textarea "Important things to remember Everyday w"
type textarea "x"
type textarea "Important things to remember Everyday we"
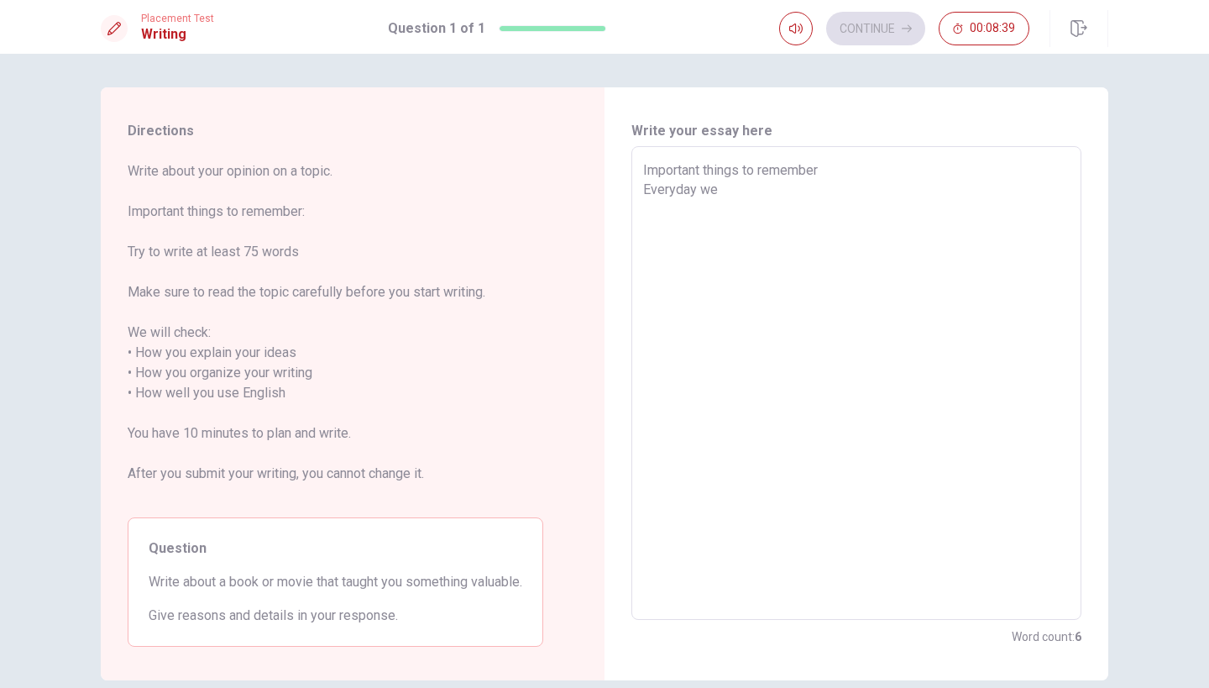
type textarea "x"
type textarea "Important things to remember Everyday we"
click at [654, 231] on textarea "Important things to remember Everyday we" at bounding box center [856, 383] width 427 height 446
type textarea "x"
type textarea "Important things to remember Everyday we h"
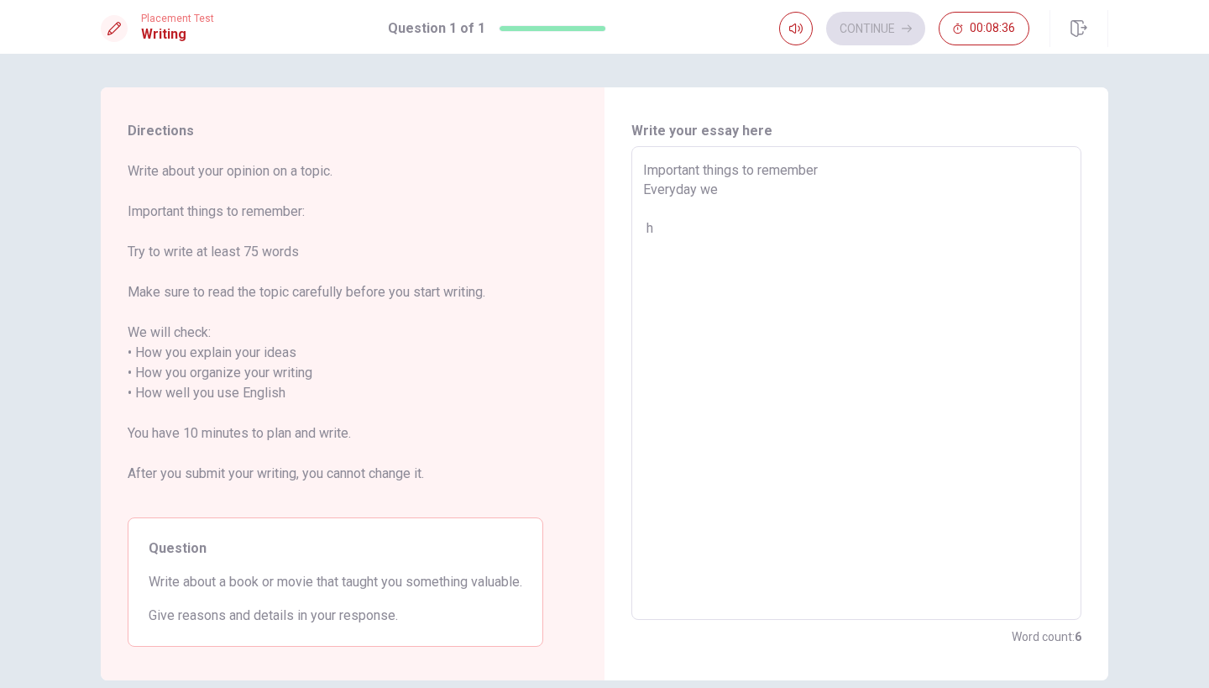
type textarea "x"
type textarea "Important things to remember Everyday we ha"
type textarea "x"
type textarea "Important things to remember Everyday we h"
type textarea "x"
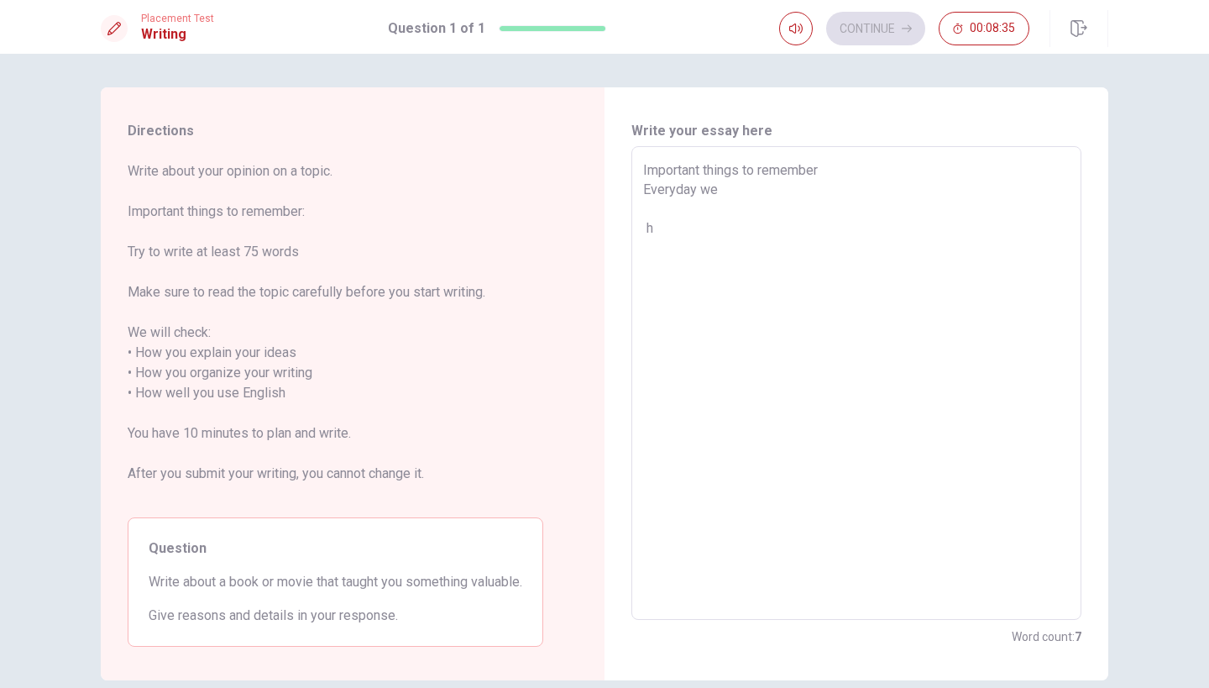
type textarea "Important things to remember Everyday we"
type textarea "x"
type textarea "Important things to remember Everyday we"
type textarea "x"
type textarea "Important things to remember Everyday we"
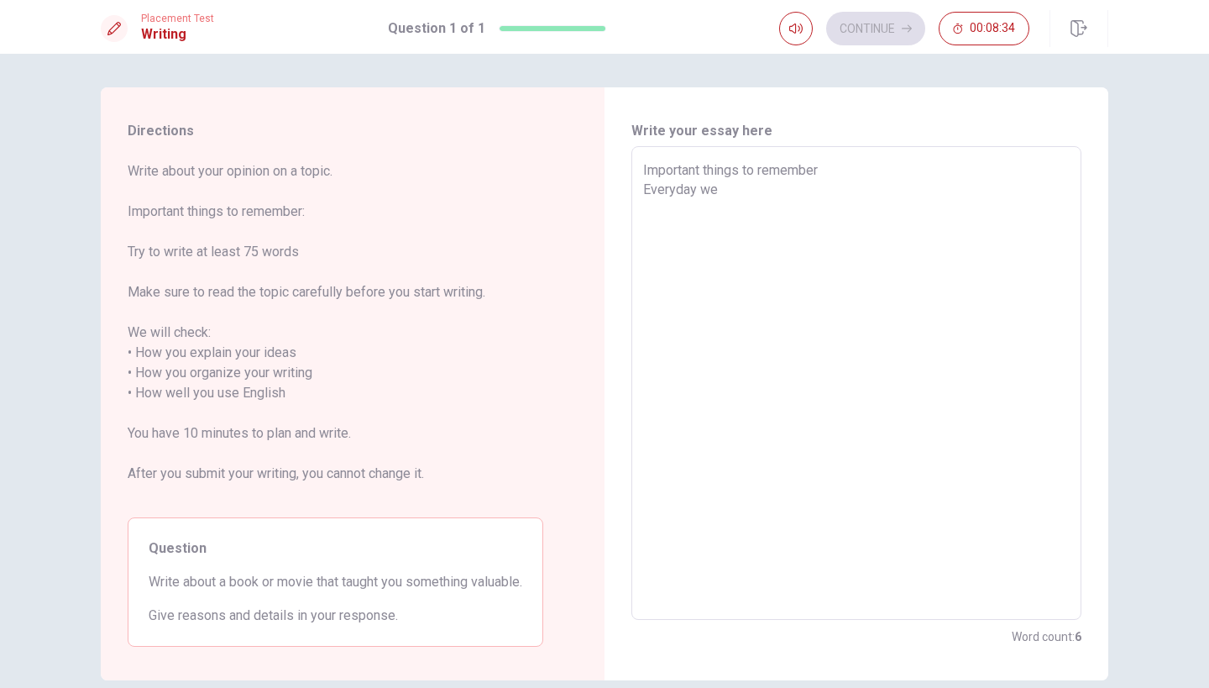
type textarea "x"
type textarea "Important things to remember Everyday we"
type textarea "x"
type textarea "Important things to remember Everyday we h"
type textarea "x"
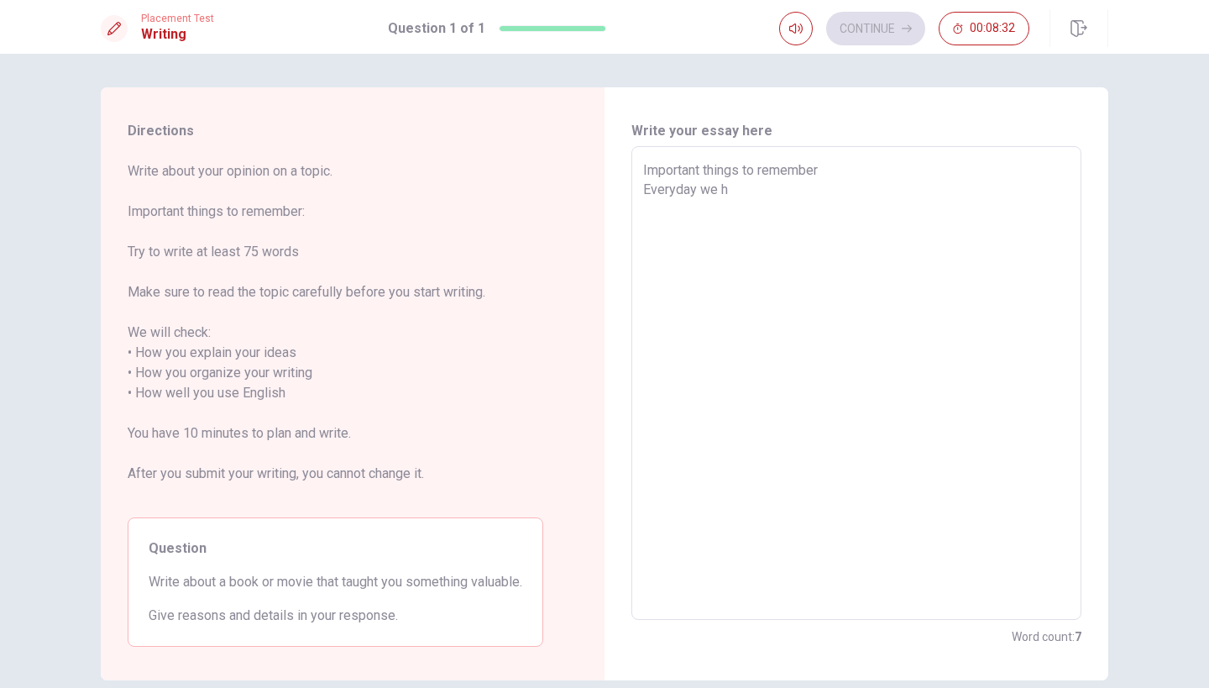
type textarea "Important things to remember Everyday we ha"
type textarea "x"
type textarea "Important things to remember Everyday we hav"
type textarea "x"
type textarea "Important things to remember Everyday we have"
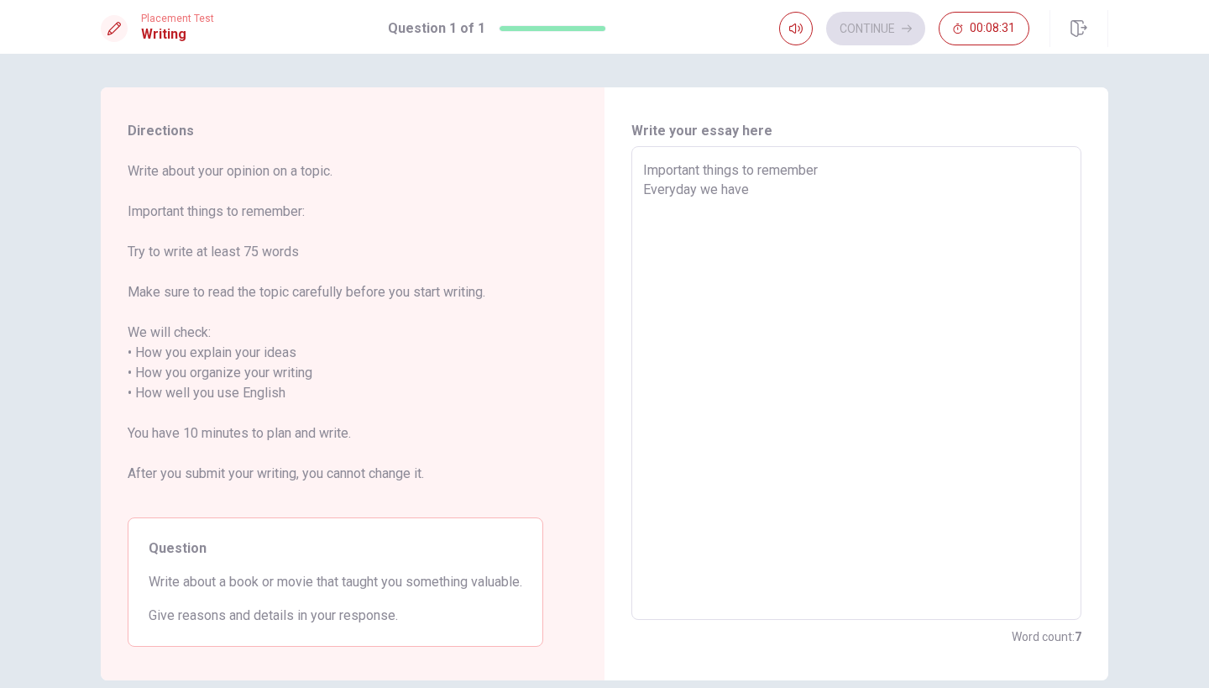
type textarea "x"
type textarea "Important things to remember Everyday we have"
type textarea "x"
type textarea "Important things to remember Everyday we have l"
type textarea "x"
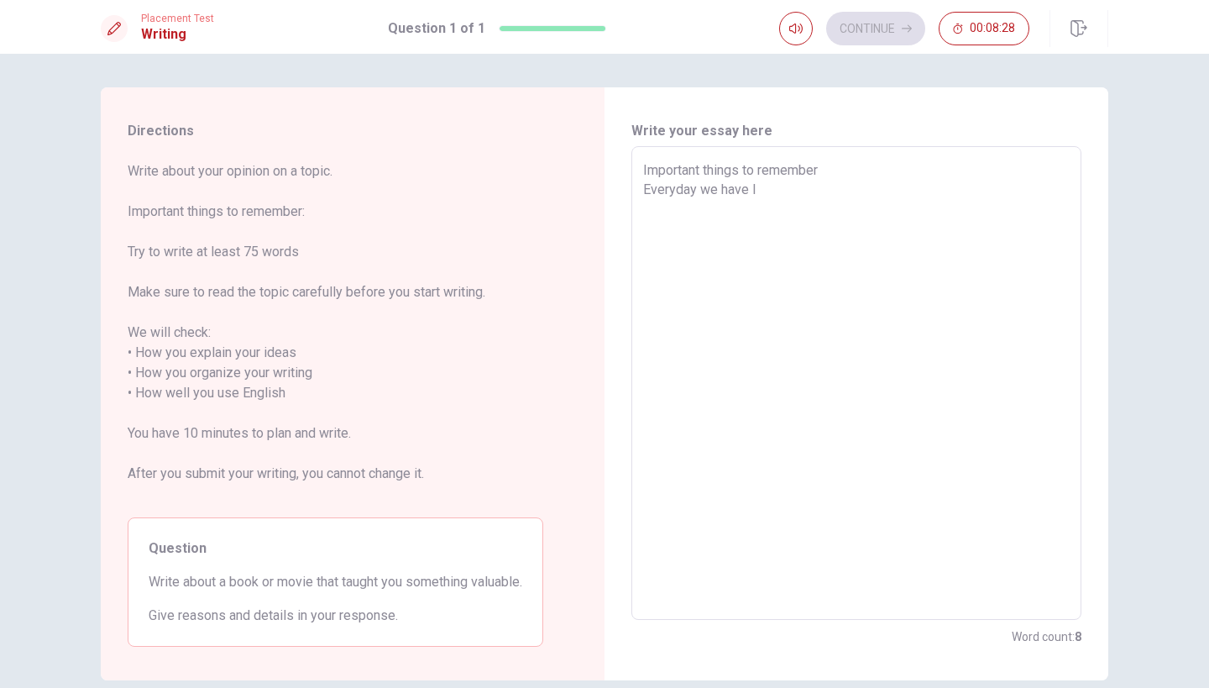
type textarea "Important things to remember Everyday we have lo"
type textarea "x"
type textarea "Important things to remember Everyday we have lot"
type textarea "x"
type textarea "Important things to remember Everyday we have lots"
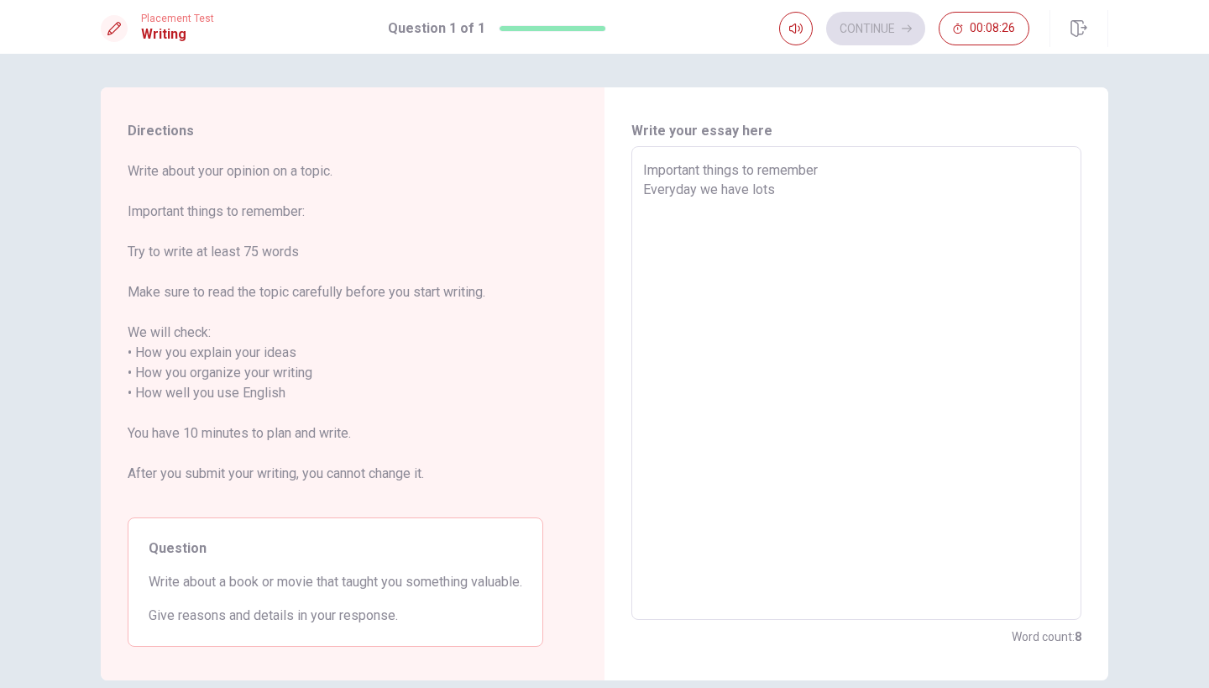
type textarea "x"
type textarea "Important things to remember Everyday we have lots"
type textarea "x"
type textarea "Important things to remember Everyday we have lots o"
type textarea "x"
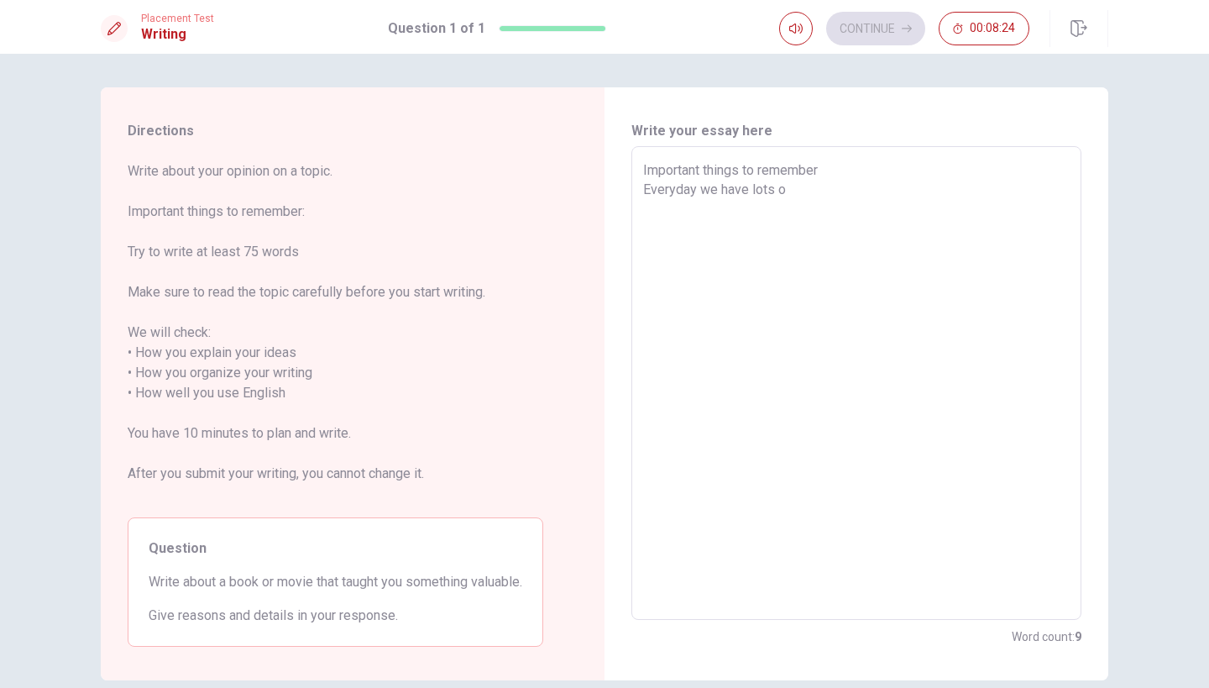
type textarea "Important things to remember Everyday we have lots of"
type textarea "x"
type textarea "Important things to remember Everyday we have lots of"
type textarea "x"
type textarea "Important things to remember Everyday we have lots of t"
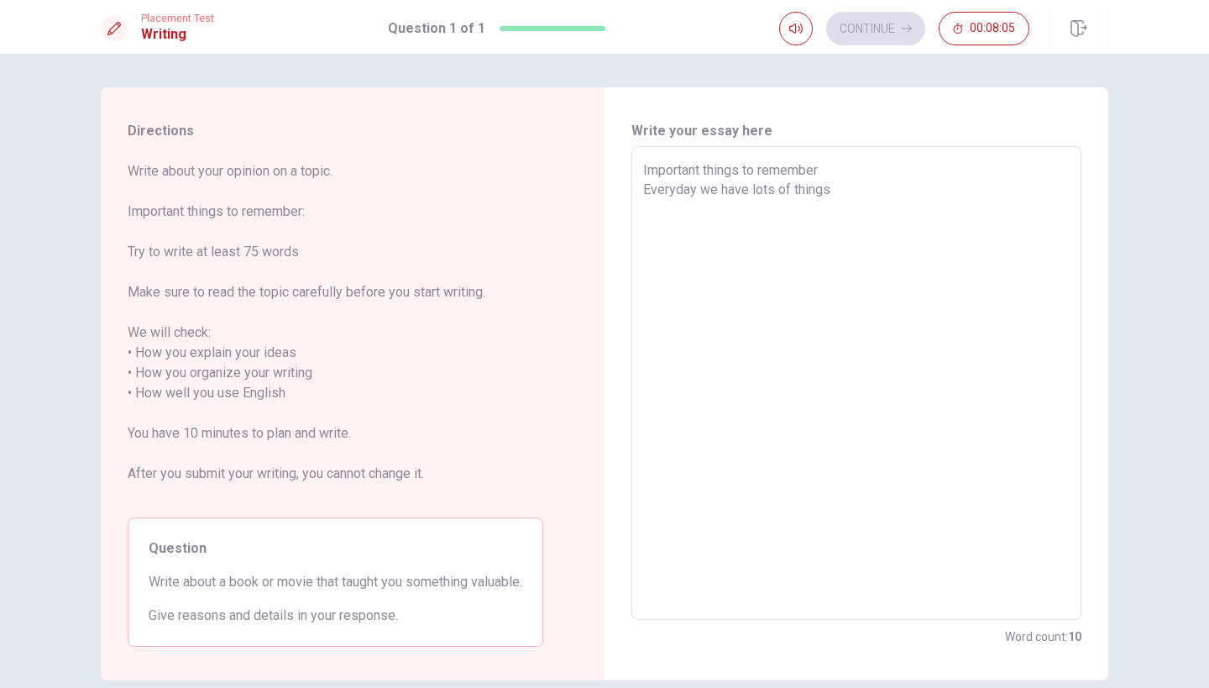
click at [1208, 64] on div "Directions Write about your opinion on a topic. Important things to remember: T…" at bounding box center [604, 371] width 1209 height 634
click at [843, 186] on textarea "Important things to remember Everyday we have lots of things" at bounding box center [856, 383] width 427 height 446
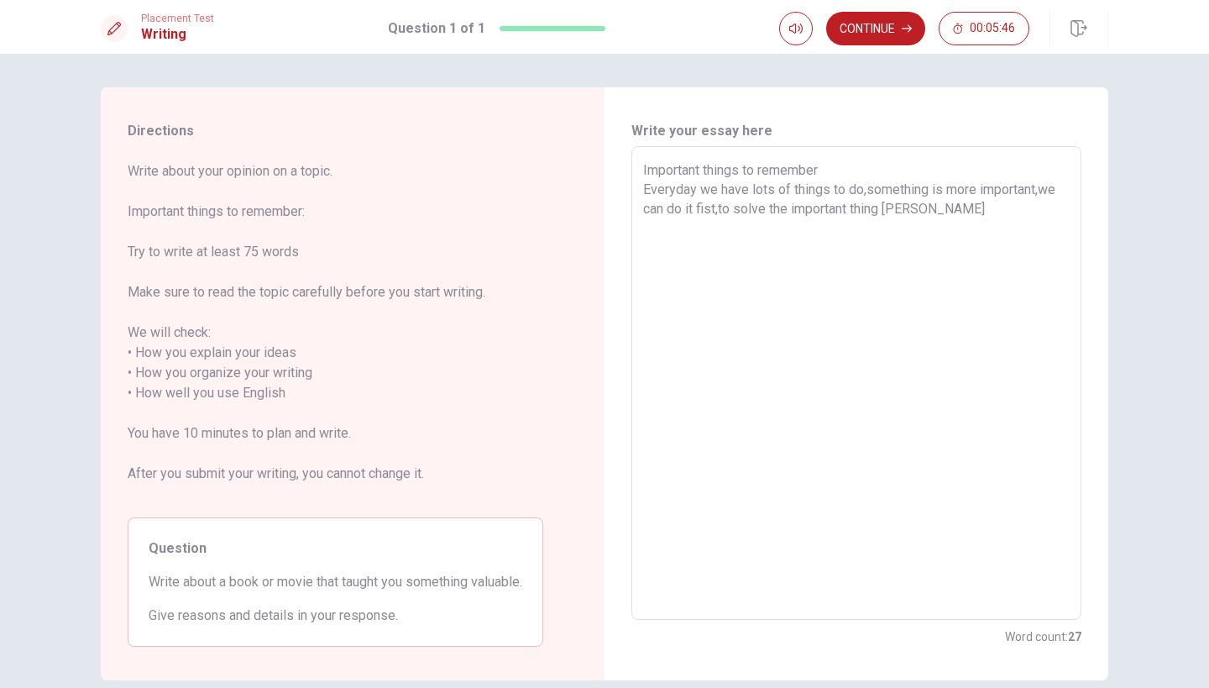
click at [703, 209] on textarea "Important things to remember Everyday we have lots of things to do,something is…" at bounding box center [856, 383] width 427 height 446
click at [915, 207] on textarea "Important things to remember Everyday we have lots of things to do,something is…" at bounding box center [856, 383] width 427 height 446
click at [976, 217] on textarea "Important things to remember Everyday we have lots of things to do,something is…" at bounding box center [856, 383] width 427 height 446
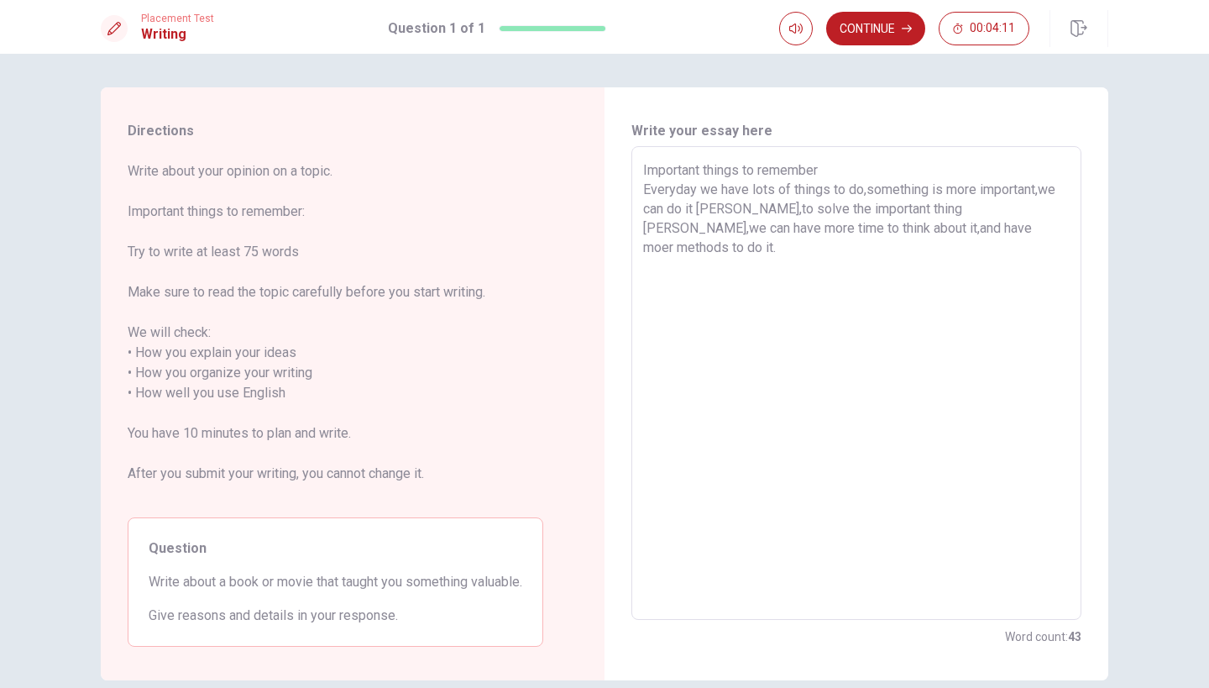
click at [883, 401] on textarea "Important things to remember Everyday we have lots of things to do,something is…" at bounding box center [856, 383] width 427 height 446
click at [941, 237] on textarea "Important things to remember Everyday we have lots of things to do,something is…" at bounding box center [856, 383] width 427 height 446
click at [942, 235] on textarea "Important things to remember Everyday we have lots of things to do,something is…" at bounding box center [856, 383] width 427 height 446
click at [889, 254] on textarea "Important things to remember Everyday we have lots of things to do,something is…" at bounding box center [856, 383] width 427 height 446
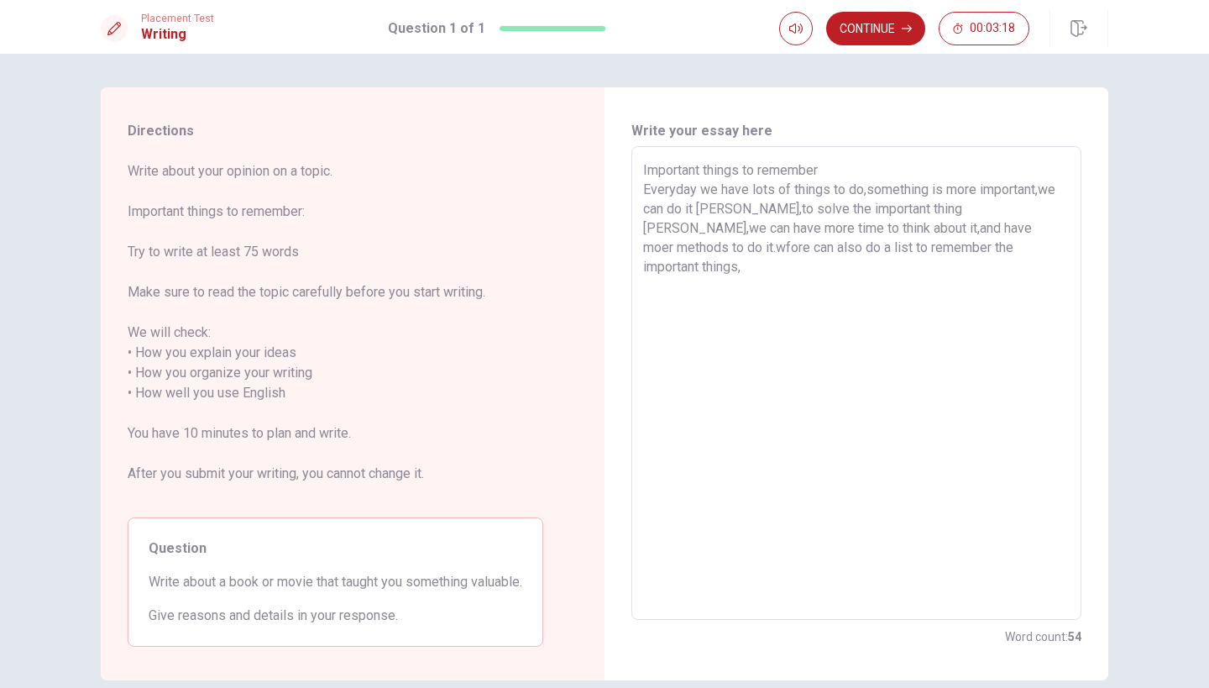
click at [889, 254] on textarea "Important things to remember Everyday we have lots of things to do,something is…" at bounding box center [856, 383] width 427 height 446
click at [952, 253] on textarea "Important things to remember Everyday we have lots of things to do,something is…" at bounding box center [856, 383] width 427 height 446
click at [947, 262] on textarea "Important things to remember Everyday we have lots of things to do,something is…" at bounding box center [856, 383] width 427 height 446
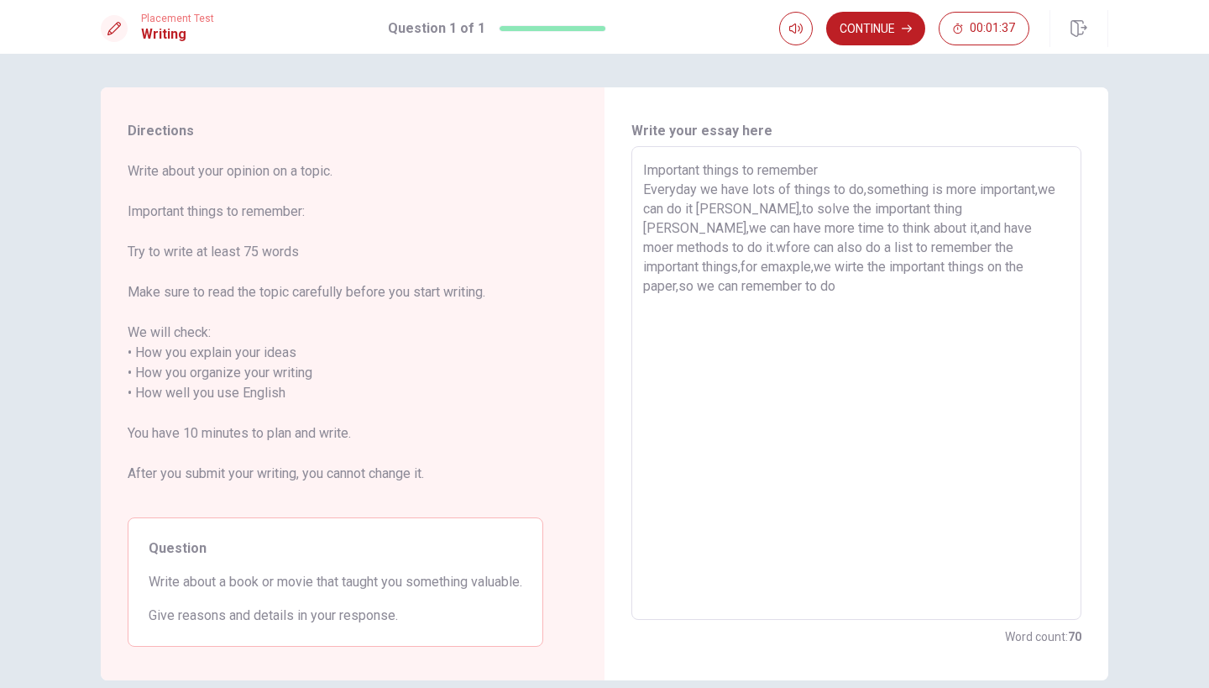
click at [983, 263] on textarea "Important things to remember Everyday we have lots of things to do,something is…" at bounding box center [856, 383] width 427 height 446
click at [979, 263] on textarea "Important things to remember Everyday we have lots of things to do,something is…" at bounding box center [856, 383] width 427 height 446
click at [997, 266] on textarea "Important things to remember Everyday we have lots of things to do,something is…" at bounding box center [856, 383] width 427 height 446
click at [887, 282] on textarea "Important things to remember Everyday we have lots of things to do,something is…" at bounding box center [856, 383] width 427 height 446
click at [937, 289] on textarea "Important things to remember Everyday we have lots of things to do,something is…" at bounding box center [856, 383] width 427 height 446
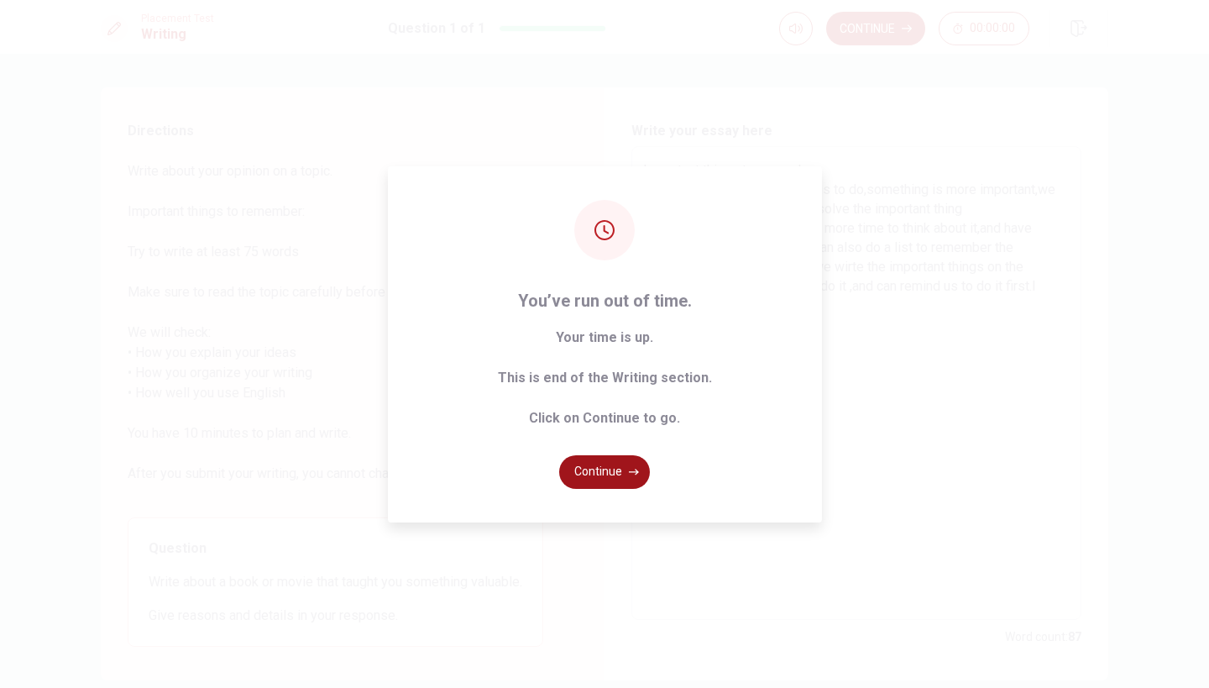
click at [611, 476] on button "Continue" at bounding box center [604, 472] width 91 height 34
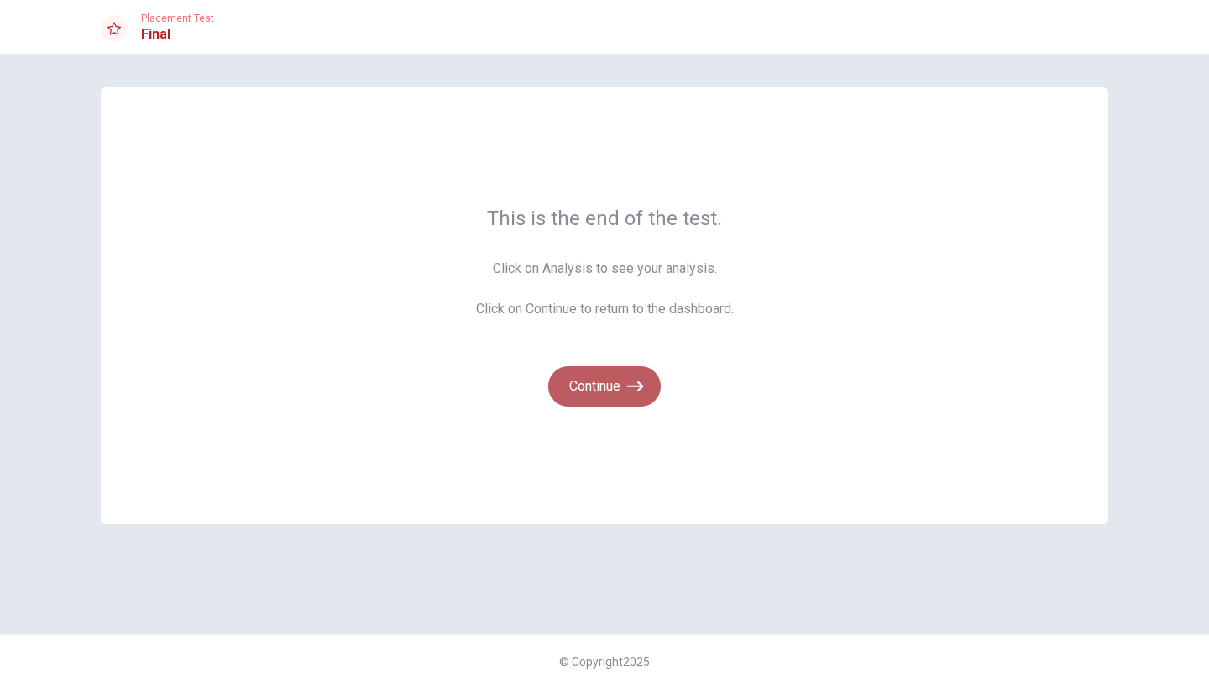
click at [596, 382] on button "Continue" at bounding box center [604, 386] width 113 height 40
